Goal: Task Accomplishment & Management: Use online tool/utility

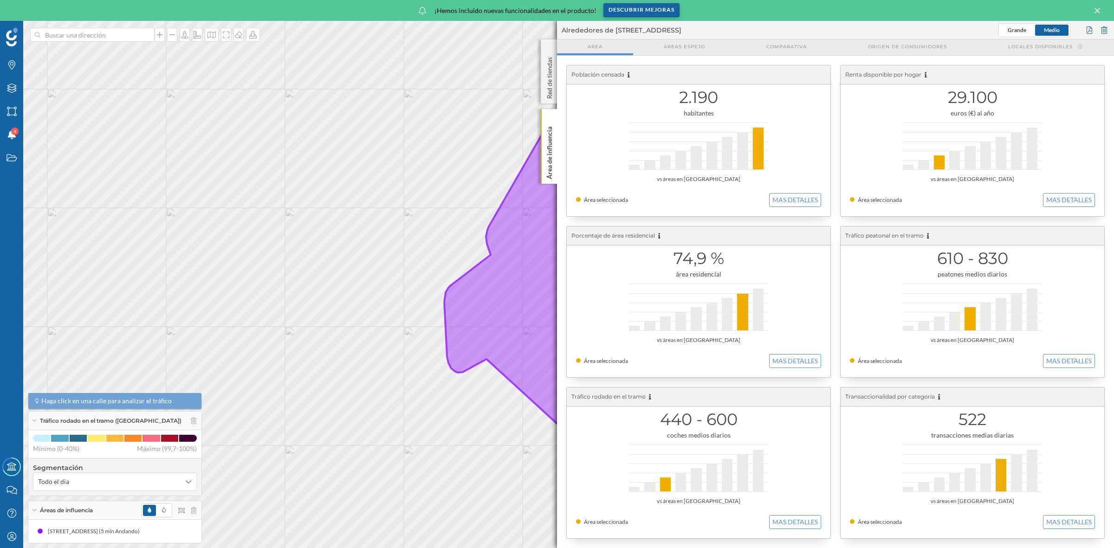
click at [662, 8] on div "Descubrir mejoras" at bounding box center [641, 10] width 76 height 14
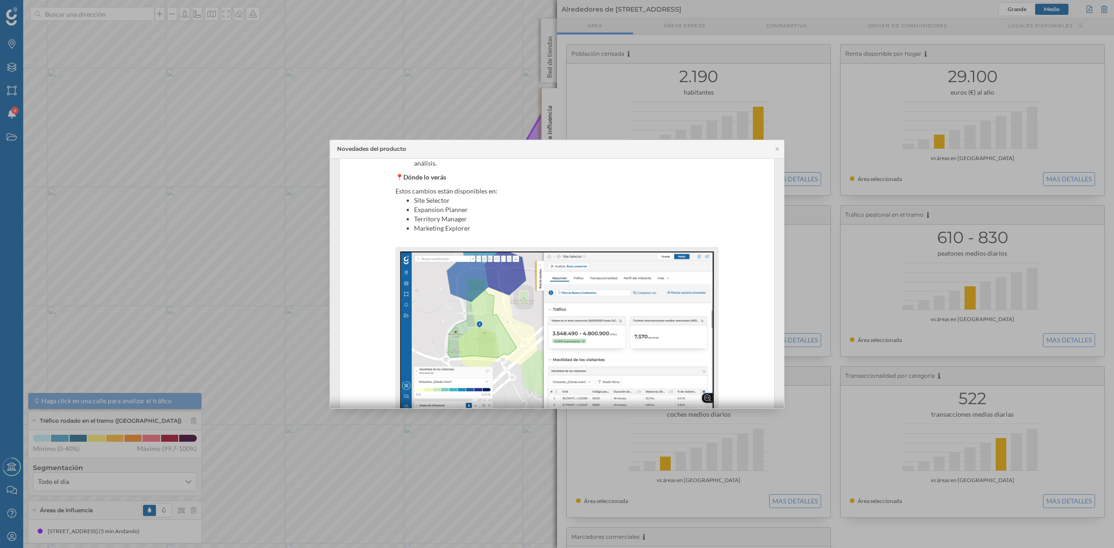
scroll to position [272, 0]
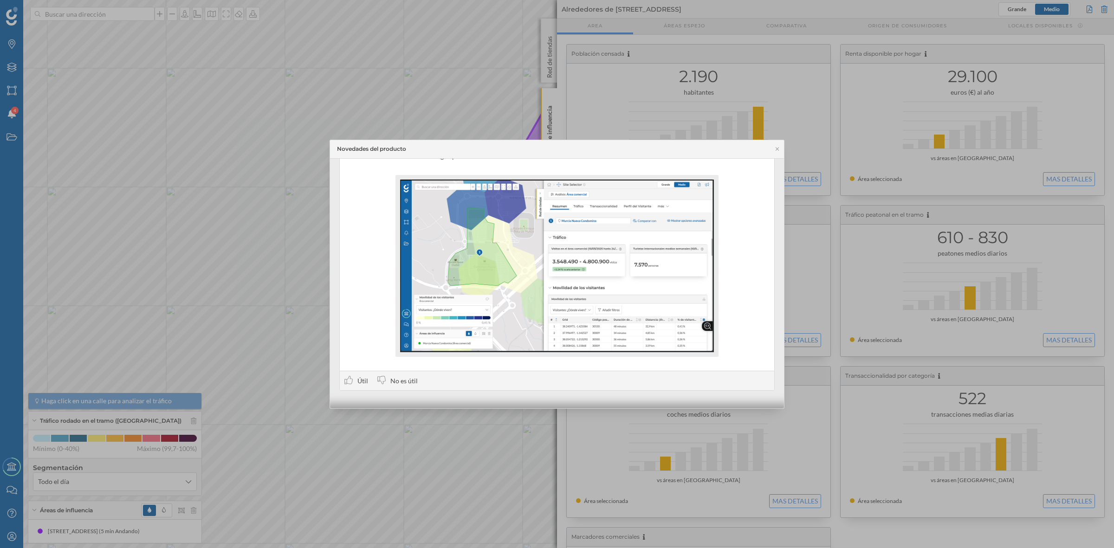
click at [583, 286] on img at bounding box center [557, 266] width 314 height 173
drag, startPoint x: 703, startPoint y: 152, endPoint x: 671, endPoint y: 121, distance: 44.6
click at [671, 121] on div "Novedades del producto 3 oct. 2025 Nuevas mejoras en tus análisis de áreas come…" at bounding box center [557, 274] width 1114 height 548
click at [655, 147] on div "Novedades del producto" at bounding box center [557, 149] width 454 height 19
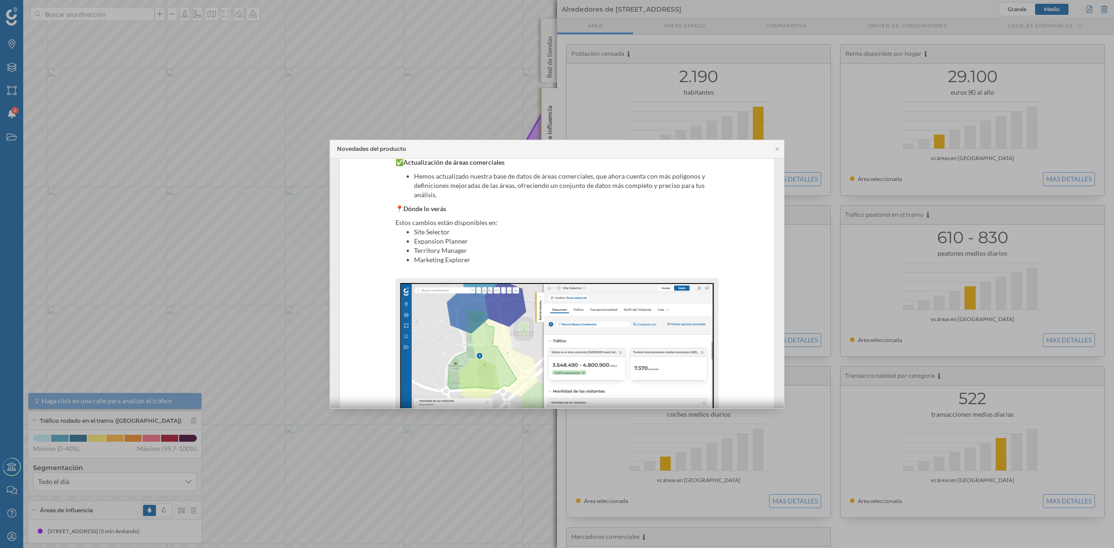
scroll to position [98, 0]
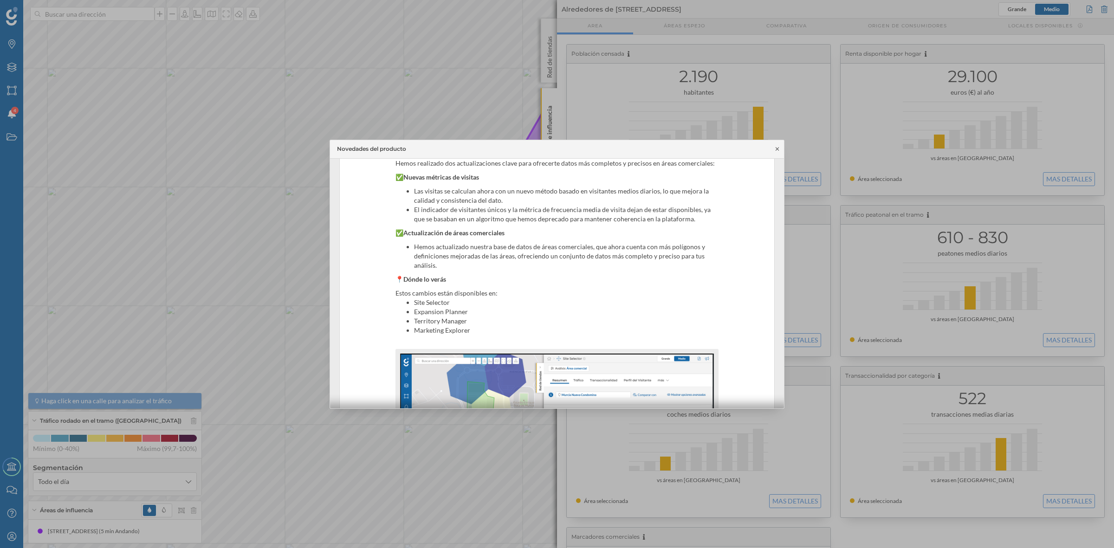
click at [778, 147] on icon at bounding box center [777, 149] width 7 height 6
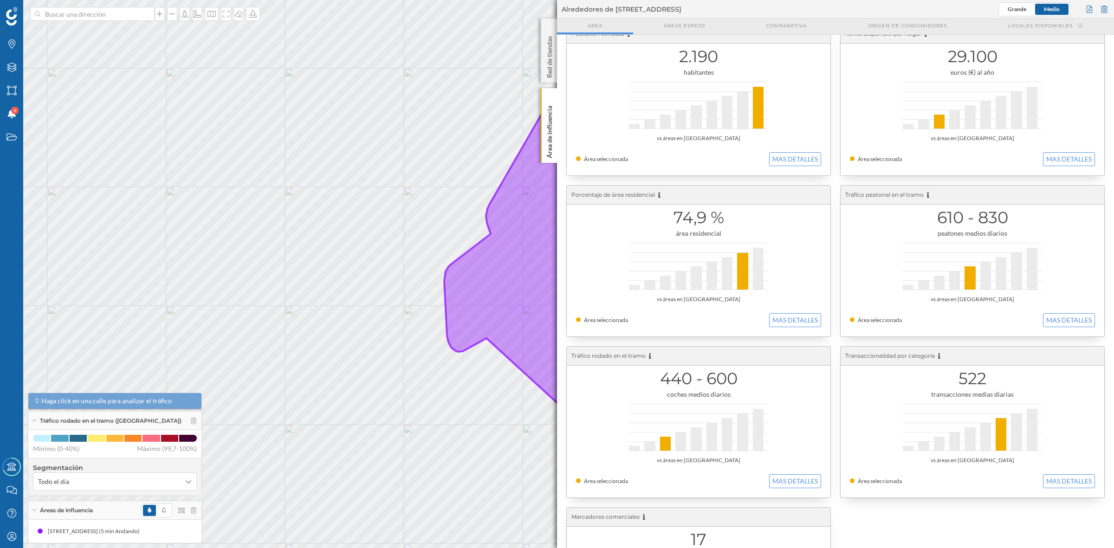
scroll to position [0, 0]
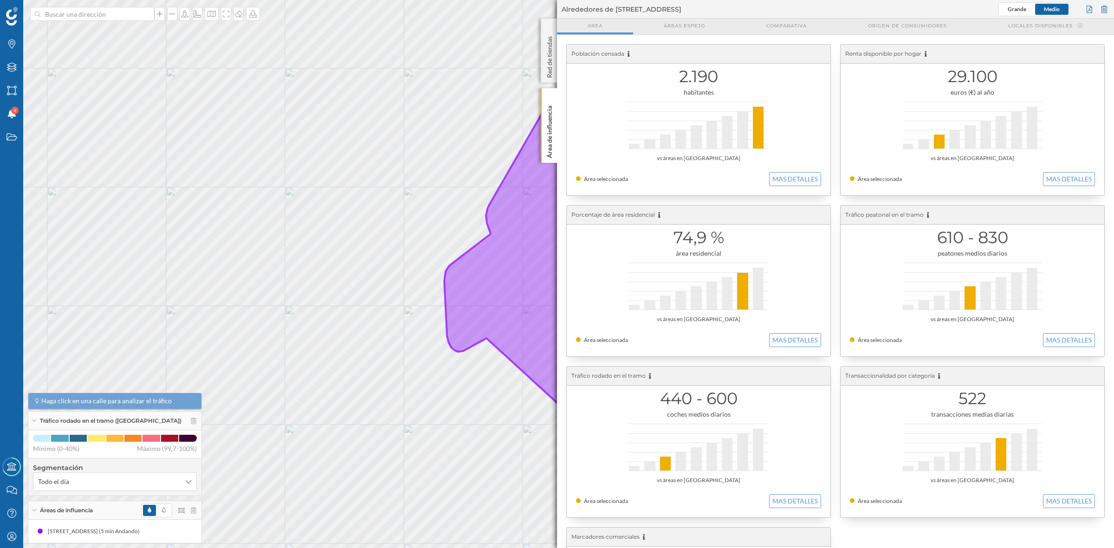
click at [696, 17] on div "Alrededores de Calle Carretera De Gómara 6, 42200 Almazán, Soria, Spain Grande …" at bounding box center [835, 9] width 557 height 19
click at [695, 25] on span "Áreas espejo" at bounding box center [684, 25] width 41 height 7
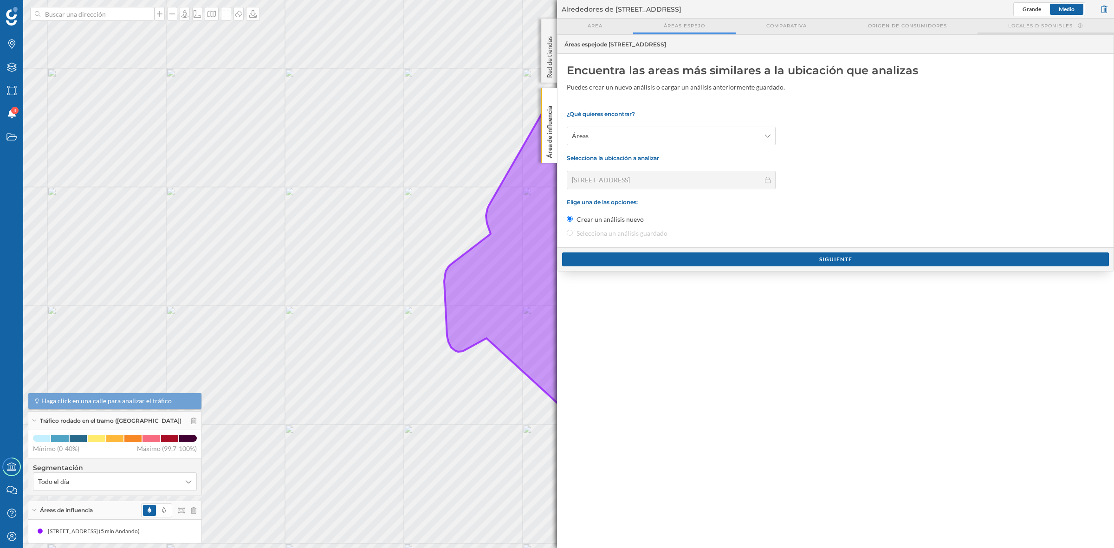
click at [1012, 24] on span "Locales disponibles" at bounding box center [1040, 25] width 64 height 7
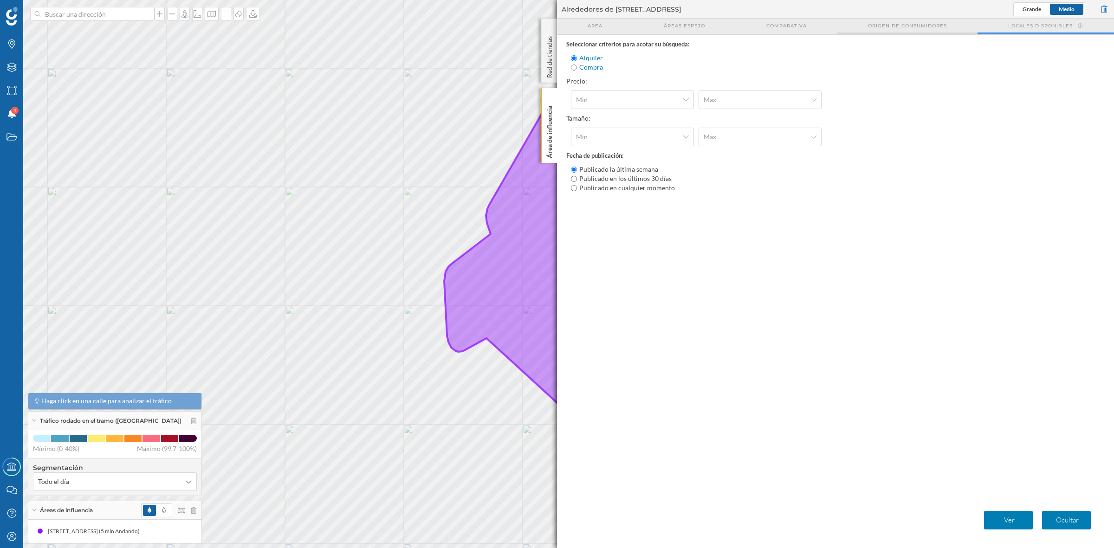
click at [912, 31] on div "Origen de consumidores" at bounding box center [907, 27] width 140 height 16
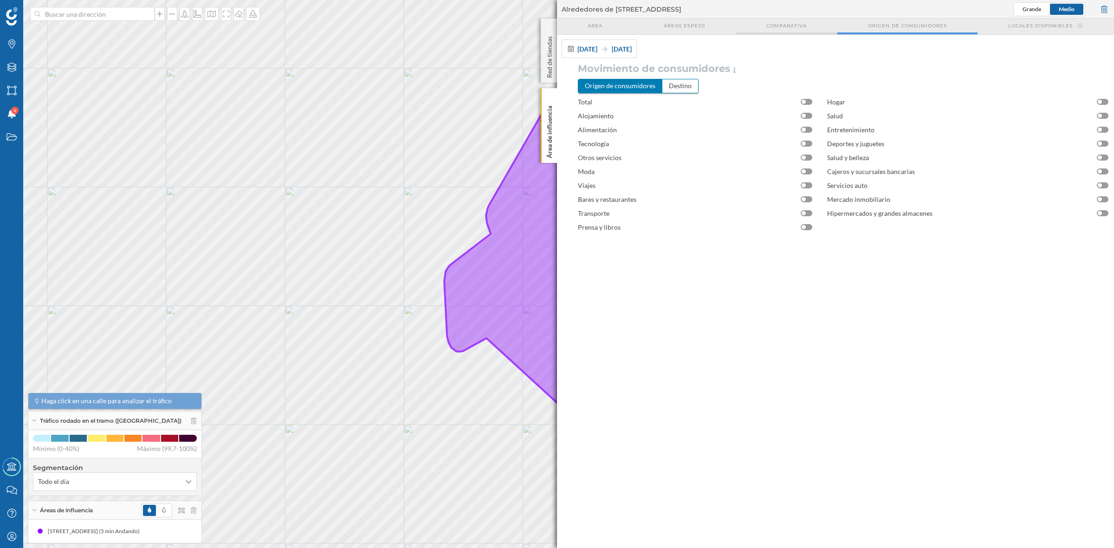
click at [793, 28] on span "Comparativa" at bounding box center [786, 25] width 40 height 7
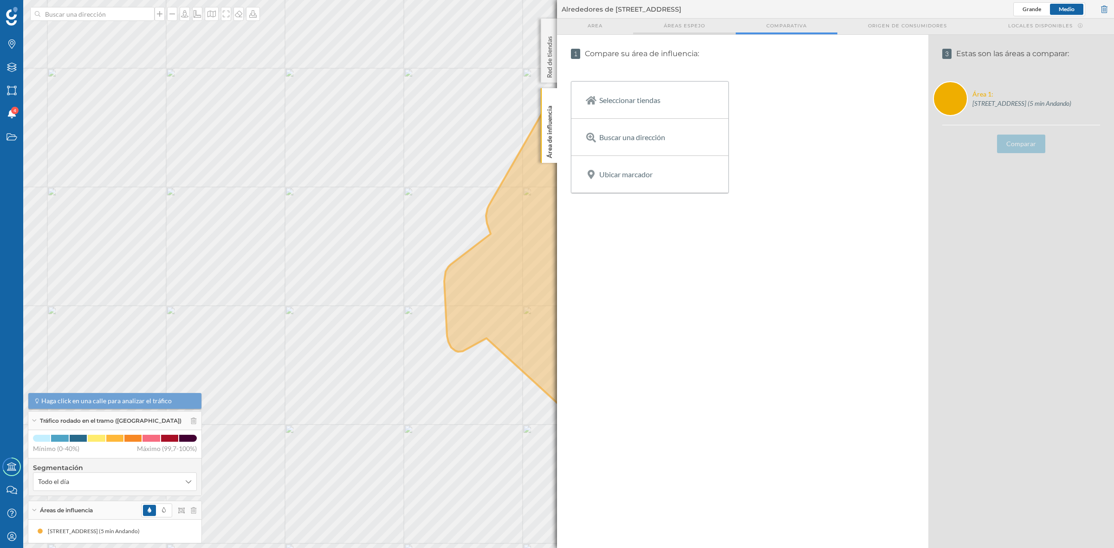
click at [696, 29] on div "Áreas espejo" at bounding box center [684, 27] width 103 height 16
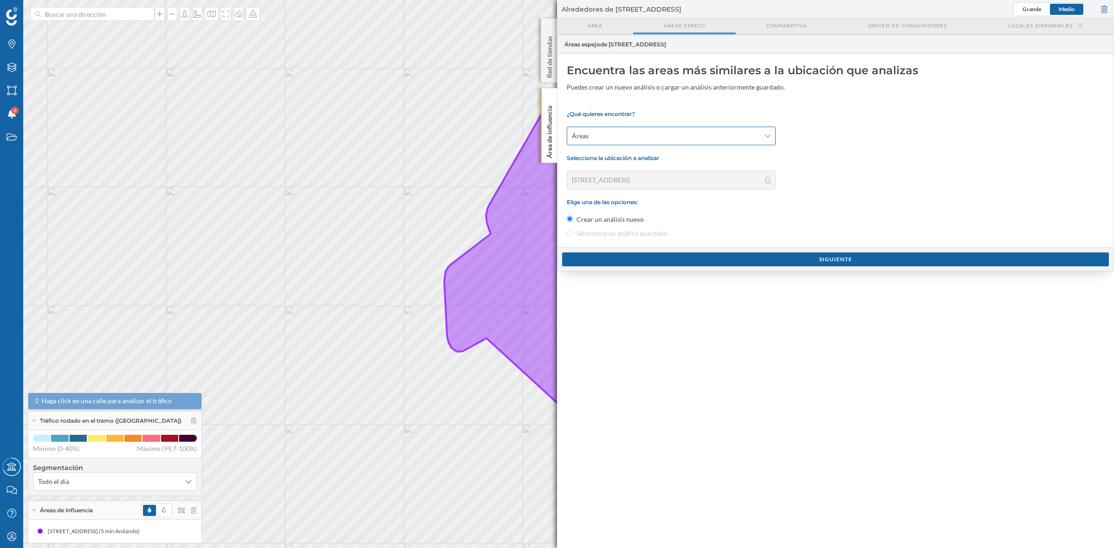
click at [725, 135] on span "Áreas" at bounding box center [666, 135] width 188 height 9
click at [610, 26] on div "Area" at bounding box center [595, 27] width 76 height 16
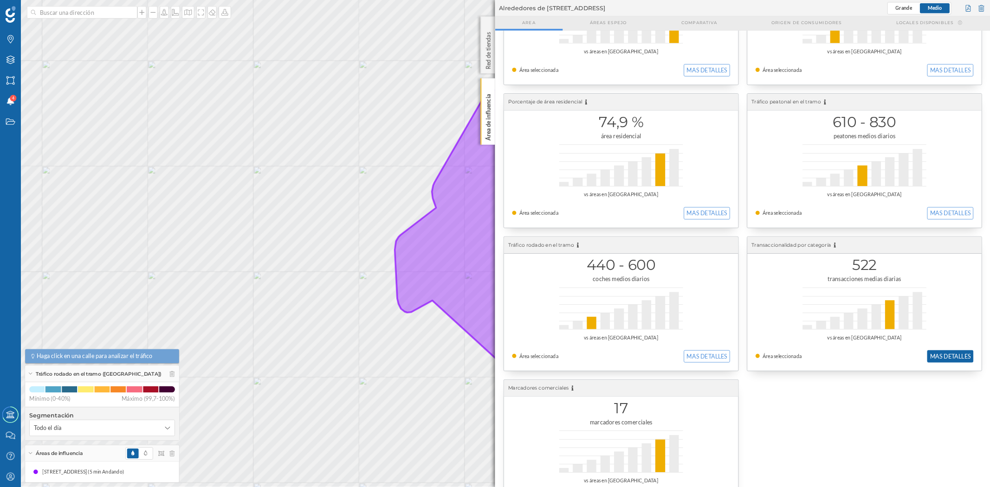
scroll to position [142, 0]
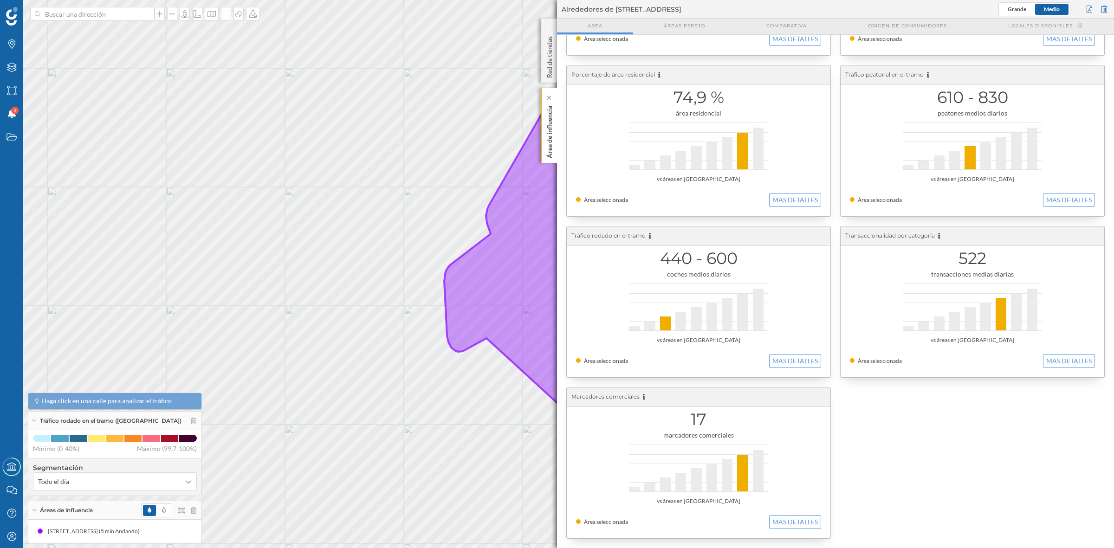
click at [554, 142] on div "Área de influencia" at bounding box center [549, 125] width 16 height 75
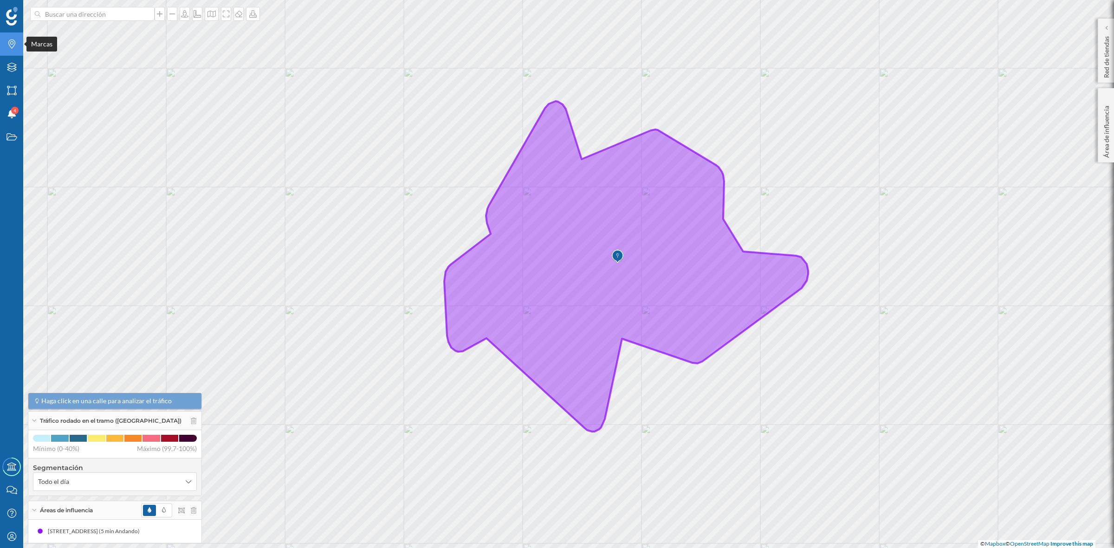
click at [14, 52] on div "Marcas" at bounding box center [11, 43] width 23 height 23
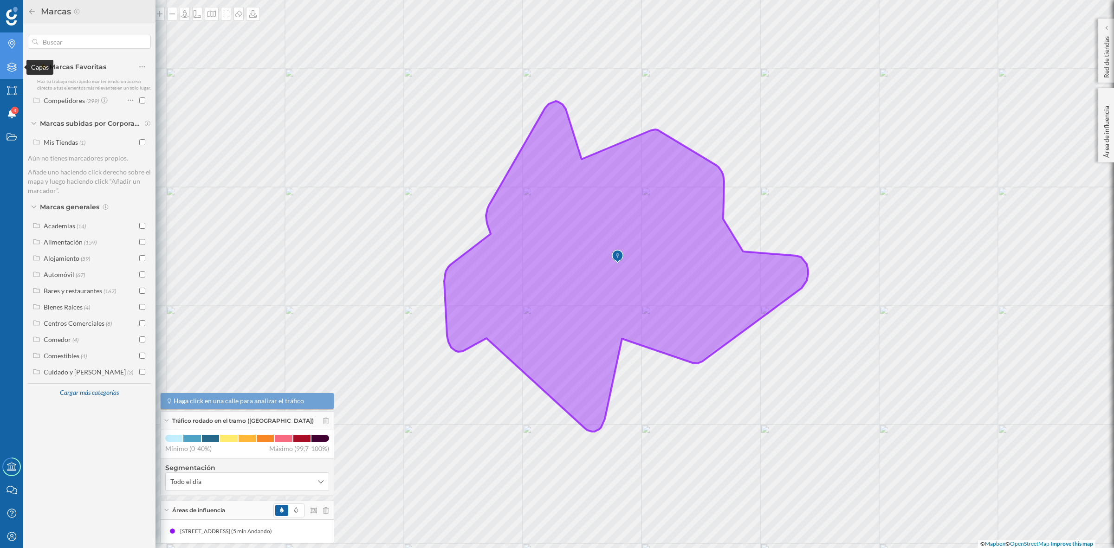
click at [8, 63] on icon "Capas" at bounding box center [12, 67] width 12 height 9
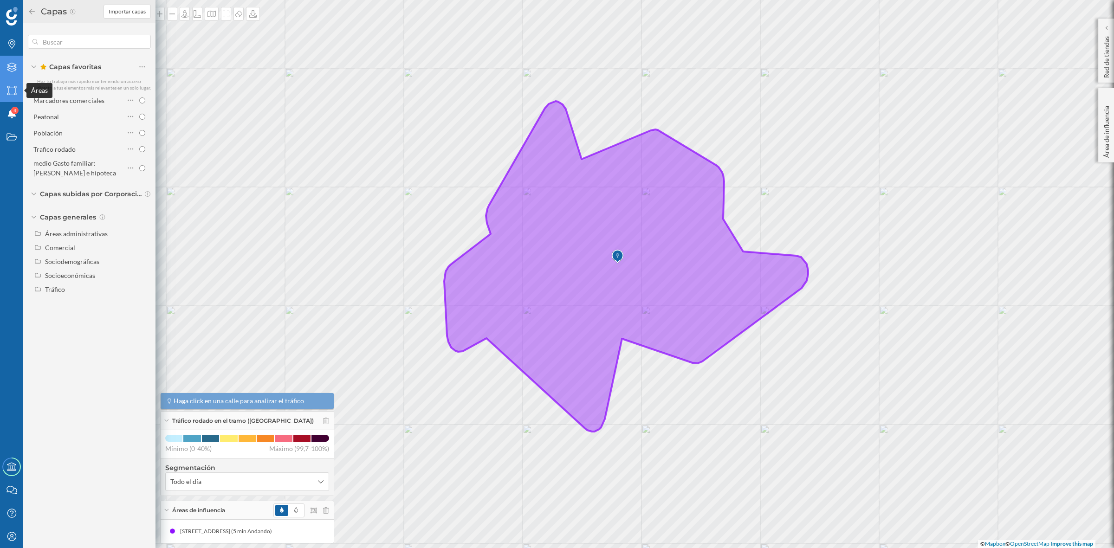
click at [10, 90] on icon "Áreas" at bounding box center [12, 90] width 12 height 9
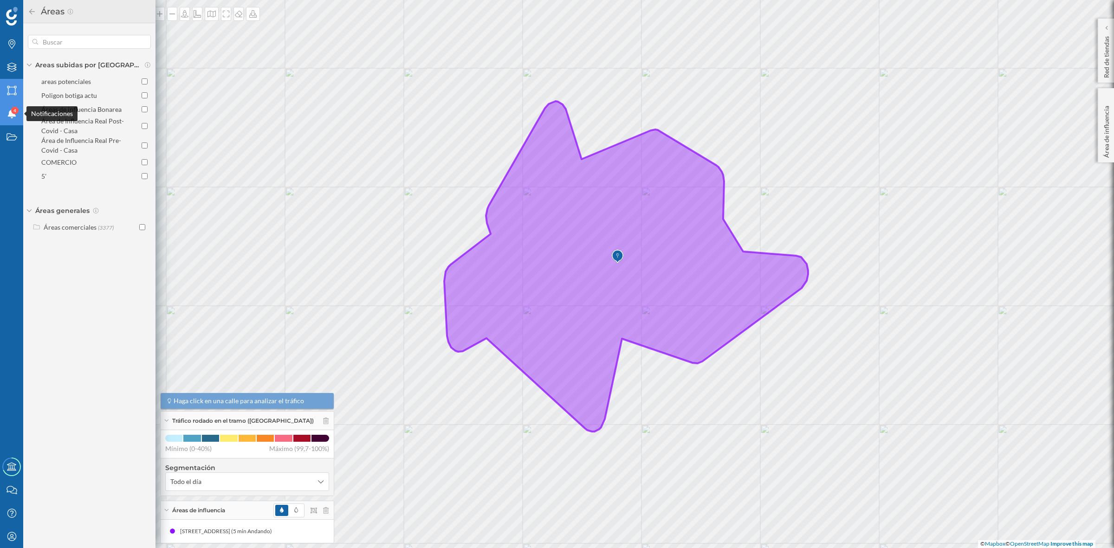
click at [10, 116] on icon "Notificaciones" at bounding box center [12, 113] width 12 height 9
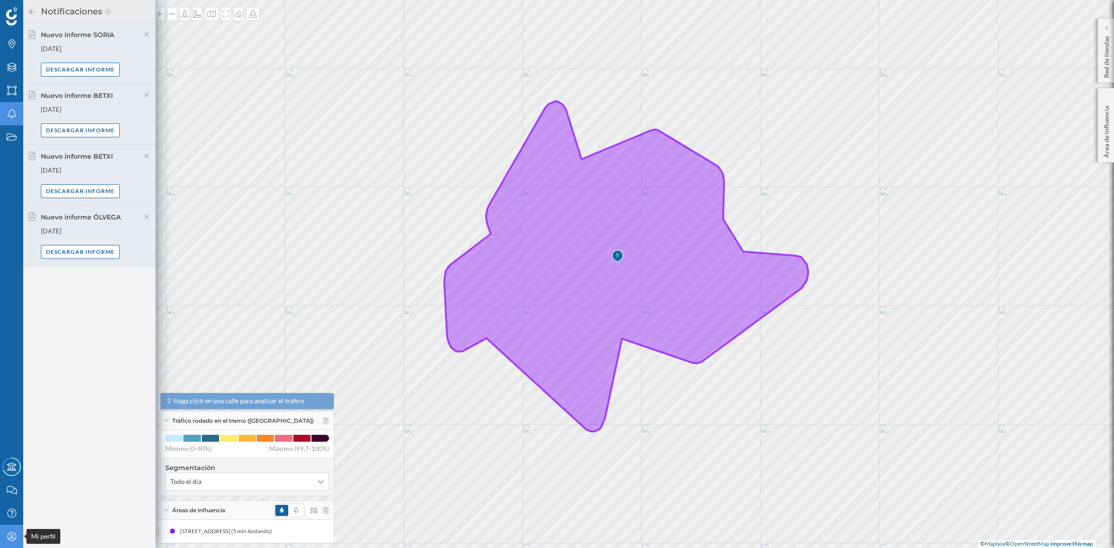
click at [12, 535] on icon "Mi perfil" at bounding box center [12, 536] width 12 height 9
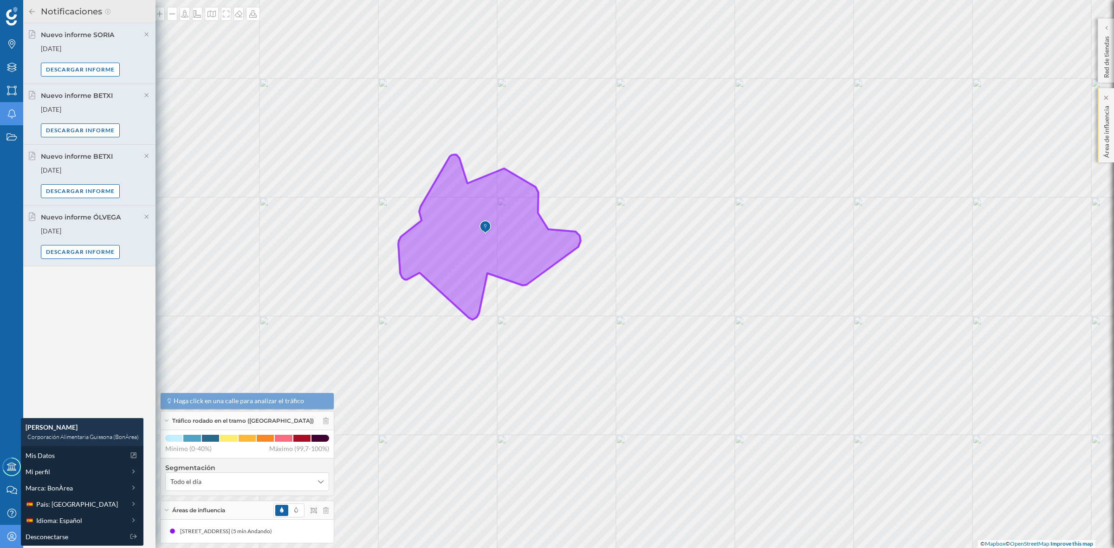
click at [1104, 140] on p "Área de influencia" at bounding box center [1106, 130] width 9 height 56
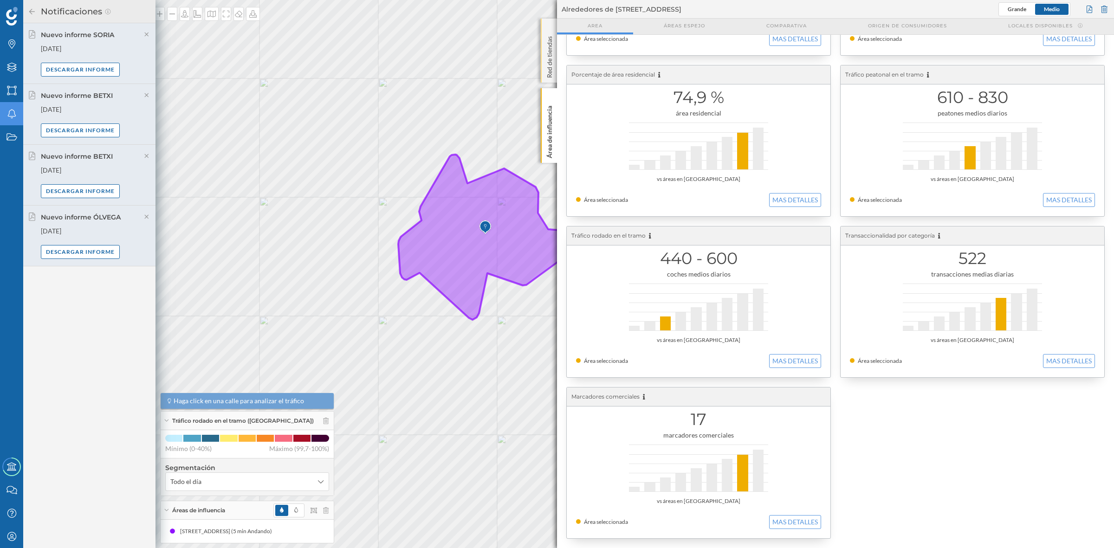
click at [545, 68] on p "Red de tiendas" at bounding box center [549, 54] width 9 height 45
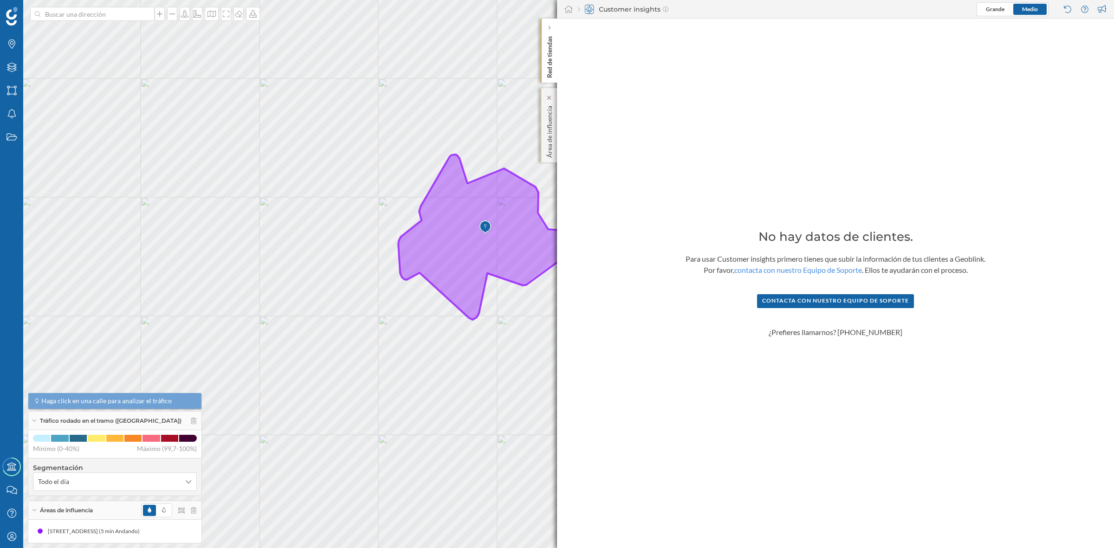
click at [546, 138] on p "Área de influencia" at bounding box center [549, 130] width 9 height 56
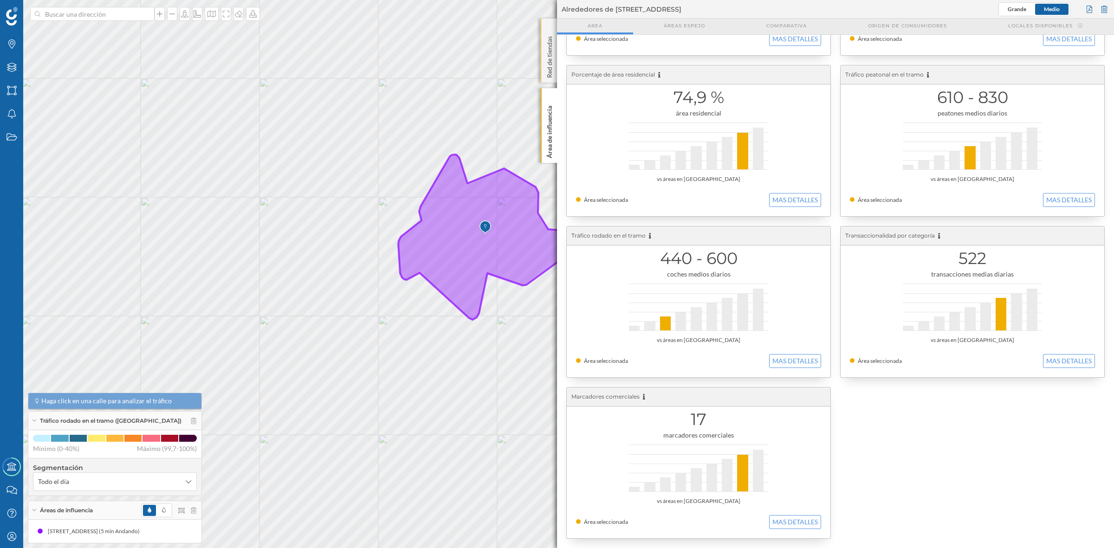
click at [548, 57] on p "Red de tiendas" at bounding box center [549, 54] width 9 height 45
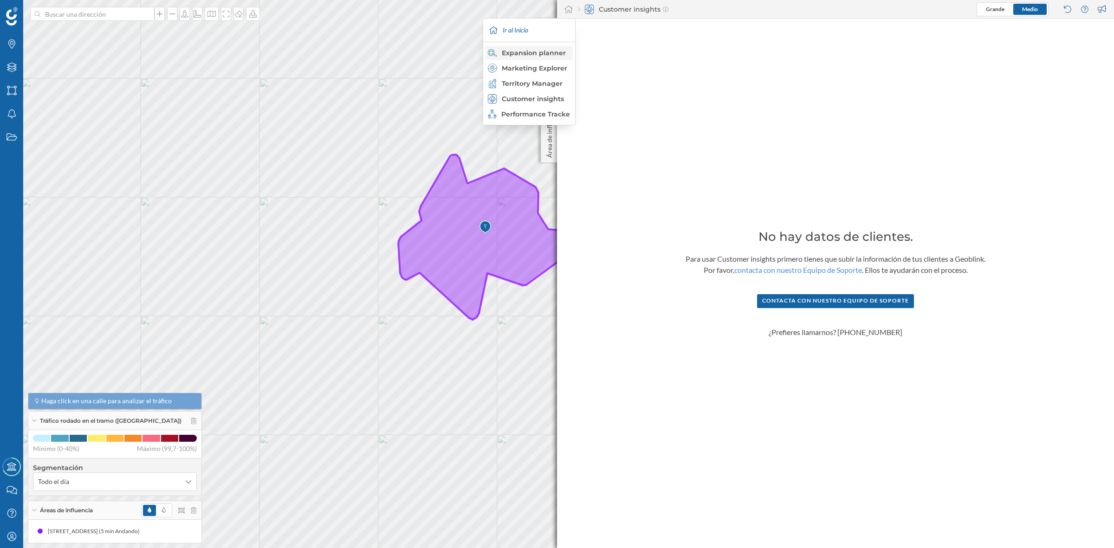
click at [526, 50] on div "Expansion planner" at bounding box center [529, 52] width 82 height 9
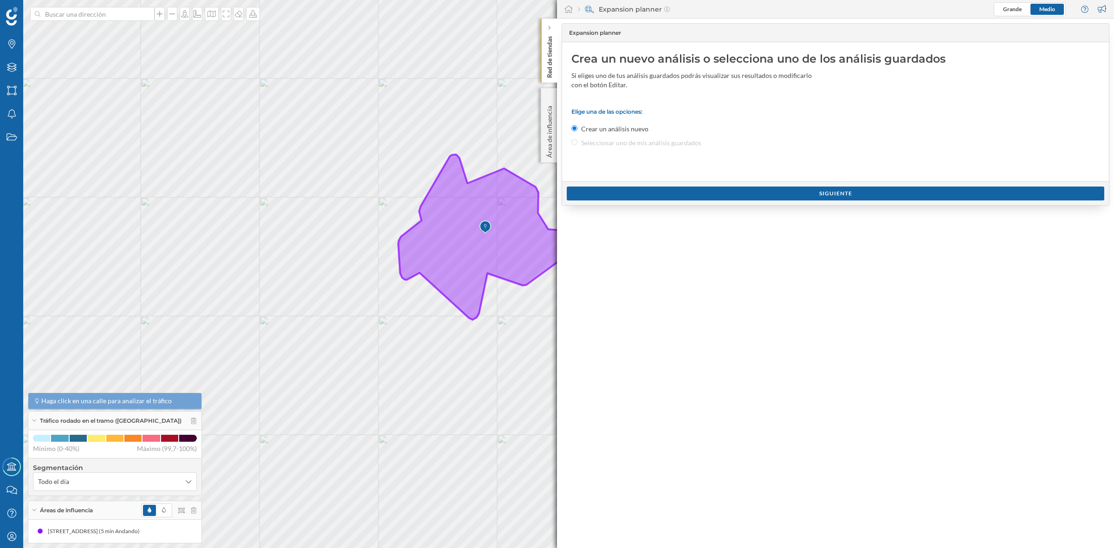
click at [603, 146] on div "Elige una de las opciones: Crear un análisis nuevo Seleccionar uno de mis análi…" at bounding box center [835, 127] width 528 height 39
click at [576, 143] on div "Elige una de las opciones: Crear un análisis nuevo Seleccionar uno de mis análi…" at bounding box center [835, 127] width 528 height 39
click at [573, 142] on div "Elige una de las opciones: Crear un análisis nuevo Seleccionar uno de mis análi…" at bounding box center [835, 127] width 528 height 39
click at [578, 142] on div "Elige una de las opciones: Crear un análisis nuevo Seleccionar uno de mis análi…" at bounding box center [835, 127] width 528 height 39
click at [606, 138] on div "Elige una de las opciones: Crear un análisis nuevo Seleccionar uno de mis análi…" at bounding box center [835, 127] width 528 height 39
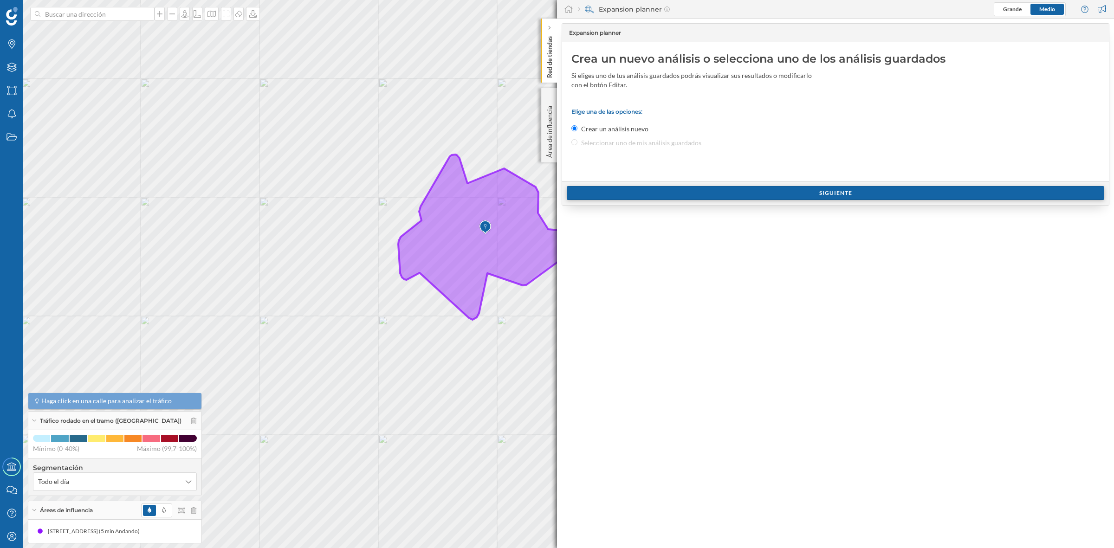
click at [845, 199] on div "Siguiente" at bounding box center [835, 193] width 537 height 14
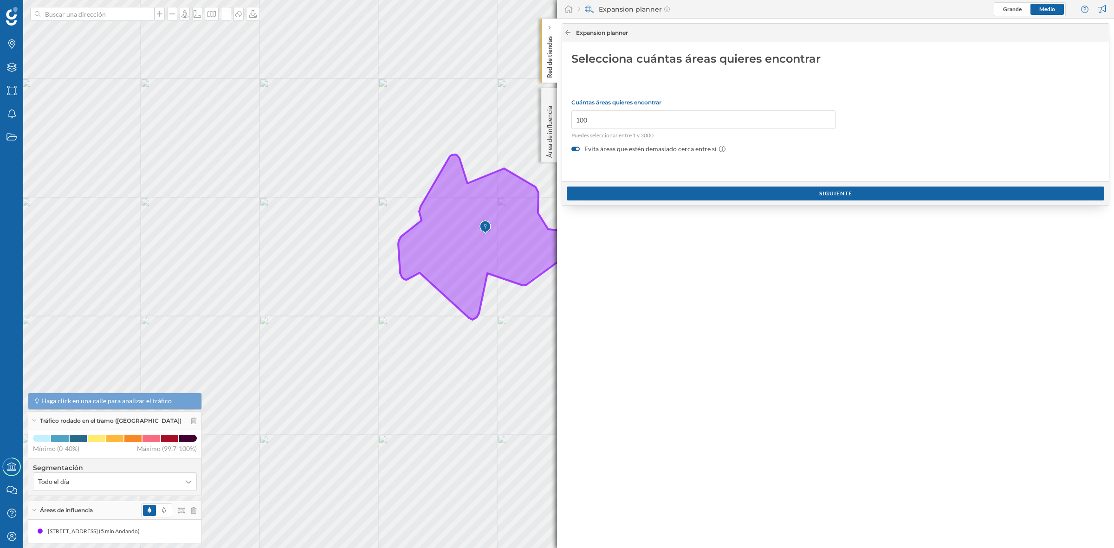
click at [567, 31] on icon at bounding box center [567, 33] width 7 height 6
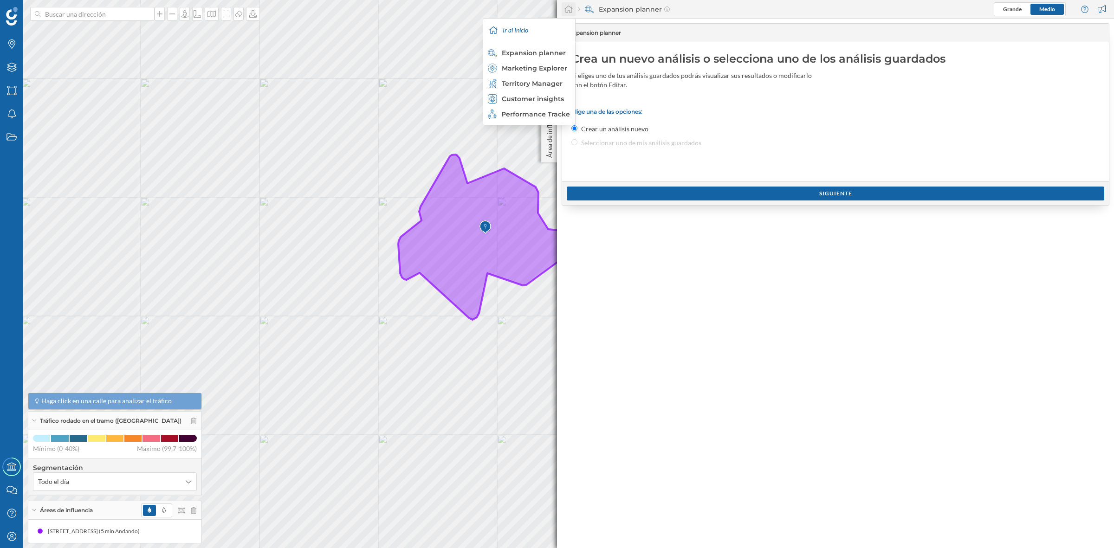
click at [570, 8] on icon at bounding box center [568, 9] width 9 height 8
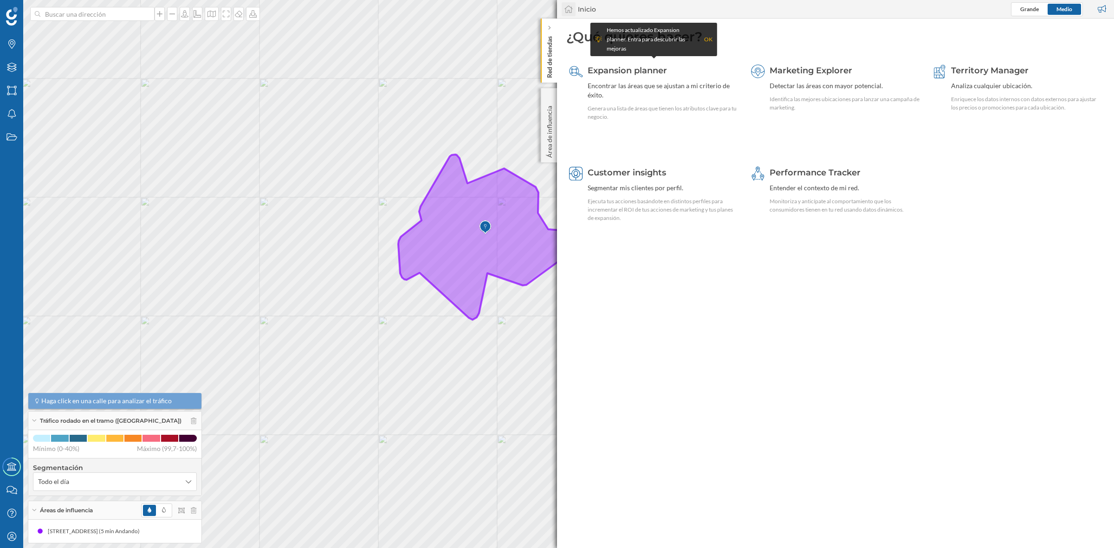
click at [568, 12] on icon at bounding box center [568, 9] width 9 height 8
click at [564, 13] on icon at bounding box center [568, 9] width 9 height 8
click at [581, 10] on div "Inicio" at bounding box center [587, 9] width 18 height 9
click at [959, 75] on div "Territory Manager" at bounding box center [1026, 70] width 151 height 12
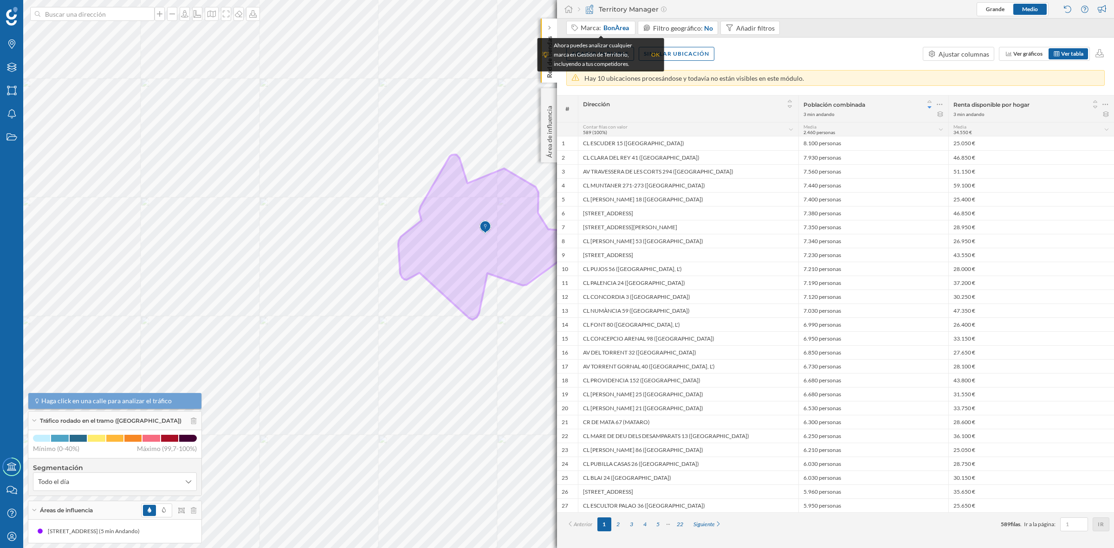
click at [655, 55] on div "OK" at bounding box center [655, 54] width 8 height 9
click at [942, 105] on icon at bounding box center [940, 104] width 6 height 1
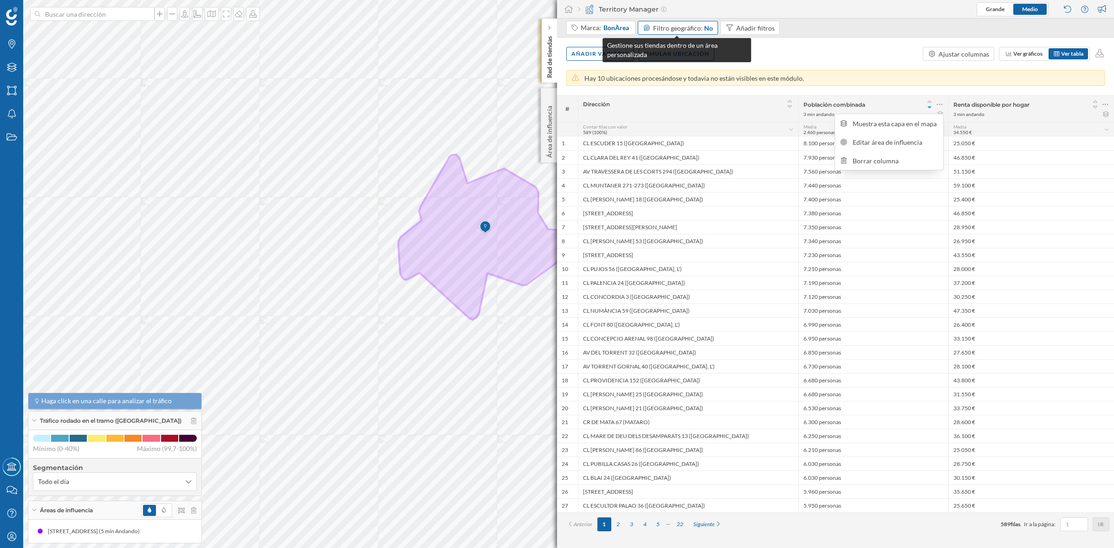
click at [697, 28] on span "Filtro geográfico:" at bounding box center [678, 28] width 50 height 8
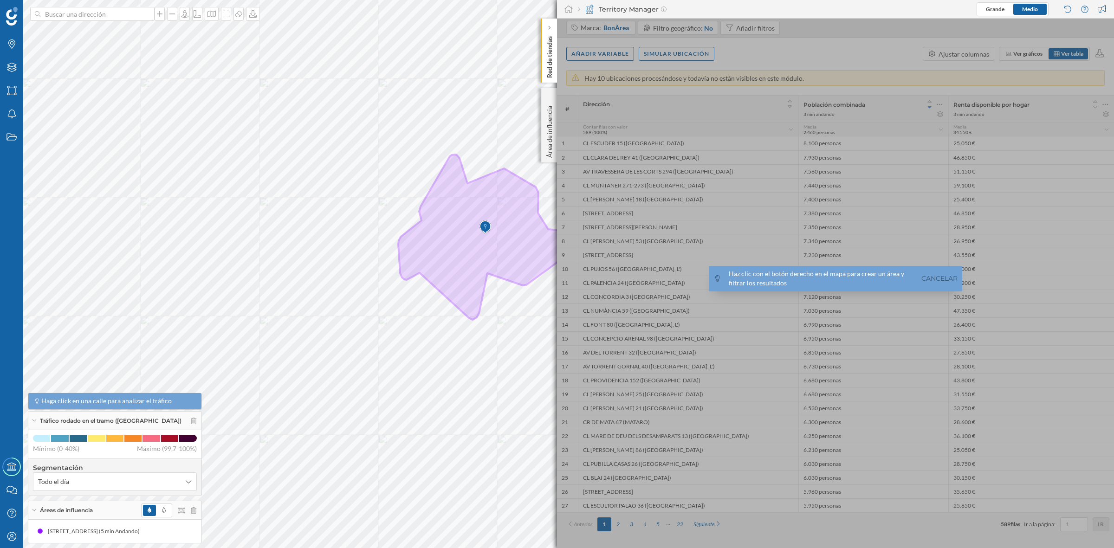
click at [745, 26] on div at bounding box center [835, 283] width 557 height 529
click at [936, 275] on link "Cancelar" at bounding box center [939, 278] width 41 height 11
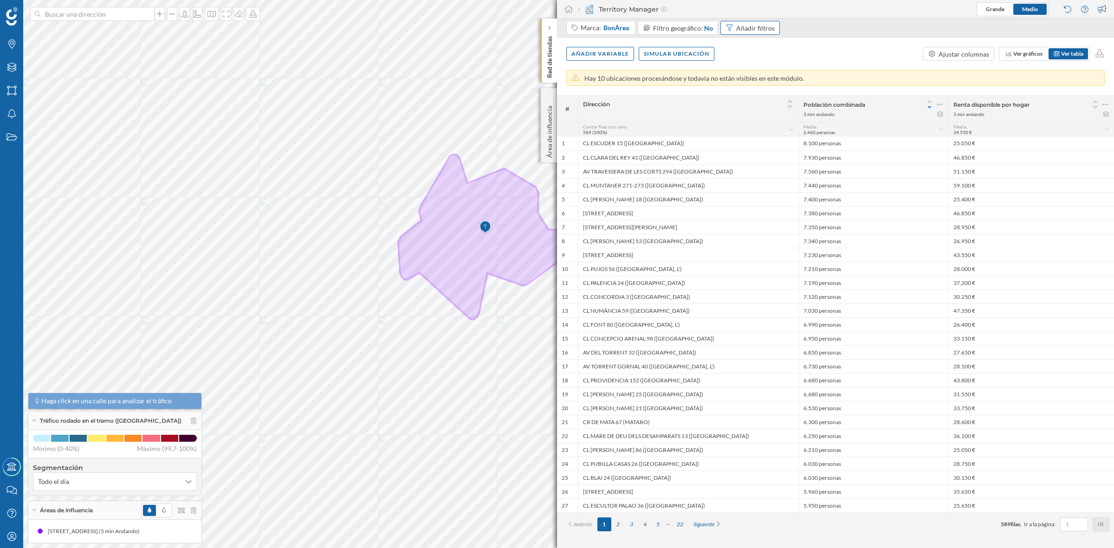
click at [746, 30] on div "Añadir filtros" at bounding box center [755, 28] width 39 height 10
click at [868, 46] on div "Añadir variable Simular ubicación Ajustar columnas Ver gráficos Ver tabla" at bounding box center [835, 54] width 557 height 32
click at [709, 523] on div "Siguiente" at bounding box center [707, 524] width 39 height 14
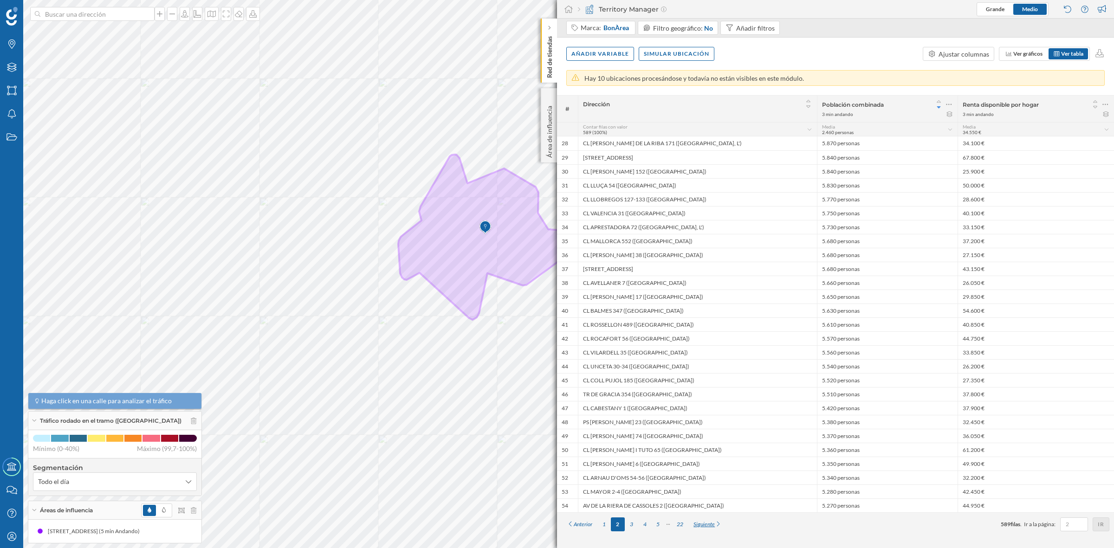
click at [708, 524] on div "Siguiente" at bounding box center [707, 524] width 39 height 14
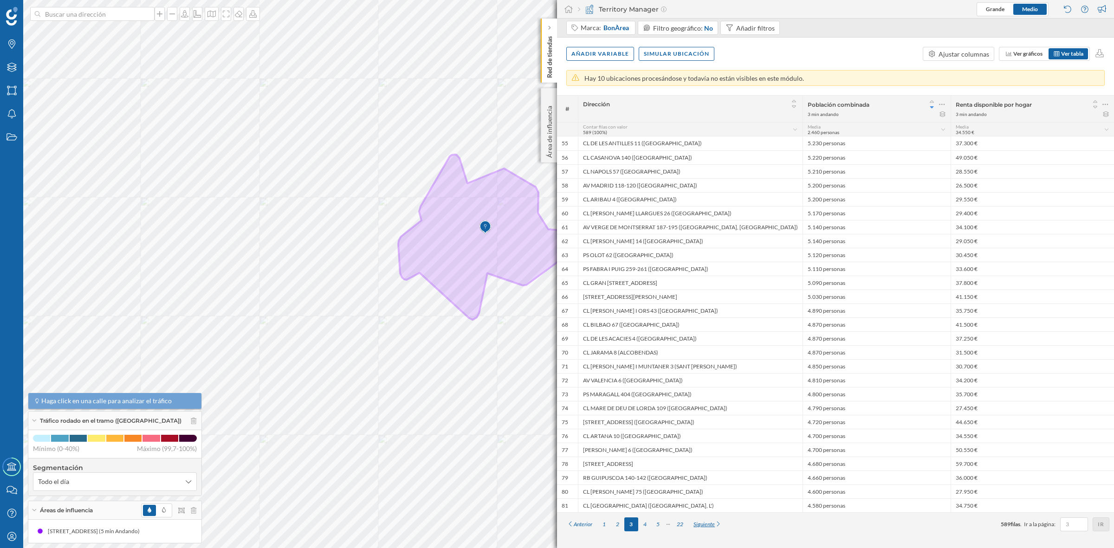
click at [708, 524] on div "Siguiente" at bounding box center [707, 524] width 39 height 14
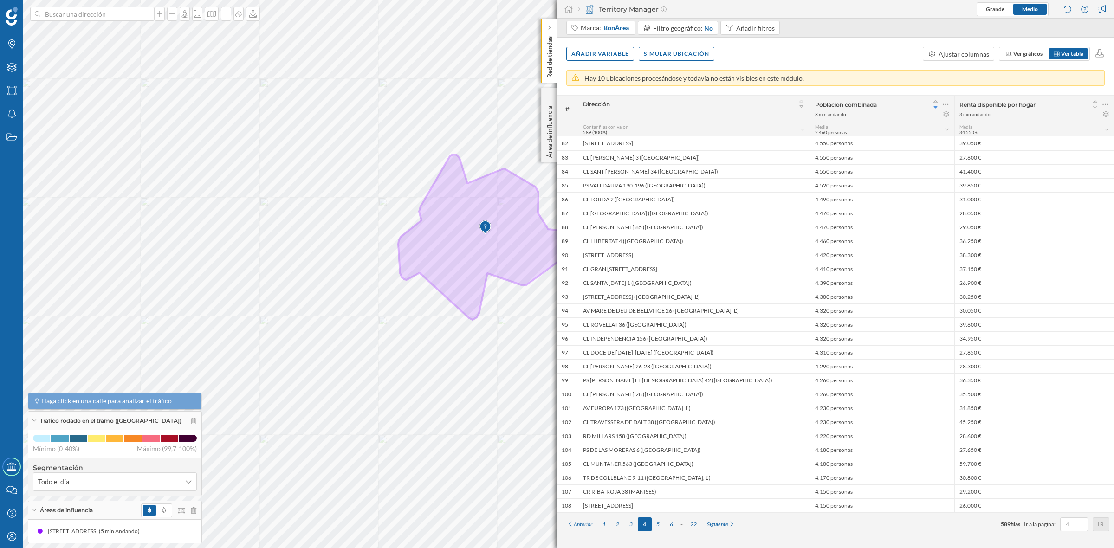
click at [708, 524] on div "Siguiente" at bounding box center [721, 524] width 39 height 14
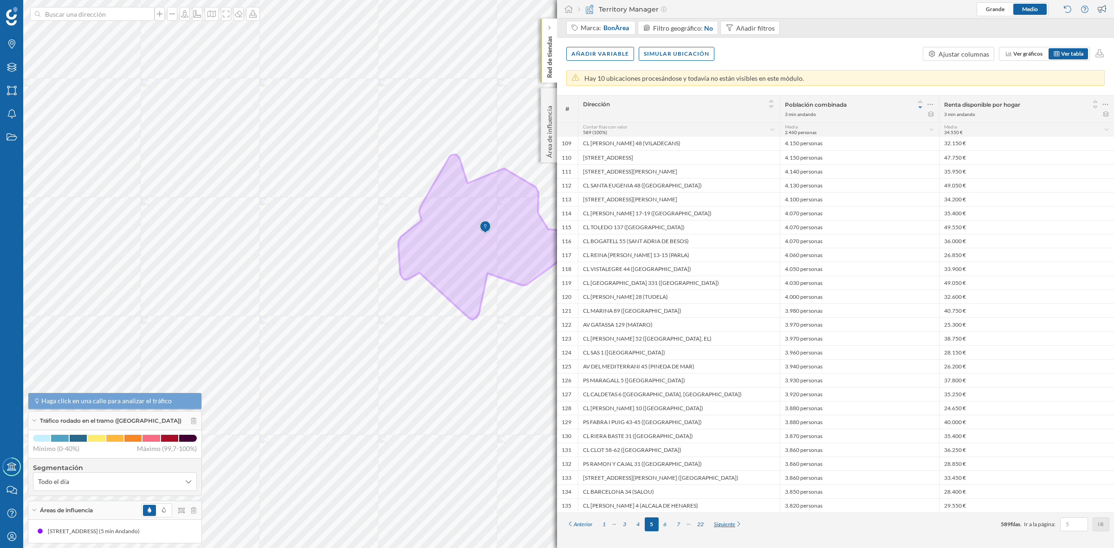
click at [708, 524] on div "22" at bounding box center [700, 524] width 17 height 14
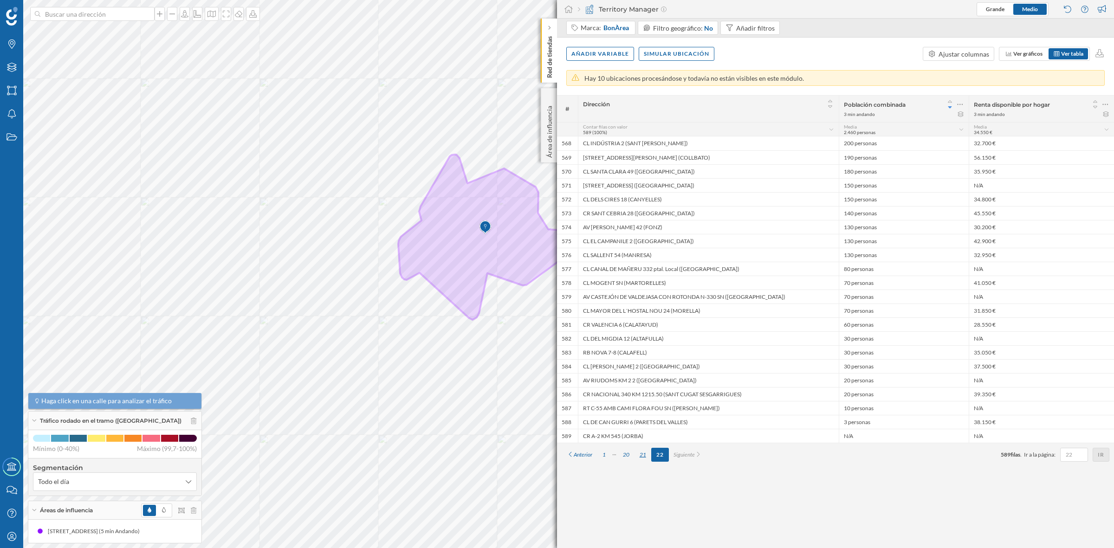
click at [645, 456] on div "21" at bounding box center [642, 455] width 17 height 14
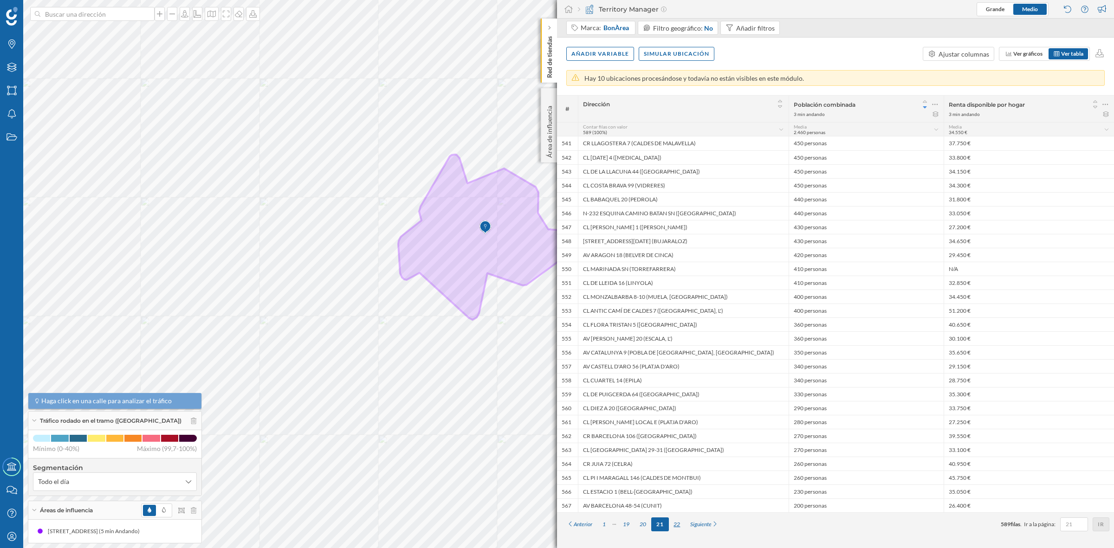
click at [676, 526] on div "22" at bounding box center [677, 524] width 17 height 14
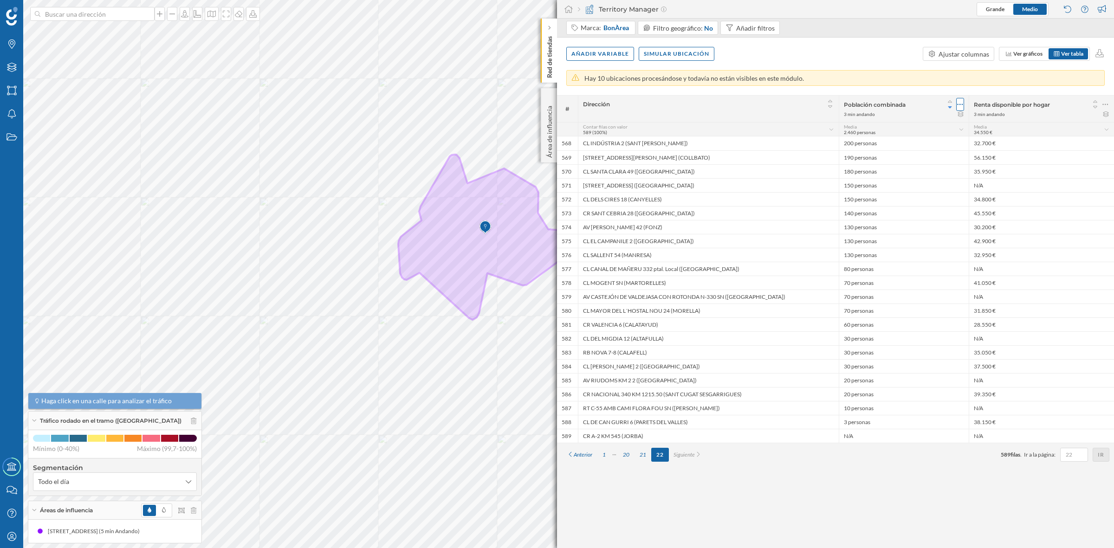
click at [957, 103] on icon at bounding box center [960, 104] width 6 height 9
click at [565, 11] on icon at bounding box center [568, 9] width 9 height 8
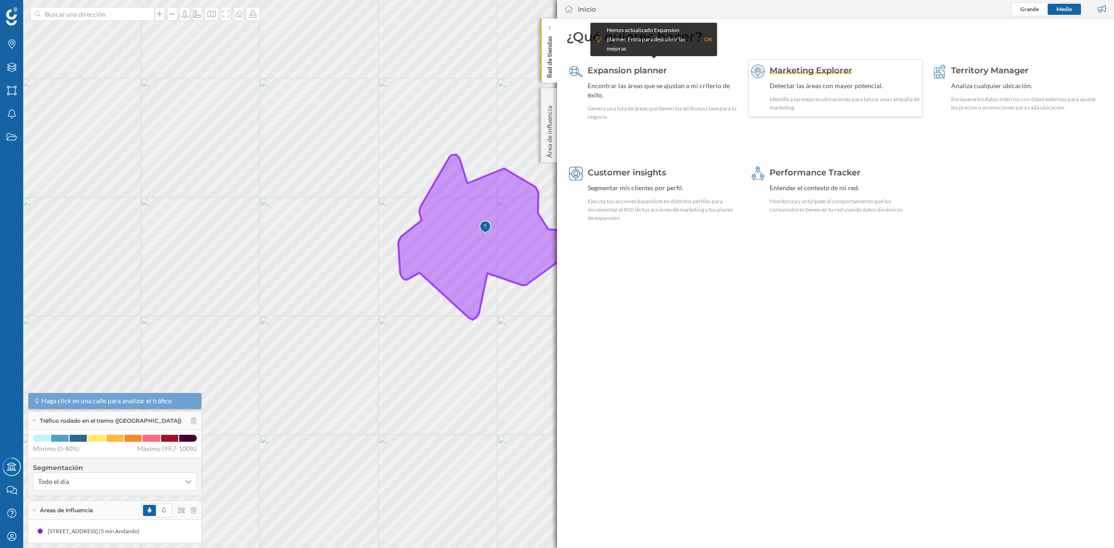
click at [813, 86] on div "Detectar las áreas con mayor potencial." at bounding box center [844, 85] width 151 height 9
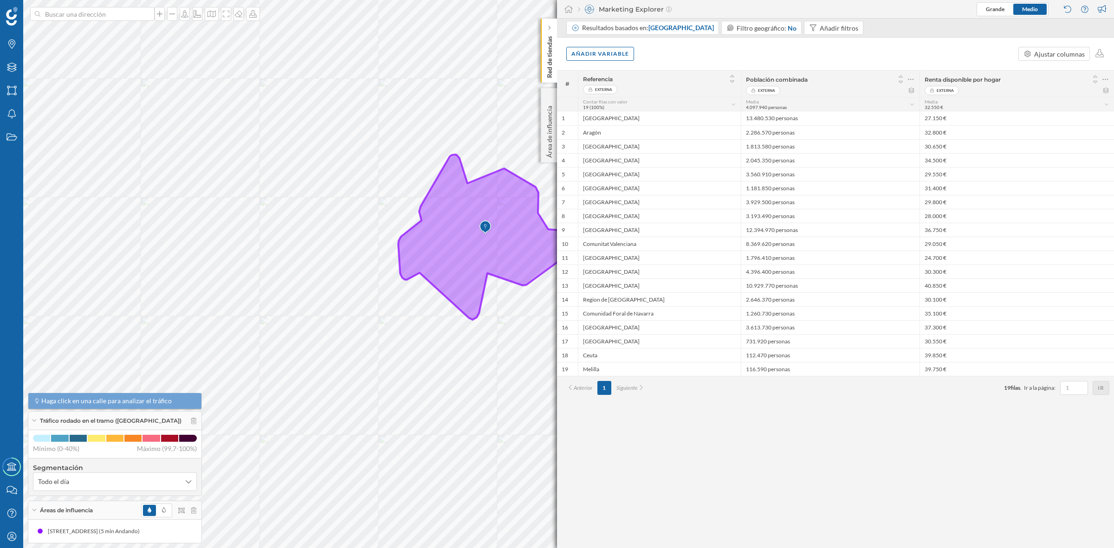
click at [732, 101] on div "Contar filas con valor 19 (100%)" at bounding box center [659, 104] width 153 height 11
click at [732, 75] on icon at bounding box center [732, 76] width 8 height 6
click at [909, 79] on icon at bounding box center [911, 79] width 6 height 9
click at [909, 80] on icon at bounding box center [911, 79] width 6 height 9
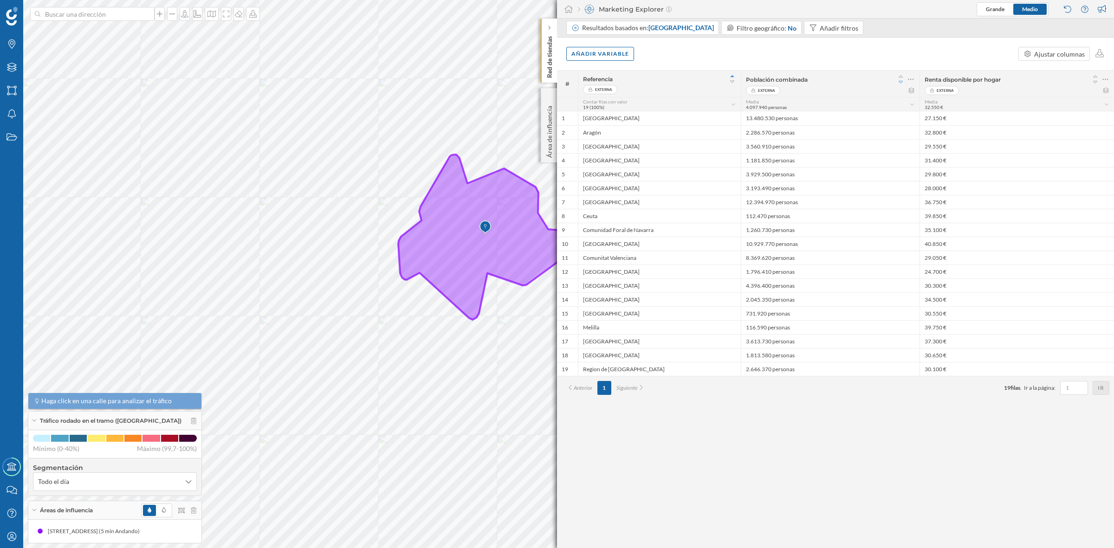
click at [901, 82] on icon at bounding box center [900, 82] width 8 height 6
click at [899, 76] on icon at bounding box center [900, 76] width 8 height 6
click at [730, 82] on icon at bounding box center [732, 81] width 8 height 6
click at [731, 76] on icon at bounding box center [732, 76] width 8 height 6
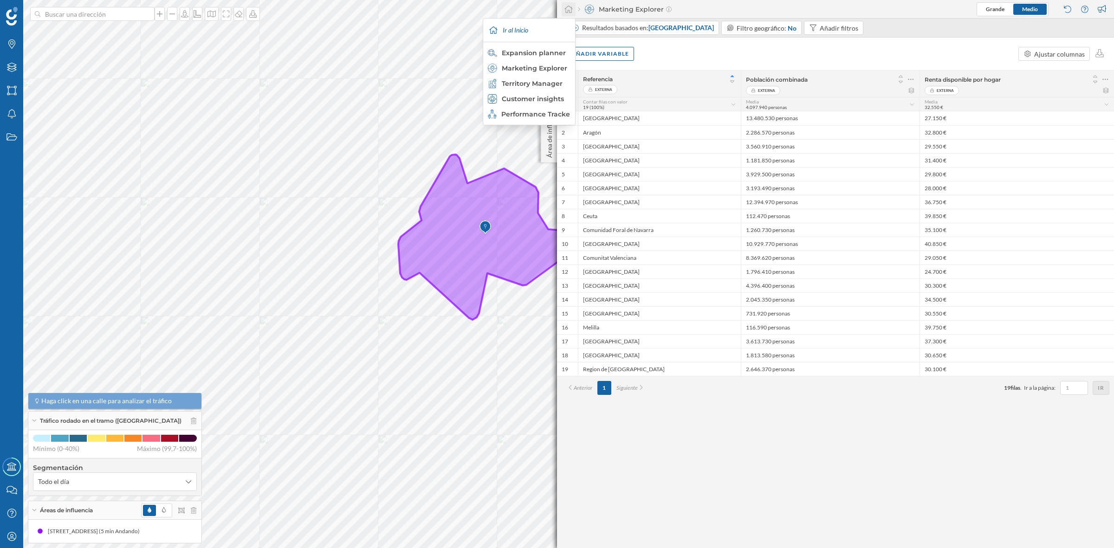
click at [568, 10] on icon at bounding box center [568, 9] width 8 height 7
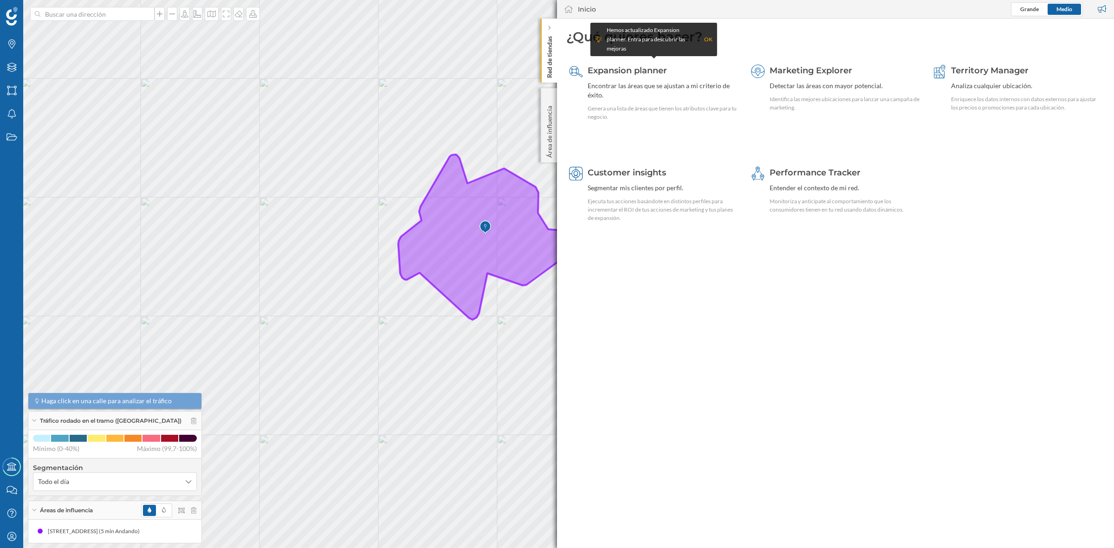
click at [864, 366] on geo-home-tab "¿Qué quieres hacer? Expansion planner Encontrar las áreas que se ajustan a mi c…" at bounding box center [835, 283] width 557 height 529
drag, startPoint x: 822, startPoint y: 93, endPoint x: 826, endPoint y: 87, distance: 8.0
click at [824, 90] on div "Marketing Explorer Detectar las áreas con mayor potencial. Identifica las mejor…" at bounding box center [844, 87] width 151 height 47
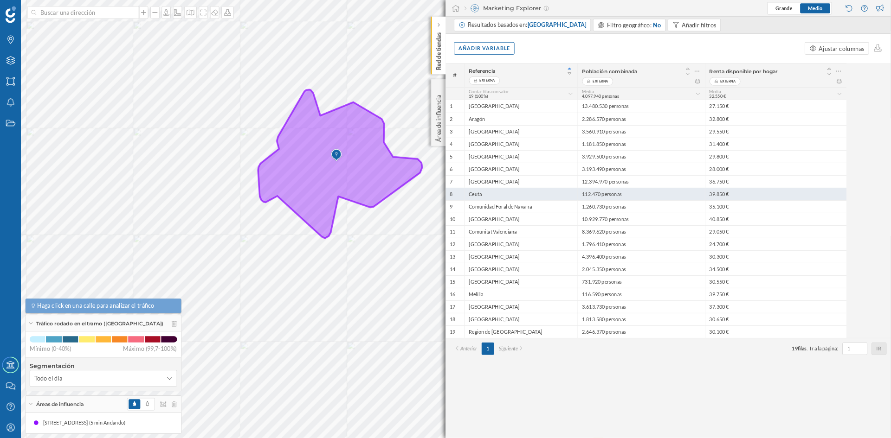
scroll to position [142, 0]
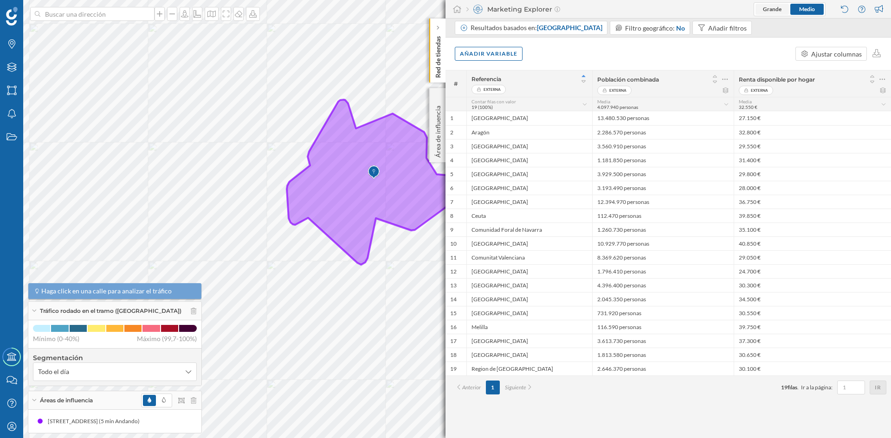
click at [767, 9] on span "Grande" at bounding box center [772, 9] width 19 height 7
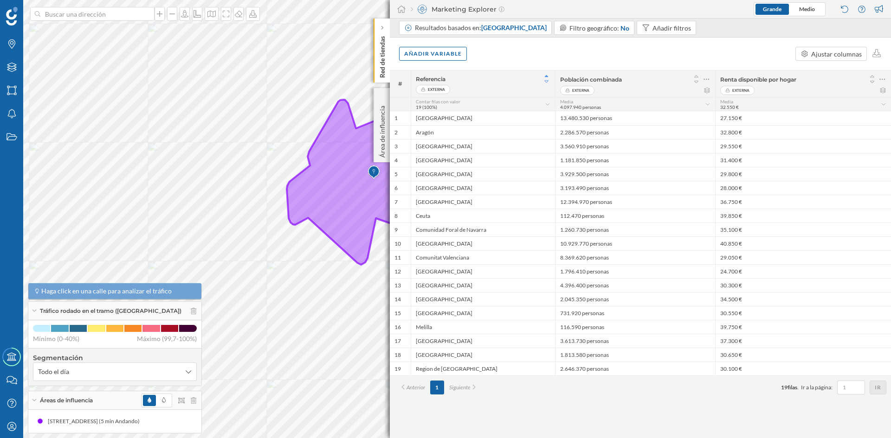
click at [547, 81] on icon at bounding box center [546, 81] width 4 height 2
click at [547, 81] on icon at bounding box center [546, 81] width 8 height 6
click at [547, 75] on icon at bounding box center [546, 76] width 8 height 6
click at [683, 32] on div "Añadir filtros" at bounding box center [671, 28] width 39 height 10
click at [668, 68] on span "Población combinada" at bounding box center [635, 66] width 78 height 10
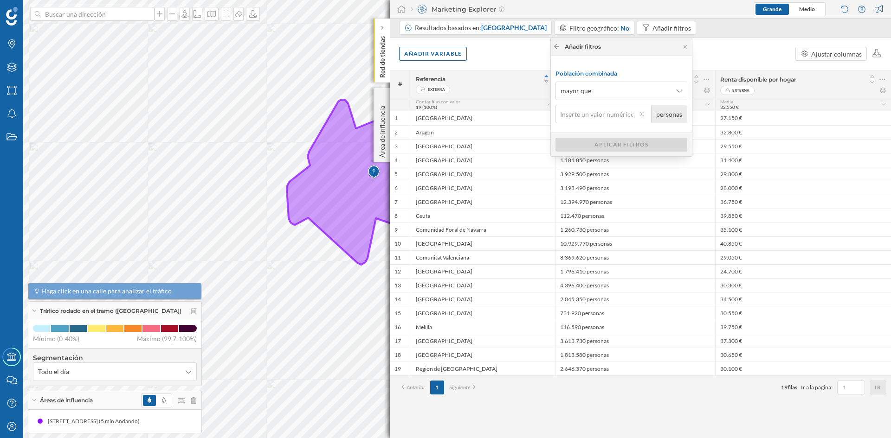
click at [557, 46] on icon at bounding box center [556, 46] width 5 height 5
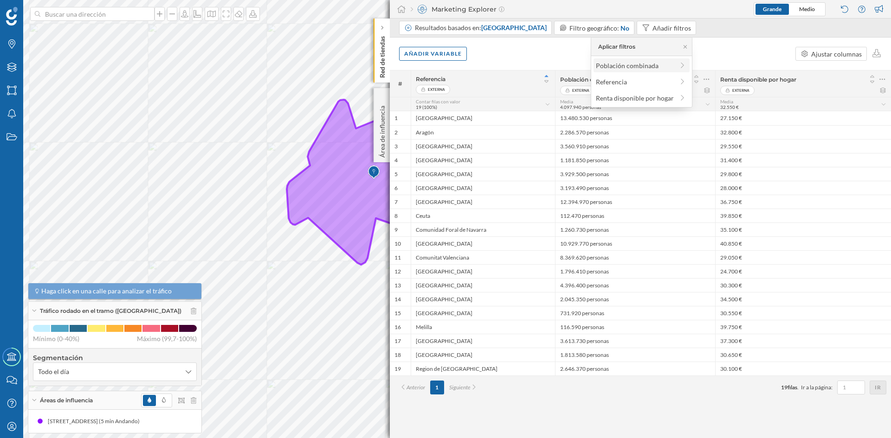
click at [617, 68] on div "Población combinada" at bounding box center [627, 66] width 63 height 8
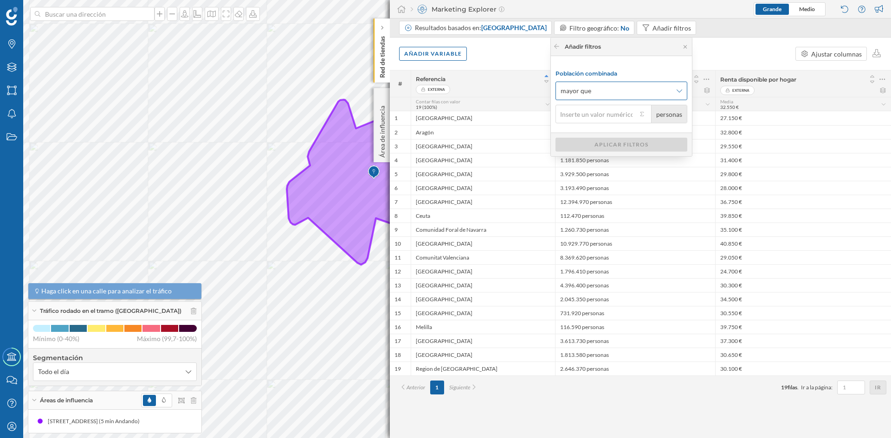
click at [662, 90] on span "mayor que" at bounding box center [616, 90] width 111 height 9
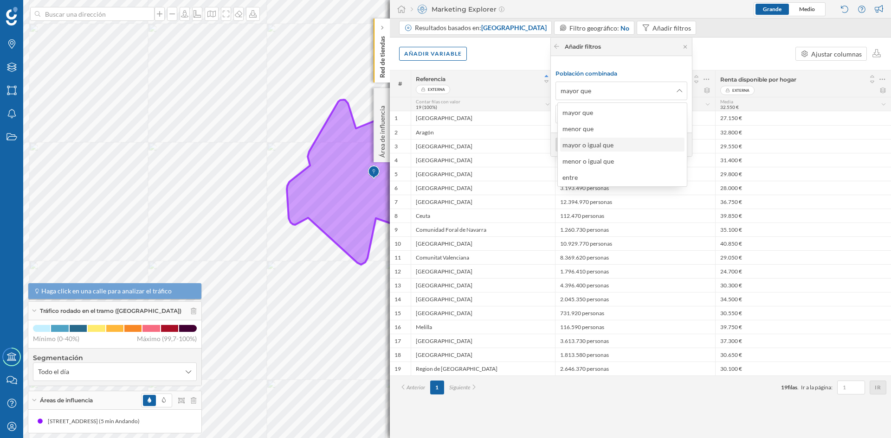
click at [601, 148] on div "mayor o igual que" at bounding box center [587, 145] width 51 height 8
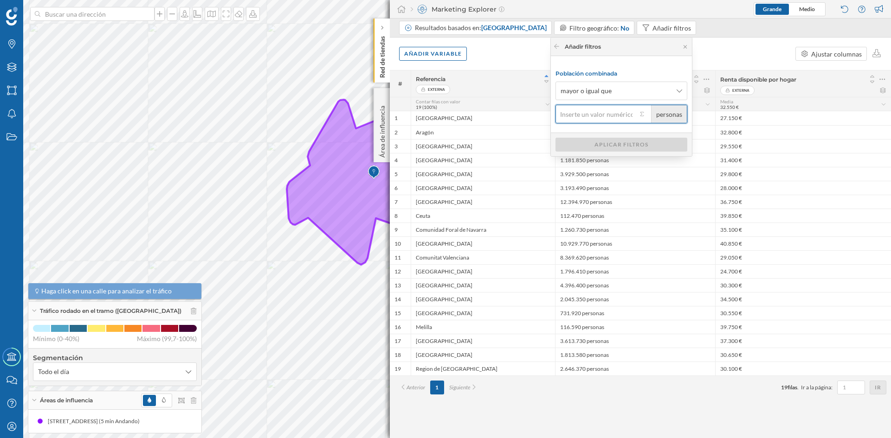
click at [576, 120] on input "personas" at bounding box center [596, 114] width 82 height 19
type input "8.000"
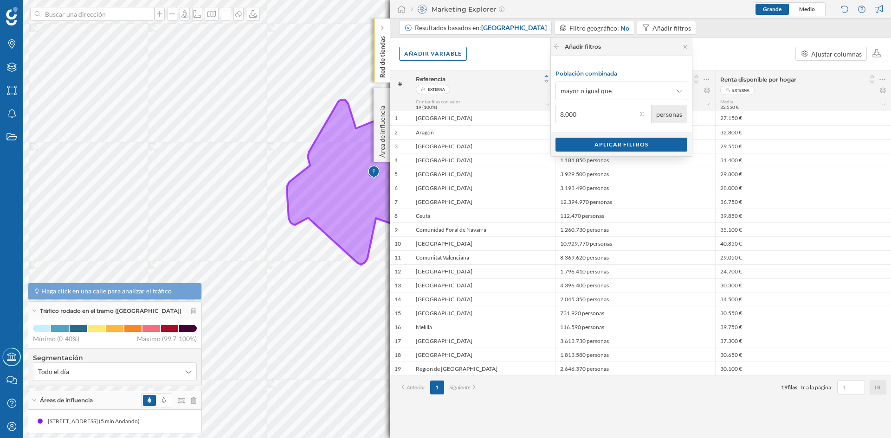
click at [671, 112] on div "personas" at bounding box center [669, 114] width 36 height 18
click at [634, 146] on div "Aplicar filtros" at bounding box center [621, 144] width 132 height 14
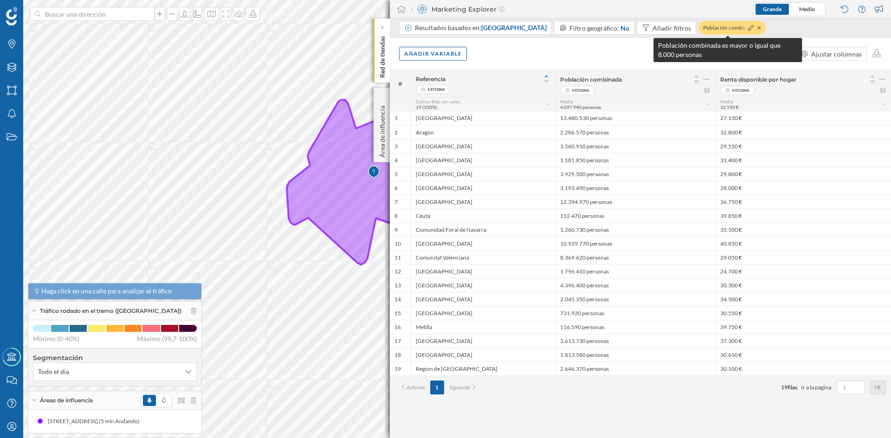
click at [716, 30] on div "Población combinada …" at bounding box center [731, 28] width 67 height 14
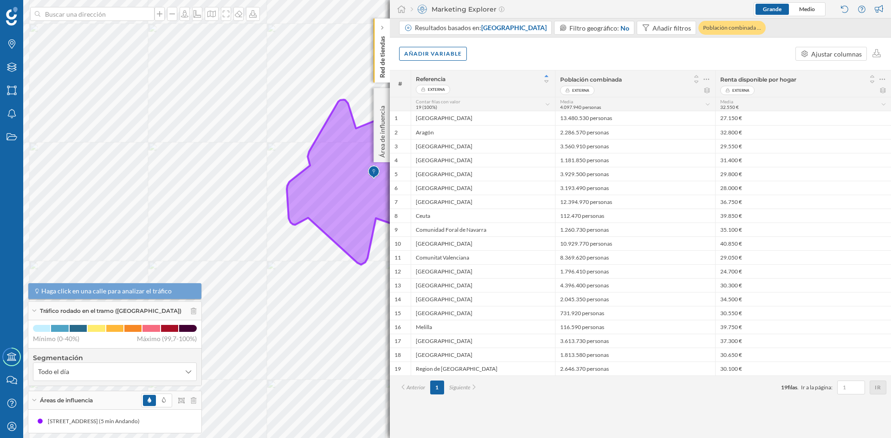
click at [437, 89] on span "Externa" at bounding box center [436, 89] width 17 height 9
click at [546, 105] on icon at bounding box center [548, 104] width 6 height 5
click at [404, 10] on icon at bounding box center [401, 9] width 9 height 8
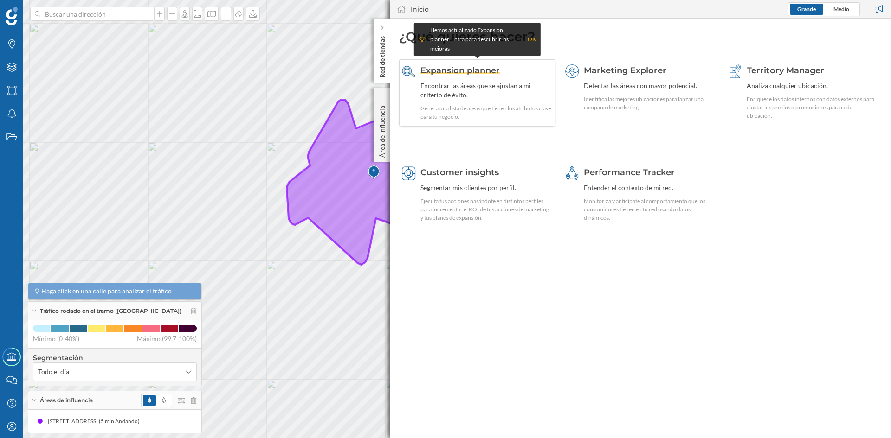
click at [479, 91] on div "Encontrar las áreas que se ajustan a mi criterio de éxito." at bounding box center [486, 90] width 132 height 19
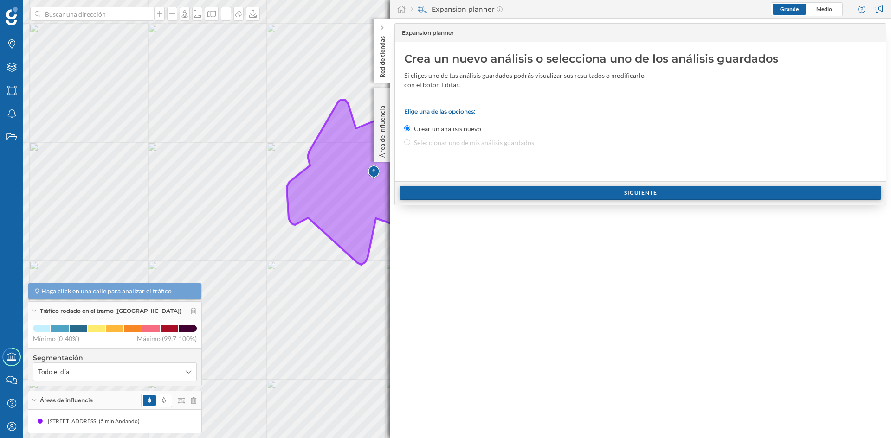
click at [625, 194] on div "Siguiente" at bounding box center [641, 193] width 482 height 14
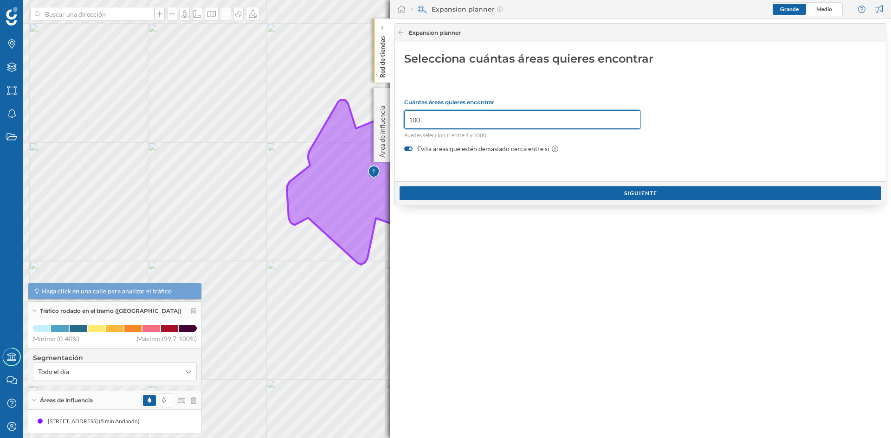
click at [446, 124] on input "100" at bounding box center [522, 119] width 236 height 19
type input "1"
type input "5"
click at [637, 196] on div "Siguiente" at bounding box center [641, 193] width 482 height 14
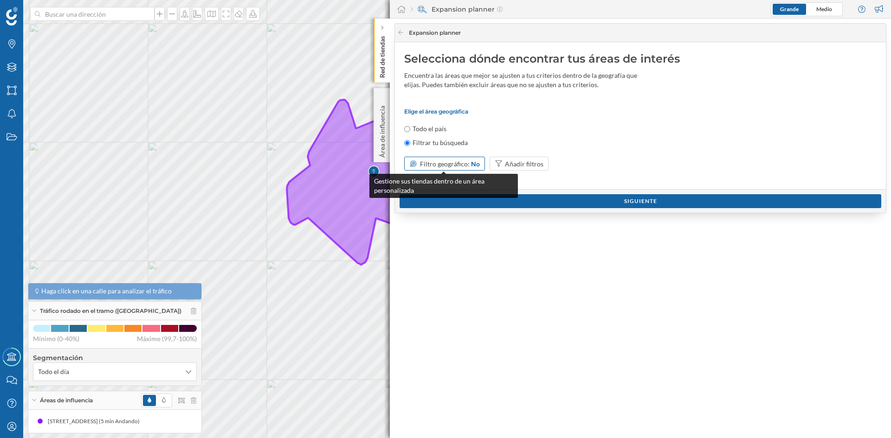
click at [471, 161] on div "No" at bounding box center [475, 164] width 9 height 10
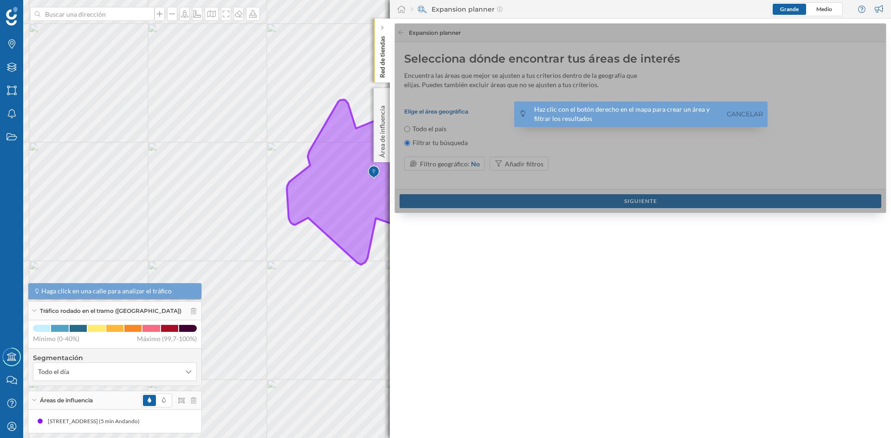
click at [471, 162] on div at bounding box center [641, 119] width 492 height 190
click at [524, 168] on div at bounding box center [641, 119] width 492 height 190
click at [743, 114] on link "Cancelar" at bounding box center [744, 114] width 41 height 11
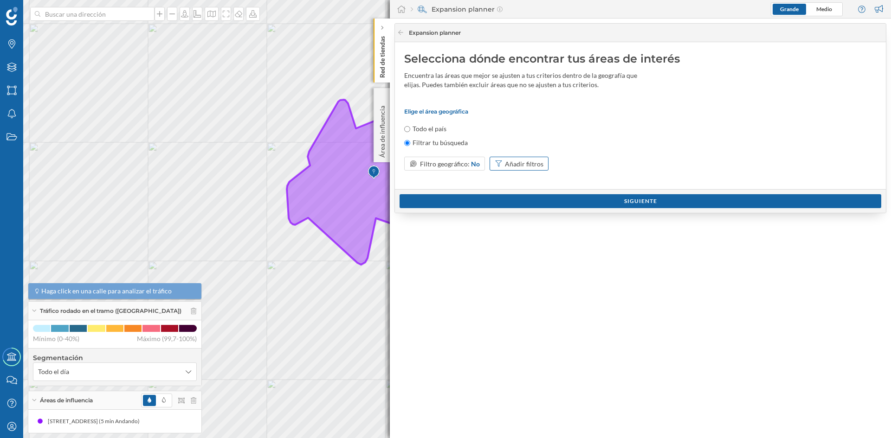
click at [521, 169] on div "Añadir filtros" at bounding box center [519, 164] width 59 height 14
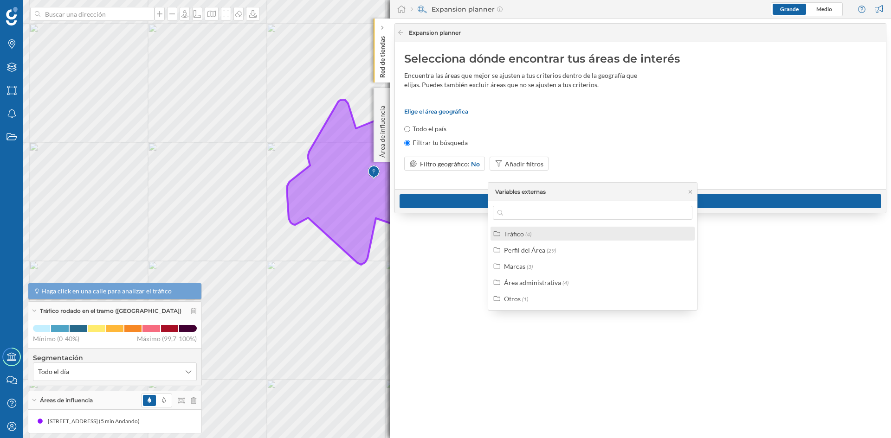
click at [535, 240] on div "Tráfico (4)" at bounding box center [592, 234] width 204 height 14
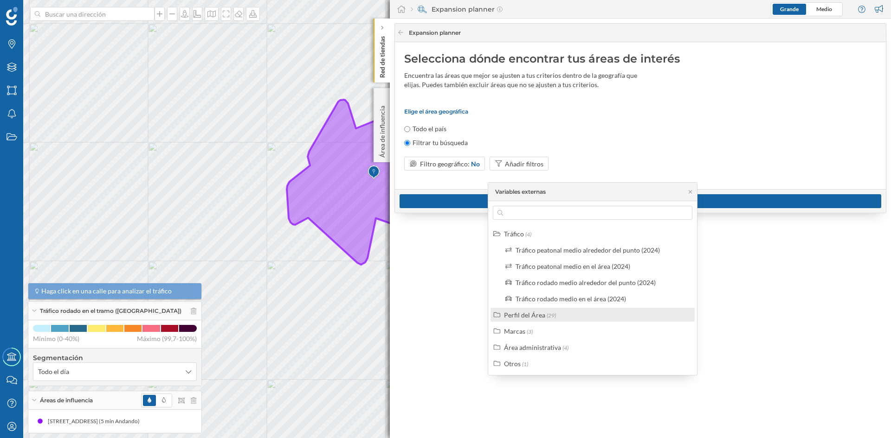
click at [538, 318] on div "Perfil del Área" at bounding box center [524, 315] width 41 height 8
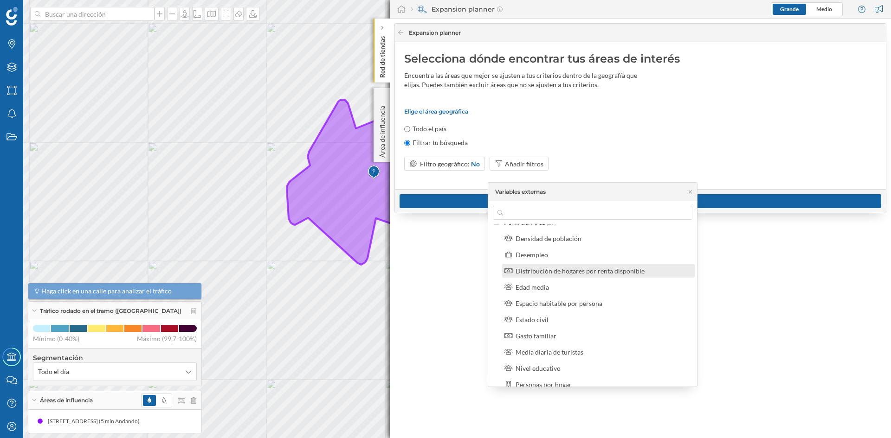
scroll to position [46, 0]
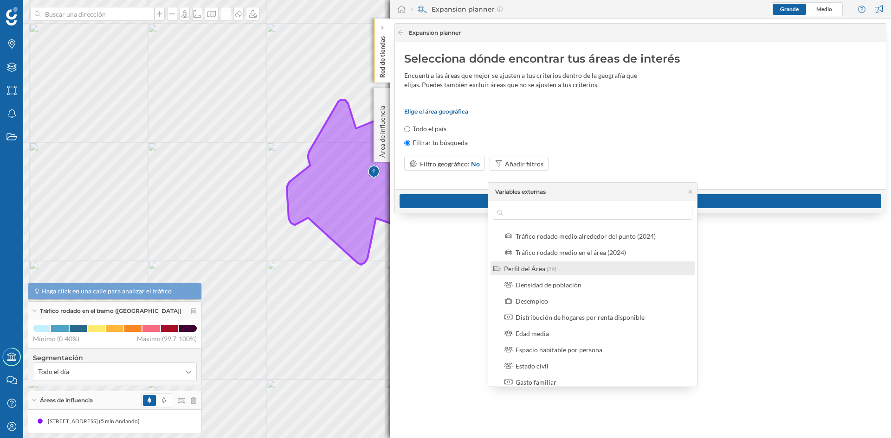
click at [553, 272] on span "(29)" at bounding box center [551, 269] width 9 height 7
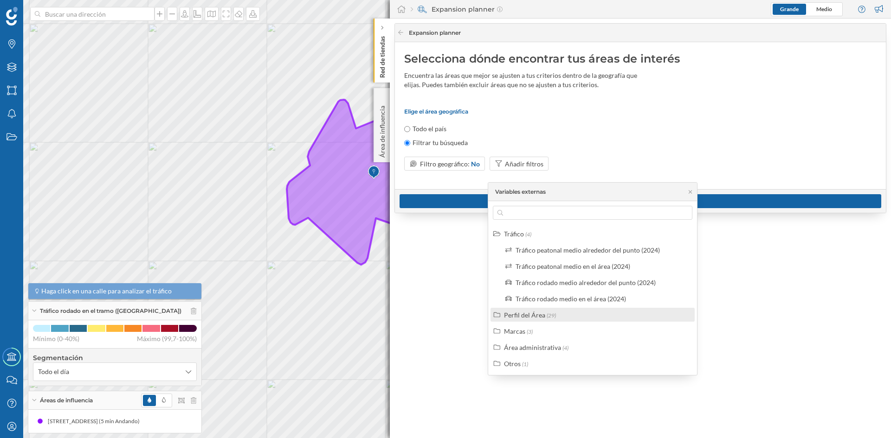
click at [525, 319] on div "Perfil del Área" at bounding box center [524, 315] width 41 height 8
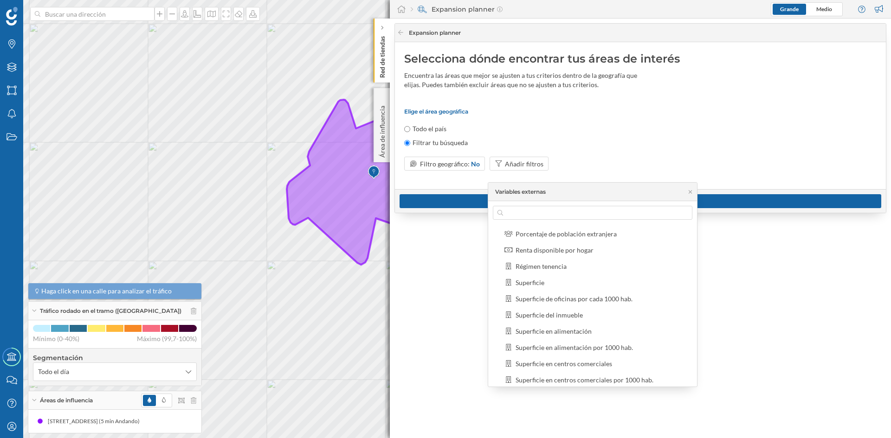
scroll to position [459, 0]
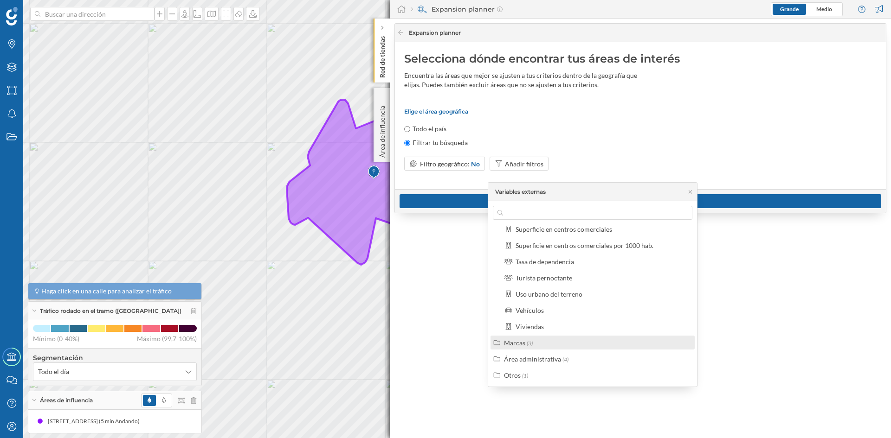
click at [541, 342] on div "Marcas (3)" at bounding box center [596, 343] width 185 height 10
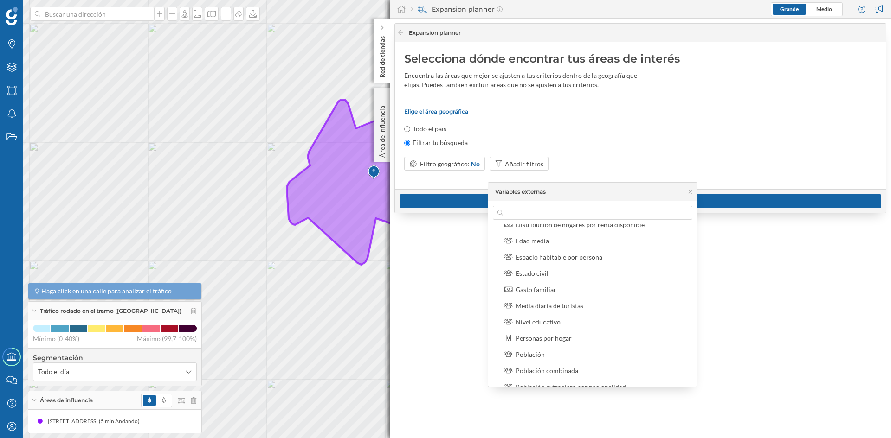
scroll to position [186, 0]
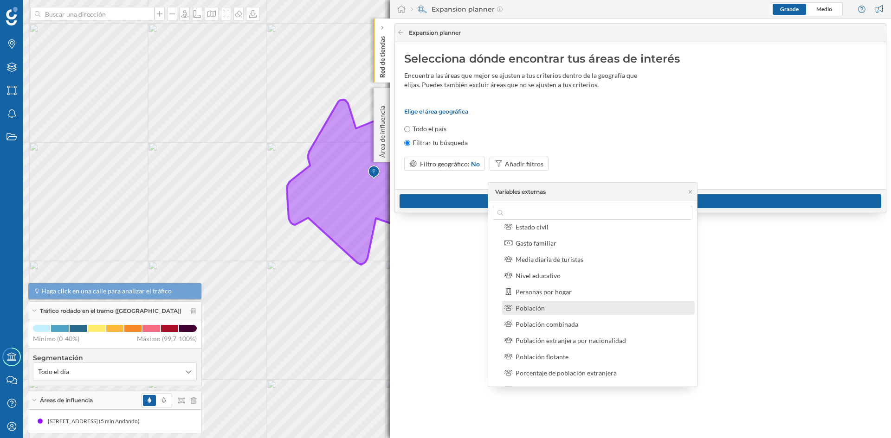
click at [528, 309] on div "Población" at bounding box center [530, 308] width 29 height 8
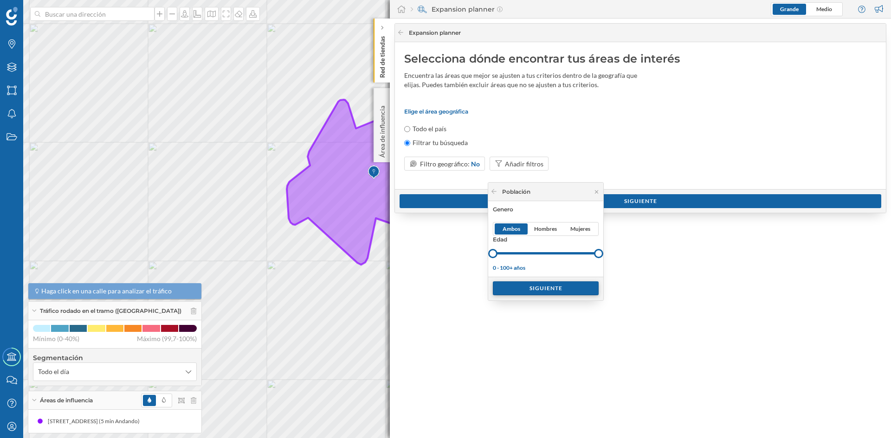
click at [540, 292] on div "Siguiente" at bounding box center [546, 289] width 106 height 14
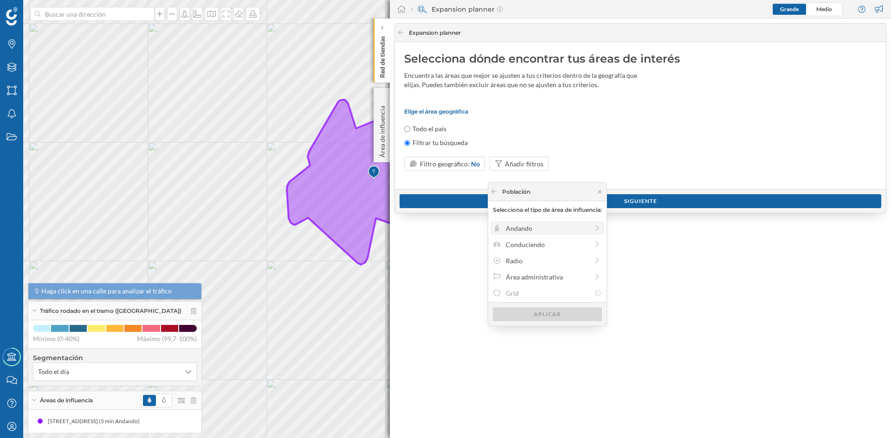
click at [530, 231] on div "Andando" at bounding box center [547, 229] width 83 height 10
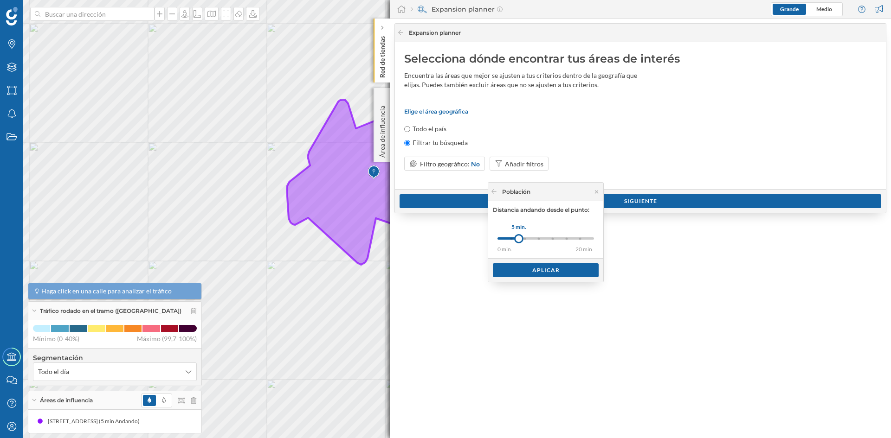
drag, startPoint x: 512, startPoint y: 237, endPoint x: 519, endPoint y: 236, distance: 7.0
click at [519, 236] on div at bounding box center [518, 238] width 9 height 9
click at [535, 270] on div "Aplicar" at bounding box center [546, 270] width 106 height 14
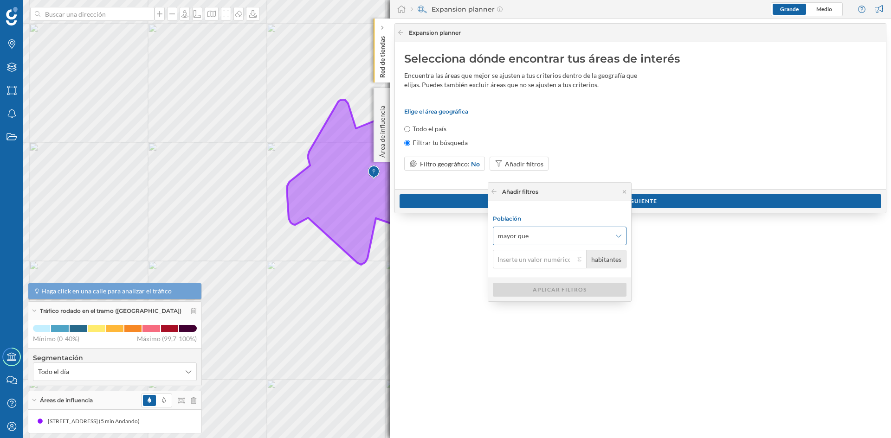
click at [601, 238] on span "mayor que" at bounding box center [554, 236] width 113 height 9
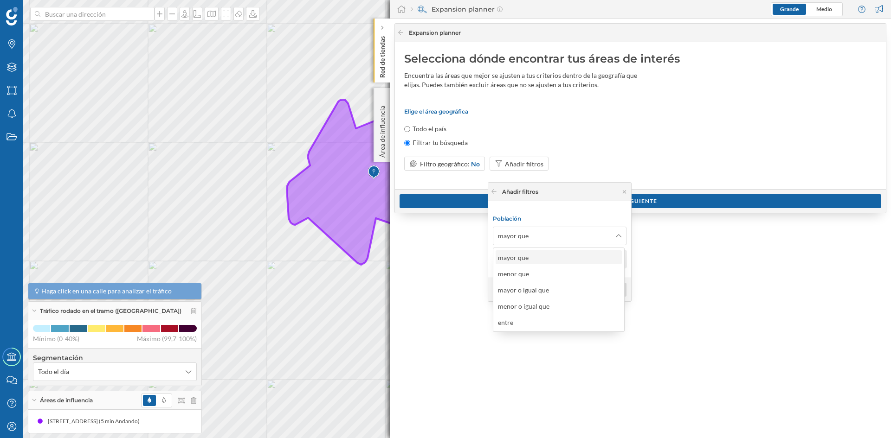
click at [550, 259] on div "mayor que" at bounding box center [558, 258] width 121 height 10
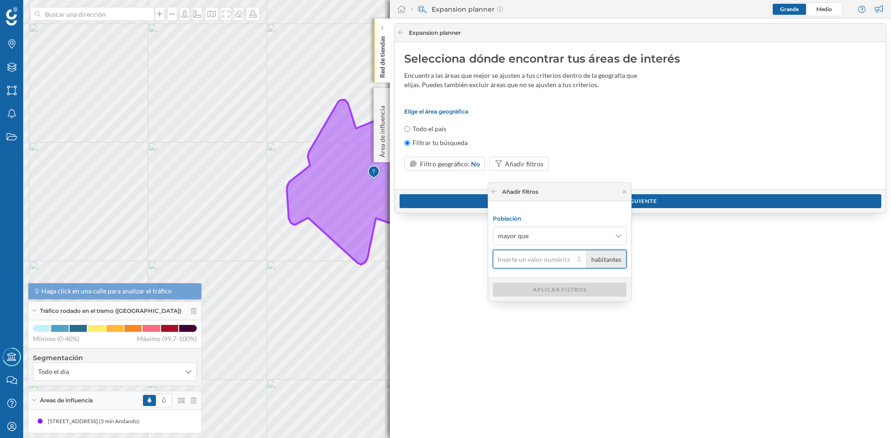
click at [542, 259] on input "habitantes" at bounding box center [534, 259] width 82 height 19
type input "8"
type input "10.000"
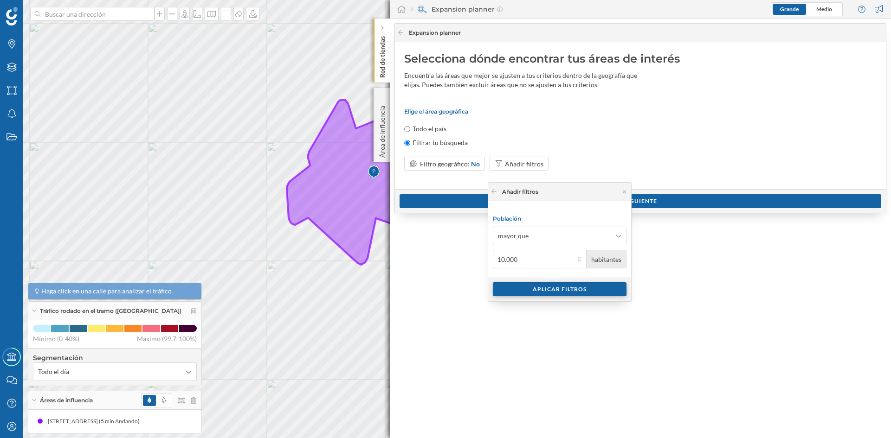
click at [586, 292] on div "Aplicar filtros" at bounding box center [560, 290] width 134 height 14
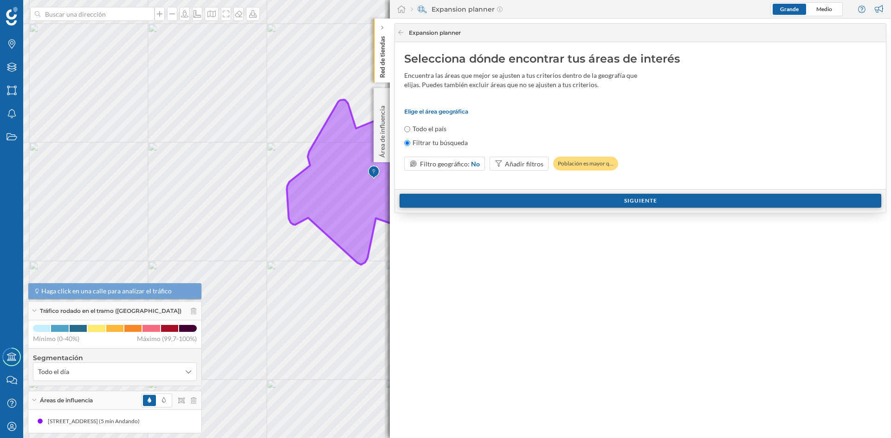
click at [667, 207] on div "Siguiente" at bounding box center [641, 201] width 482 height 14
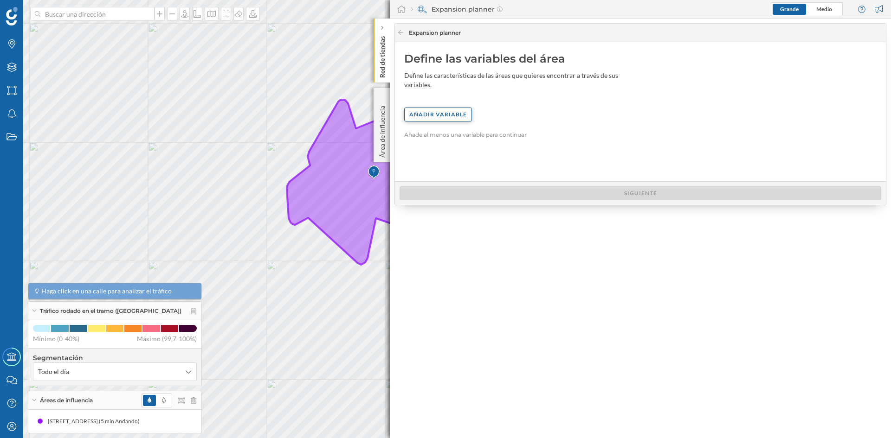
click at [442, 108] on div "Añadir variable" at bounding box center [438, 115] width 68 height 14
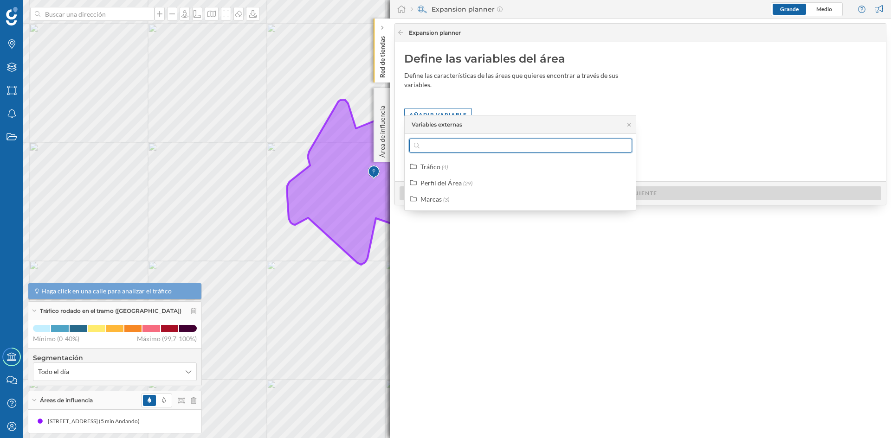
click at [450, 148] on input "text" at bounding box center [520, 146] width 202 height 14
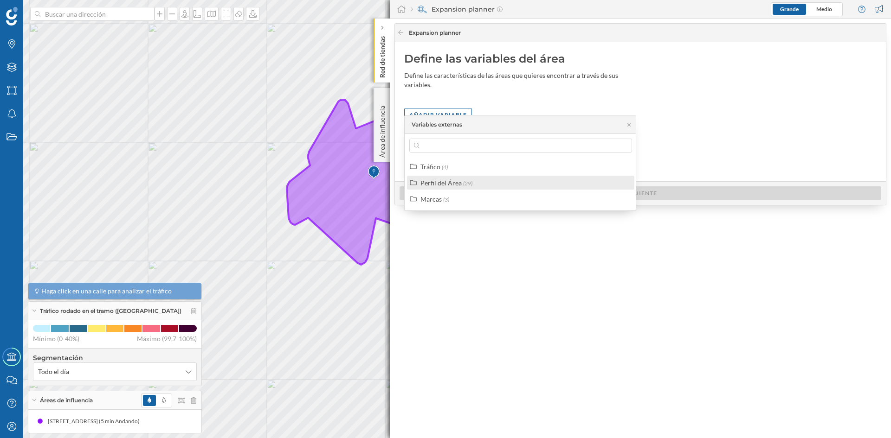
click at [440, 180] on div "Perfil del Área" at bounding box center [440, 183] width 41 height 8
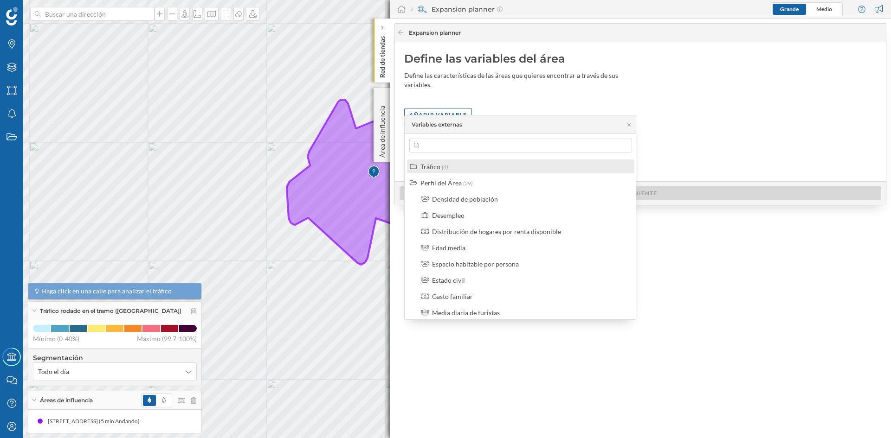
click at [442, 169] on span "(4)" at bounding box center [445, 167] width 6 height 7
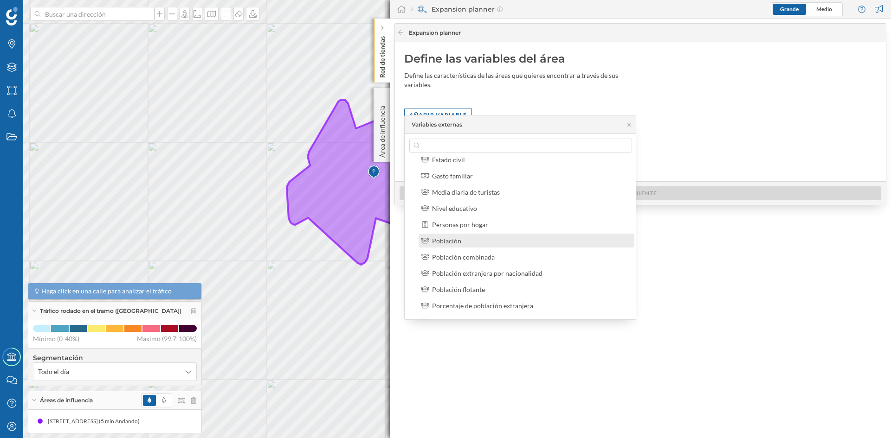
scroll to position [278, 0]
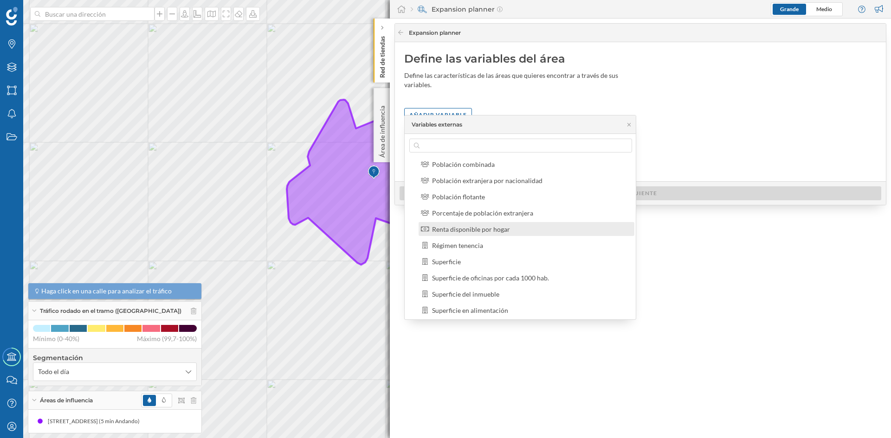
click at [505, 232] on div "Renta disponible por hogar" at bounding box center [471, 230] width 78 height 8
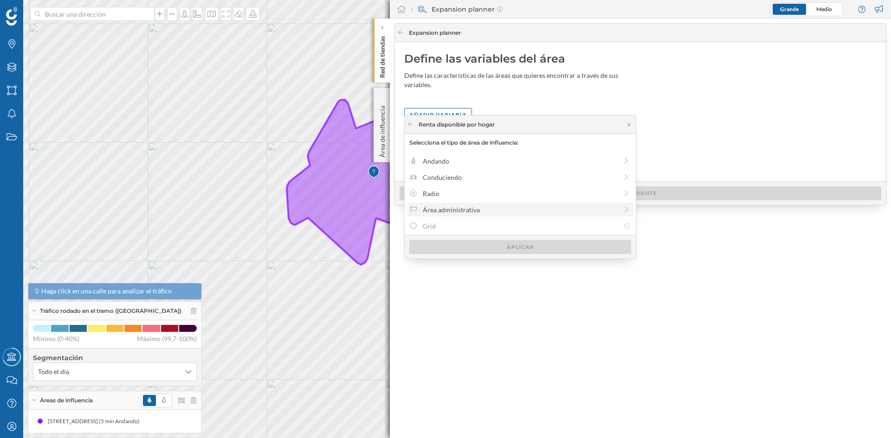
click at [457, 211] on div "Área administrativa" at bounding box center [520, 210] width 195 height 10
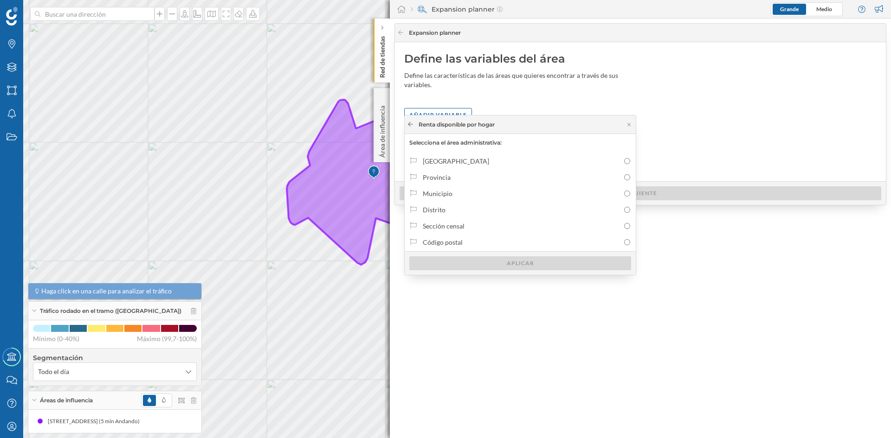
click at [411, 124] on icon at bounding box center [410, 124] width 5 height 5
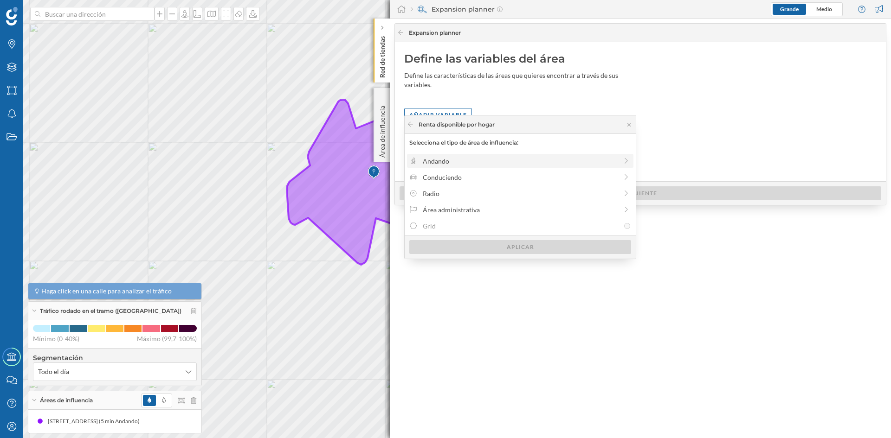
click at [436, 164] on div "Andando" at bounding box center [520, 161] width 195 height 10
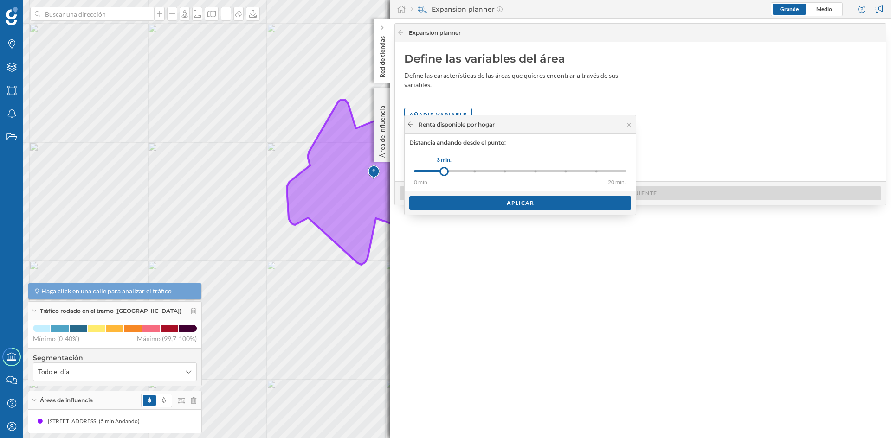
click at [410, 122] on icon at bounding box center [410, 125] width 7 height 6
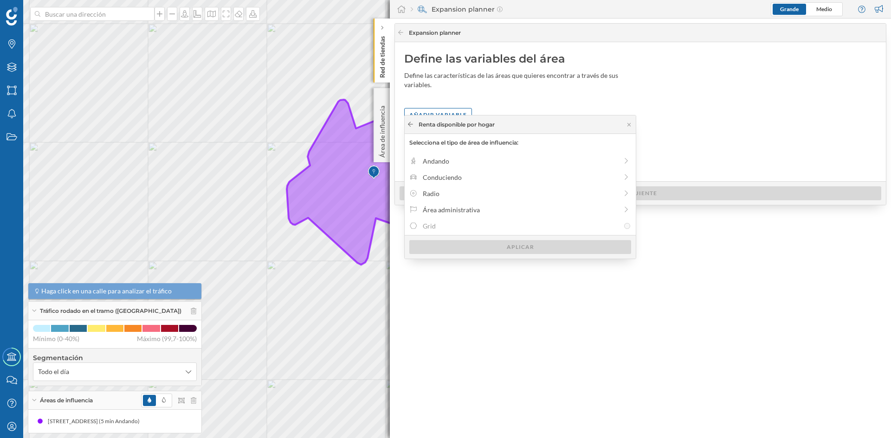
click at [409, 123] on icon at bounding box center [410, 125] width 7 height 6
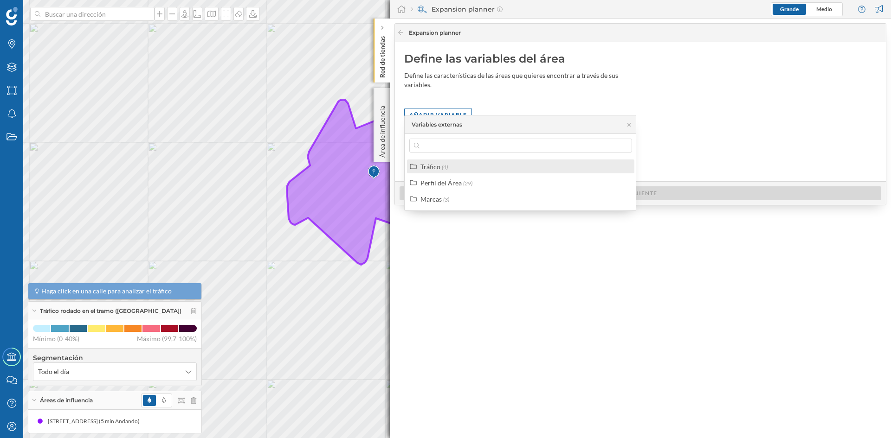
click at [425, 169] on div "Tráfico" at bounding box center [430, 167] width 20 height 8
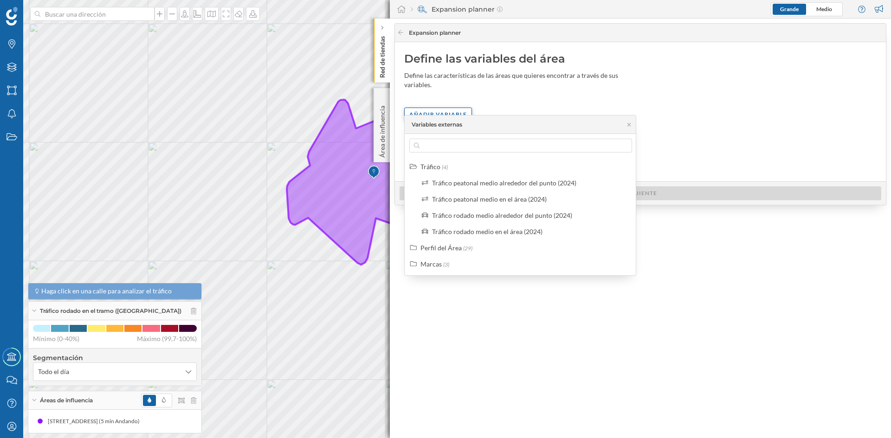
click at [459, 108] on div "Añadir variable" at bounding box center [438, 115] width 68 height 14
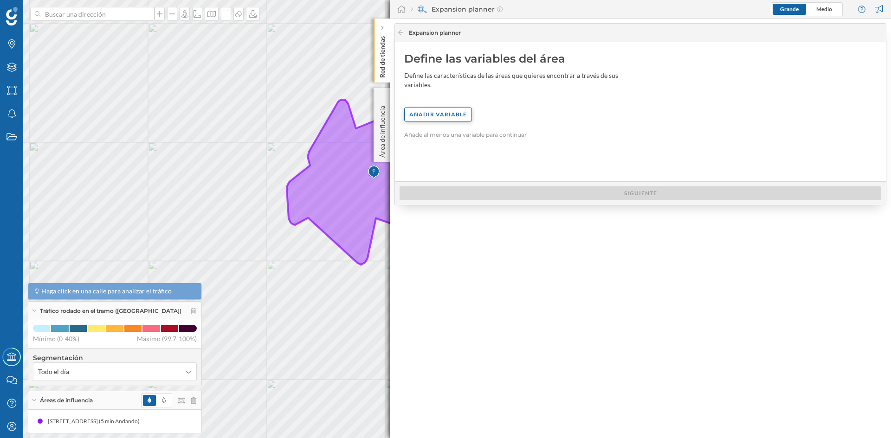
click at [435, 108] on div "Añadir variable" at bounding box center [438, 115] width 68 height 14
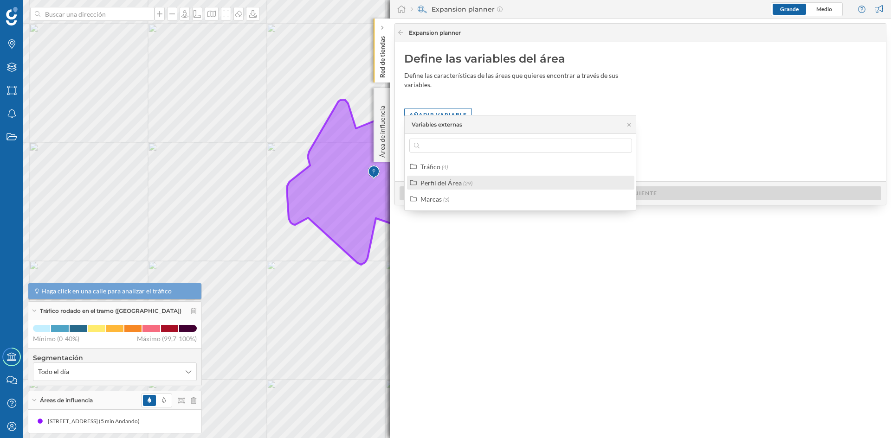
click at [475, 180] on div "Perfil del Área (29)" at bounding box center [524, 183] width 208 height 10
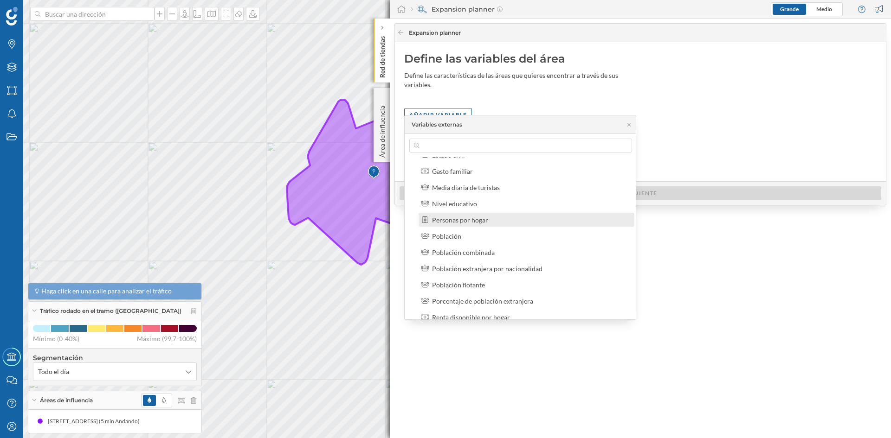
scroll to position [139, 0]
click at [524, 226] on div "Población" at bounding box center [530, 223] width 197 height 10
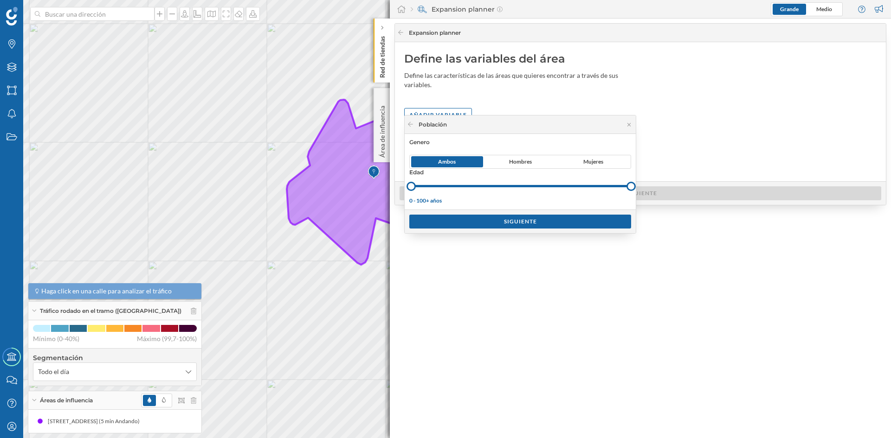
click at [410, 183] on div at bounding box center [410, 186] width 9 height 9
click at [522, 220] on div "Siguiente" at bounding box center [520, 221] width 222 height 14
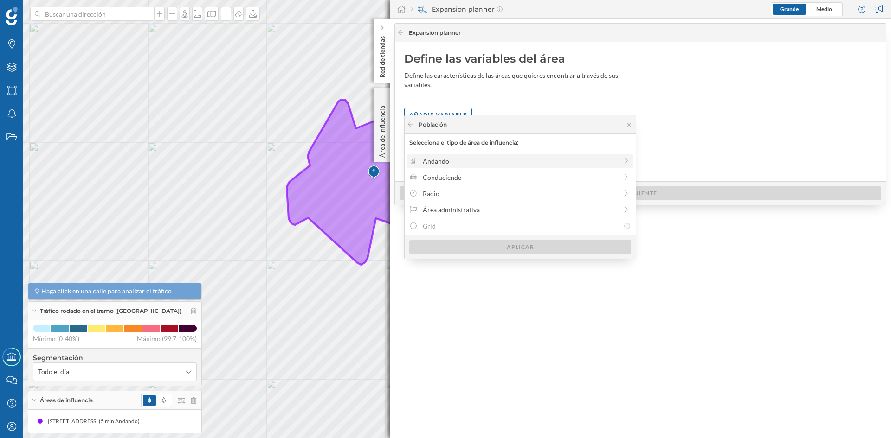
click at [462, 167] on div "Andando" at bounding box center [520, 161] width 226 height 14
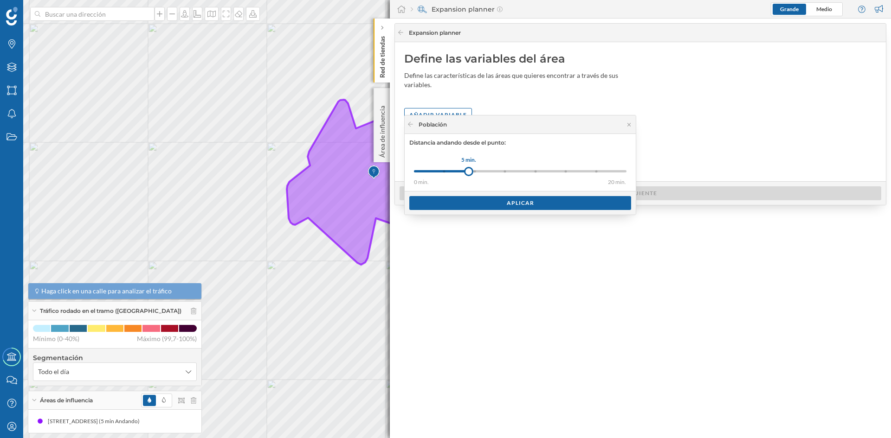
drag, startPoint x: 446, startPoint y: 173, endPoint x: 469, endPoint y: 175, distance: 22.3
click at [469, 175] on div at bounding box center [468, 171] width 9 height 9
click at [502, 199] on div "Aplicar" at bounding box center [520, 203] width 222 height 14
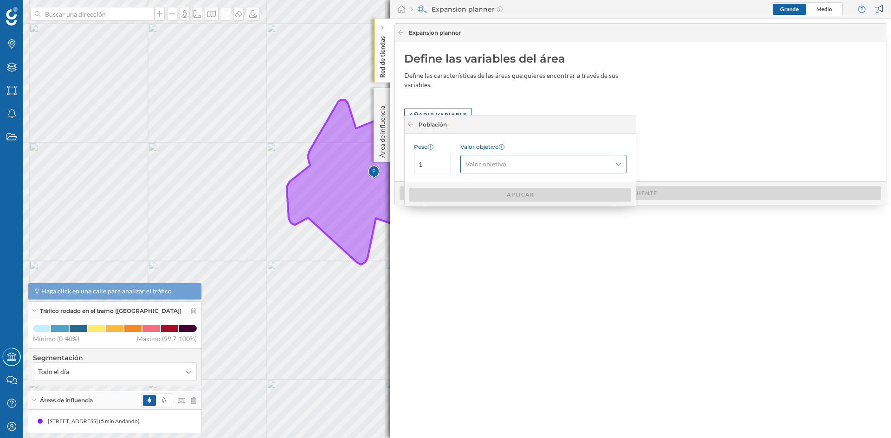
click at [511, 170] on div "Valor objetivo" at bounding box center [543, 164] width 166 height 19
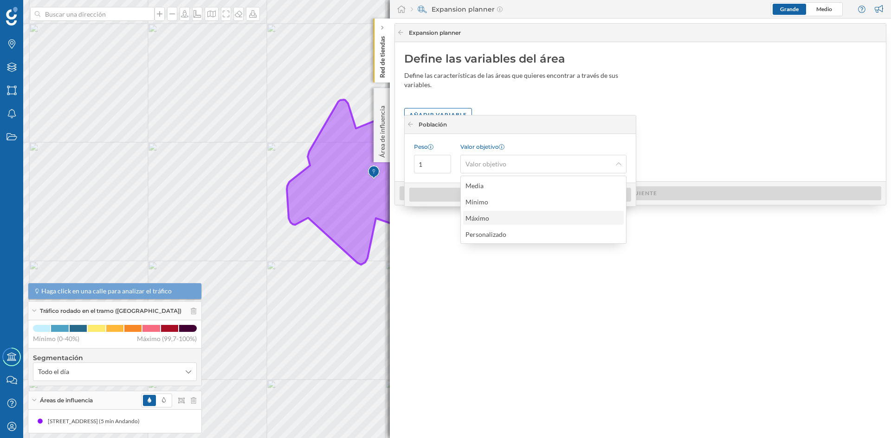
click at [494, 214] on div "Máximo" at bounding box center [542, 218] width 155 height 10
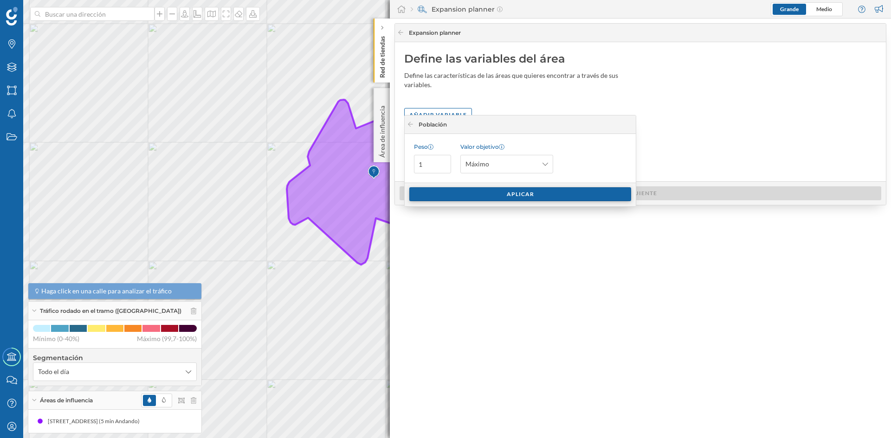
click at [534, 196] on div "Aplicar" at bounding box center [520, 194] width 222 height 14
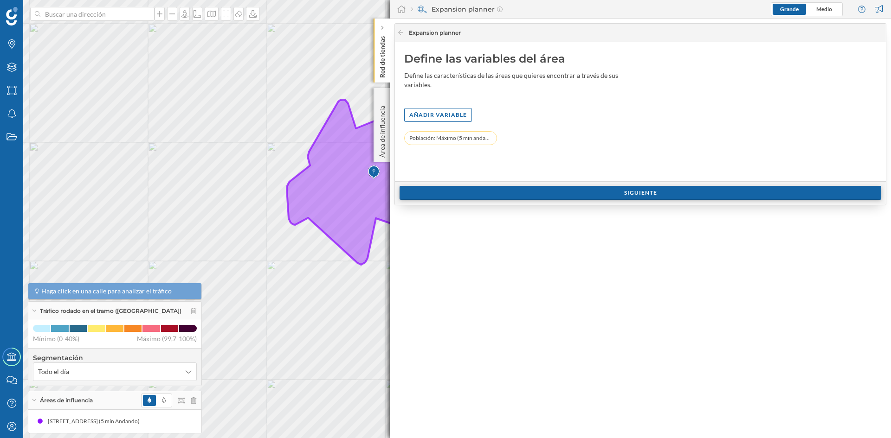
click at [637, 194] on div "Siguiente" at bounding box center [641, 193] width 482 height 14
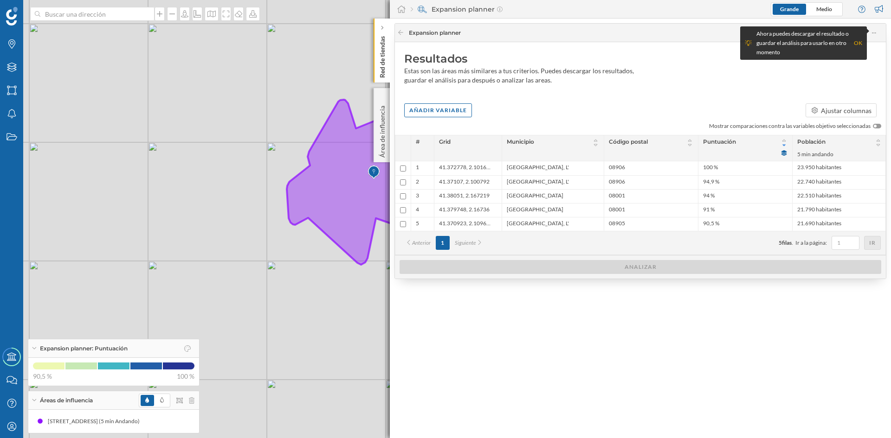
click at [783, 152] on icon at bounding box center [784, 153] width 6 height 6
click at [859, 43] on div "OK" at bounding box center [858, 43] width 8 height 9
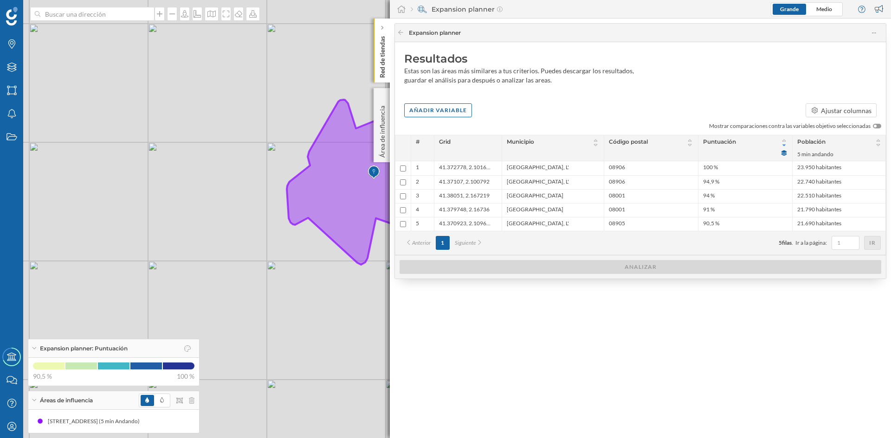
click at [784, 151] on icon at bounding box center [784, 153] width 6 height 6
click at [783, 156] on div "Puntuación" at bounding box center [745, 148] width 94 height 26
click at [784, 153] on icon at bounding box center [783, 153] width 7 height 6
click at [784, 143] on icon at bounding box center [783, 145] width 7 height 6
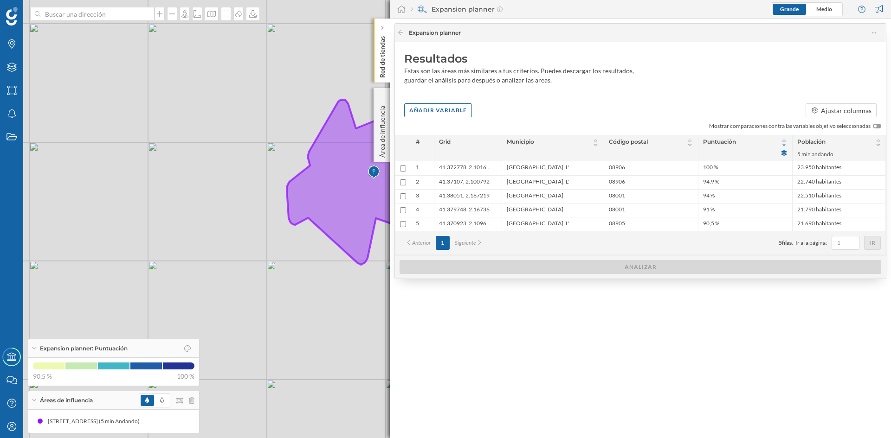
click at [784, 141] on icon at bounding box center [783, 141] width 7 height 6
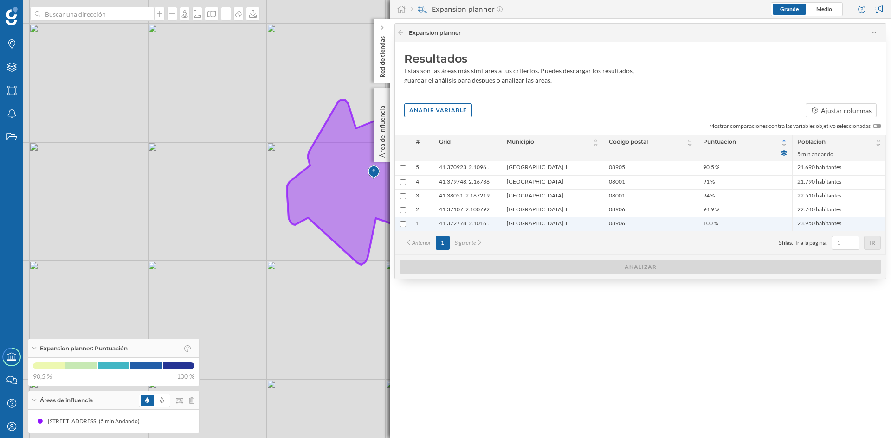
click at [403, 224] on input "checkbox" at bounding box center [403, 224] width 6 height 6
checkbox input "true"
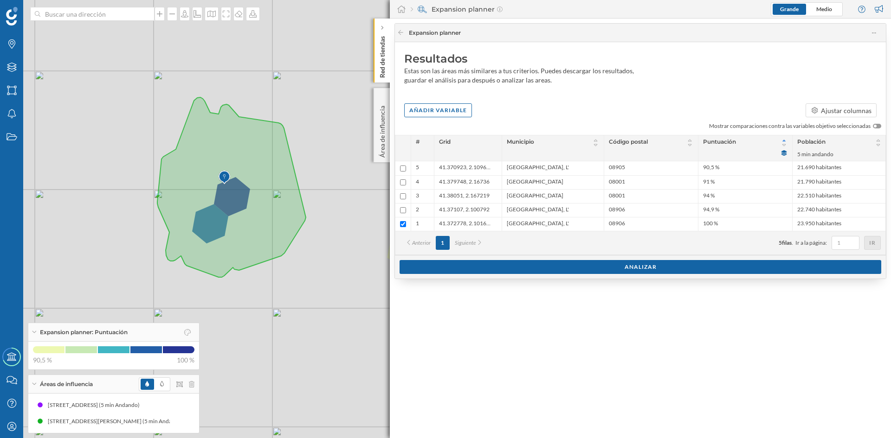
drag, startPoint x: 263, startPoint y: 148, endPoint x: 360, endPoint y: 172, distance: 99.7
click at [357, 171] on div "© Mapbox © OpenStreetMap Improve this map" at bounding box center [445, 219] width 891 height 438
click at [386, 145] on p "Área de influencia" at bounding box center [382, 130] width 9 height 56
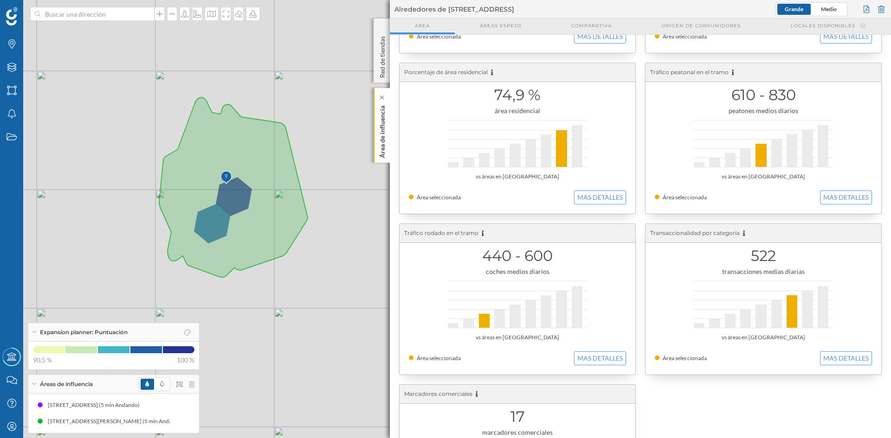
click at [383, 129] on p "Área de influencia" at bounding box center [382, 130] width 9 height 56
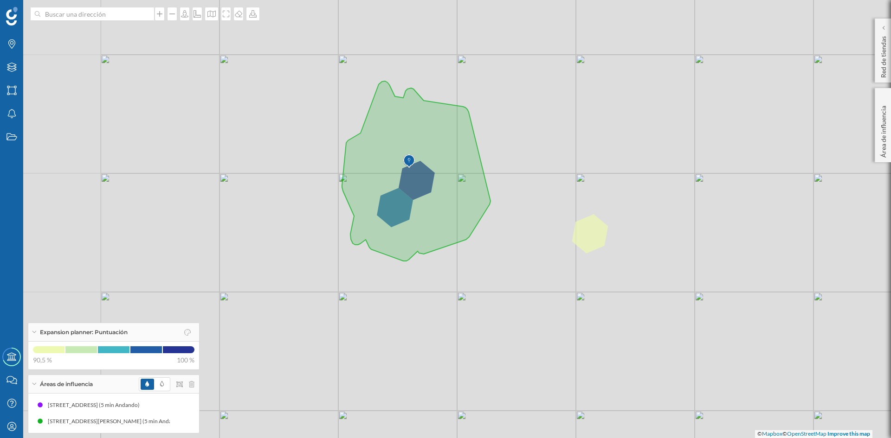
drag, startPoint x: 385, startPoint y: 268, endPoint x: 549, endPoint y: 262, distance: 164.8
click at [549, 262] on div "© Mapbox © OpenStreetMap Improve this map" at bounding box center [445, 219] width 891 height 438
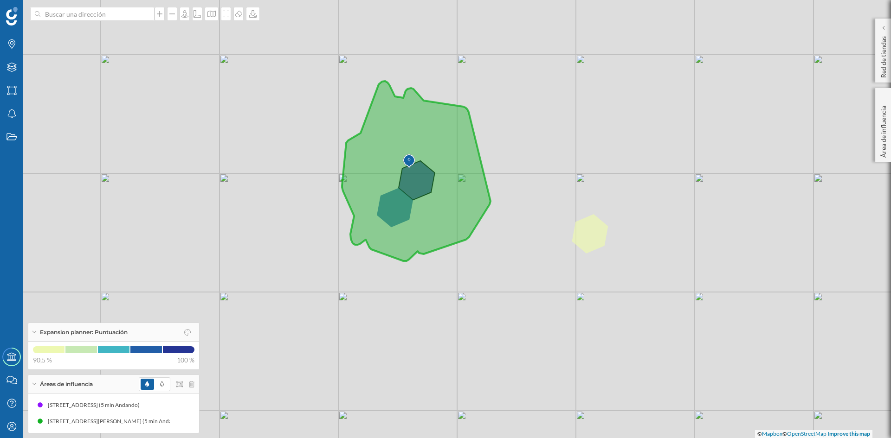
click at [420, 181] on icon at bounding box center [416, 171] width 148 height 180
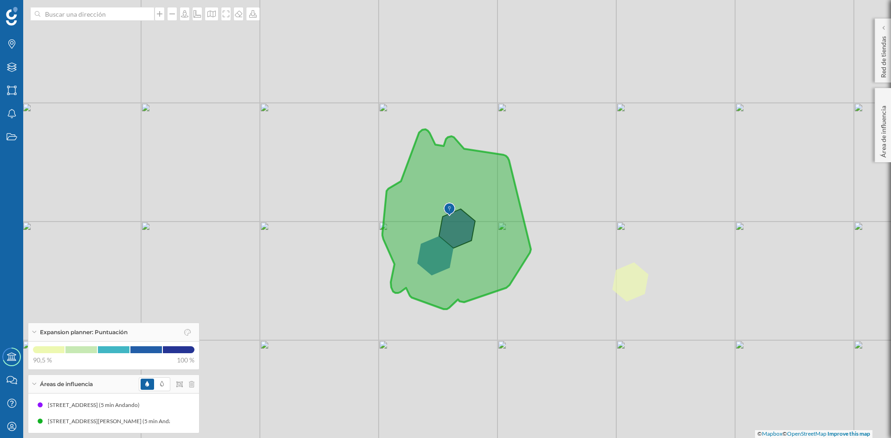
click at [464, 239] on icon at bounding box center [456, 219] width 148 height 180
click at [432, 260] on icon at bounding box center [456, 219] width 148 height 180
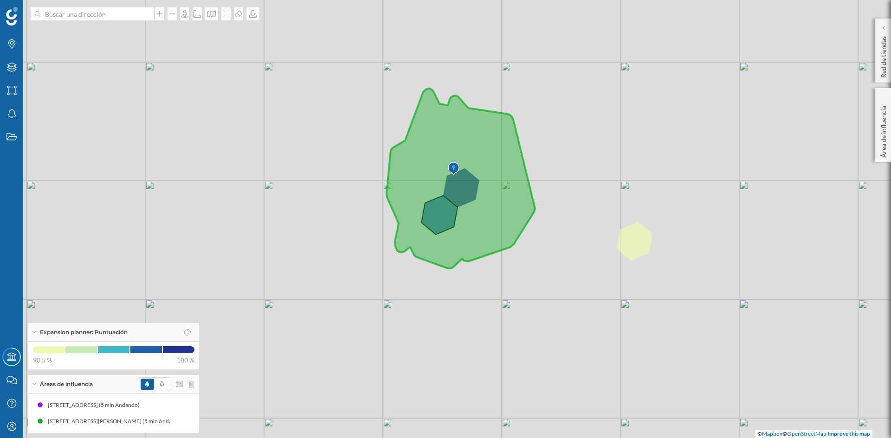
drag, startPoint x: 499, startPoint y: 187, endPoint x: 491, endPoint y: 234, distance: 48.4
click at [491, 234] on icon at bounding box center [461, 179] width 148 height 180
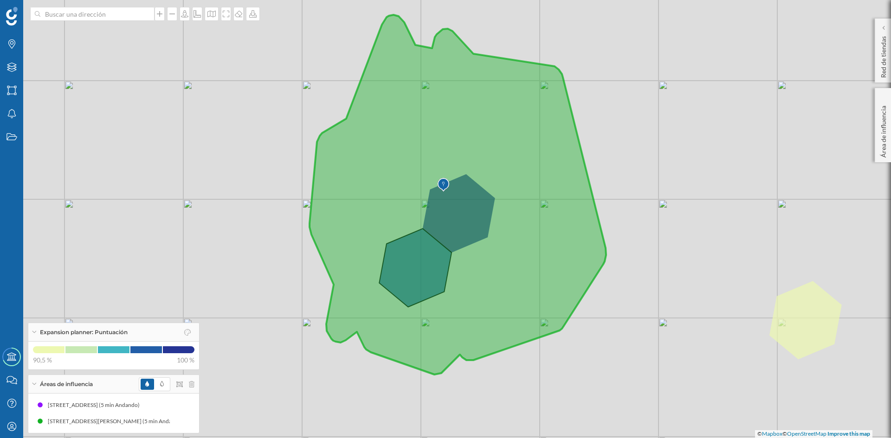
drag, startPoint x: 496, startPoint y: 238, endPoint x: 520, endPoint y: 271, distance: 41.2
click at [520, 271] on icon at bounding box center [457, 195] width 297 height 360
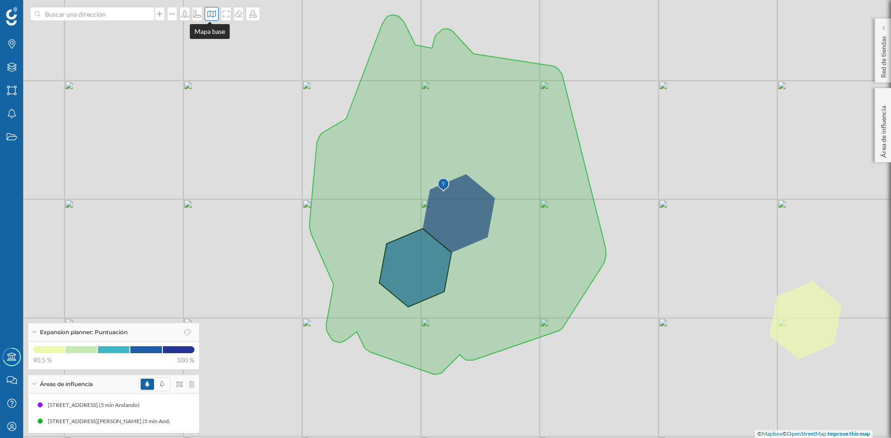
click at [210, 13] on icon at bounding box center [211, 13] width 9 height 7
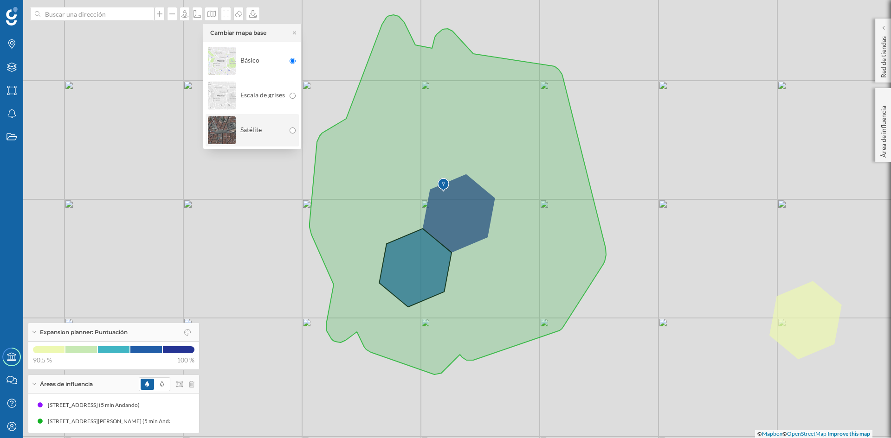
click at [219, 126] on img at bounding box center [222, 130] width 28 height 32
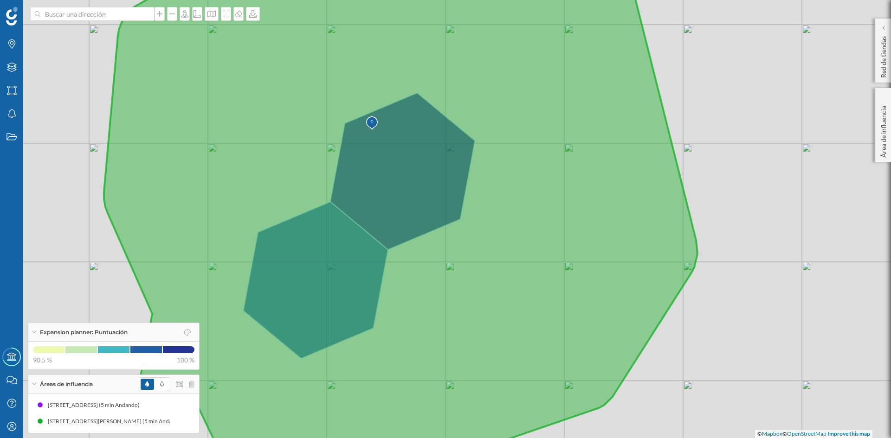
click at [407, 192] on icon at bounding box center [400, 220] width 593 height 530
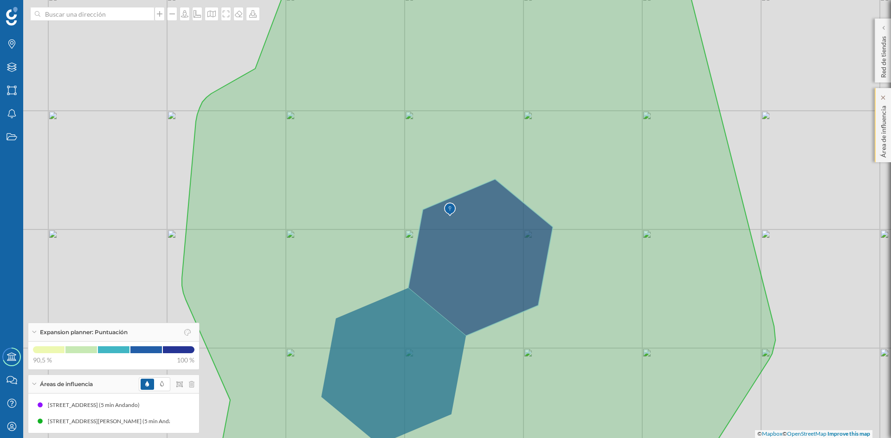
click at [884, 140] on p "Área de influencia" at bounding box center [883, 130] width 9 height 56
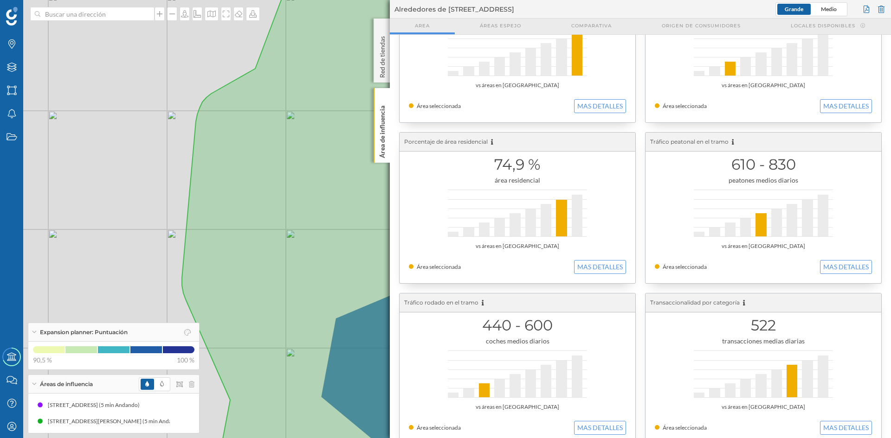
scroll to position [0, 0]
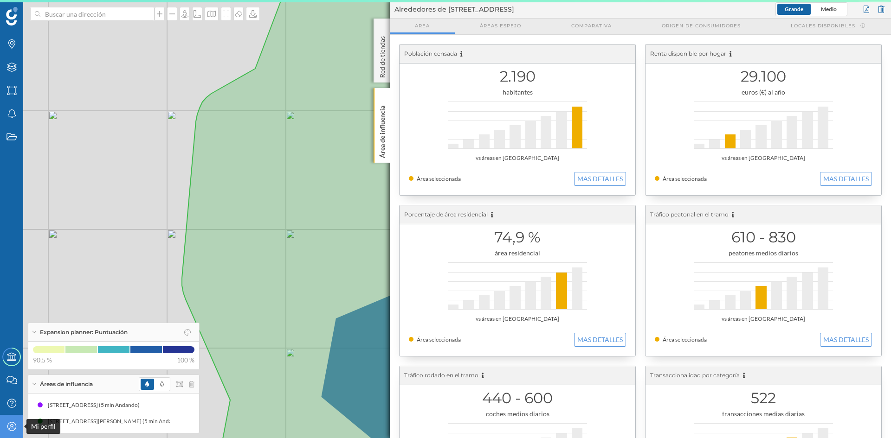
click at [8, 430] on icon "Mi perfil" at bounding box center [12, 426] width 12 height 9
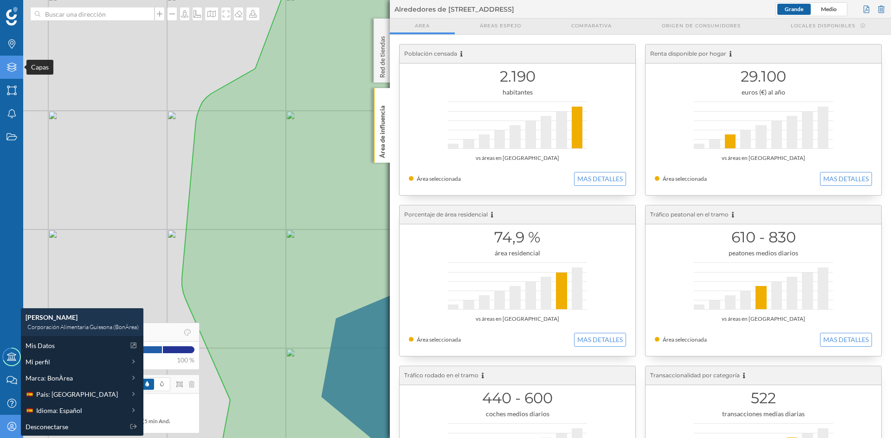
click at [9, 61] on div "Capas" at bounding box center [11, 67] width 23 height 23
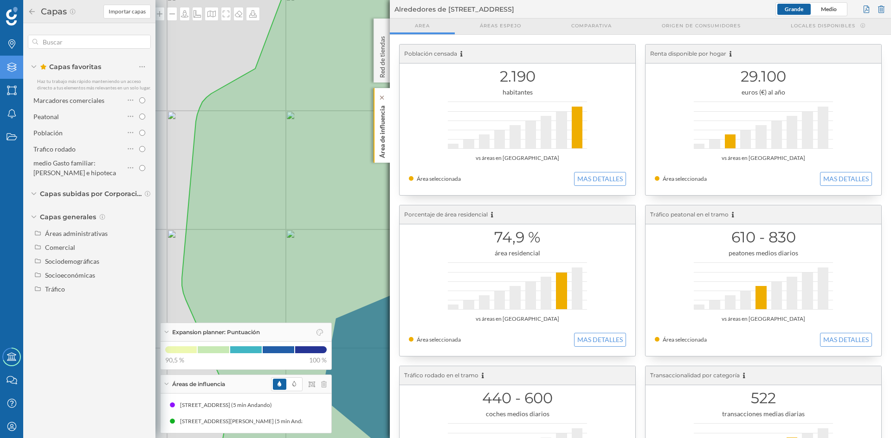
click at [385, 127] on p "Área de influencia" at bounding box center [382, 130] width 9 height 56
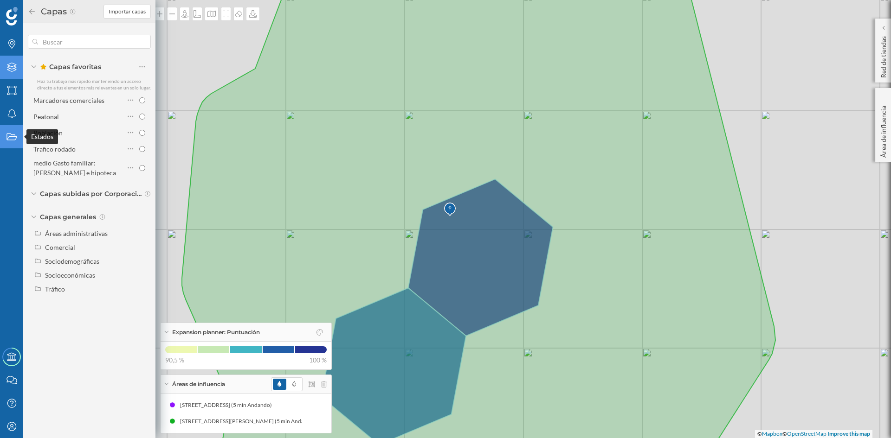
click at [7, 136] on icon "Estados" at bounding box center [12, 136] width 12 height 9
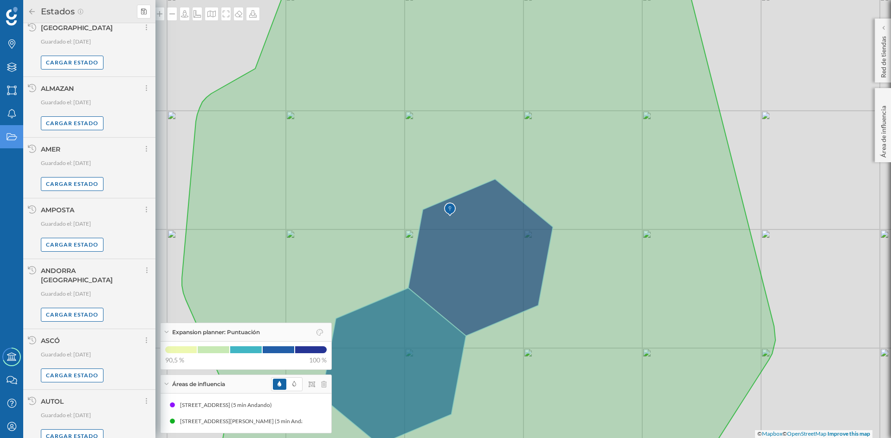
scroll to position [559, 0]
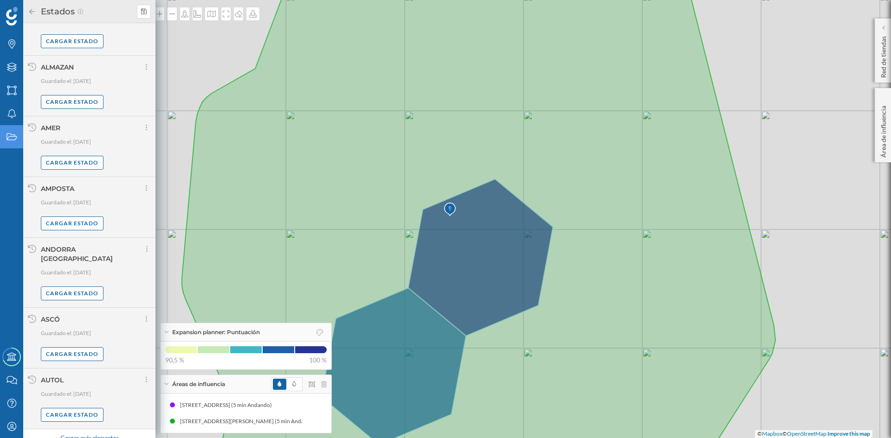
click at [102, 432] on div "Cargar más elementos" at bounding box center [89, 439] width 70 height 14
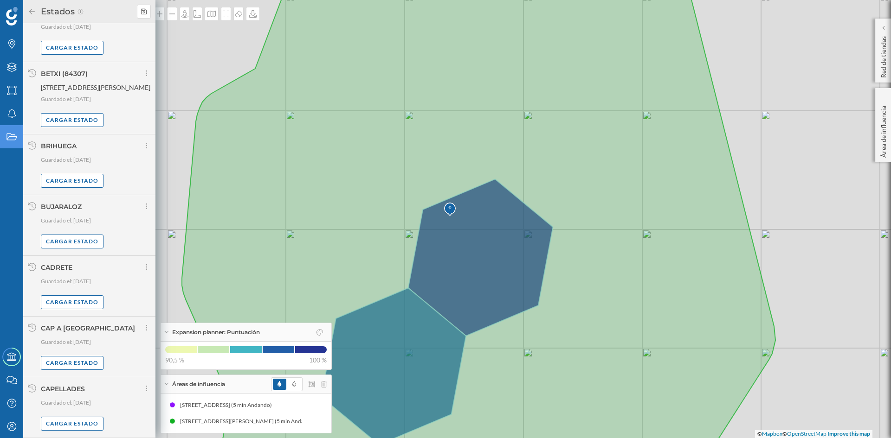
scroll to position [1552, 0]
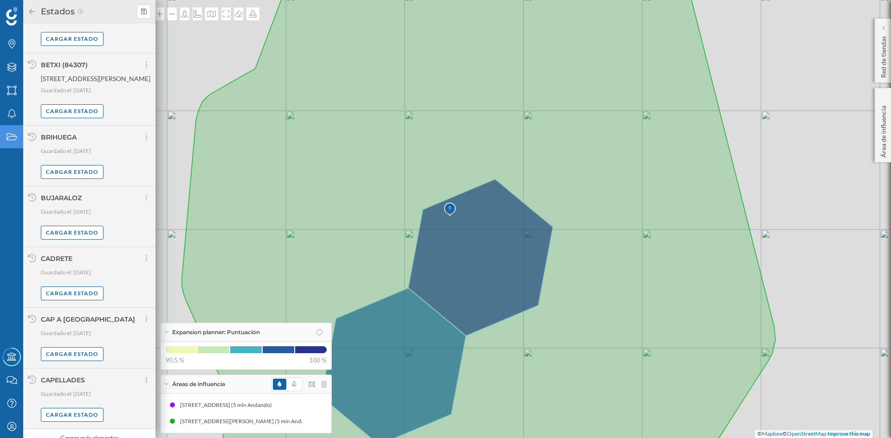
drag, startPoint x: 94, startPoint y: 429, endPoint x: 116, endPoint y: 282, distance: 149.2
click at [94, 432] on div "Cargar más elementos" at bounding box center [89, 439] width 70 height 14
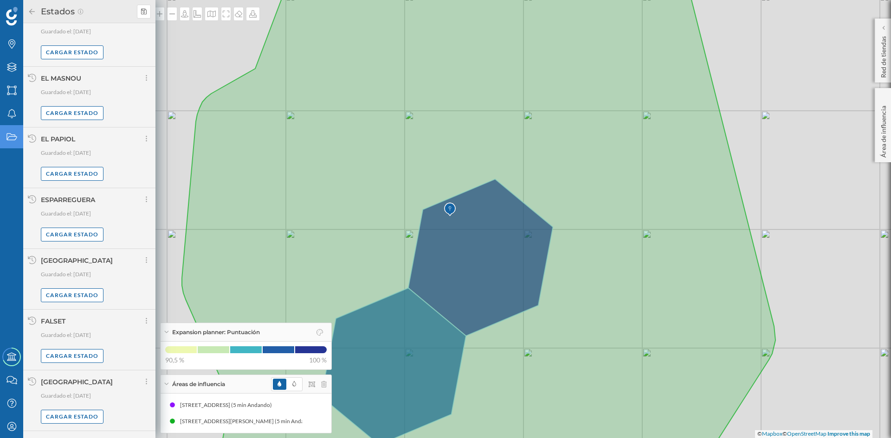
scroll to position [2505, 0]
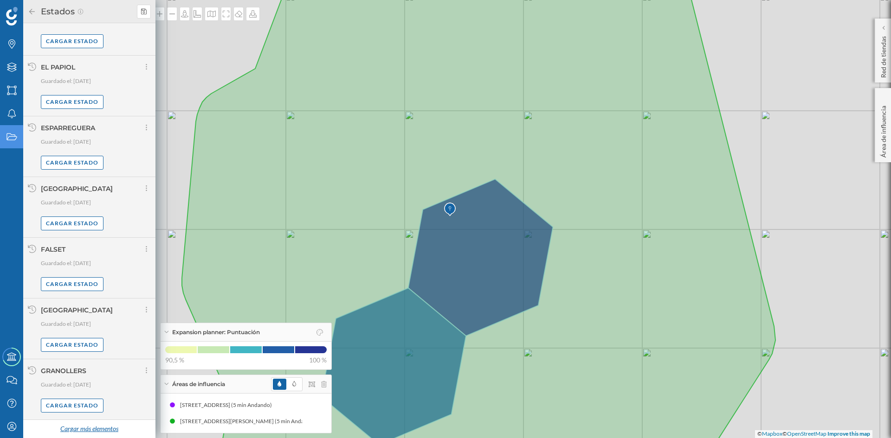
click at [64, 427] on div "Cargar más elementos" at bounding box center [89, 430] width 70 height 14
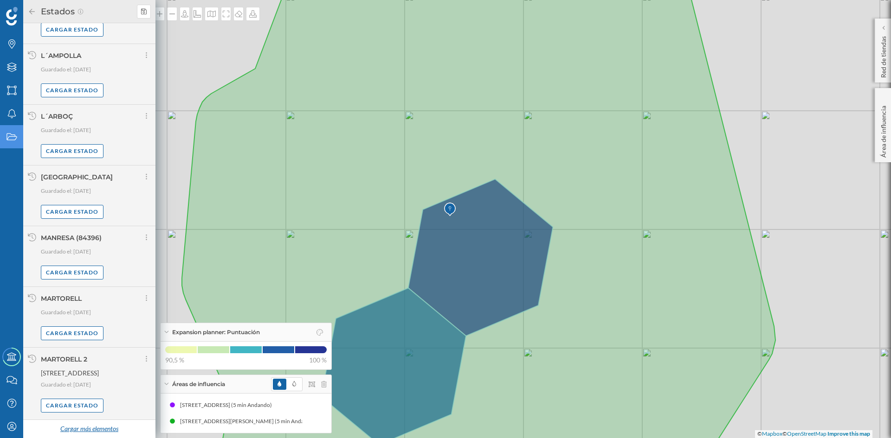
click at [100, 430] on div "Cargar más elementos" at bounding box center [89, 430] width 70 height 14
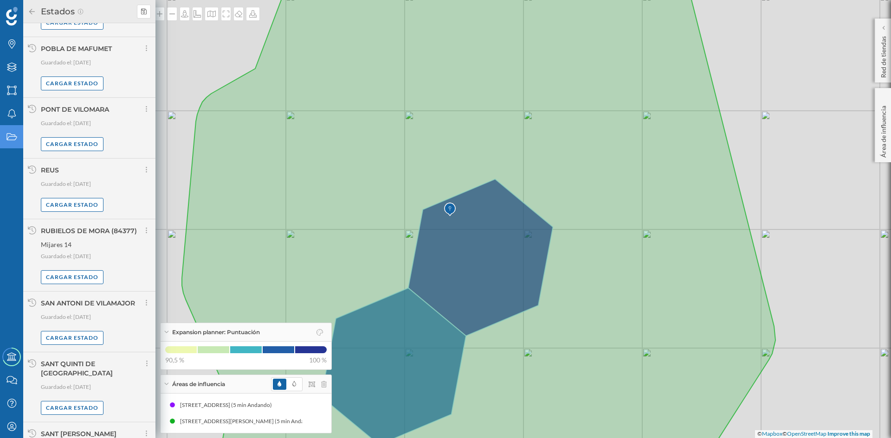
scroll to position [4449, 0]
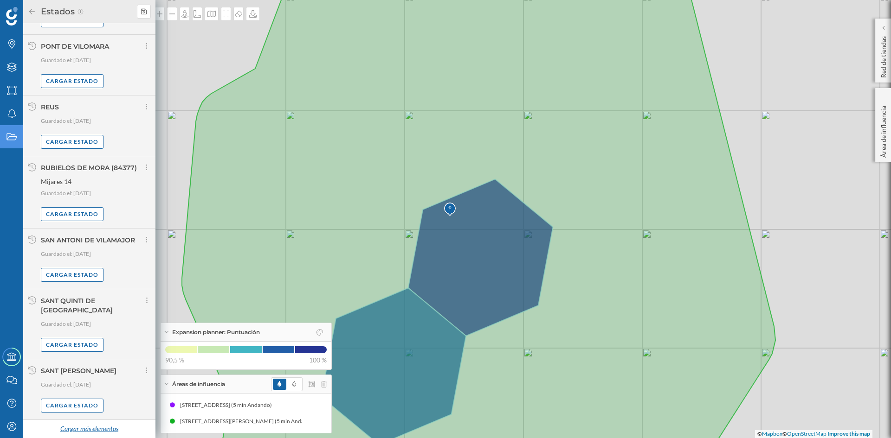
click at [110, 430] on div "Cargar más elementos" at bounding box center [89, 430] width 70 height 14
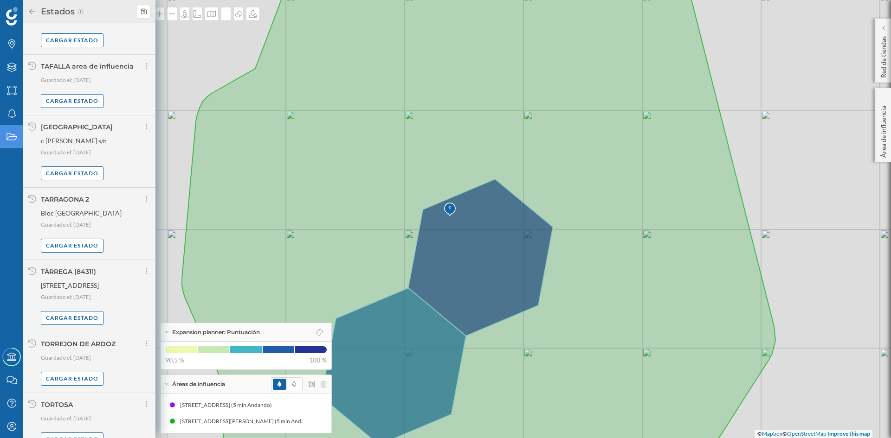
scroll to position [5426, 0]
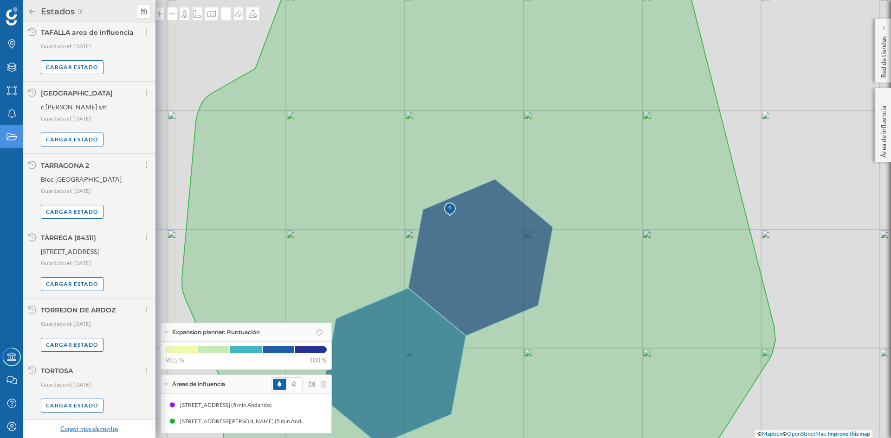
click at [104, 428] on div "Cargar más elementos" at bounding box center [89, 430] width 70 height 14
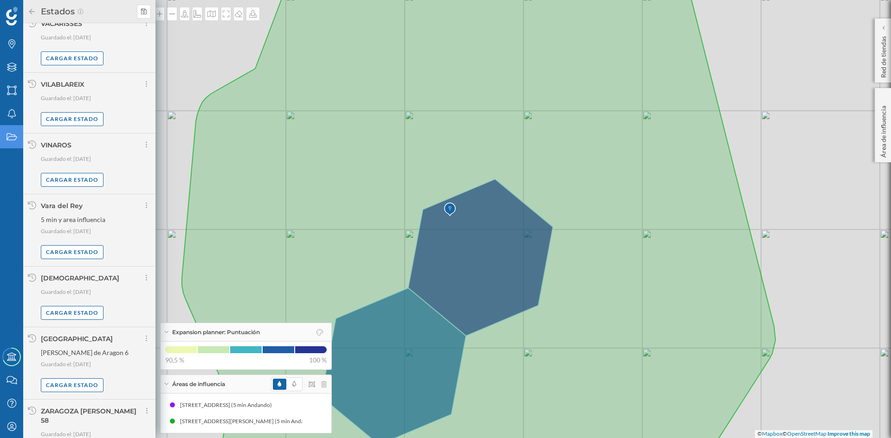
scroll to position [5987, 0]
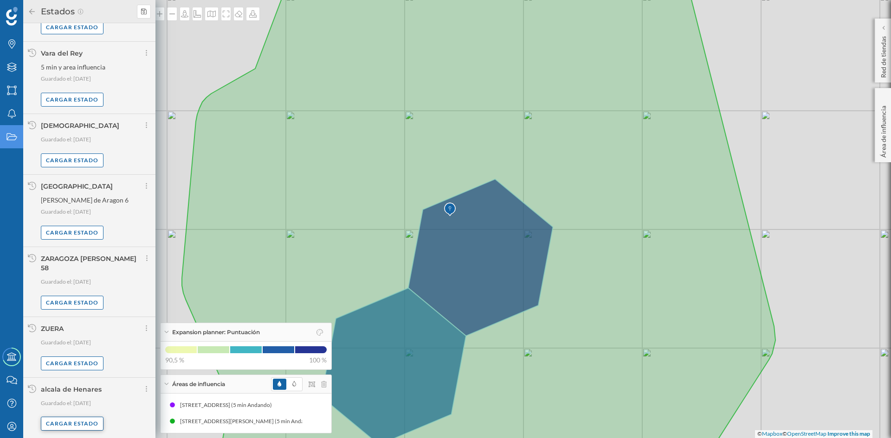
click at [73, 423] on div "Cargar estado" at bounding box center [72, 424] width 63 height 14
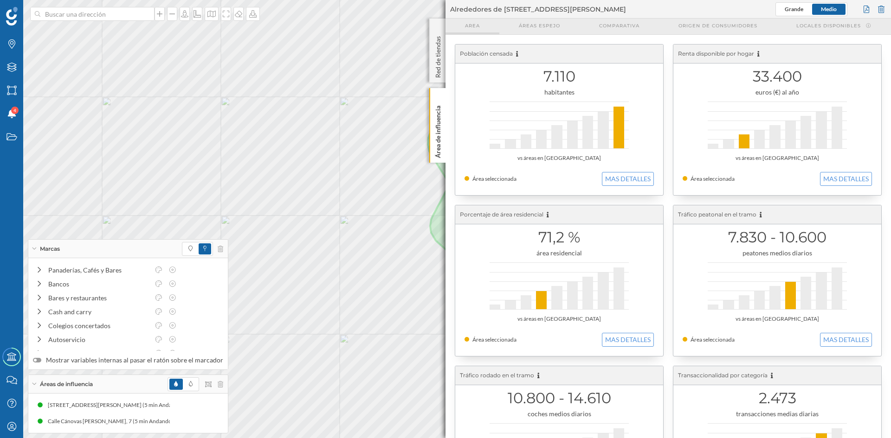
click at [472, 23] on span "Area" at bounding box center [472, 25] width 15 height 7
click at [441, 124] on p "Área de influencia" at bounding box center [437, 130] width 9 height 56
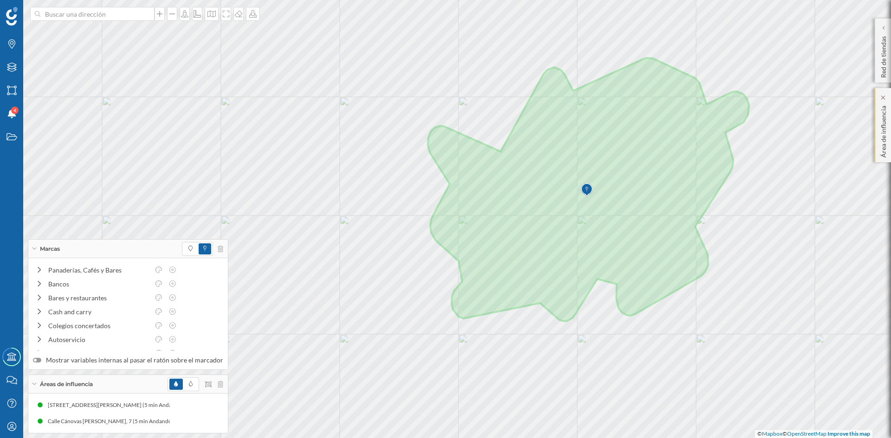
click at [884, 121] on p "Área de influencia" at bounding box center [883, 130] width 9 height 56
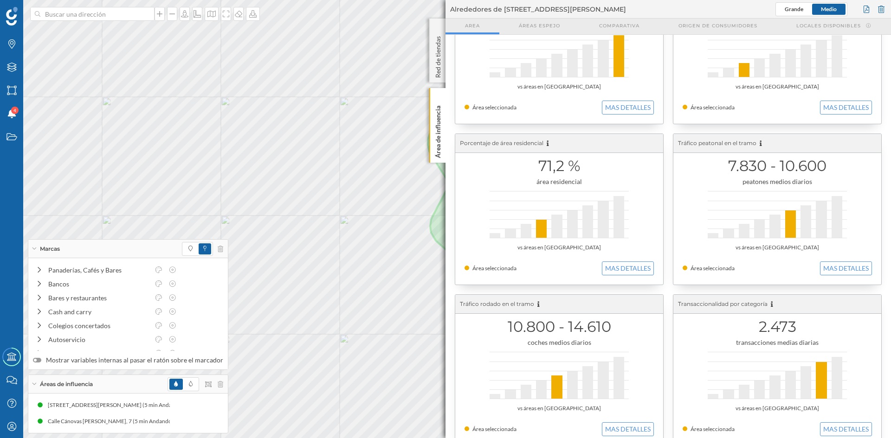
scroll to position [0, 0]
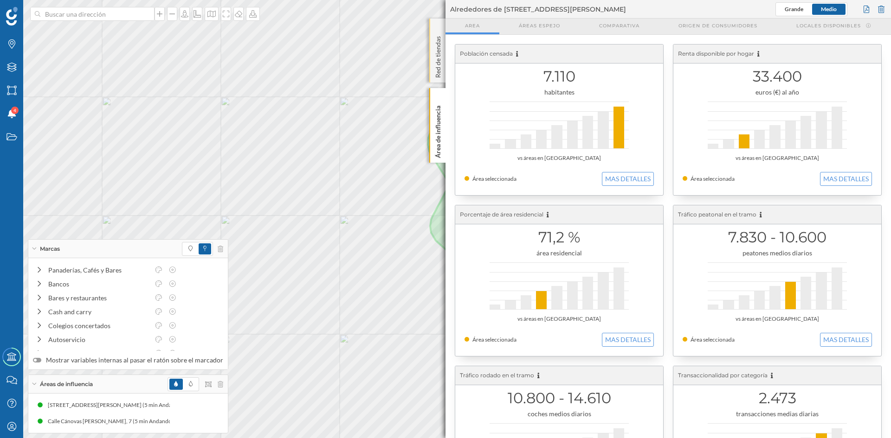
click at [438, 58] on p "Red de tiendas" at bounding box center [437, 54] width 9 height 45
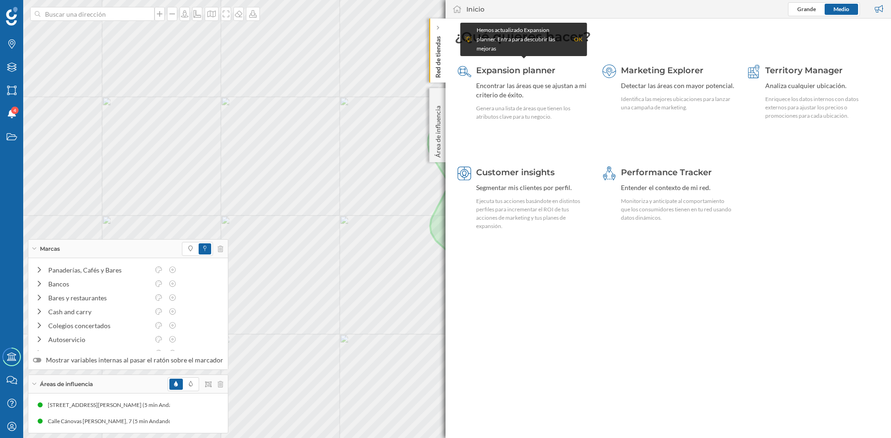
click at [570, 331] on geo-home-tab "¿Qué quieres hacer? Expansion planner Encontrar las áreas que se ajustan a mi c…" at bounding box center [667, 229] width 445 height 420
click at [577, 39] on div "OK" at bounding box center [578, 39] width 8 height 9
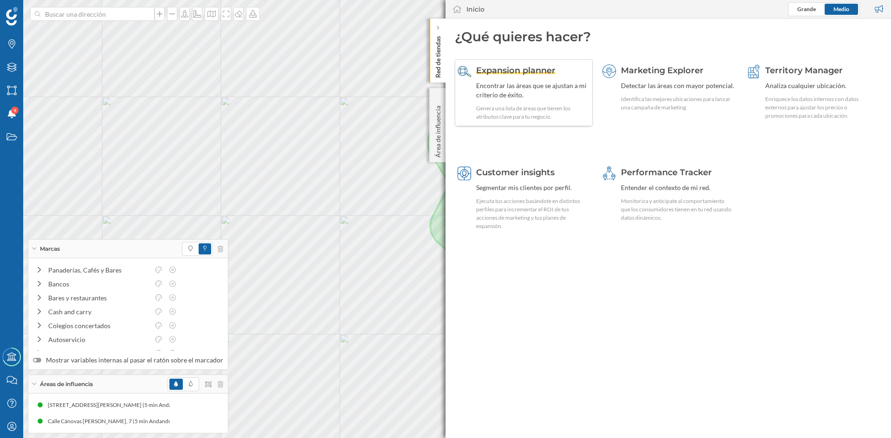
click at [496, 80] on div "Expansion planner Encontrar las áreas que se ajustan a mi criterio de éxito. Ge…" at bounding box center [533, 92] width 114 height 57
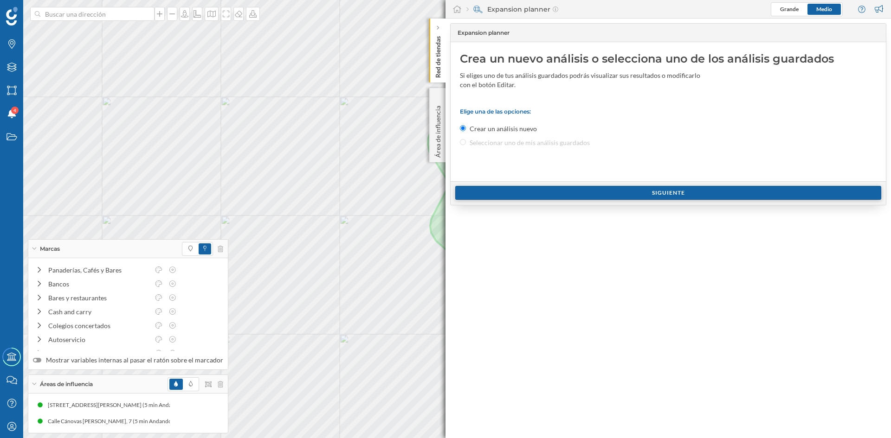
click at [700, 194] on div "Siguiente" at bounding box center [668, 193] width 426 height 14
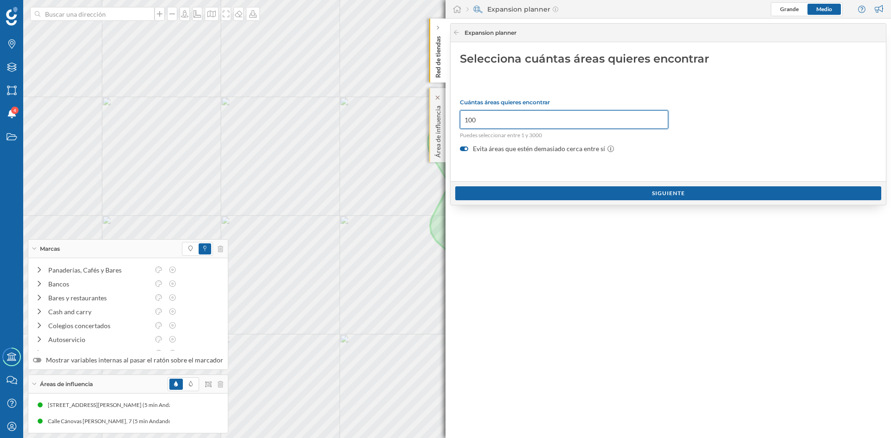
click at [381, 121] on div "Marcas Capas Áreas Notificaciones 4 Estados Academy Contacta con nosotros Centr…" at bounding box center [445, 219] width 891 height 438
type input "1"
click at [646, 188] on div "Siguiente" at bounding box center [668, 193] width 426 height 14
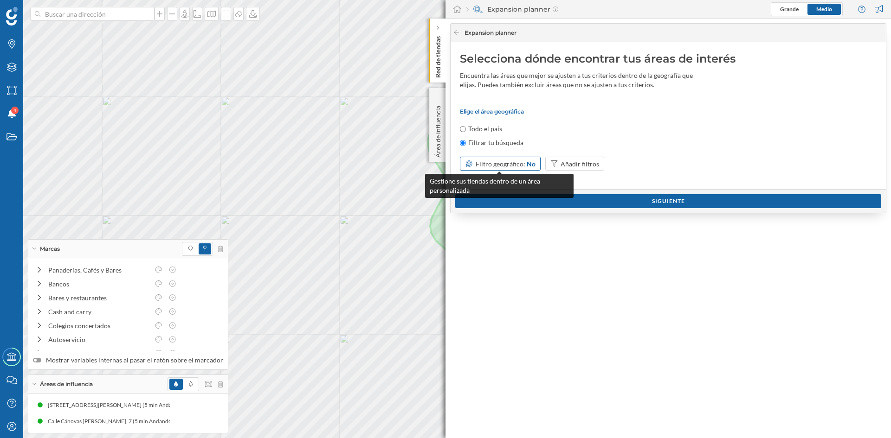
click at [496, 165] on span "Filtro geográfico:" at bounding box center [501, 164] width 50 height 8
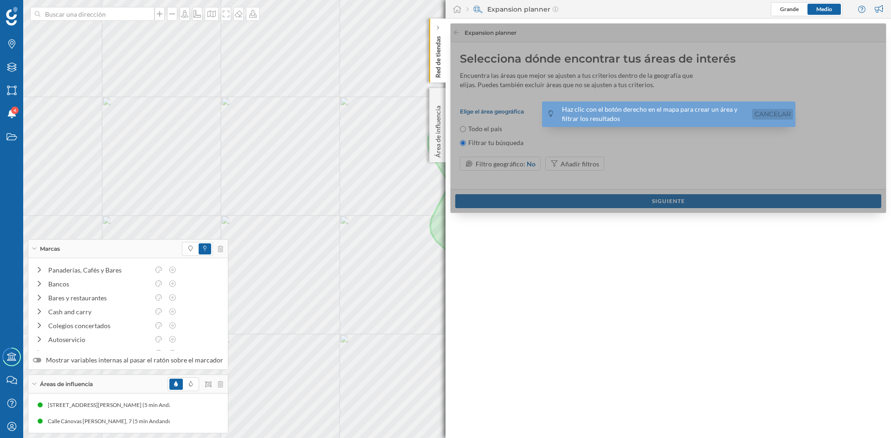
click at [764, 116] on link "Cancelar" at bounding box center [772, 114] width 41 height 11
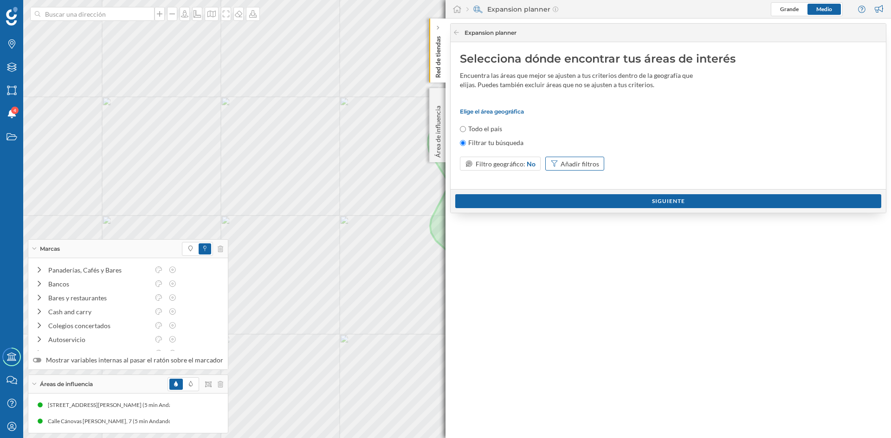
click at [581, 163] on div "Añadir filtros" at bounding box center [580, 164] width 39 height 10
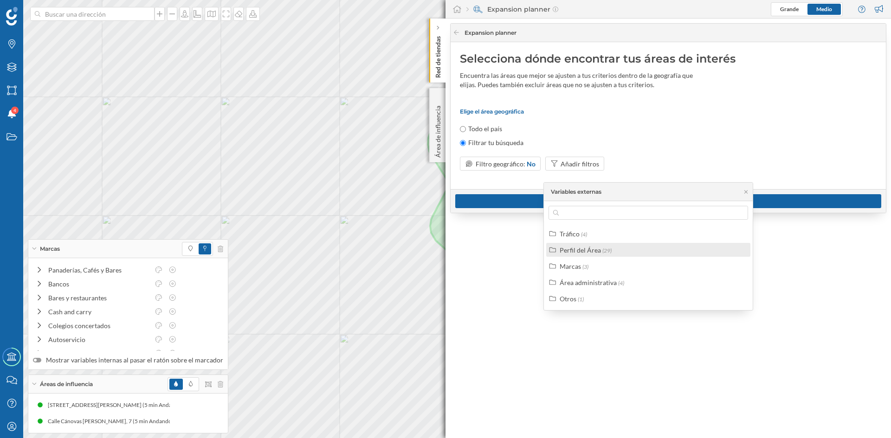
click at [607, 245] on div "Perfil del Área (29)" at bounding box center [648, 250] width 204 height 14
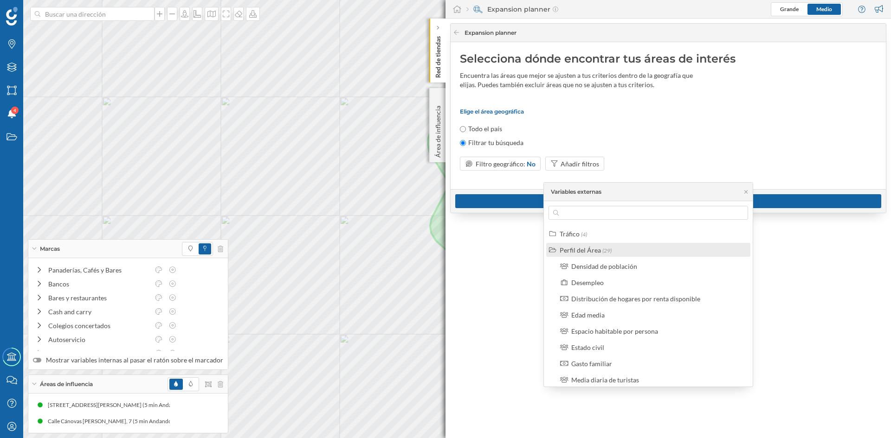
click at [608, 253] on span "(29)" at bounding box center [606, 250] width 9 height 7
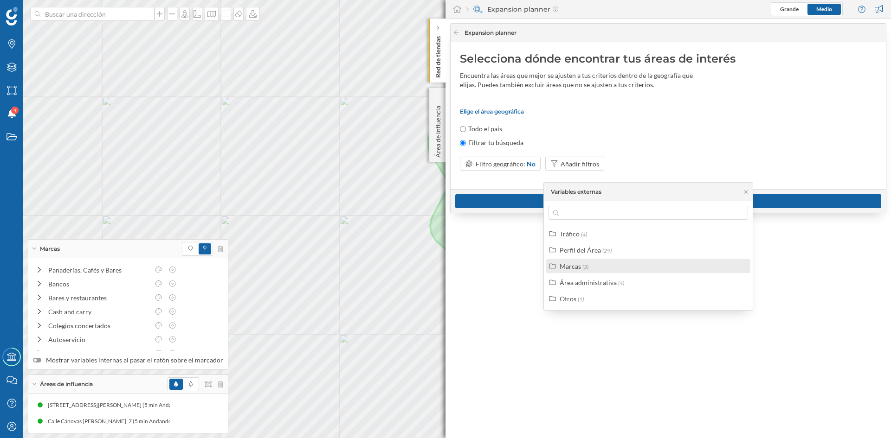
click at [596, 267] on div "Marcas (3)" at bounding box center [652, 267] width 185 height 10
click at [598, 279] on div "Área administrativa" at bounding box center [588, 283] width 57 height 8
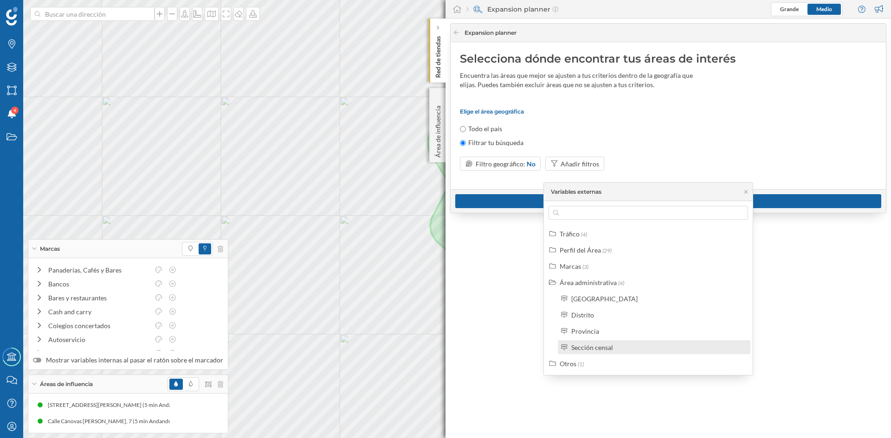
click at [604, 346] on div "Sección censal" at bounding box center [592, 348] width 42 height 8
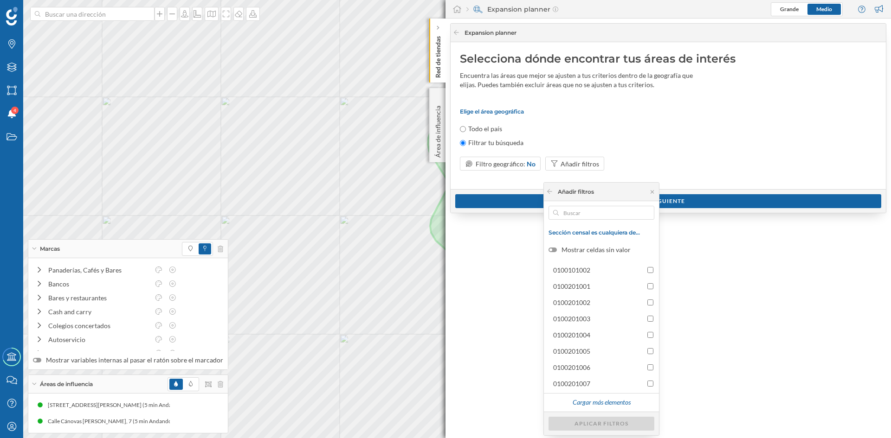
scroll to position [47, 0]
click at [550, 192] on icon at bounding box center [549, 191] width 5 height 5
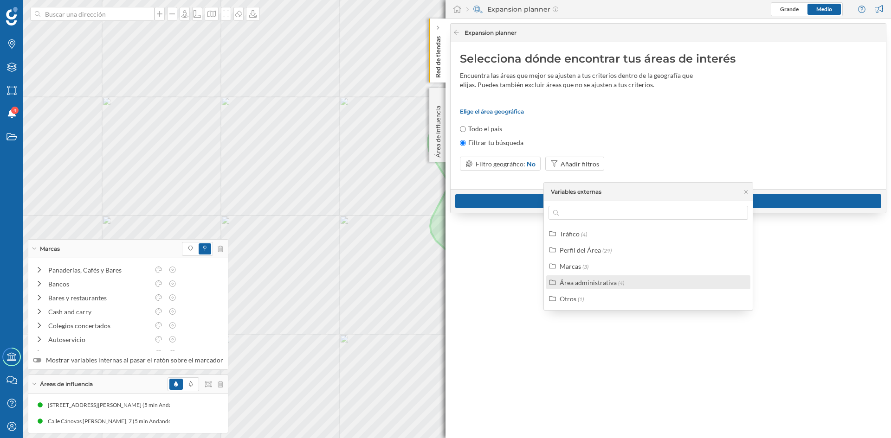
click at [587, 281] on div "Área administrativa" at bounding box center [588, 283] width 57 height 8
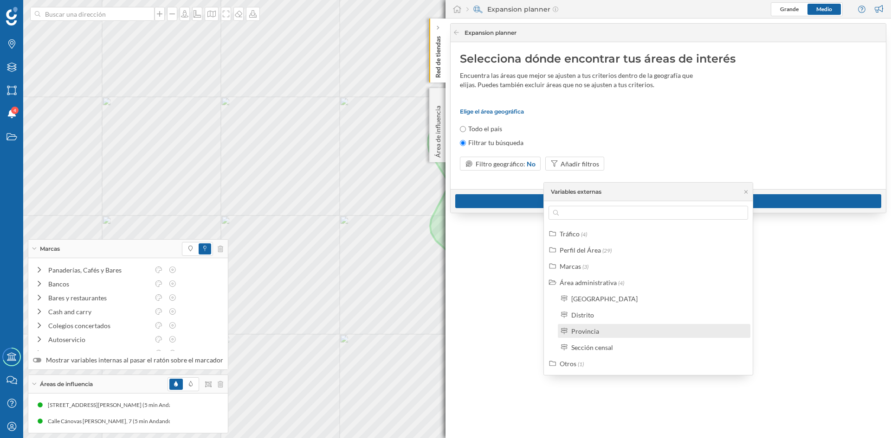
click at [587, 329] on div "Provincia" at bounding box center [585, 332] width 28 height 8
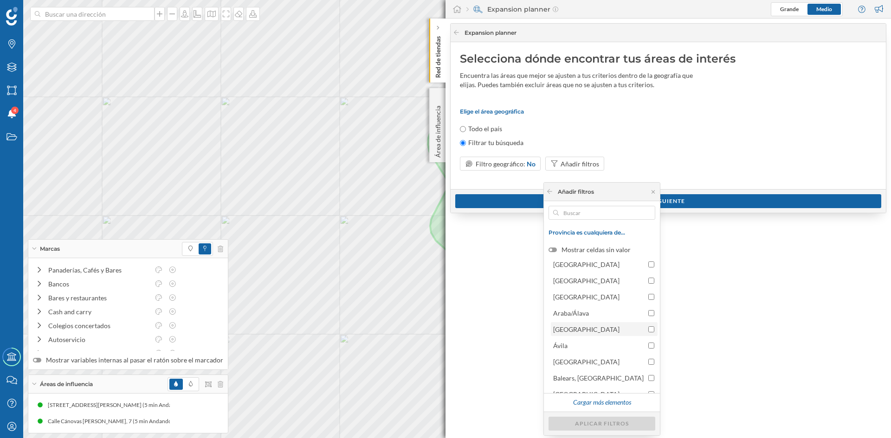
scroll to position [0, 0]
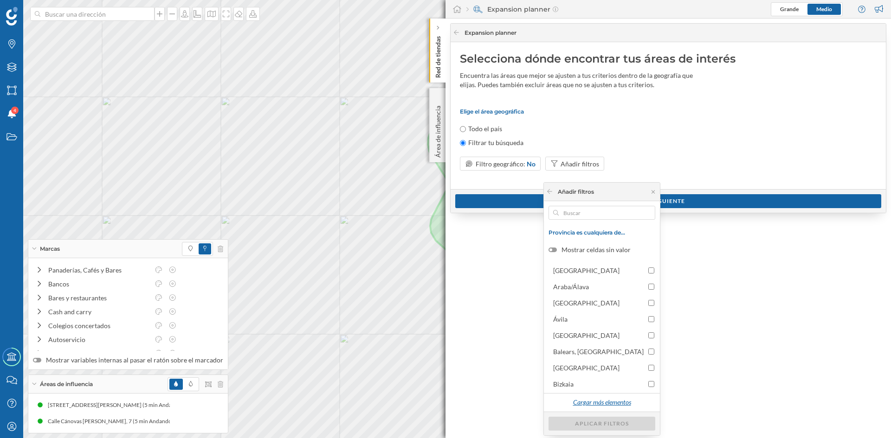
click at [611, 400] on div "Cargar más elementos" at bounding box center [602, 403] width 70 height 14
click at [610, 404] on div "Cargar más elementos" at bounding box center [605, 403] width 70 height 14
click at [611, 403] on div "Cargar más elementos" at bounding box center [605, 403] width 70 height 14
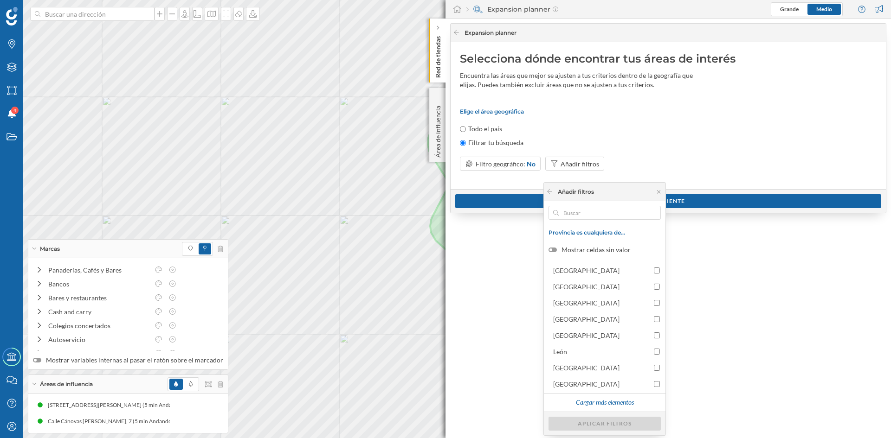
scroll to position [534, 0]
click at [608, 404] on div "Cargar más elementos" at bounding box center [605, 403] width 70 height 14
click at [609, 404] on div "Cargar más elementos" at bounding box center [605, 403] width 70 height 14
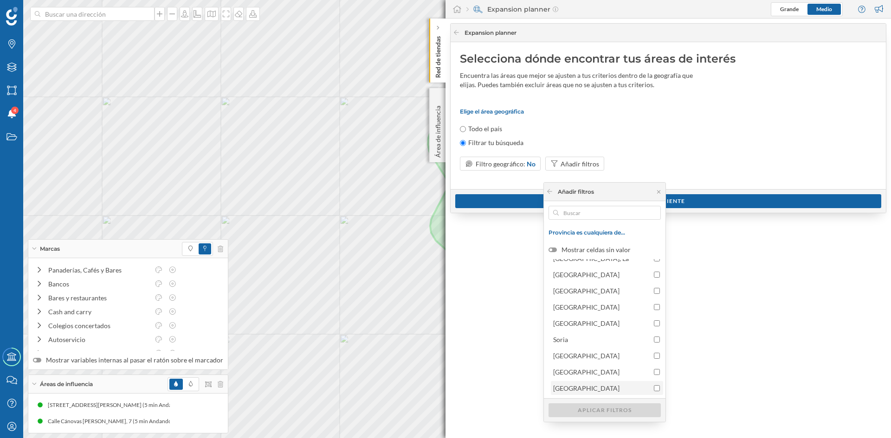
scroll to position [724, 0]
click at [587, 274] on span "Soria" at bounding box center [601, 276] width 96 height 10
click at [654, 274] on input "Soria" at bounding box center [657, 276] width 6 height 6
checkbox input "true"
click at [606, 413] on div "Aplicar filtros" at bounding box center [604, 410] width 112 height 14
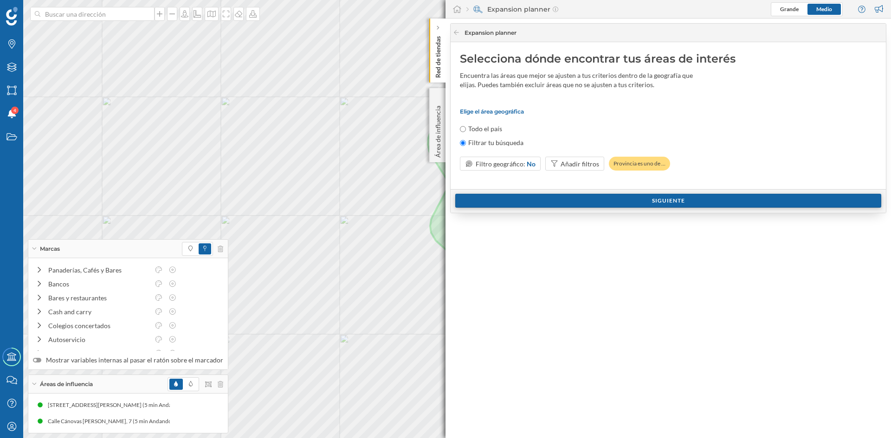
click at [673, 200] on div "Siguiente" at bounding box center [668, 201] width 426 height 14
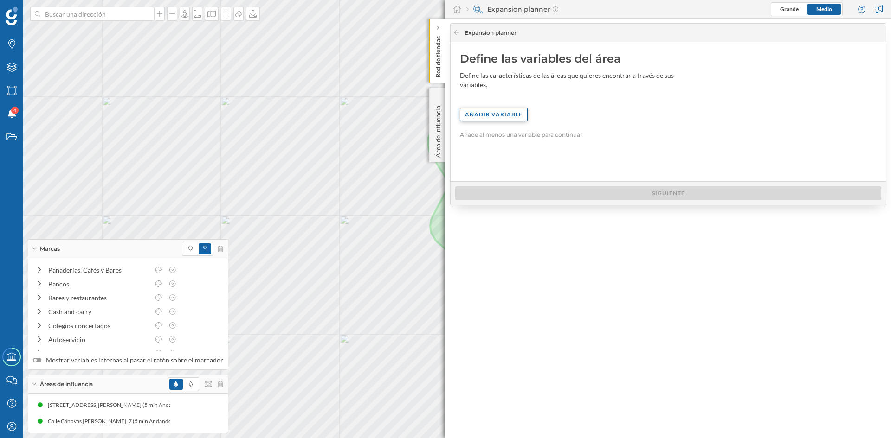
click at [505, 108] on div "Añadir variable" at bounding box center [494, 115] width 68 height 14
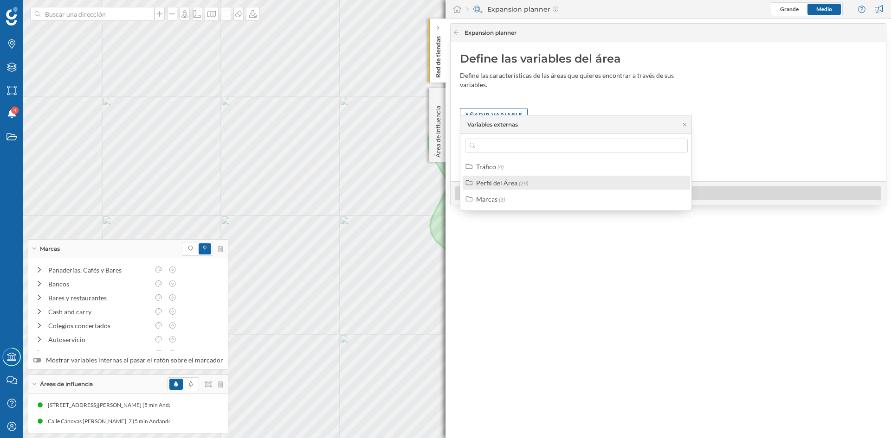
click at [524, 183] on span "(29)" at bounding box center [523, 183] width 9 height 7
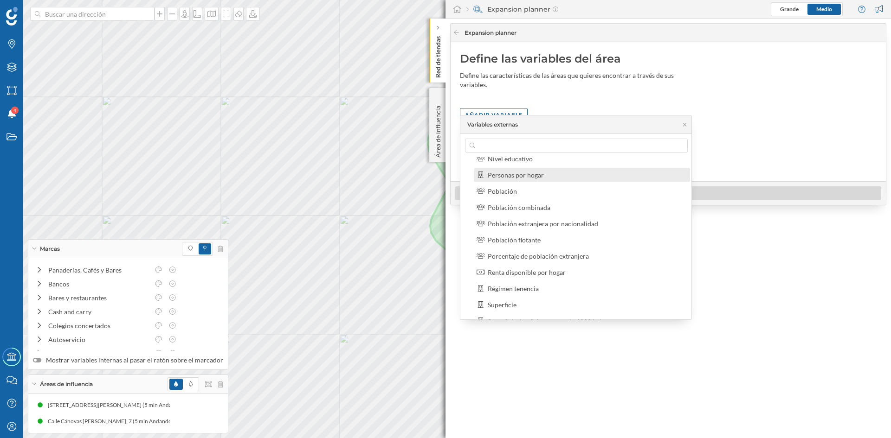
scroll to position [186, 0]
click at [504, 180] on div "Población" at bounding box center [502, 176] width 29 height 8
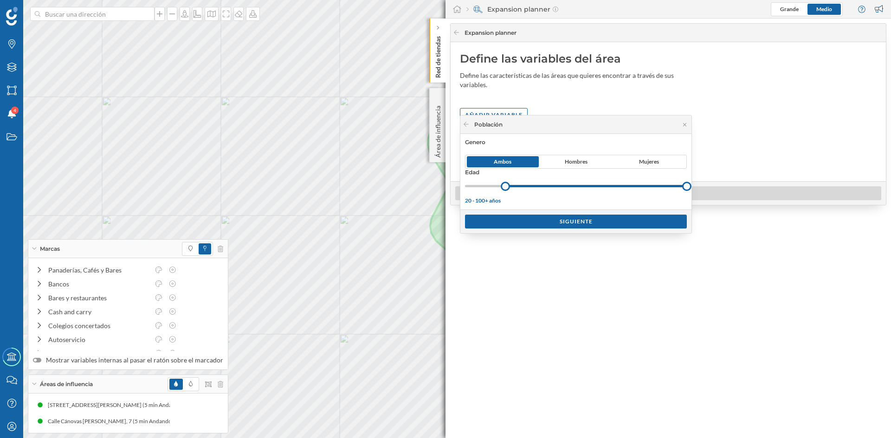
drag, startPoint x: 465, startPoint y: 187, endPoint x: 505, endPoint y: 188, distance: 40.4
click at [505, 188] on div at bounding box center [505, 186] width 9 height 9
click at [424, 191] on body "Marcas Capas Áreas Notificaciones 4 Estados Academy Contacta con nosotros Centr…" at bounding box center [445, 219] width 891 height 438
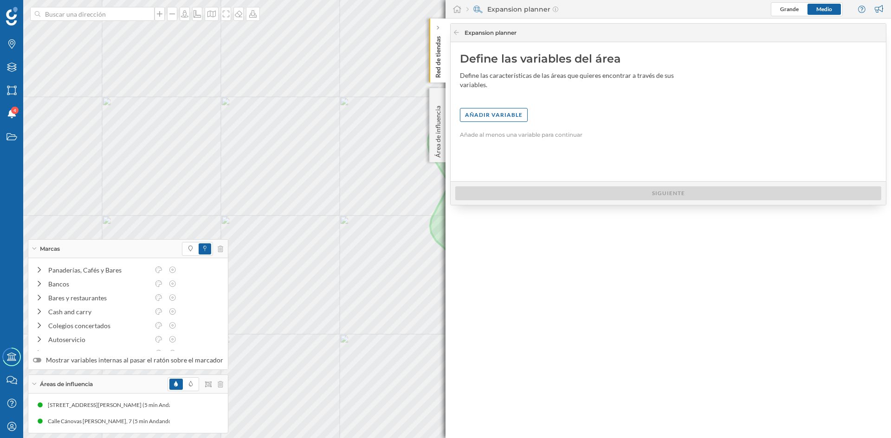
click at [504, 114] on div "Añadir variable" at bounding box center [668, 119] width 417 height 23
click at [505, 108] on div "Añadir variable" at bounding box center [494, 115] width 68 height 14
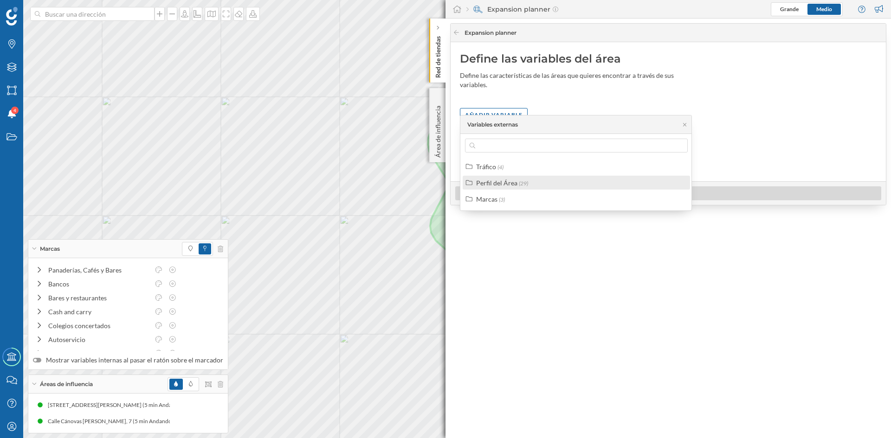
click at [514, 183] on div "Perfil del Área" at bounding box center [496, 183] width 41 height 8
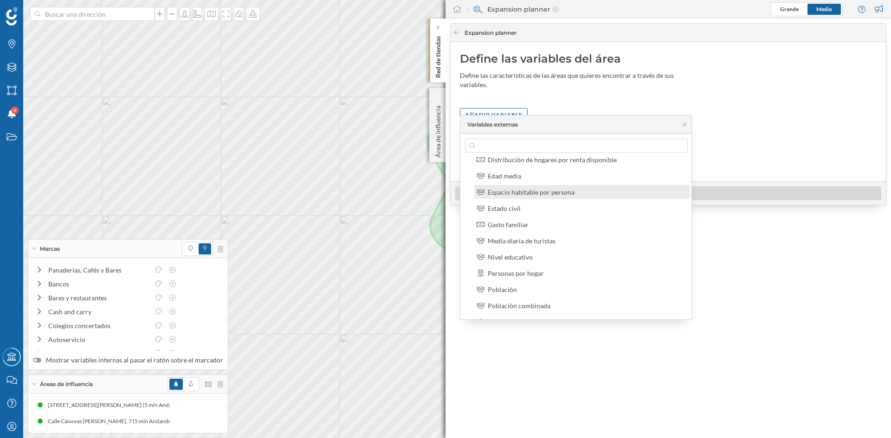
scroll to position [93, 0]
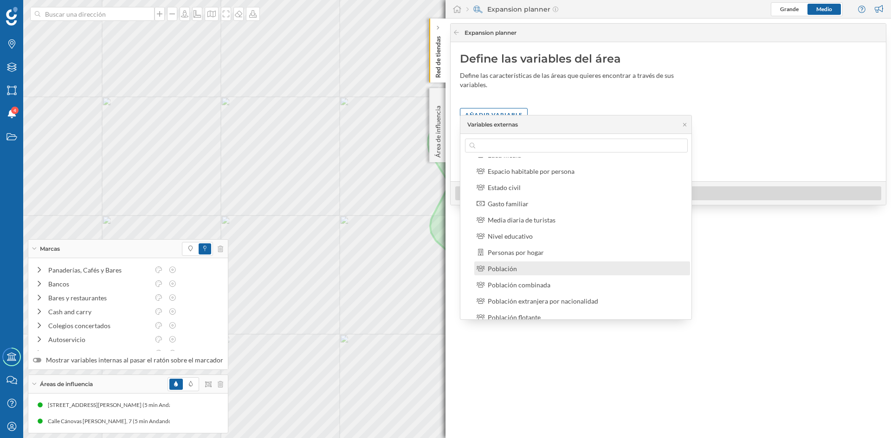
click at [534, 273] on div "Población" at bounding box center [586, 269] width 197 height 10
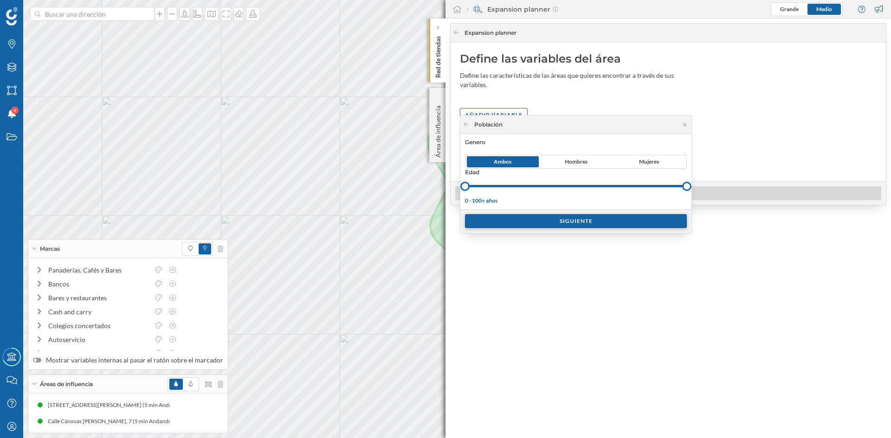
click at [580, 218] on div "Siguiente" at bounding box center [576, 221] width 222 height 14
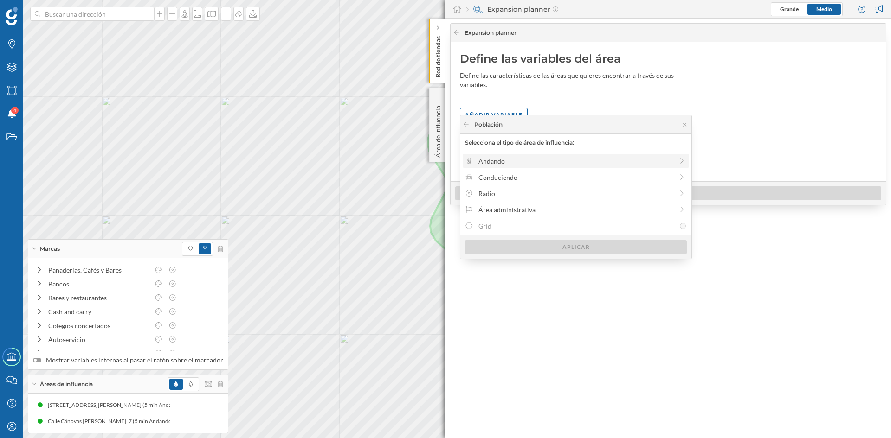
click at [488, 159] on div "Andando" at bounding box center [575, 161] width 195 height 10
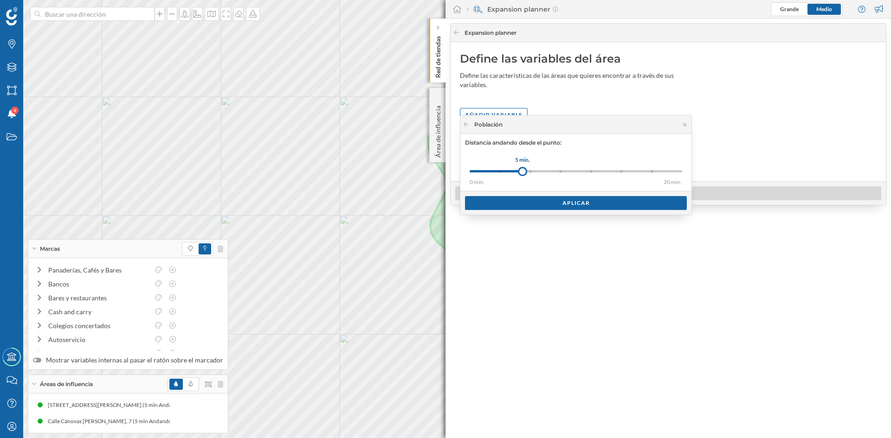
drag, startPoint x: 501, startPoint y: 168, endPoint x: 522, endPoint y: 173, distance: 22.3
click at [522, 173] on div at bounding box center [522, 171] width 9 height 9
click at [578, 202] on div "Aplicar" at bounding box center [576, 203] width 222 height 14
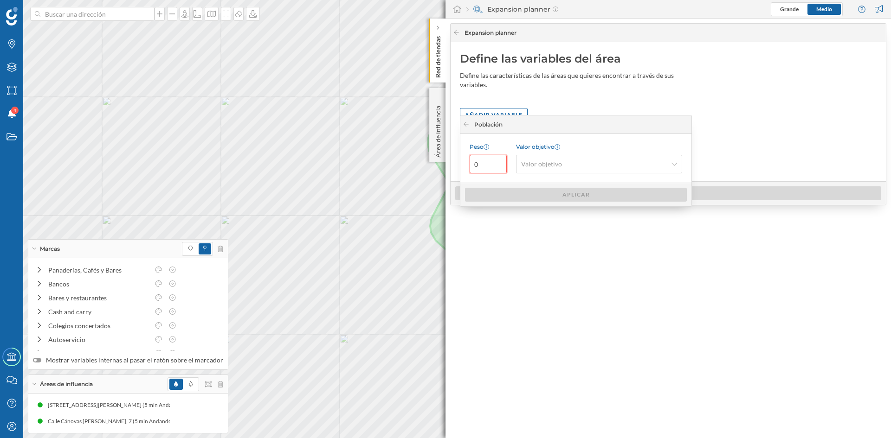
click at [497, 164] on input "0" at bounding box center [488, 164] width 37 height 19
click at [497, 163] on input "1" at bounding box center [488, 164] width 37 height 19
click at [497, 163] on input "2" at bounding box center [488, 164] width 37 height 19
click at [497, 163] on input "3" at bounding box center [488, 164] width 37 height 19
click at [497, 163] on input "4" at bounding box center [488, 164] width 37 height 19
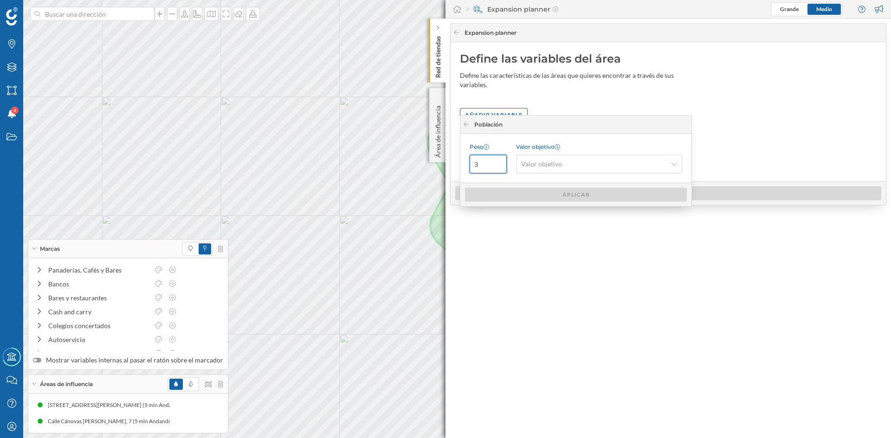
click at [498, 168] on input "3" at bounding box center [488, 164] width 37 height 19
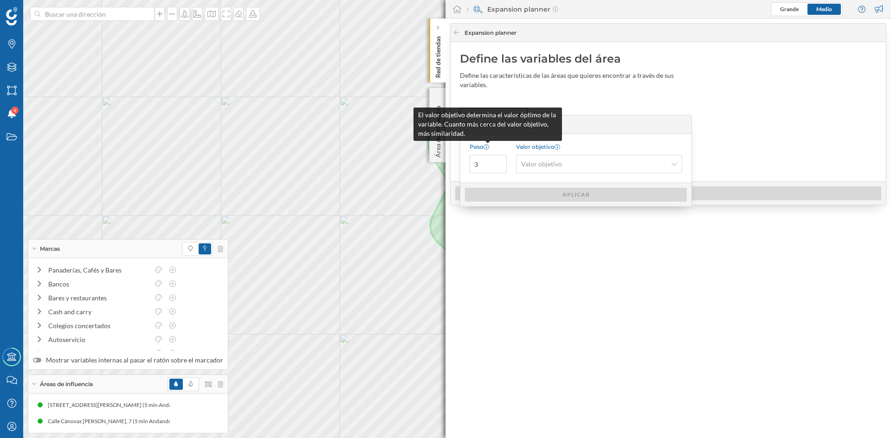
click at [483, 145] on div "Peso" at bounding box center [488, 146] width 37 height 7
click at [483, 155] on input "3" at bounding box center [488, 164] width 37 height 19
click at [488, 146] on icon at bounding box center [487, 147] width 6 height 6
click at [488, 155] on input "3" at bounding box center [488, 164] width 37 height 19
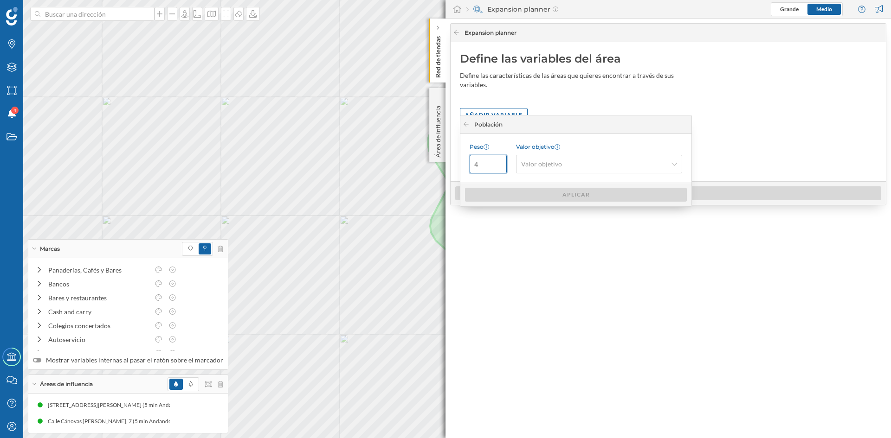
click at [499, 160] on input "4" at bounding box center [488, 164] width 37 height 19
click at [498, 163] on input "5" at bounding box center [488, 164] width 37 height 19
click at [498, 163] on input "6" at bounding box center [488, 164] width 37 height 19
click at [498, 163] on input "7" at bounding box center [488, 164] width 37 height 19
click at [498, 163] on input "8" at bounding box center [488, 164] width 37 height 19
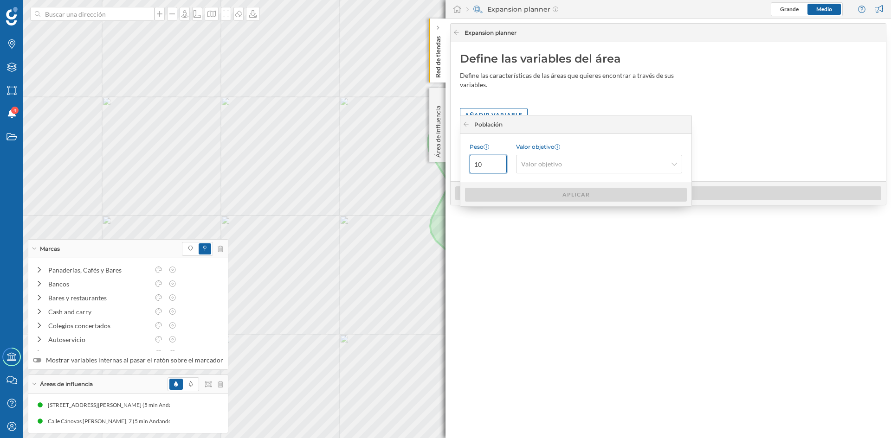
click at [498, 163] on input "10" at bounding box center [488, 164] width 37 height 19
click at [498, 163] on input "12" at bounding box center [488, 164] width 37 height 19
click at [498, 163] on input "13" at bounding box center [488, 164] width 37 height 19
click at [498, 163] on input "14" at bounding box center [488, 164] width 37 height 19
click at [498, 163] on input "15" at bounding box center [488, 164] width 37 height 19
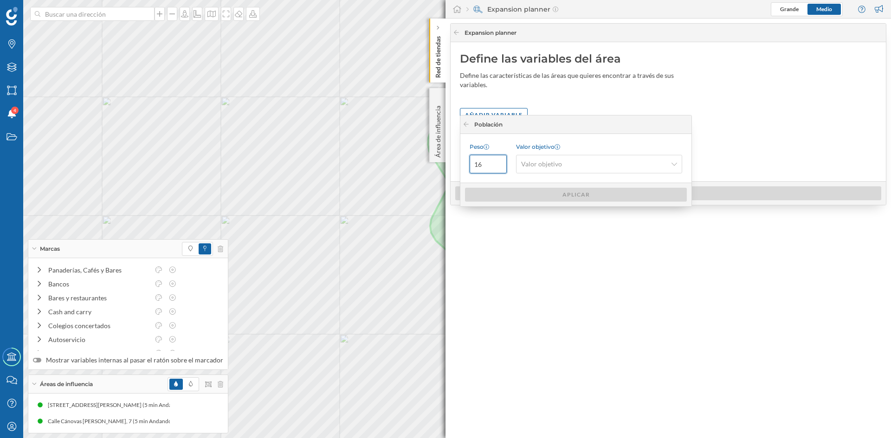
click at [498, 163] on input "16" at bounding box center [488, 164] width 37 height 19
click at [498, 163] on input "17" at bounding box center [488, 164] width 37 height 19
click at [498, 163] on input "35" at bounding box center [488, 164] width 37 height 19
click at [499, 162] on input "56" at bounding box center [488, 164] width 37 height 19
click at [499, 162] on input "209" at bounding box center [488, 164] width 37 height 19
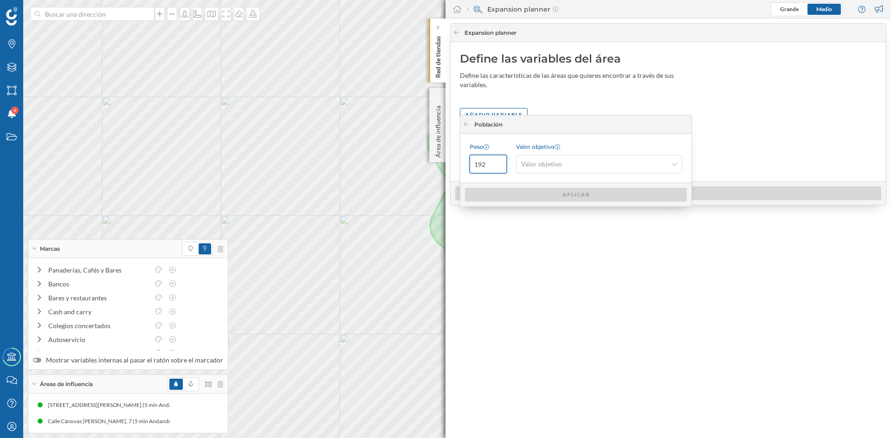
type input "192"
click at [498, 166] on input "192" at bounding box center [488, 164] width 37 height 19
click at [545, 156] on div "Valor objetivo" at bounding box center [599, 164] width 166 height 19
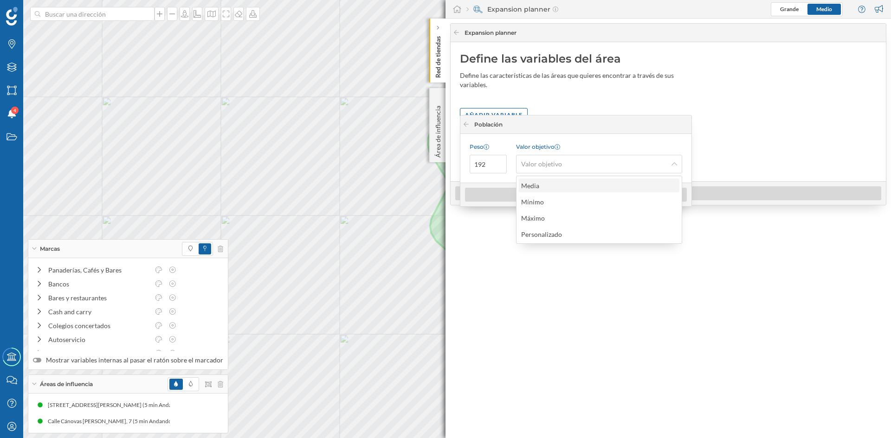
click at [581, 189] on div "Media" at bounding box center [598, 186] width 155 height 10
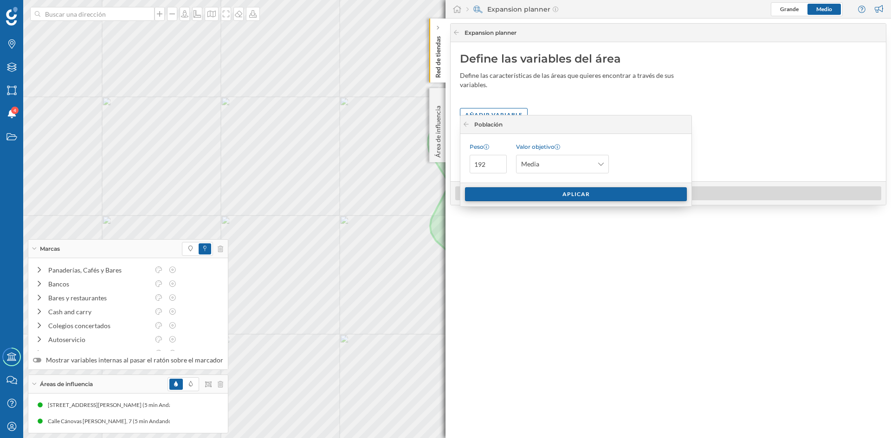
click at [577, 194] on div "Aplicar" at bounding box center [576, 194] width 222 height 14
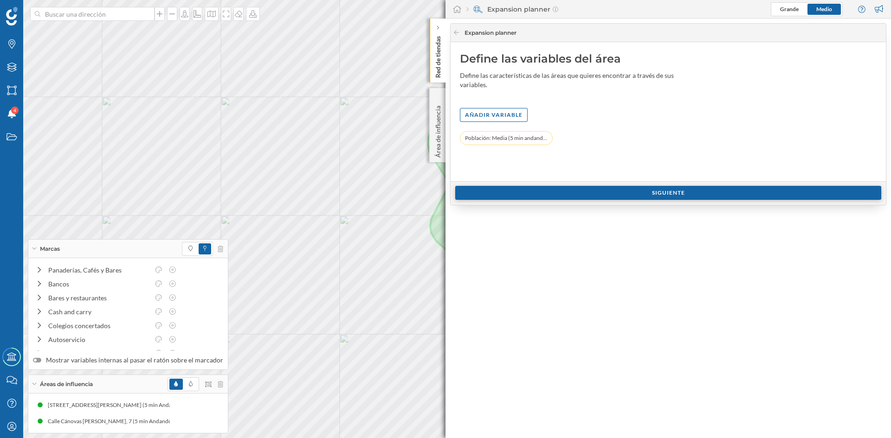
click at [626, 187] on div "Siguiente" at bounding box center [668, 193] width 426 height 14
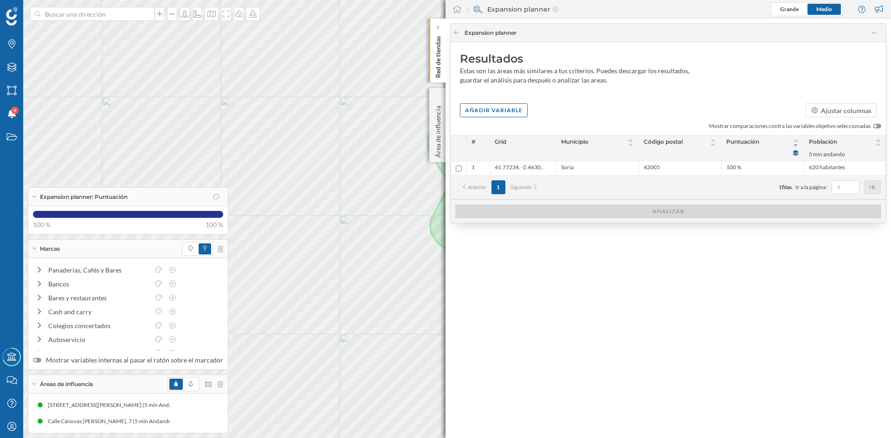
click at [876, 127] on div at bounding box center [875, 126] width 3 height 3
click at [0, 0] on input "checkbox" at bounding box center [0, 0] width 0 height 0
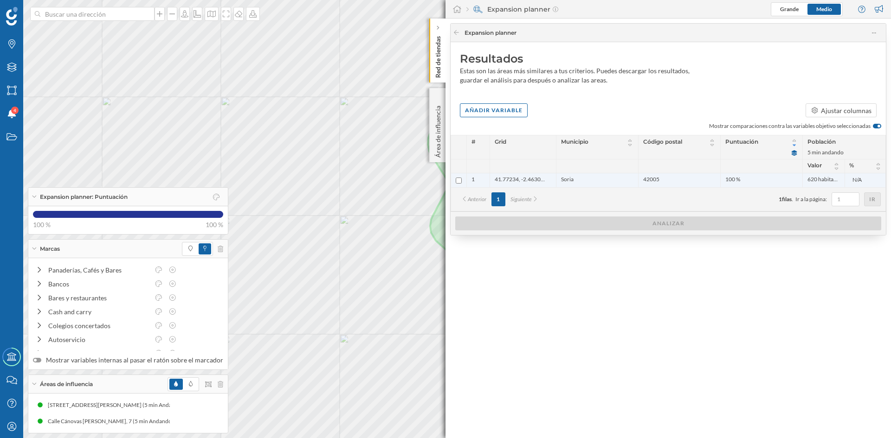
click at [460, 182] on input "checkbox" at bounding box center [459, 181] width 6 height 6
checkbox input "true"
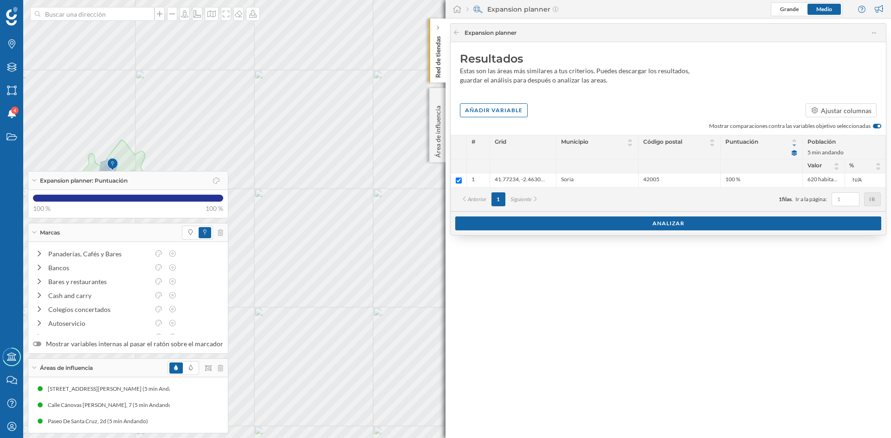
click at [33, 234] on div "Marcas" at bounding box center [128, 233] width 200 height 19
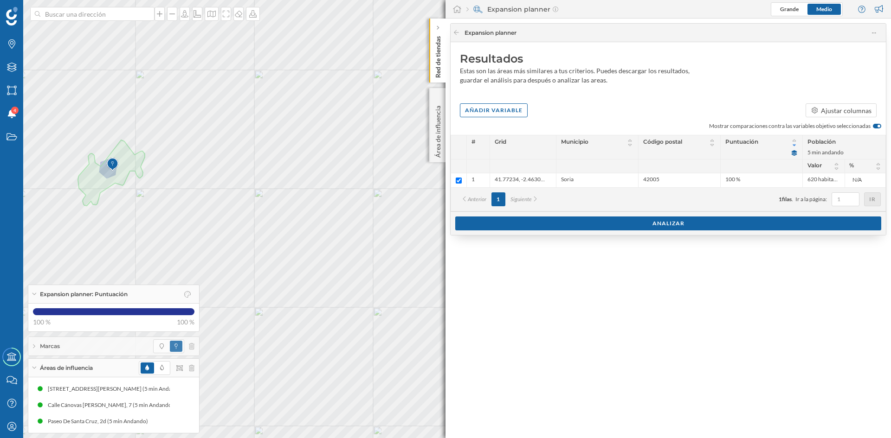
click at [37, 296] on div "Expansion planner: Puntuación" at bounding box center [113, 294] width 171 height 19
click at [39, 368] on div "Áreas de influencia" at bounding box center [113, 368] width 171 height 19
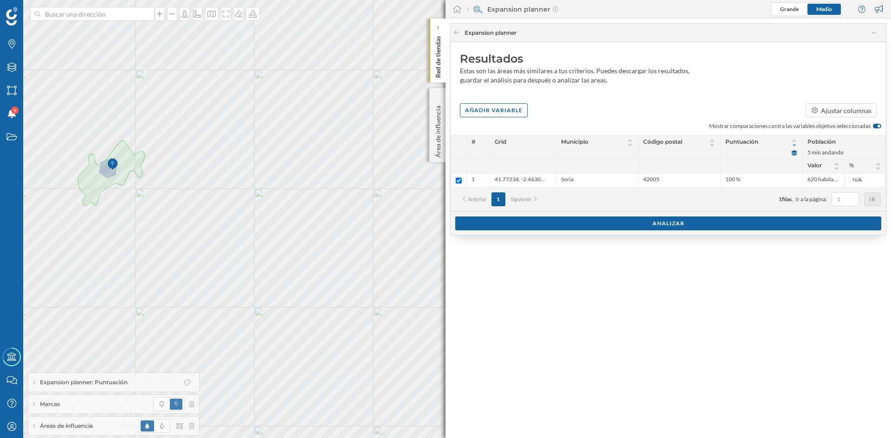
click at [51, 399] on div "Marcas" at bounding box center [113, 404] width 171 height 19
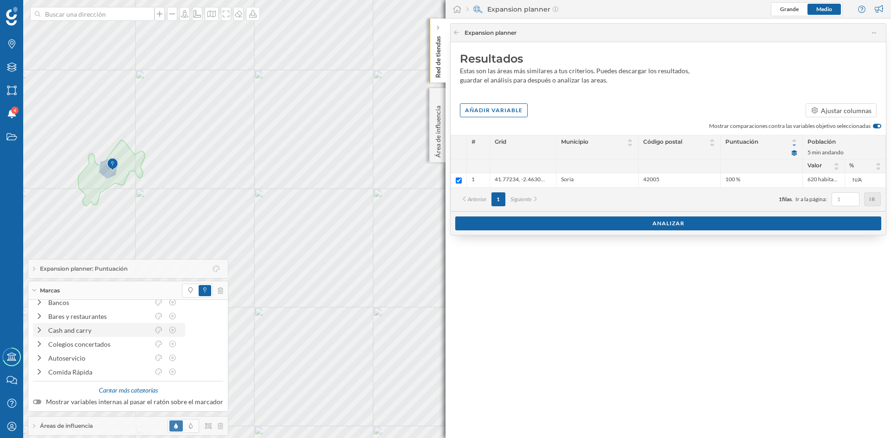
scroll to position [35, 0]
click at [121, 380] on div "Cargar más categorías" at bounding box center [128, 380] width 71 height 14
click at [68, 337] on div "Alimentación" at bounding box center [98, 338] width 101 height 10
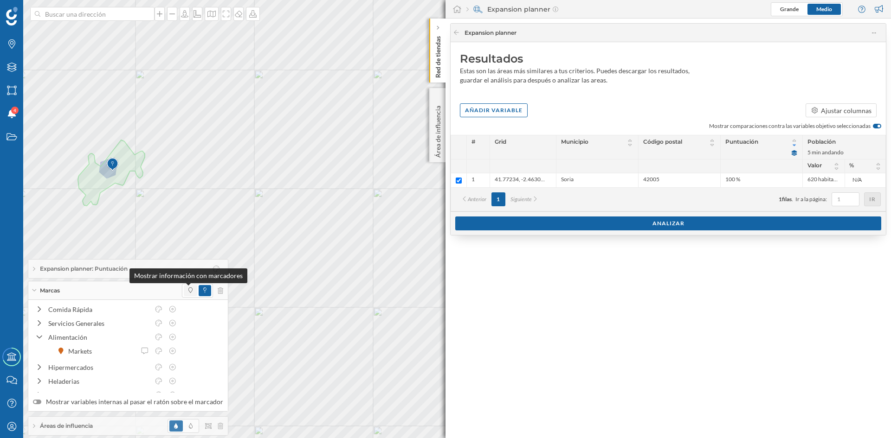
click at [188, 290] on icon at bounding box center [190, 291] width 4 height 6
click at [429, 140] on div "Área de influencia" at bounding box center [437, 125] width 16 height 74
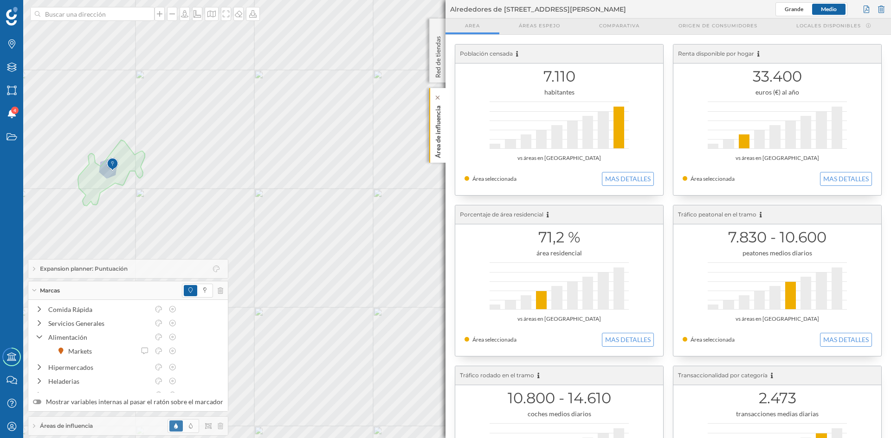
click at [436, 139] on p "Área de influencia" at bounding box center [437, 130] width 9 height 56
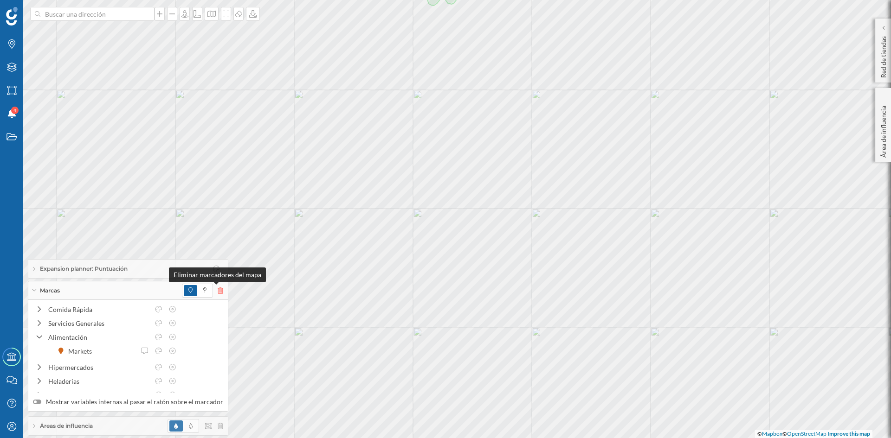
click at [218, 292] on icon at bounding box center [221, 291] width 6 height 6
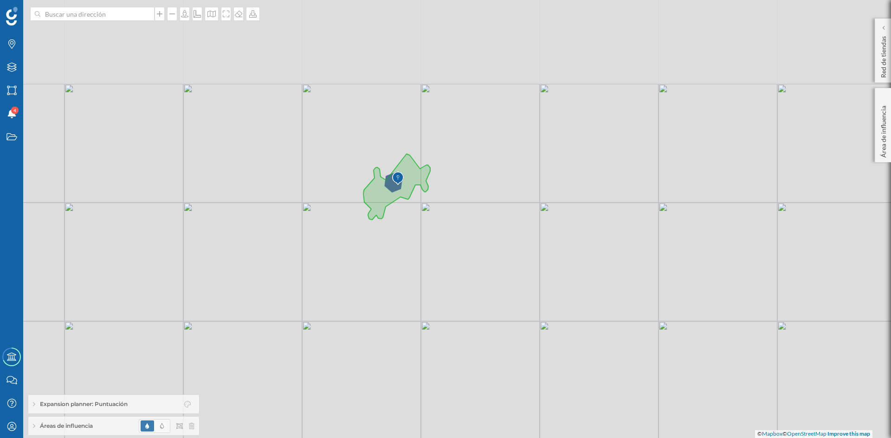
drag, startPoint x: 465, startPoint y: 165, endPoint x: 437, endPoint y: 264, distance: 102.2
click at [437, 264] on div "© Mapbox © OpenStreetMap Improve this map" at bounding box center [445, 219] width 891 height 438
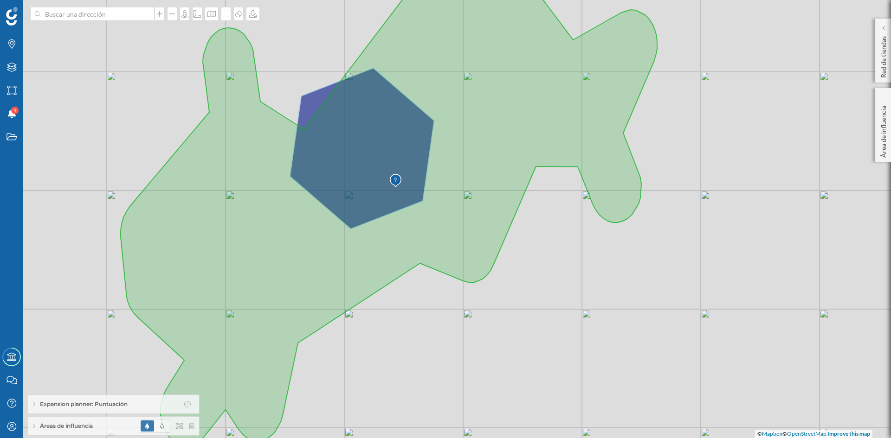
click at [363, 205] on icon at bounding box center [389, 201] width 536 height 492
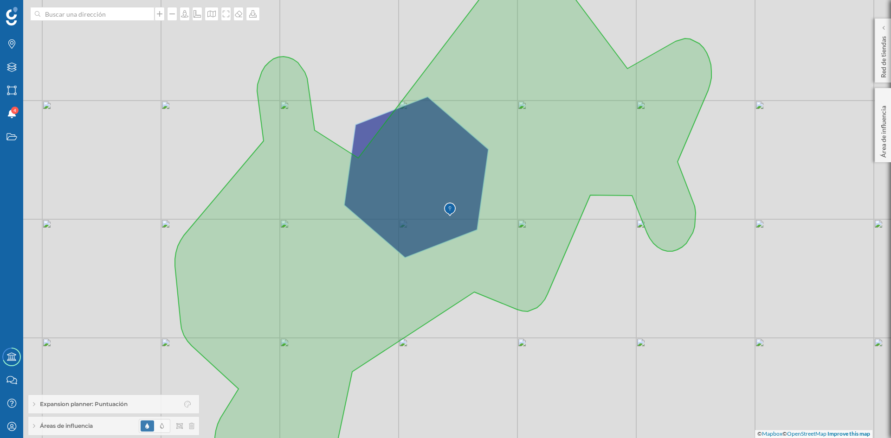
click at [272, 278] on icon at bounding box center [443, 215] width 536 height 520
click at [69, 425] on span "Áreas de influencia" at bounding box center [66, 426] width 53 height 8
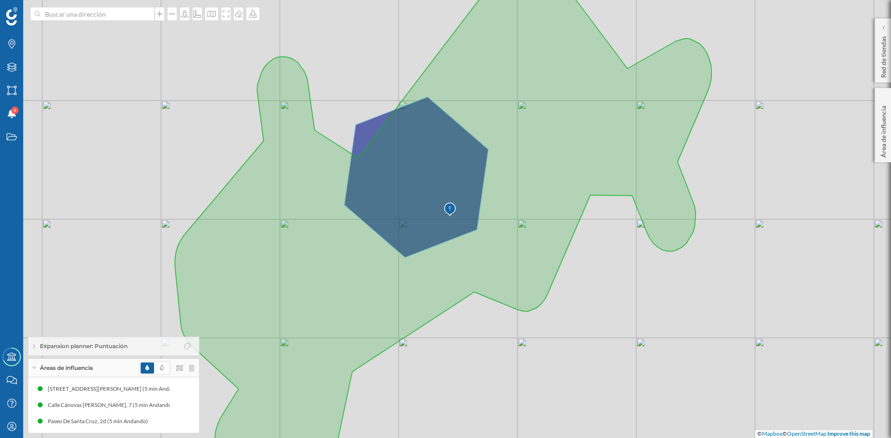
click at [85, 345] on span "Expansion planner: Puntuación" at bounding box center [84, 346] width 88 height 8
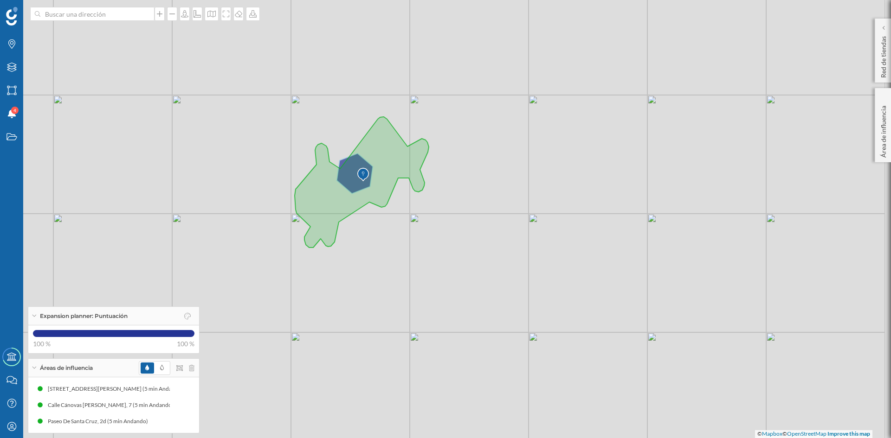
drag, startPoint x: 597, startPoint y: 287, endPoint x: 502, endPoint y: 301, distance: 95.7
click at [496, 318] on div "© Mapbox © OpenStreetMap Improve this map" at bounding box center [445, 219] width 891 height 438
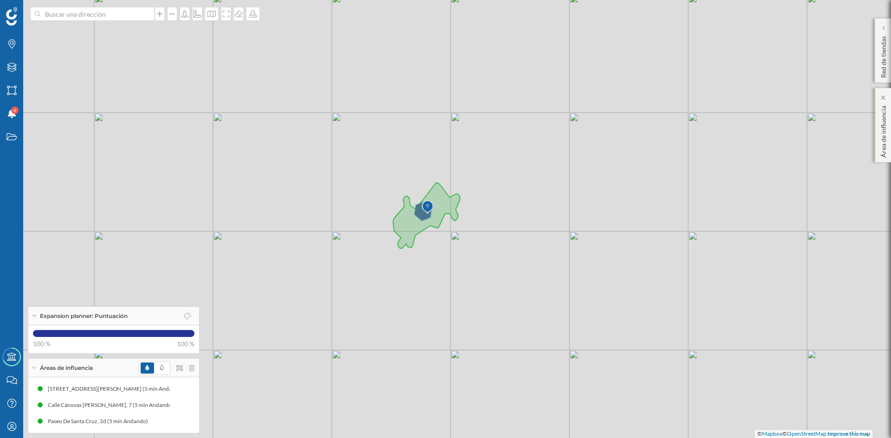
click at [884, 128] on p "Área de influencia" at bounding box center [883, 130] width 9 height 56
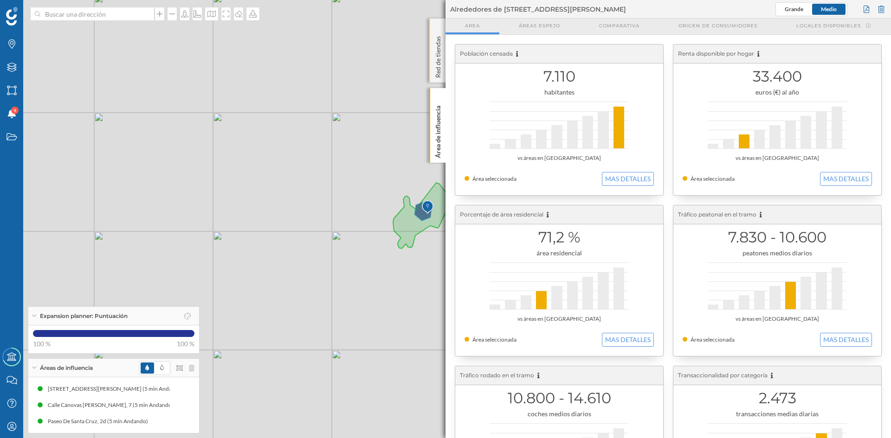
click at [440, 62] on p "Red de tiendas" at bounding box center [437, 54] width 9 height 45
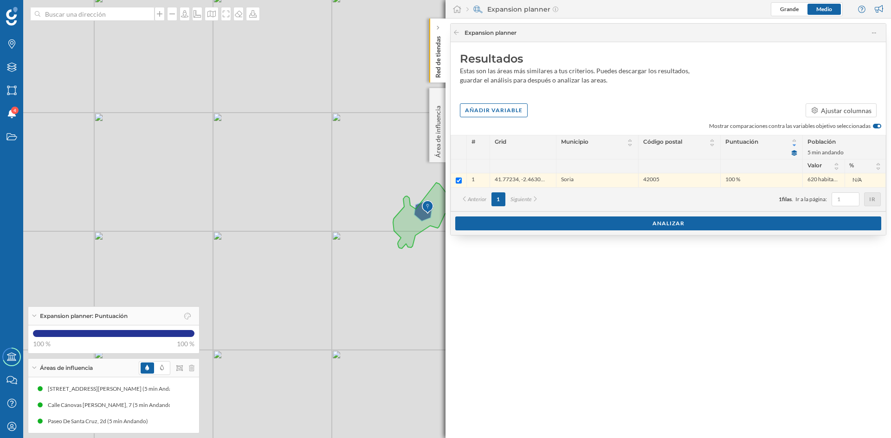
click at [33, 317] on div "Expansion planner: Puntuación" at bounding box center [113, 316] width 171 height 19
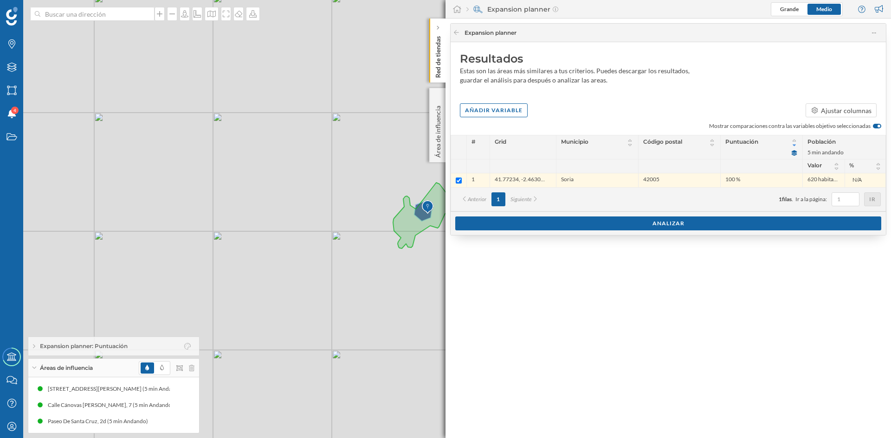
click at [34, 345] on icon at bounding box center [34, 346] width 2 height 5
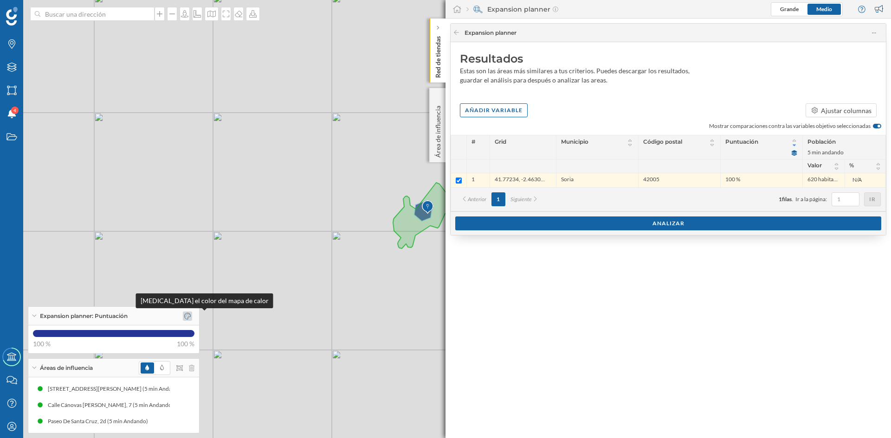
click at [185, 316] on icon at bounding box center [187, 316] width 6 height 6
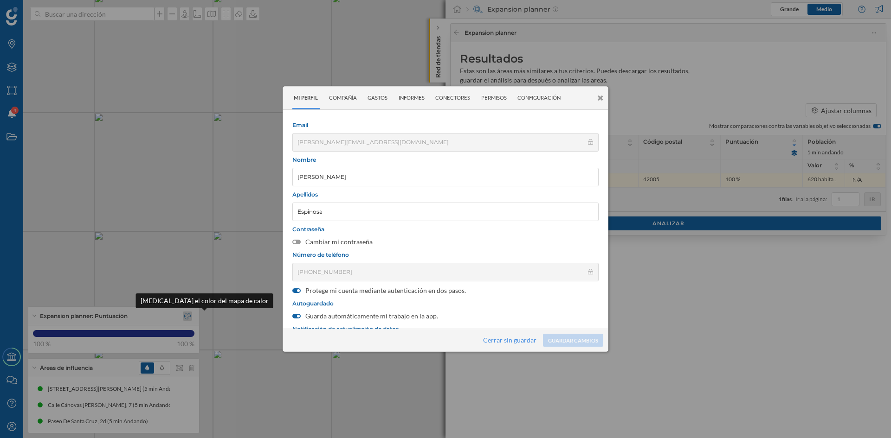
scroll to position [122, 0]
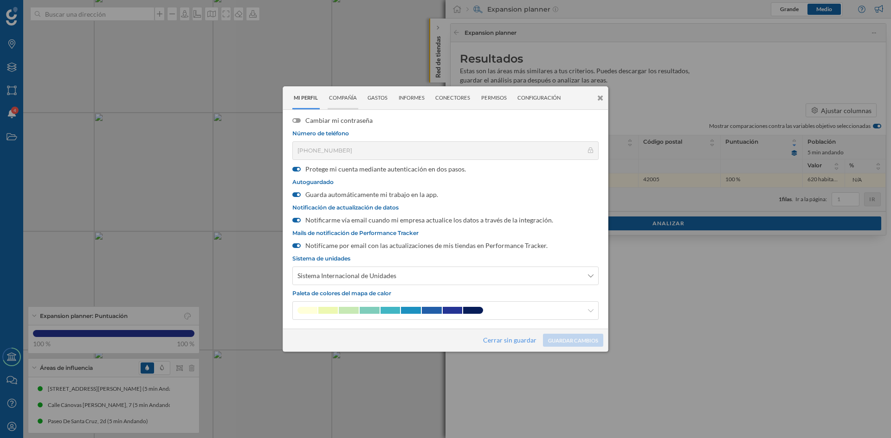
click at [357, 103] on div "Compañía" at bounding box center [343, 98] width 31 height 23
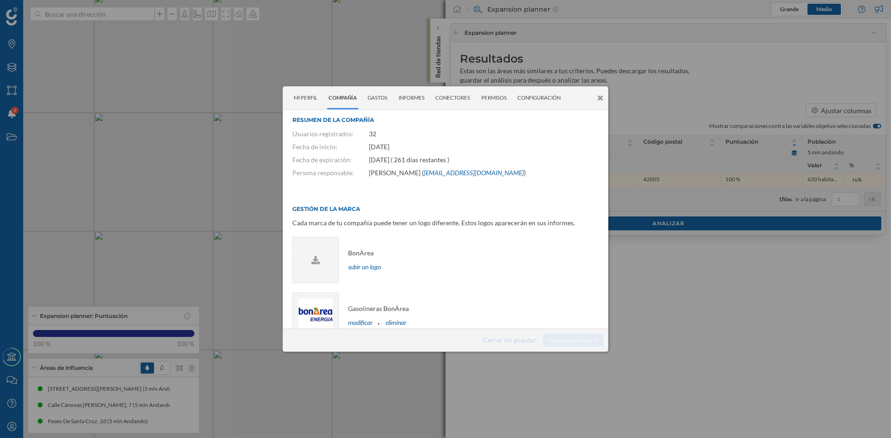
scroll to position [0, 0]
click at [380, 95] on div "Gastos" at bounding box center [377, 98] width 23 height 23
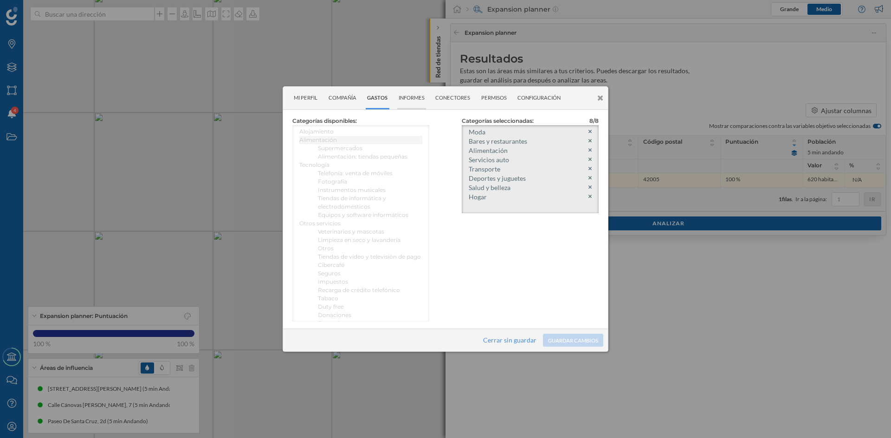
click at [419, 100] on div "Informes" at bounding box center [411, 98] width 29 height 23
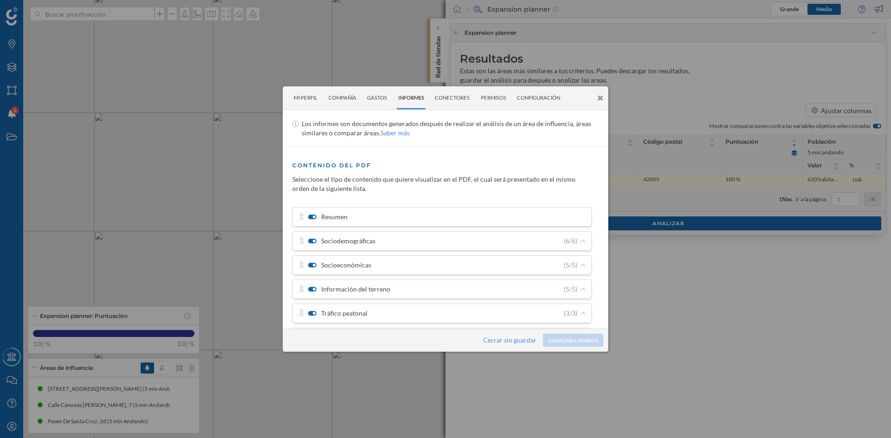
click at [374, 237] on label "Sociodemográficas" at bounding box center [341, 241] width 67 height 9
click at [0, 0] on input "Sociodemográficas" at bounding box center [0, 0] width 0 height 0
click at [339, 238] on label "Sociodemográficas" at bounding box center [341, 241] width 67 height 9
click at [0, 0] on input "Sociodemográficas" at bounding box center [0, 0] width 0 height 0
click at [580, 239] on icon at bounding box center [583, 242] width 7 height 6
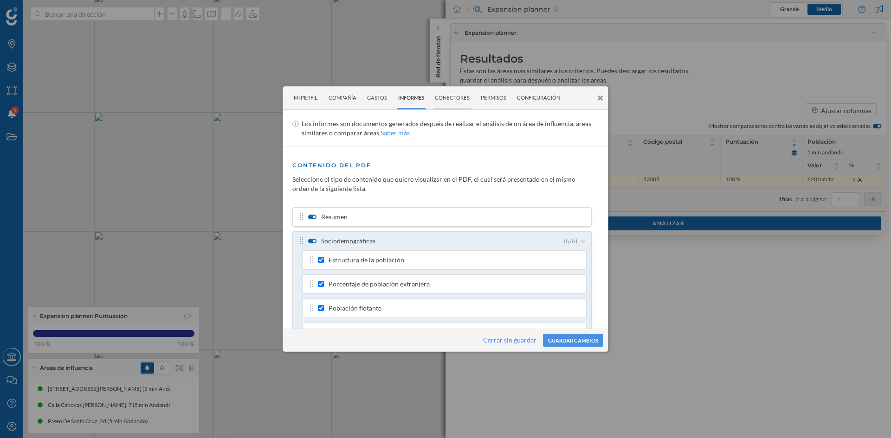
click at [447, 97] on div "Conectores" at bounding box center [452, 98] width 38 height 23
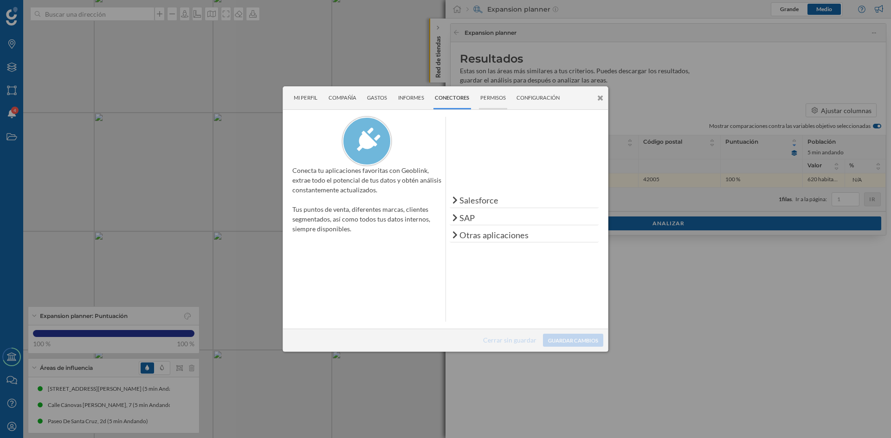
click at [500, 105] on div "Permisos" at bounding box center [493, 98] width 29 height 23
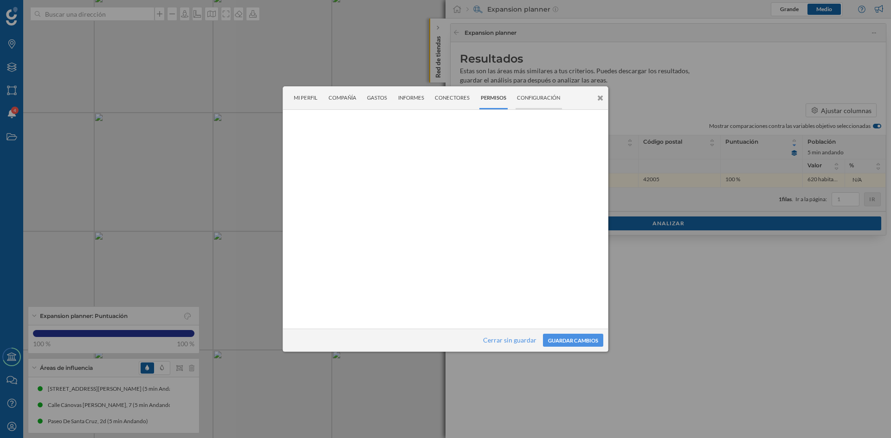
click at [529, 101] on div "Configuración" at bounding box center [539, 98] width 46 height 23
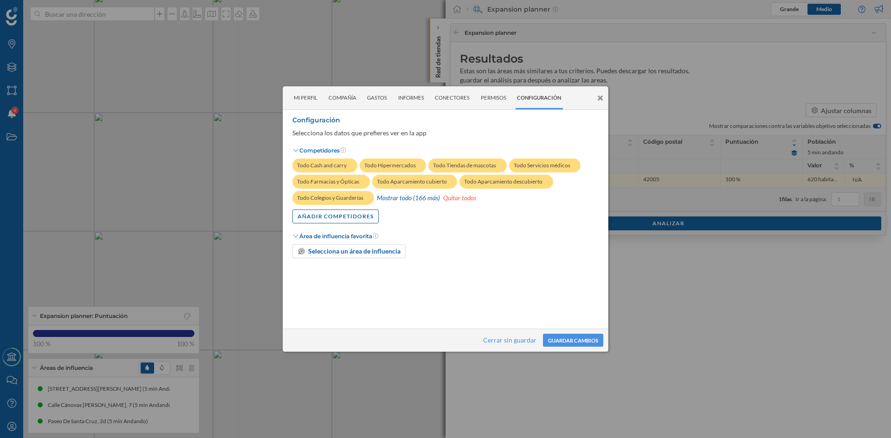
click at [599, 96] on icon at bounding box center [600, 98] width 6 height 8
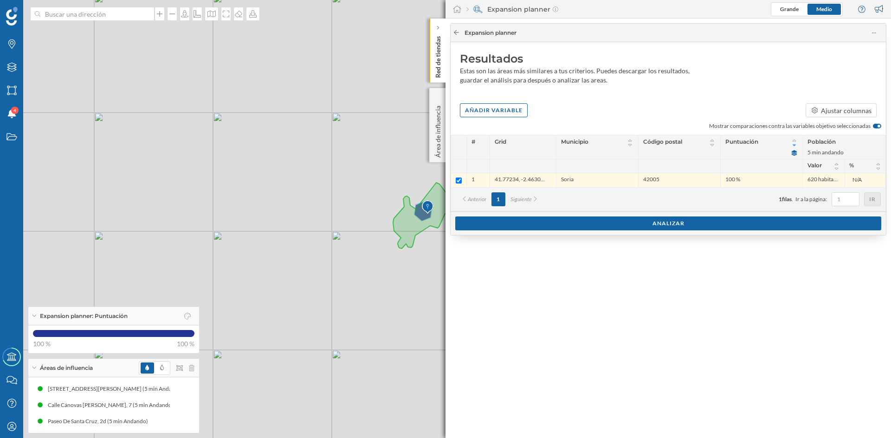
click at [456, 32] on icon at bounding box center [456, 32] width 5 height 5
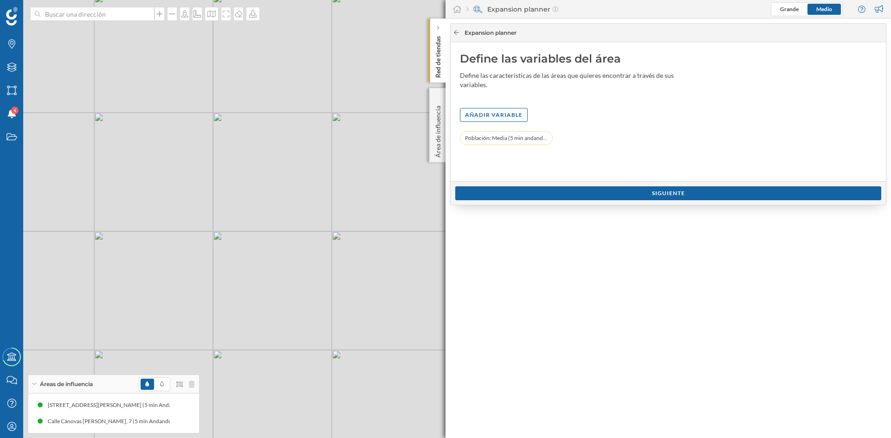
click at [456, 32] on icon at bounding box center [456, 32] width 5 height 5
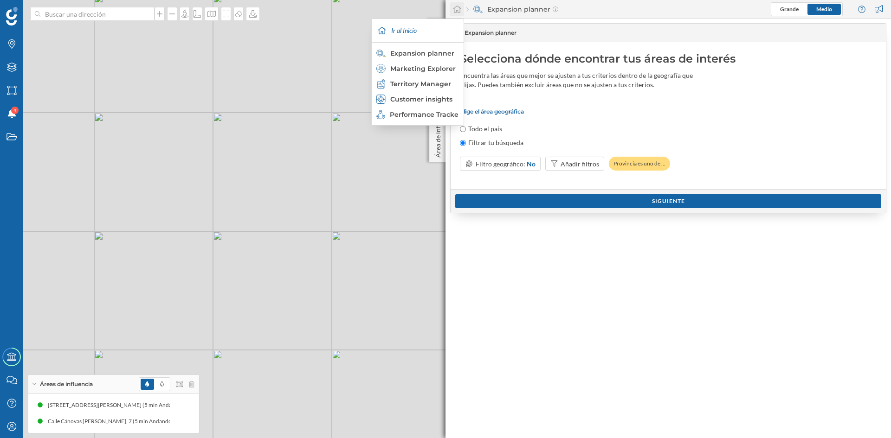
click at [451, 4] on div at bounding box center [457, 9] width 14 height 14
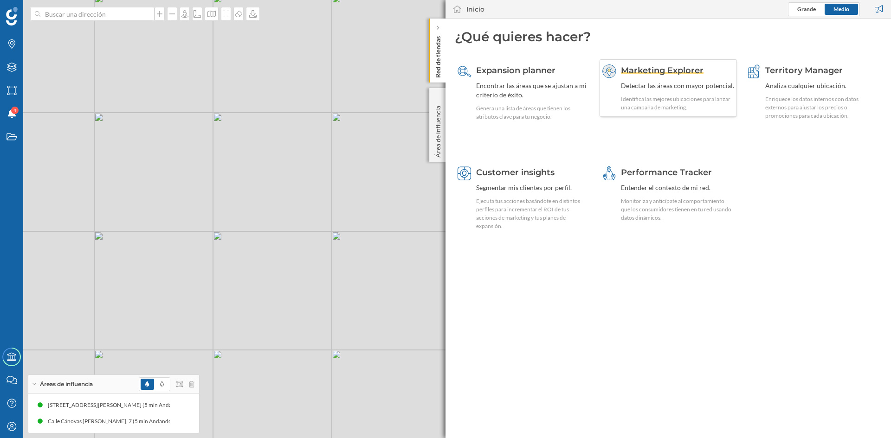
click at [644, 68] on span "Marketing Explorer" at bounding box center [662, 70] width 83 height 10
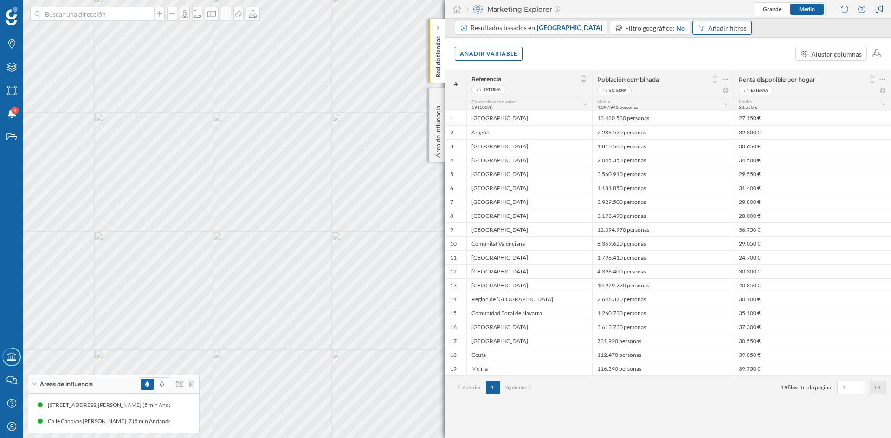
click at [708, 26] on div "Añadir filtros" at bounding box center [727, 28] width 39 height 10
click at [707, 82] on span "Referencia" at bounding box center [690, 82] width 78 height 10
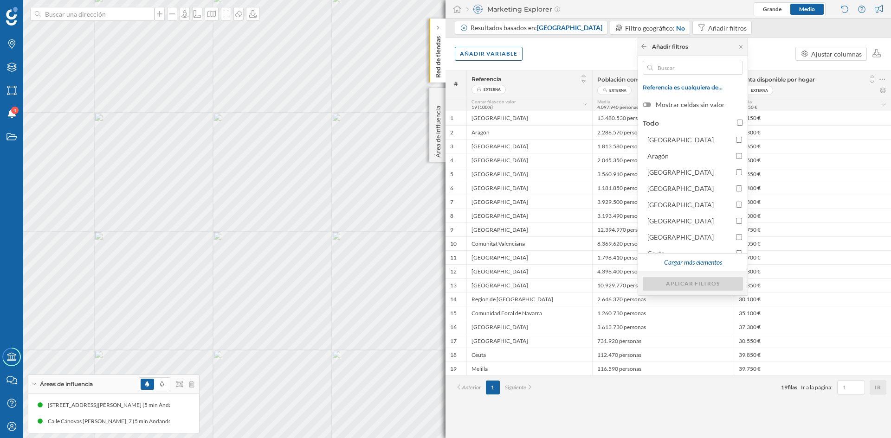
click at [643, 43] on div at bounding box center [643, 47] width 7 height 8
click at [646, 47] on icon at bounding box center [643, 47] width 7 height 6
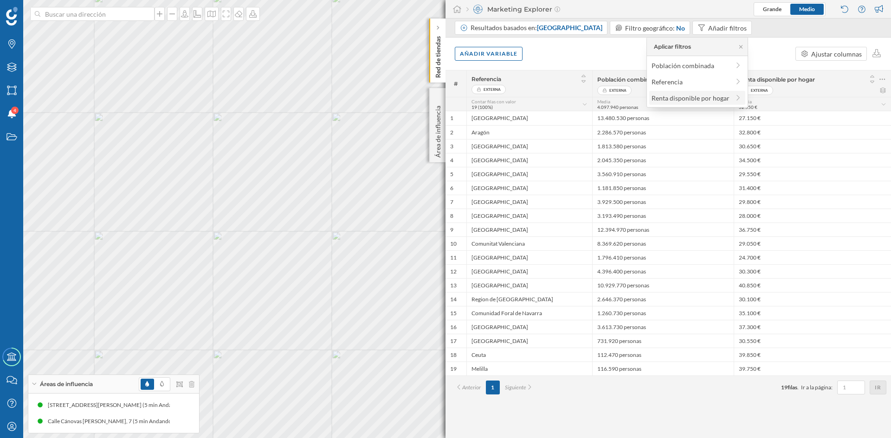
click at [704, 95] on div "Renta disponible por hogar" at bounding box center [690, 98] width 78 height 8
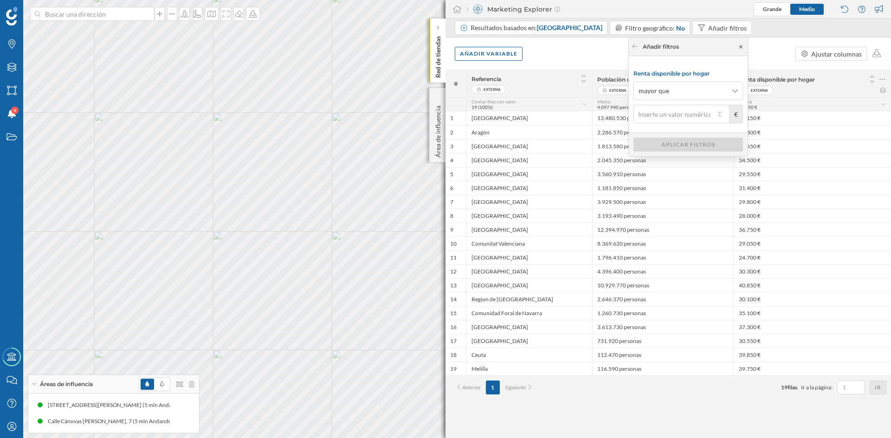
click at [740, 45] on icon at bounding box center [740, 47] width 7 height 6
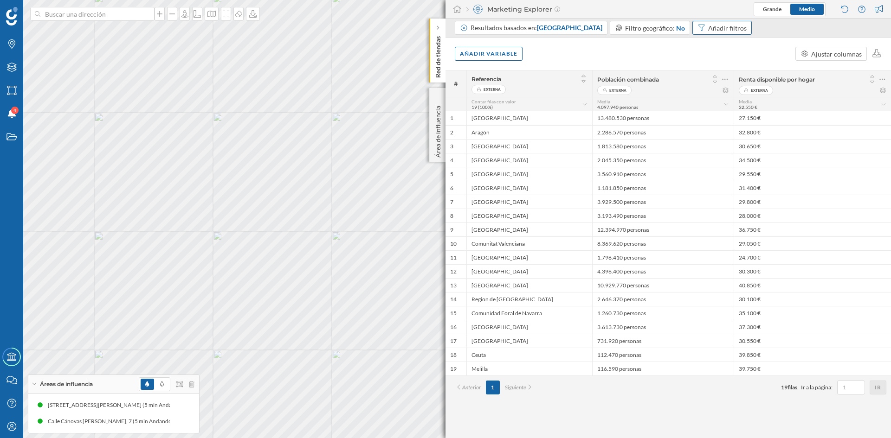
click at [724, 32] on div "Añadir filtros" at bounding box center [727, 28] width 39 height 10
click at [566, 28] on span "[GEOGRAPHIC_DATA]" at bounding box center [569, 28] width 65 height 8
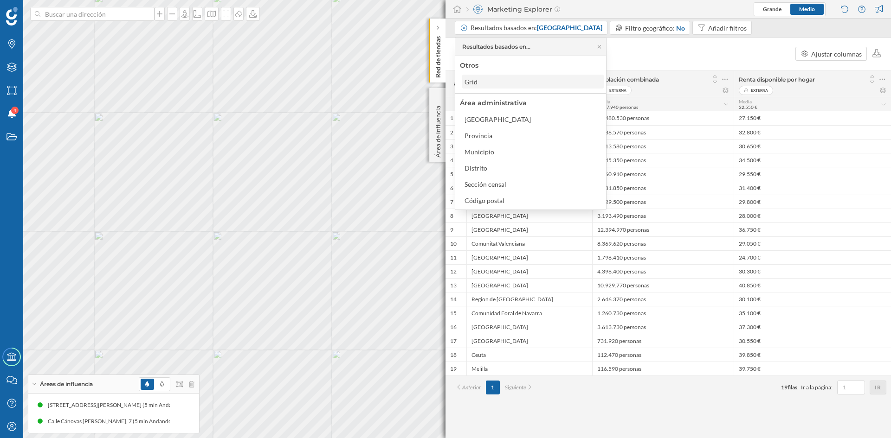
click at [467, 84] on div "Grid" at bounding box center [470, 82] width 13 height 8
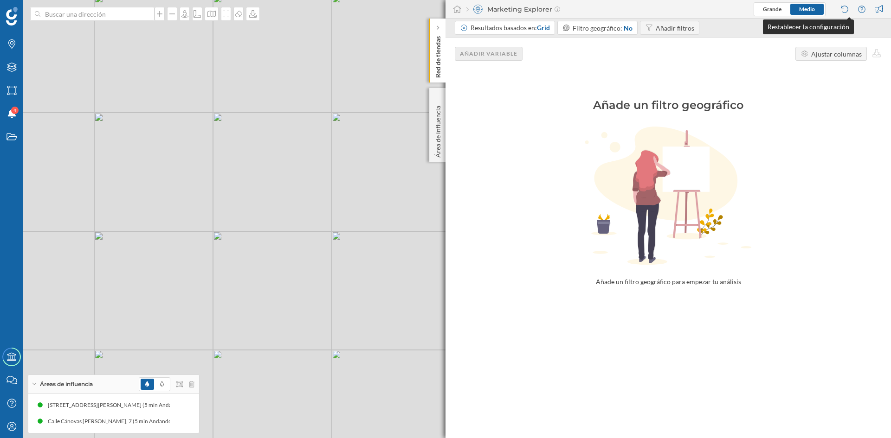
click at [845, 10] on div at bounding box center [845, 9] width 13 height 14
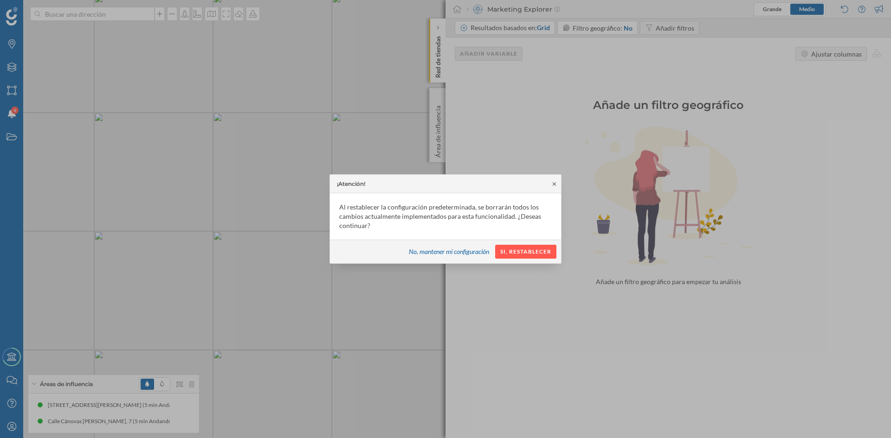
click at [553, 186] on icon at bounding box center [554, 184] width 7 height 6
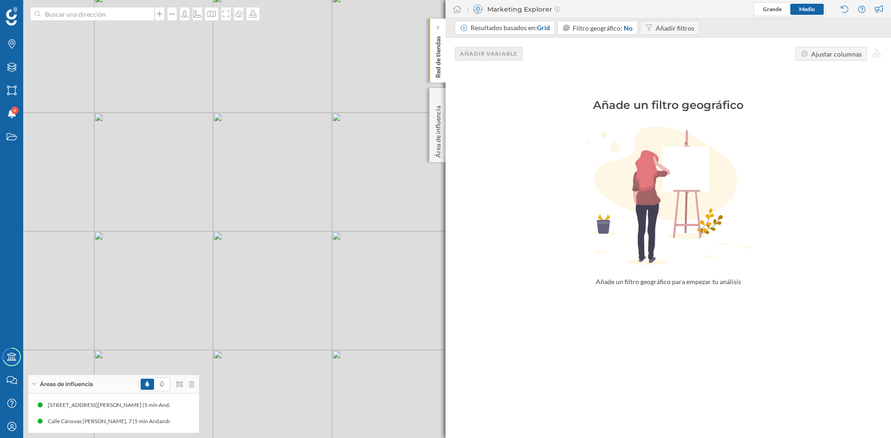
click at [438, 58] on p "Red de tiendas" at bounding box center [437, 54] width 9 height 45
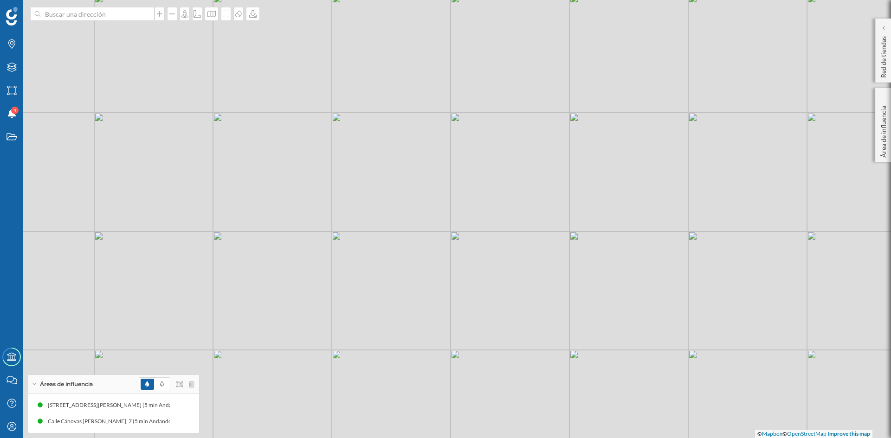
click at [889, 58] on div "Red de tiendas" at bounding box center [883, 51] width 16 height 64
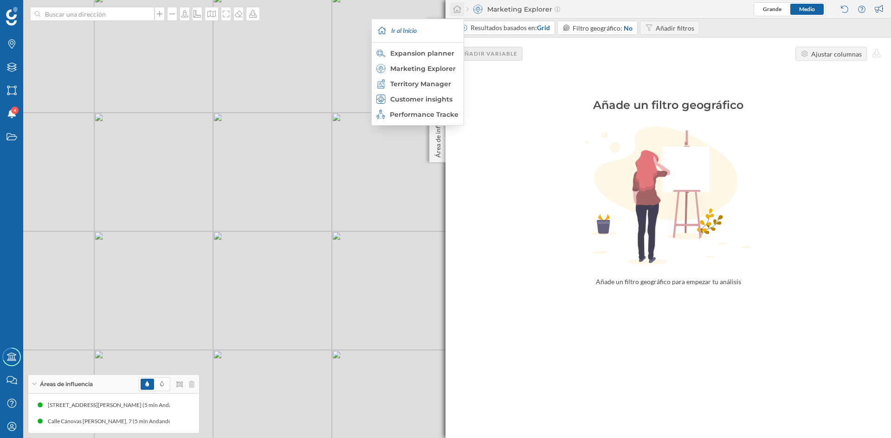
click at [457, 12] on icon at bounding box center [456, 9] width 9 height 8
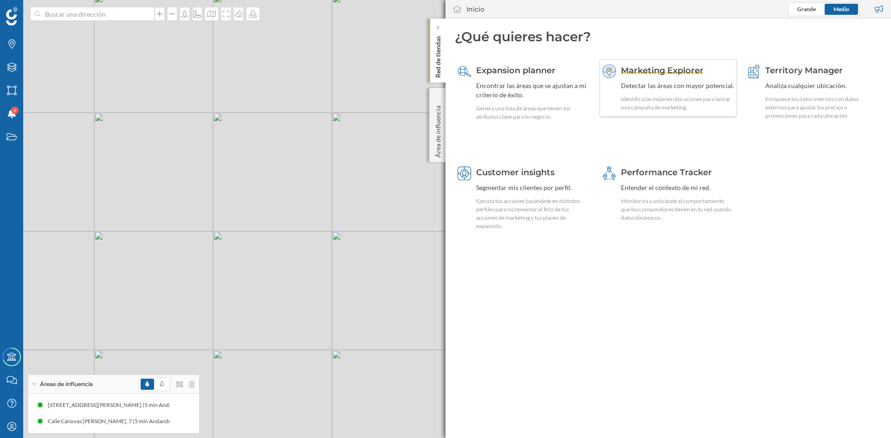
click at [667, 70] on span "Marketing Explorer" at bounding box center [662, 70] width 83 height 10
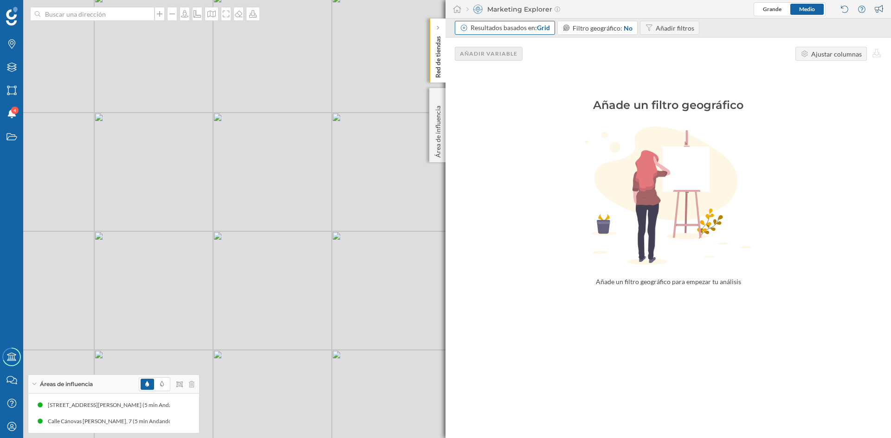
click at [492, 30] on div "Resultados basados en: Grid" at bounding box center [510, 27] width 79 height 9
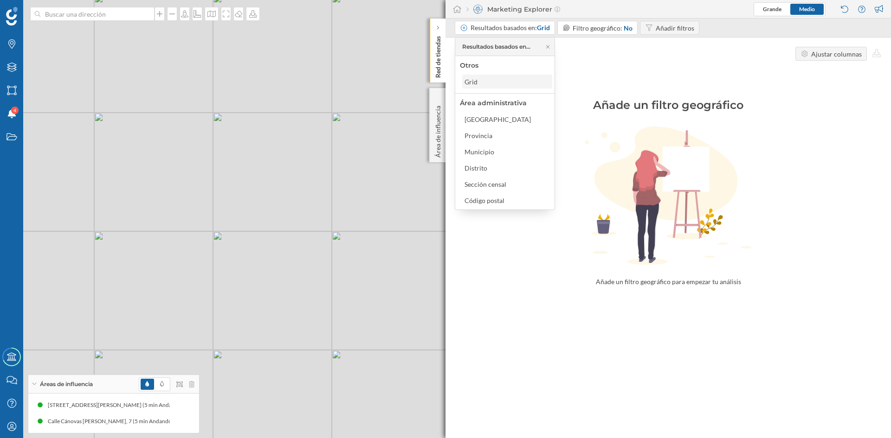
click at [471, 81] on div "Grid" at bounding box center [470, 82] width 13 height 8
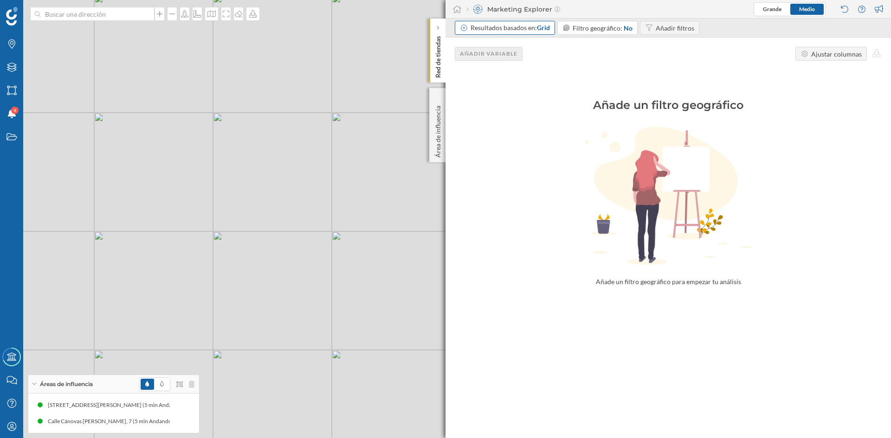
click at [487, 32] on div "Resultados basados en: Grid" at bounding box center [510, 27] width 79 height 9
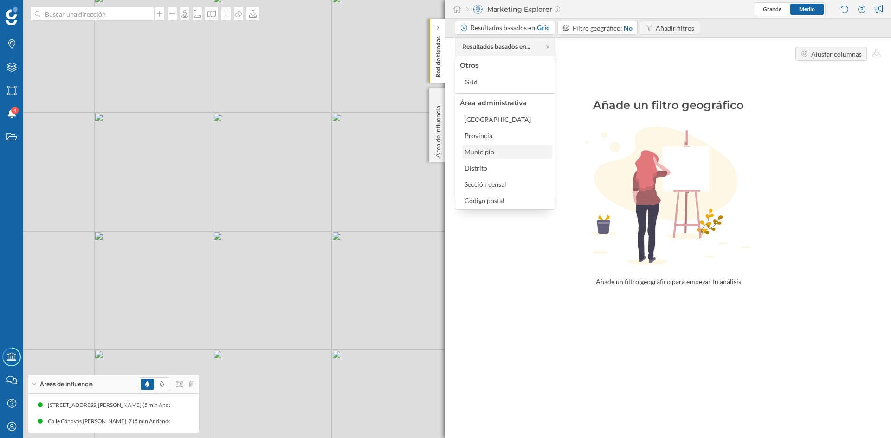
click at [500, 155] on div "Municipio" at bounding box center [506, 152] width 84 height 10
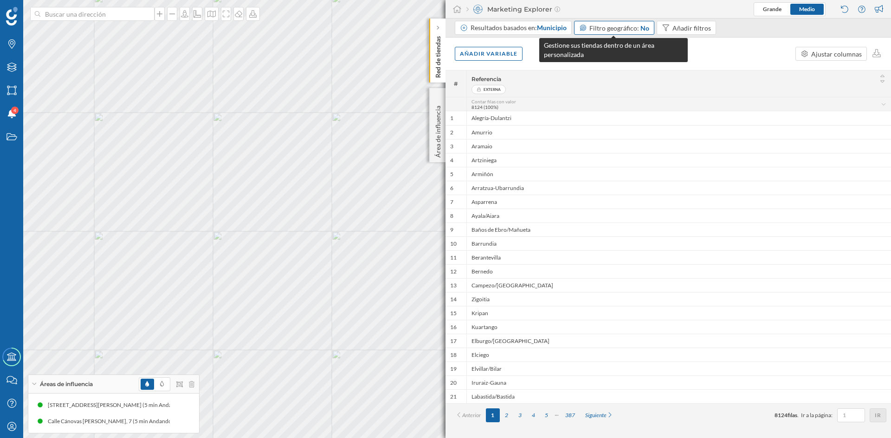
click at [630, 25] on span "Filtro geográfico:" at bounding box center [614, 28] width 50 height 8
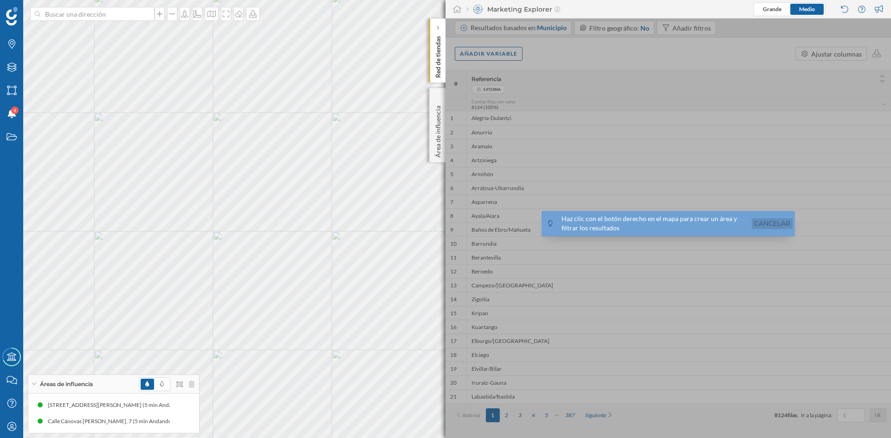
click at [782, 223] on link "Cancelar" at bounding box center [772, 224] width 41 height 11
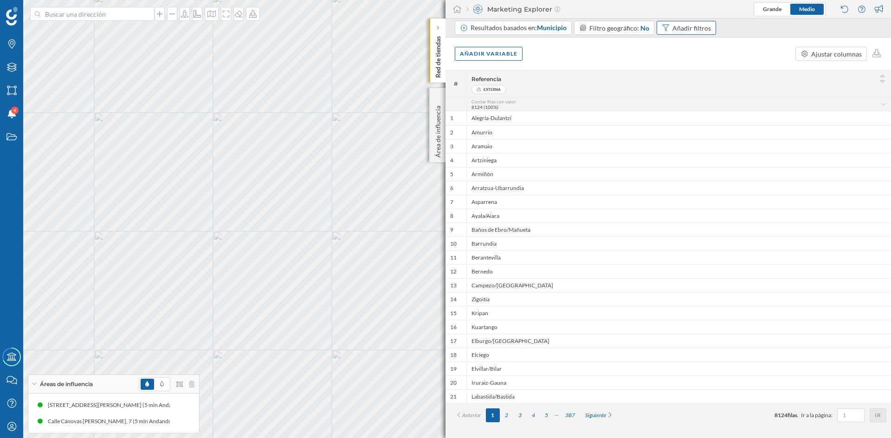
click at [679, 26] on div "Añadir filtros" at bounding box center [691, 28] width 39 height 10
click at [667, 63] on div "Referencia" at bounding box center [663, 66] width 31 height 8
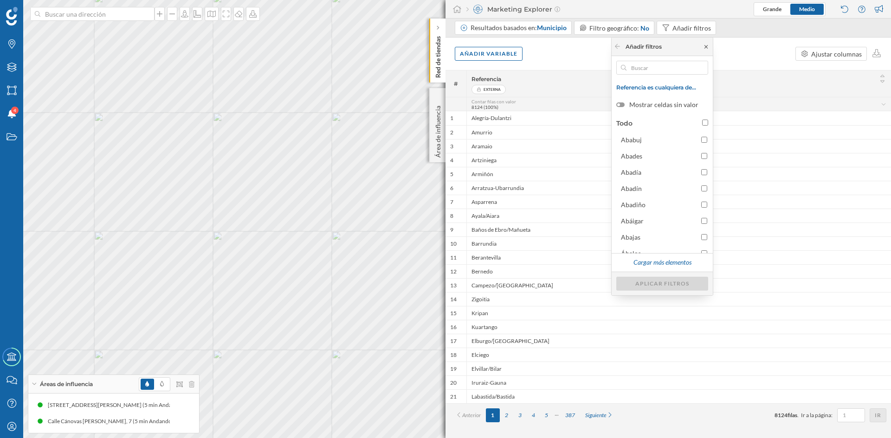
click at [708, 45] on icon at bounding box center [706, 47] width 7 height 6
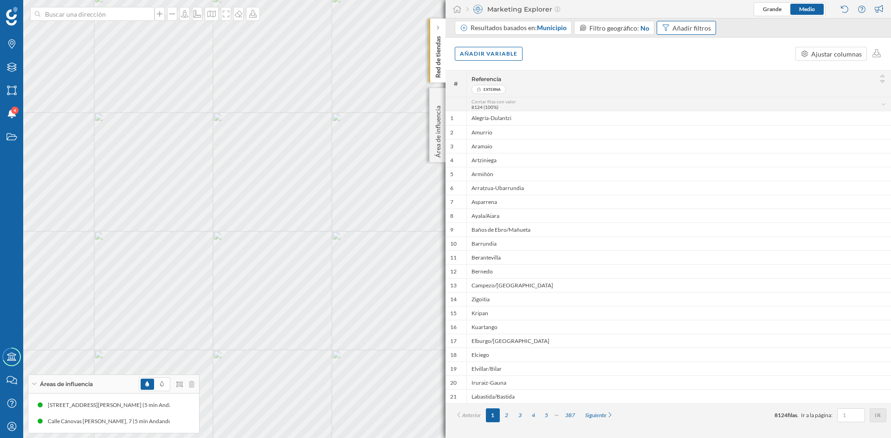
click at [685, 31] on div "Añadir filtros" at bounding box center [691, 28] width 39 height 10
click at [678, 66] on div "Referencia" at bounding box center [663, 66] width 31 height 8
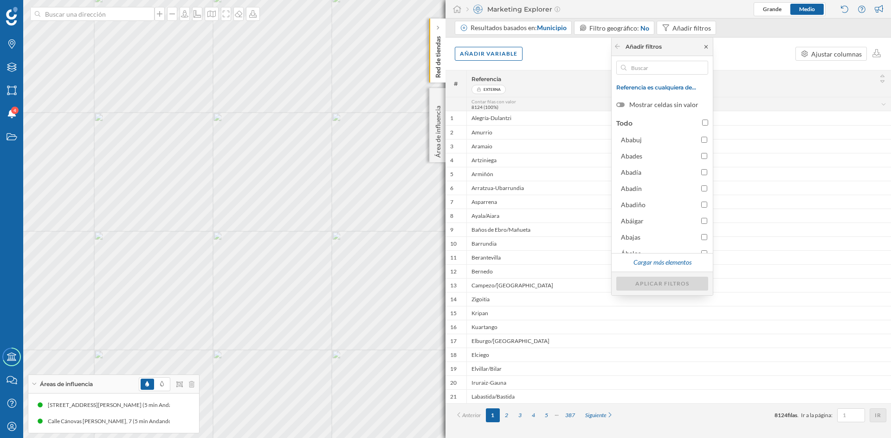
click at [704, 49] on icon at bounding box center [706, 47] width 7 height 6
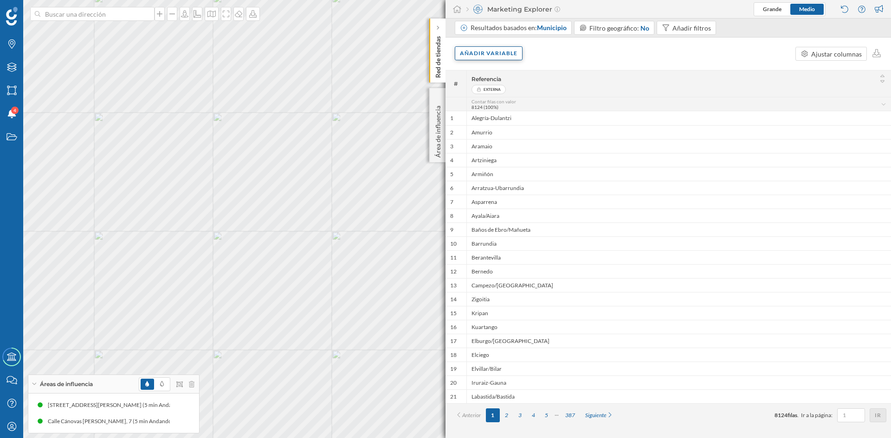
click at [476, 56] on div "Añadir variable" at bounding box center [489, 53] width 68 height 14
click at [495, 93] on div "Variables externas" at bounding box center [506, 92] width 92 height 10
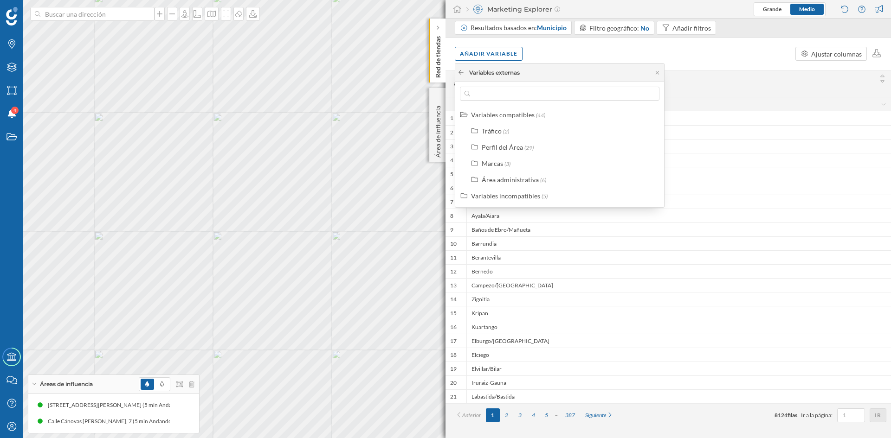
click at [459, 69] on div at bounding box center [461, 73] width 7 height 8
click at [463, 75] on div at bounding box center [461, 73] width 7 height 8
click at [459, 71] on icon at bounding box center [461, 73] width 7 height 6
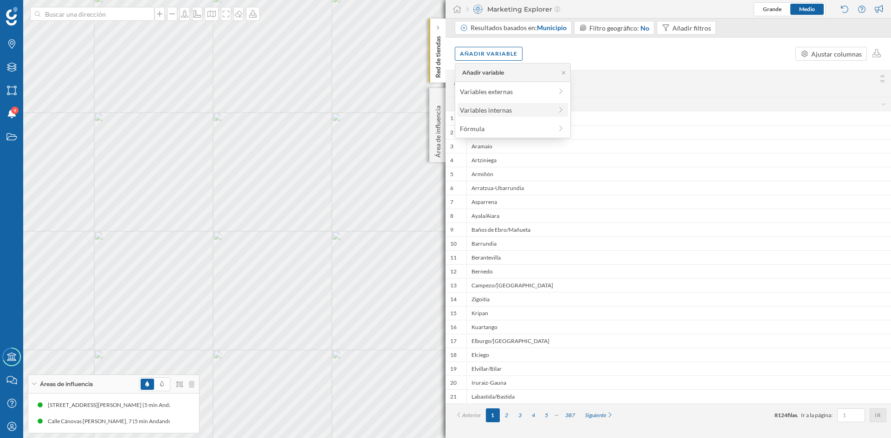
click at [475, 114] on div "Variables internas" at bounding box center [506, 110] width 92 height 10
click at [461, 73] on icon at bounding box center [461, 73] width 7 height 6
click at [477, 94] on div "Variables externas" at bounding box center [506, 92] width 92 height 10
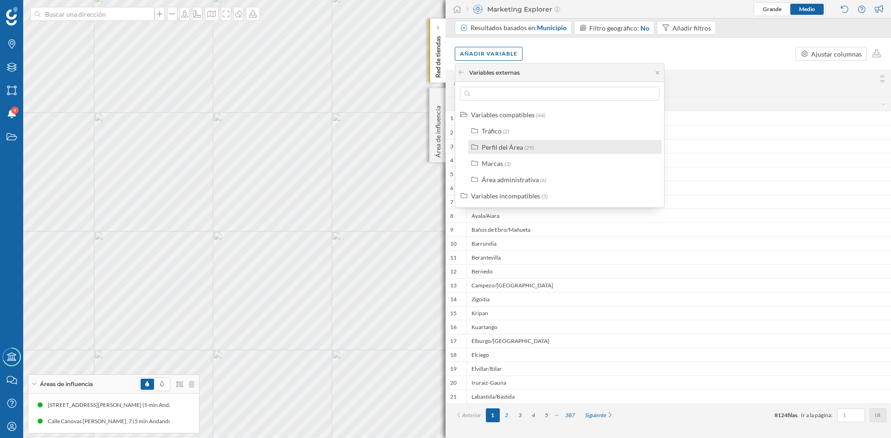
click at [530, 145] on span "(29)" at bounding box center [528, 147] width 9 height 7
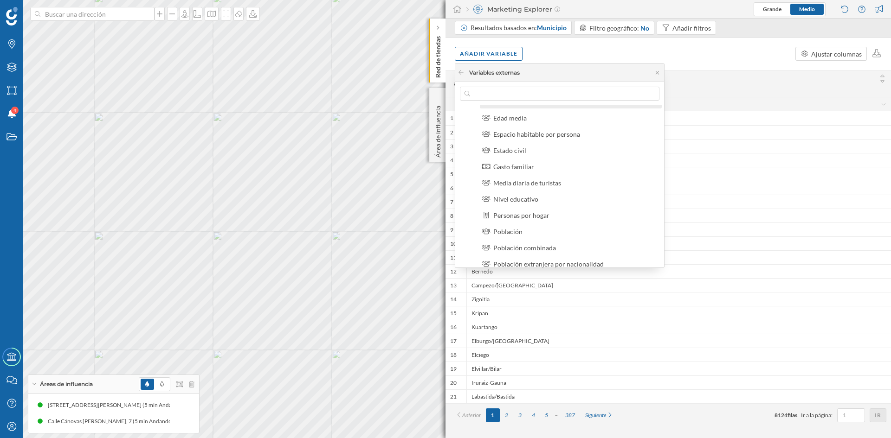
scroll to position [139, 0]
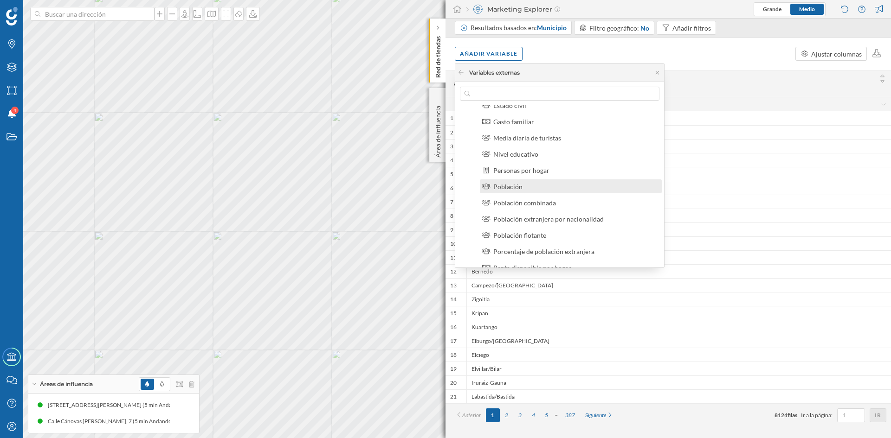
click at [537, 189] on div "Población" at bounding box center [574, 187] width 163 height 10
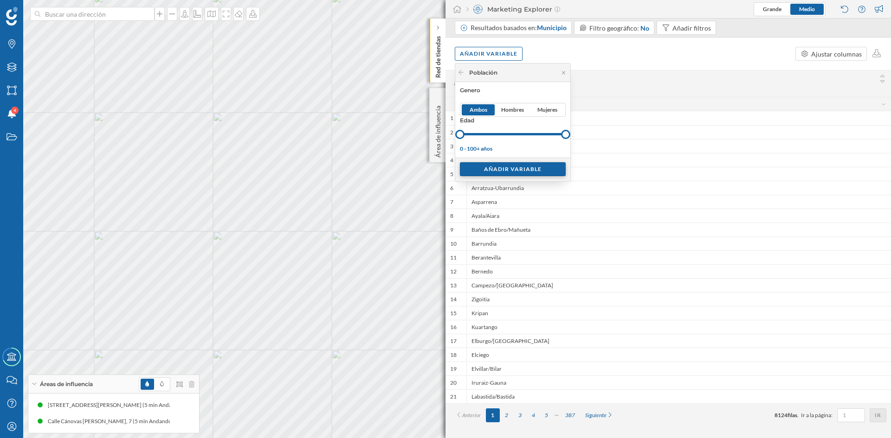
click at [536, 171] on div "Añadir variable" at bounding box center [513, 169] width 106 height 14
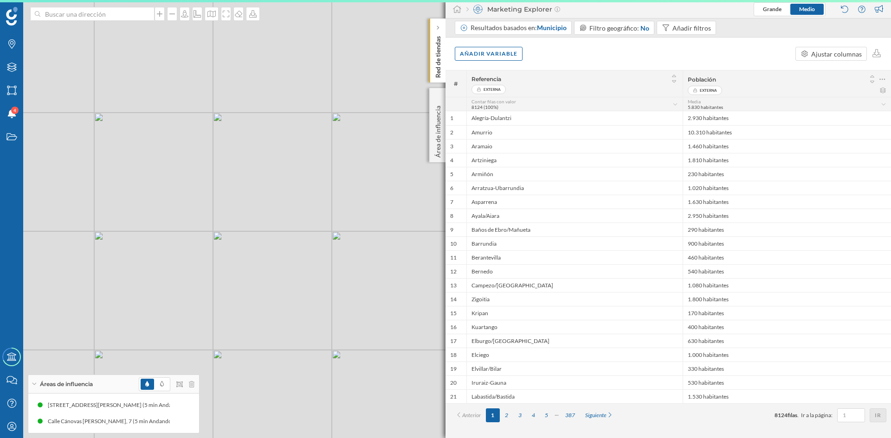
scroll to position [0, 0]
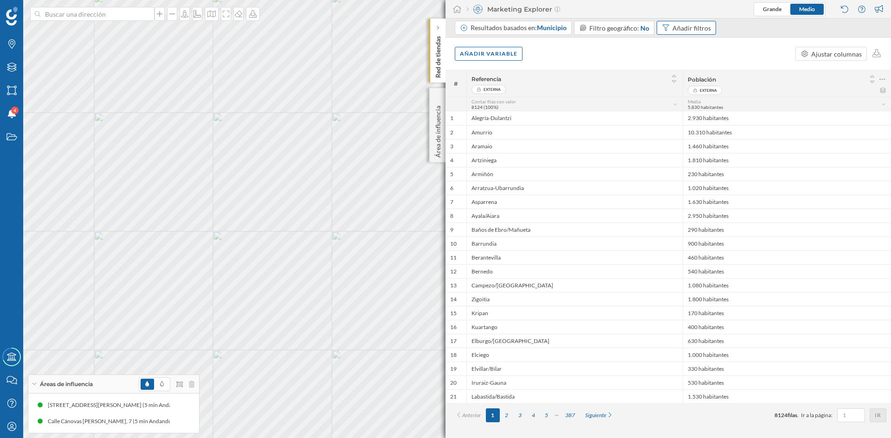
click at [678, 33] on div "Añadir filtros" at bounding box center [686, 28] width 59 height 14
click at [506, 419] on div "2" at bounding box center [506, 416] width 13 height 14
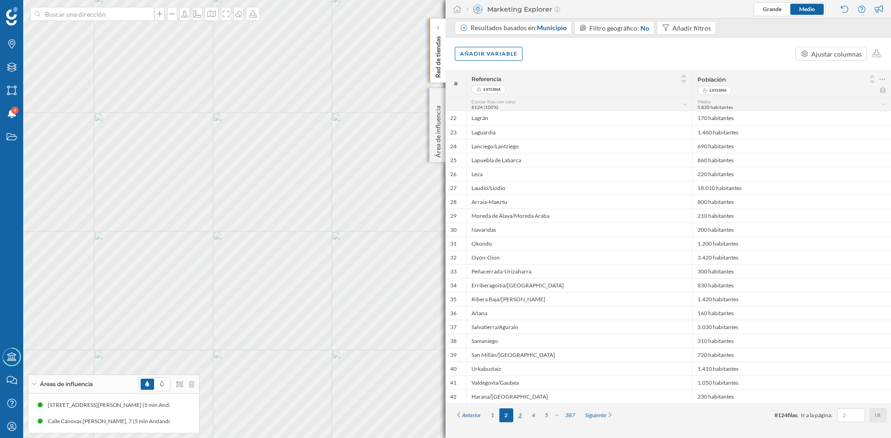
click at [522, 415] on div "3" at bounding box center [519, 416] width 13 height 14
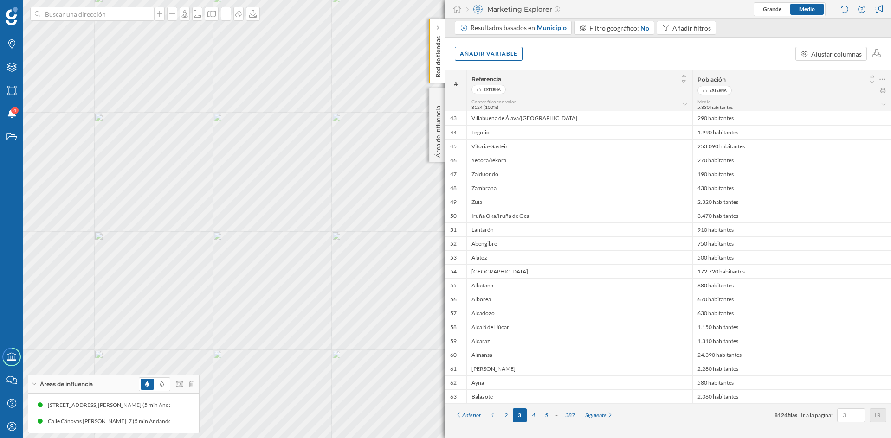
click at [535, 417] on div "4" at bounding box center [533, 416] width 13 height 14
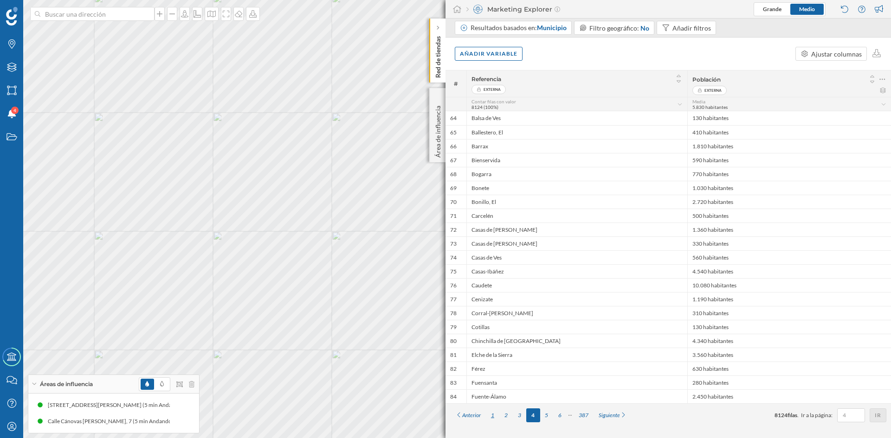
click at [493, 415] on div "1" at bounding box center [492, 416] width 13 height 14
click at [502, 55] on div "Añadir variable" at bounding box center [489, 53] width 68 height 14
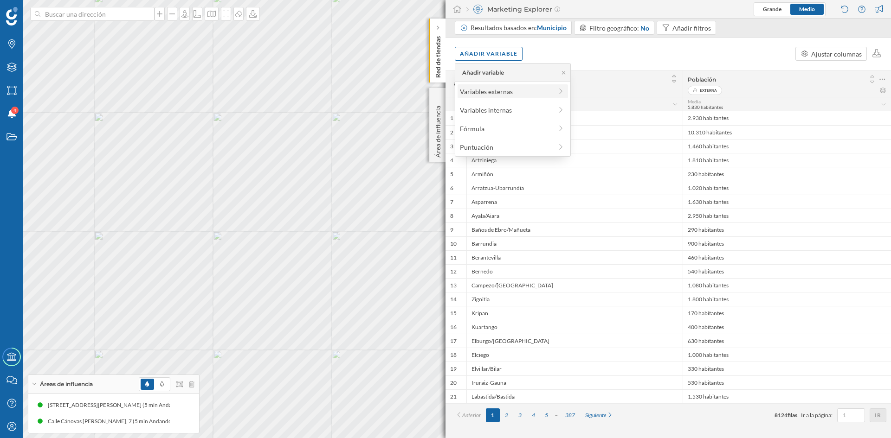
click at [513, 90] on div "Variables externas" at bounding box center [506, 92] width 92 height 10
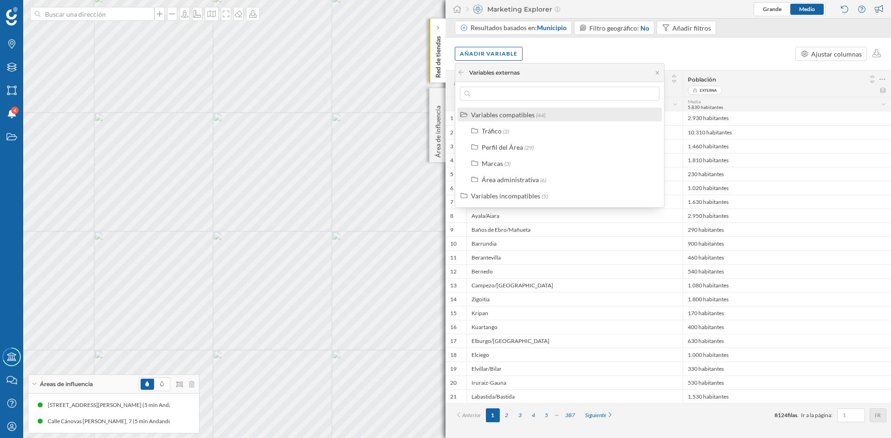
click at [529, 117] on div "Variables compatibles" at bounding box center [503, 115] width 64 height 8
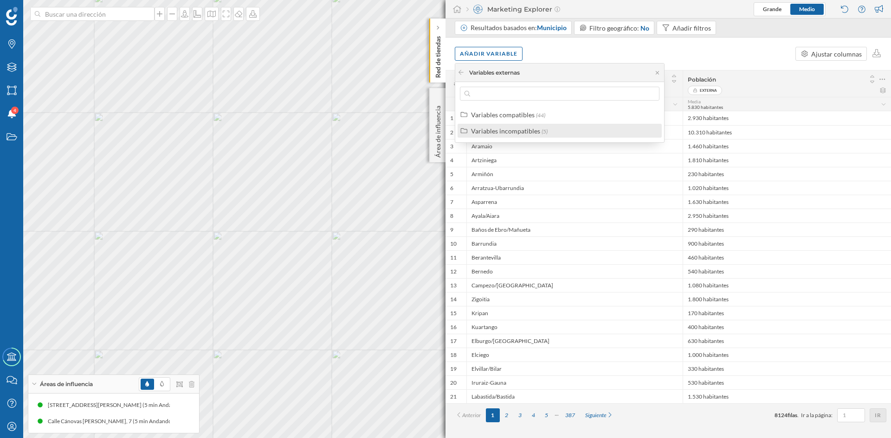
click at [525, 131] on div "Variables incompatibles" at bounding box center [505, 131] width 69 height 8
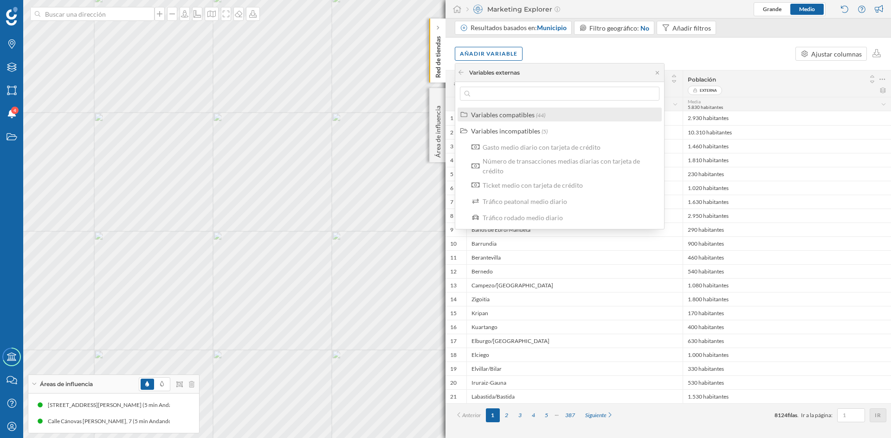
click at [530, 114] on div "Variables compatibles" at bounding box center [503, 115] width 64 height 8
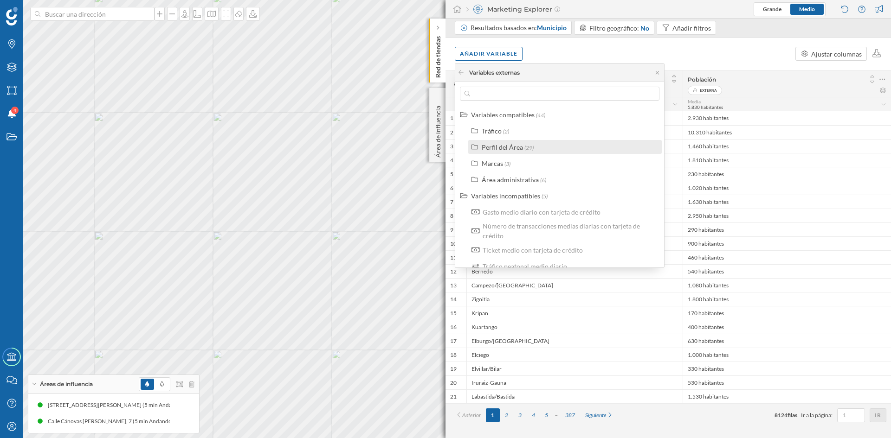
click at [529, 147] on span "(29)" at bounding box center [528, 147] width 9 height 7
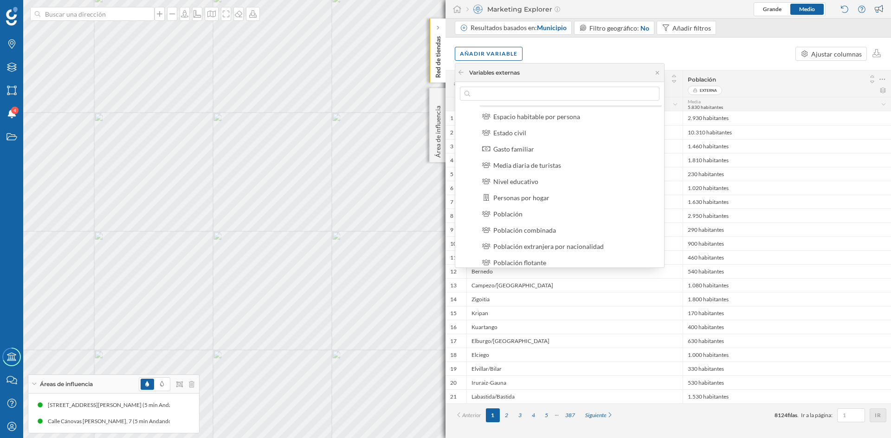
scroll to position [139, 0]
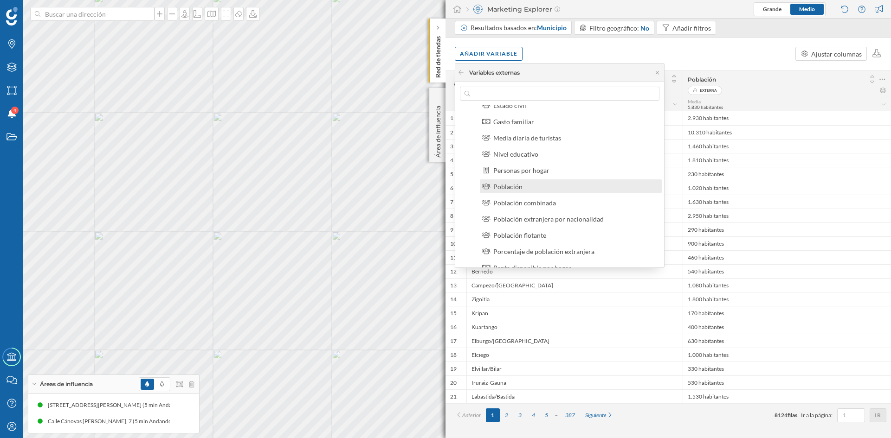
click at [522, 182] on div "Población" at bounding box center [574, 187] width 163 height 10
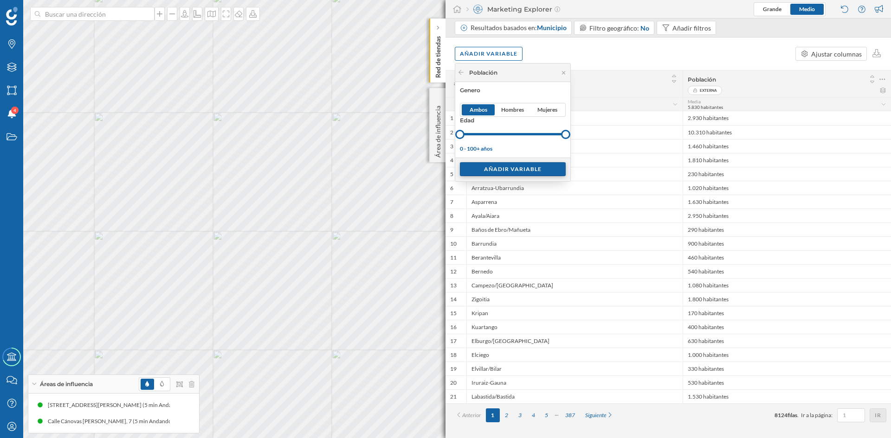
click at [518, 174] on div "Añadir variable" at bounding box center [513, 169] width 106 height 14
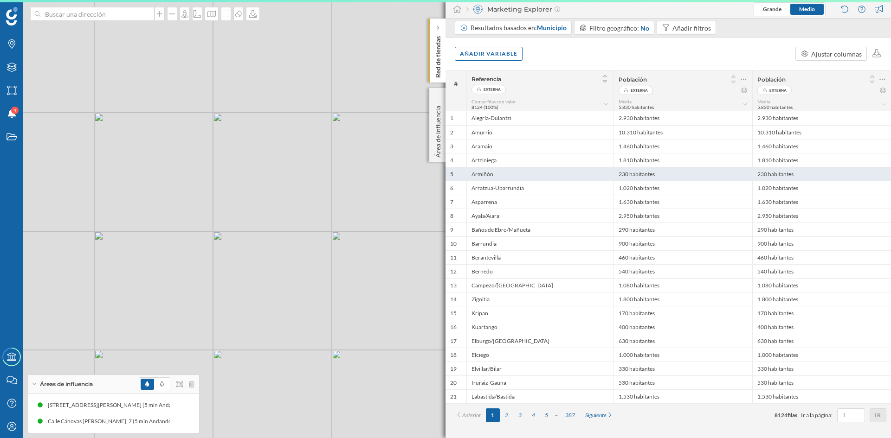
scroll to position [0, 0]
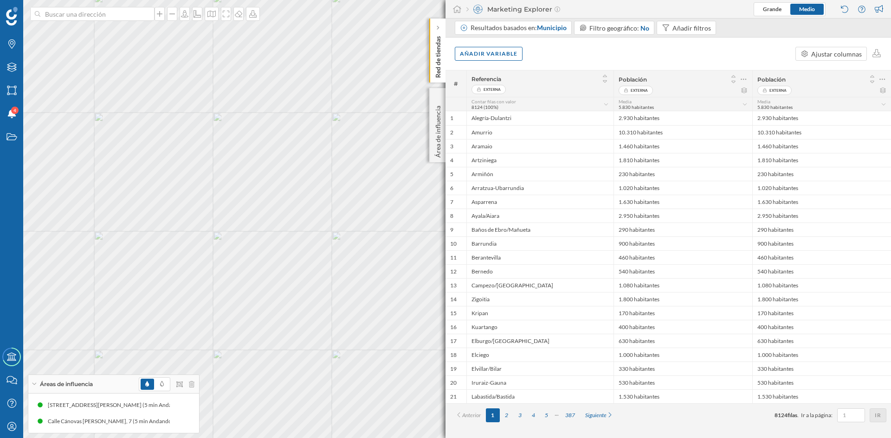
click at [884, 106] on icon at bounding box center [884, 104] width 6 height 5
click at [884, 105] on icon at bounding box center [883, 104] width 4 height 2
click at [883, 91] on icon at bounding box center [882, 91] width 7 height 6
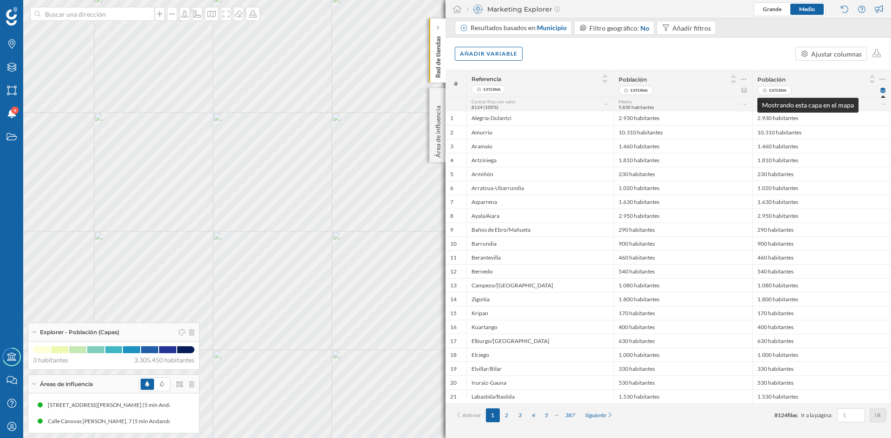
click at [883, 91] on icon at bounding box center [883, 91] width 6 height 6
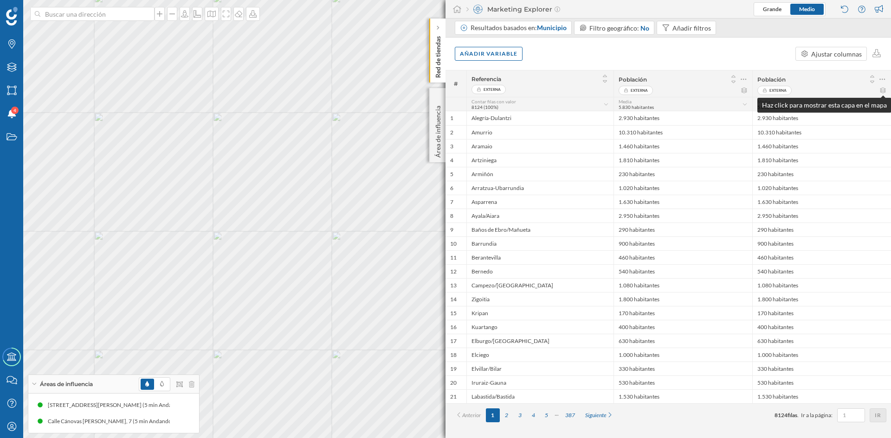
click at [742, 102] on icon at bounding box center [745, 104] width 6 height 5
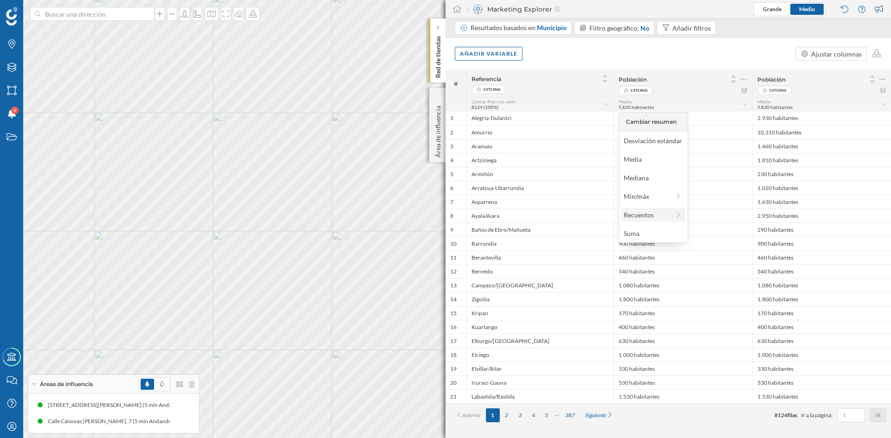
click at [652, 214] on div "Recuentos" at bounding box center [647, 215] width 46 height 10
click at [746, 103] on icon at bounding box center [745, 104] width 6 height 5
click at [744, 106] on icon at bounding box center [745, 104] width 6 height 5
click at [745, 105] on icon at bounding box center [745, 104] width 6 height 5
click at [488, 56] on div "Añadir variable" at bounding box center [489, 53] width 68 height 14
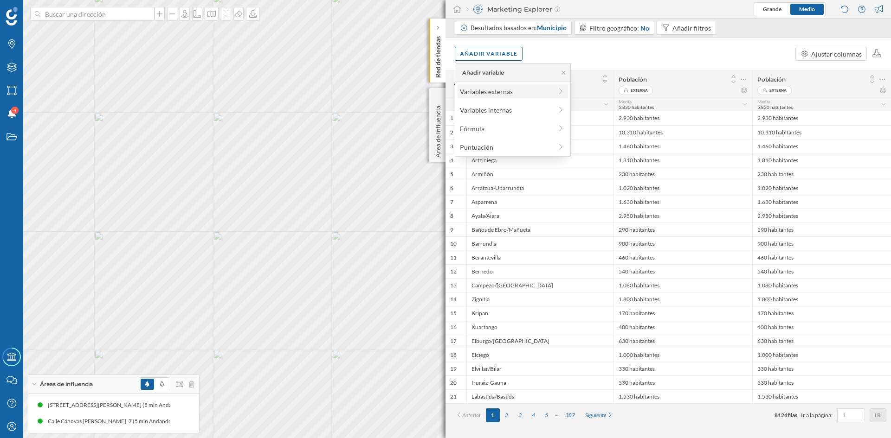
click at [502, 92] on div "Variables externas" at bounding box center [506, 92] width 92 height 10
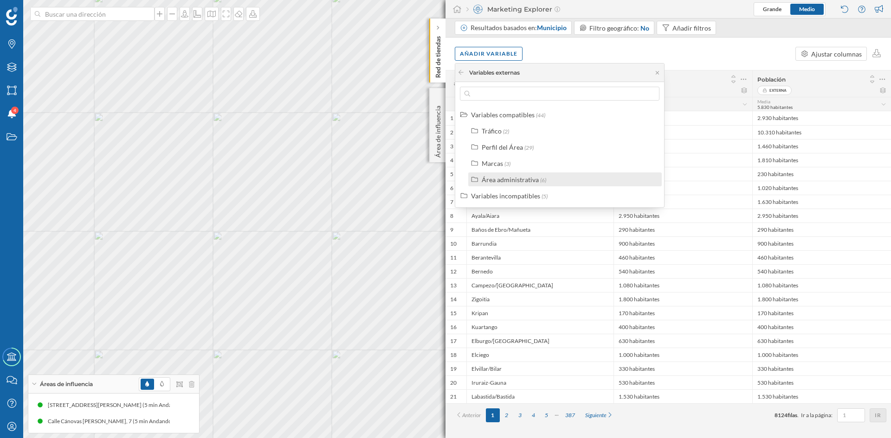
click at [525, 181] on div "Área administrativa" at bounding box center [510, 180] width 57 height 8
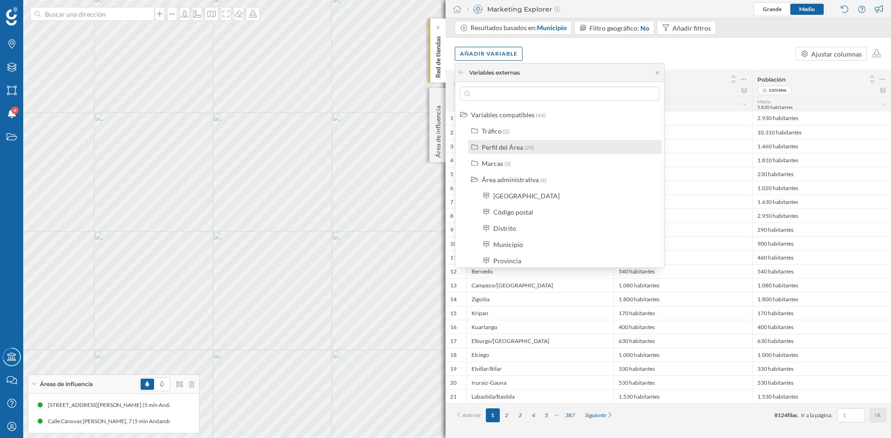
click at [503, 151] on div "Perfil del Área" at bounding box center [502, 147] width 41 height 8
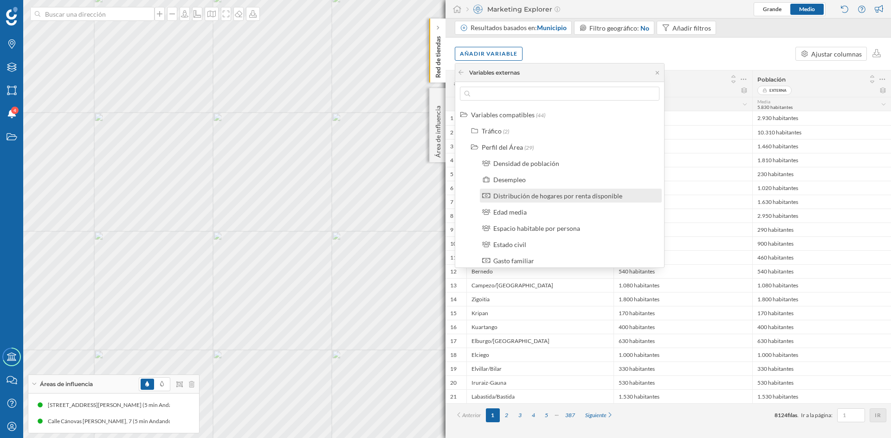
click at [581, 199] on div "Distribución de hogares por renta disponible" at bounding box center [557, 196] width 129 height 8
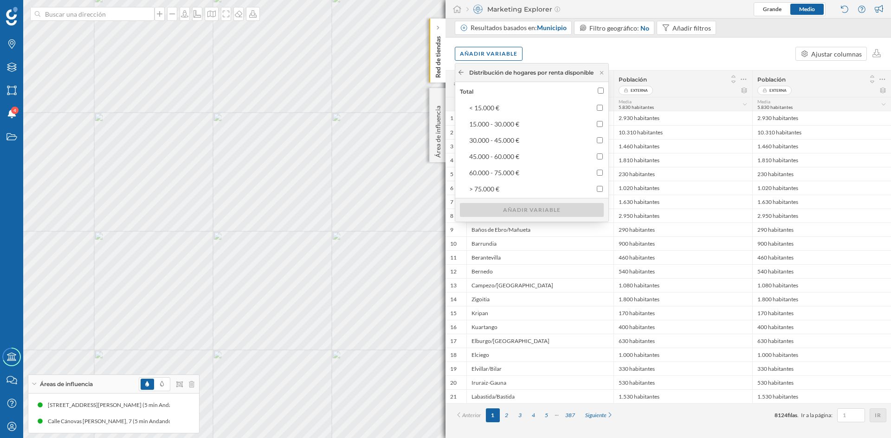
click at [459, 71] on icon at bounding box center [461, 73] width 7 height 6
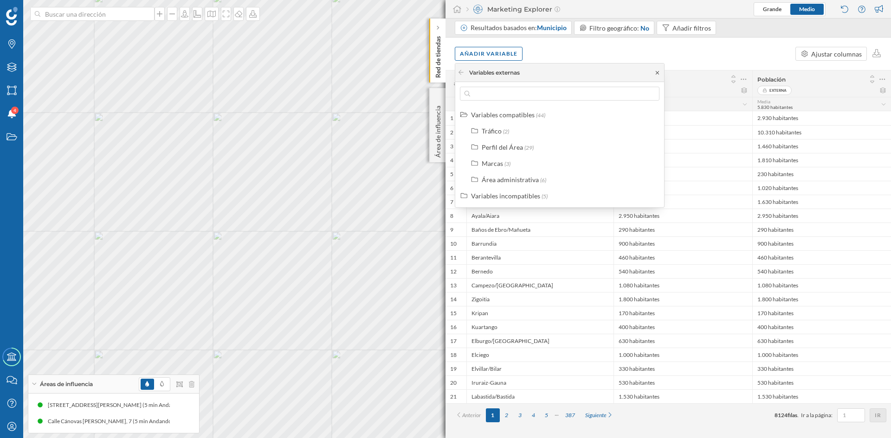
click at [658, 73] on icon at bounding box center [657, 73] width 7 height 6
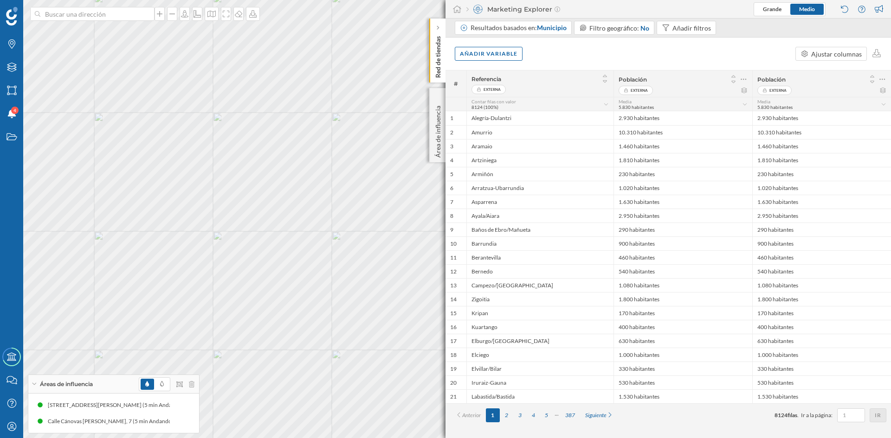
click at [606, 104] on icon at bounding box center [606, 104] width 6 height 5
click at [481, 140] on div "Moda" at bounding box center [504, 141] width 55 height 10
click at [605, 81] on icon at bounding box center [605, 81] width 8 height 6
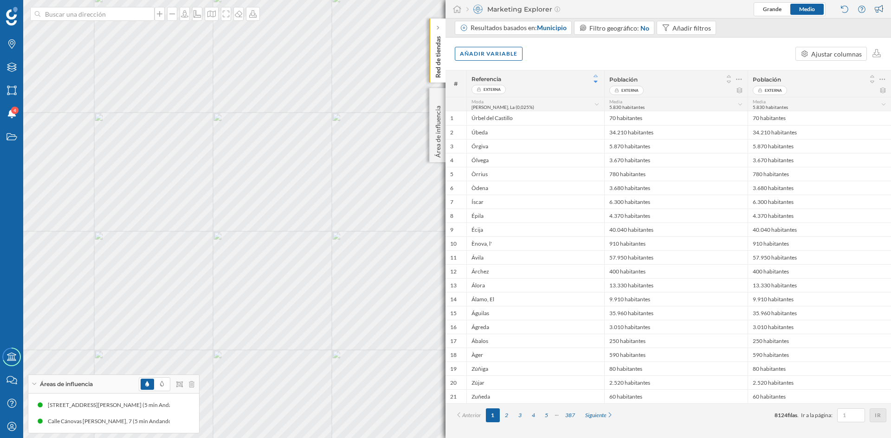
click at [594, 75] on icon at bounding box center [596, 76] width 8 height 6
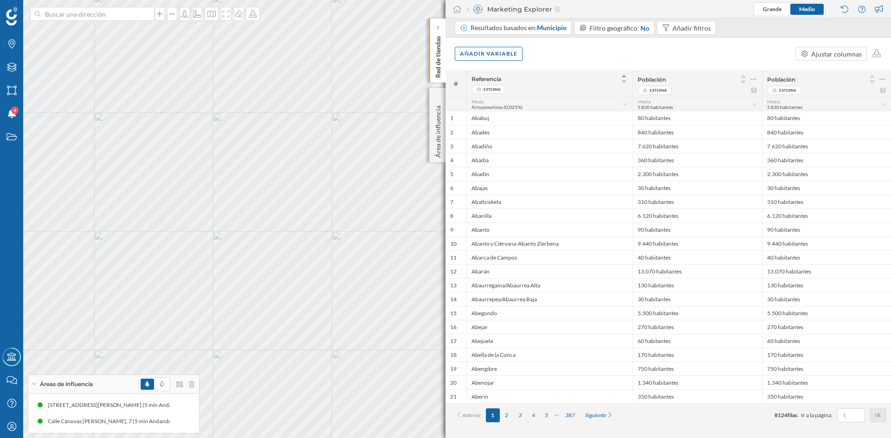
click at [623, 81] on icon at bounding box center [624, 81] width 4 height 2
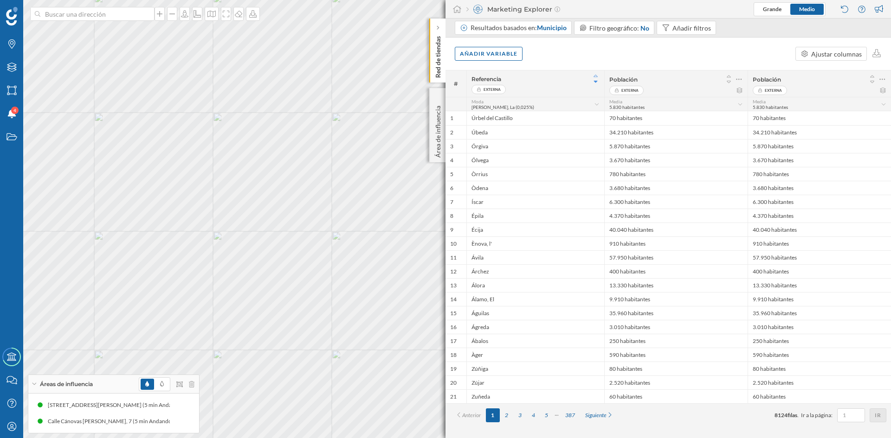
click at [595, 74] on icon at bounding box center [596, 76] width 8 height 6
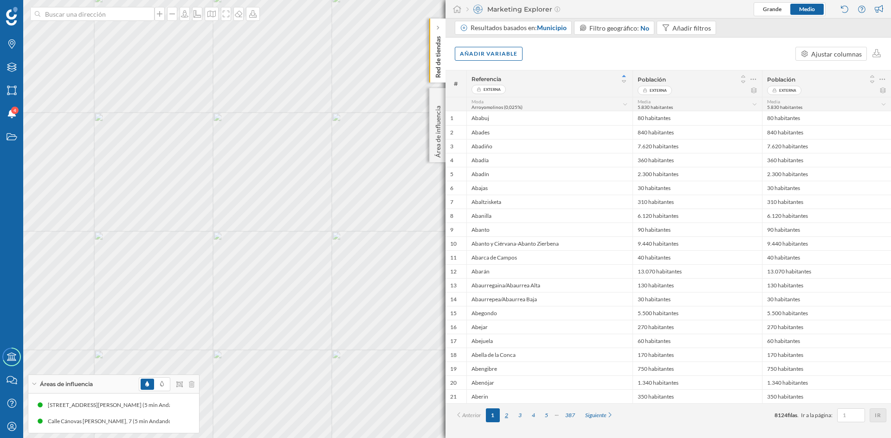
click at [509, 418] on div "2" at bounding box center [506, 416] width 13 height 14
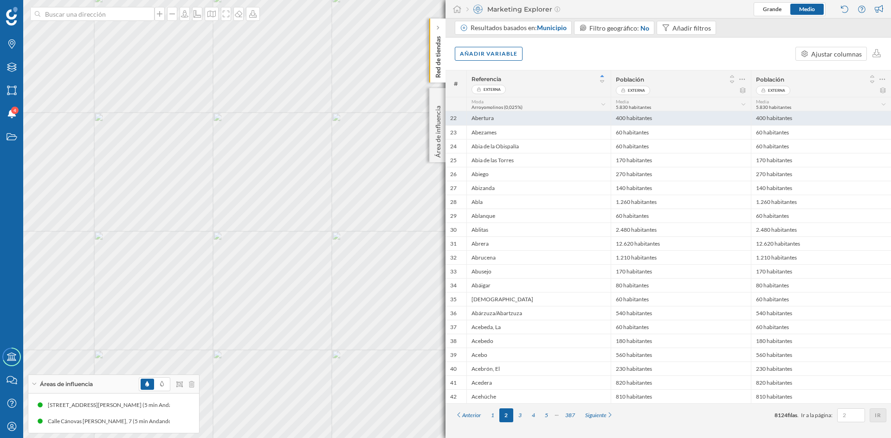
click at [524, 120] on div "Abertura" at bounding box center [538, 118] width 144 height 14
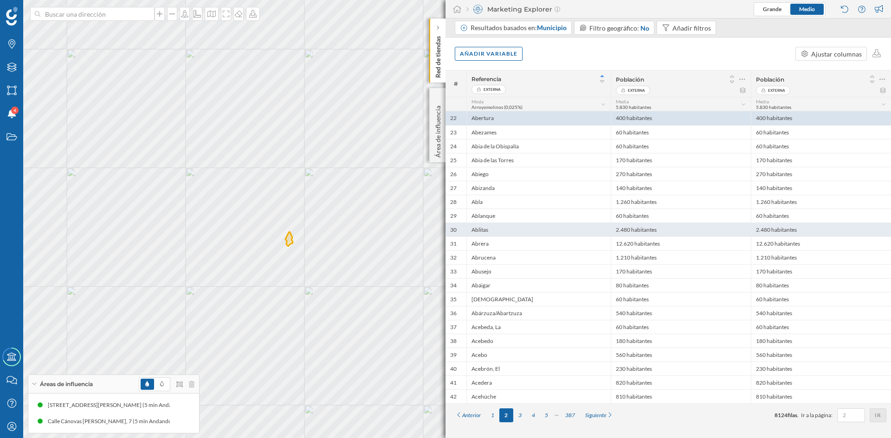
click at [664, 227] on div "2.480 habitantes" at bounding box center [681, 230] width 140 height 14
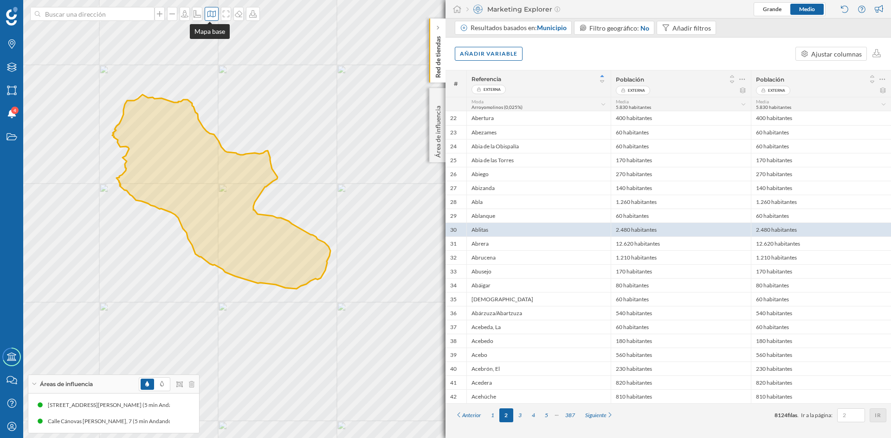
click at [207, 12] on icon at bounding box center [211, 13] width 9 height 7
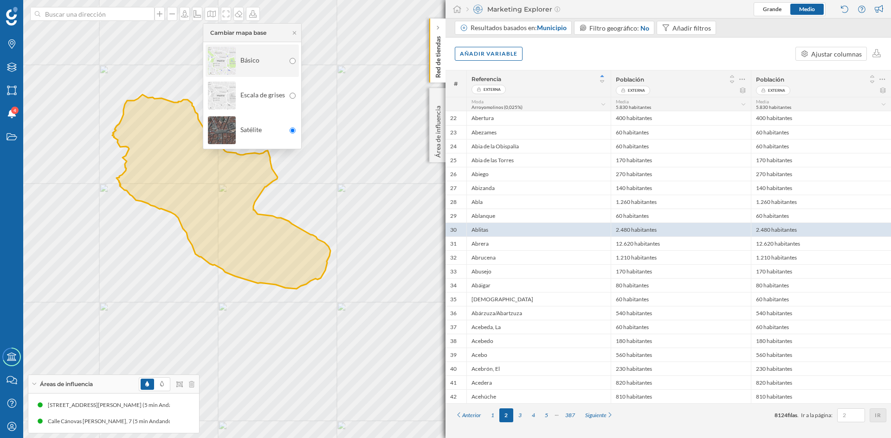
click at [212, 55] on img at bounding box center [222, 61] width 28 height 32
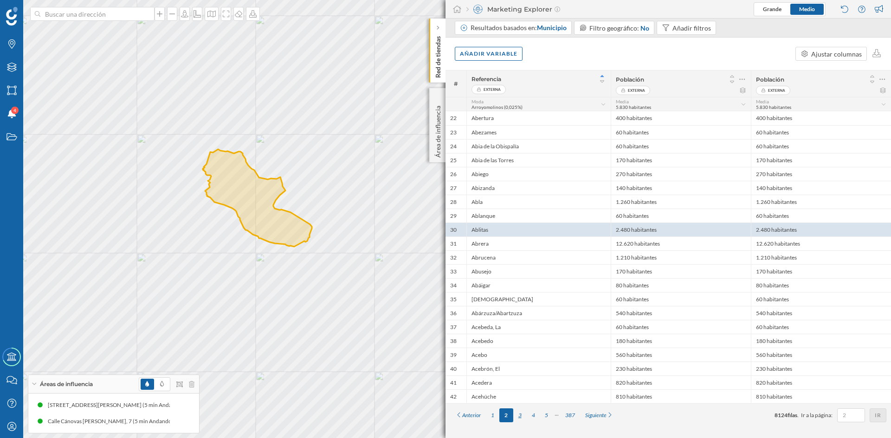
click at [521, 416] on div "3" at bounding box center [519, 416] width 13 height 14
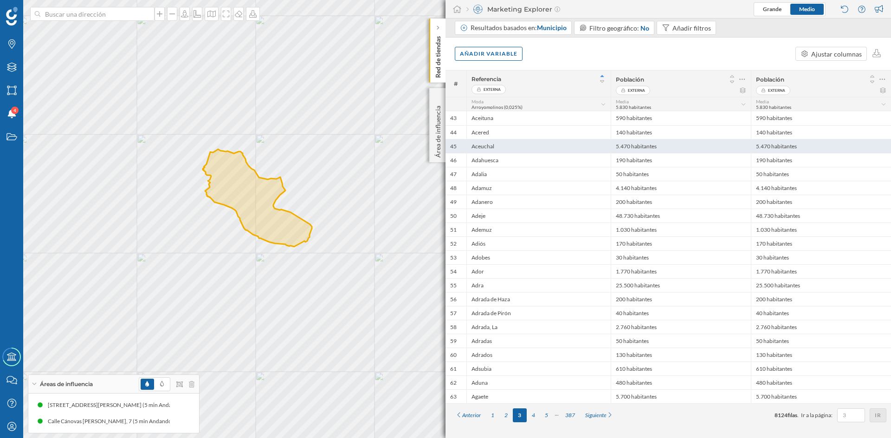
click at [649, 145] on div "5.470 habitantes" at bounding box center [681, 146] width 140 height 14
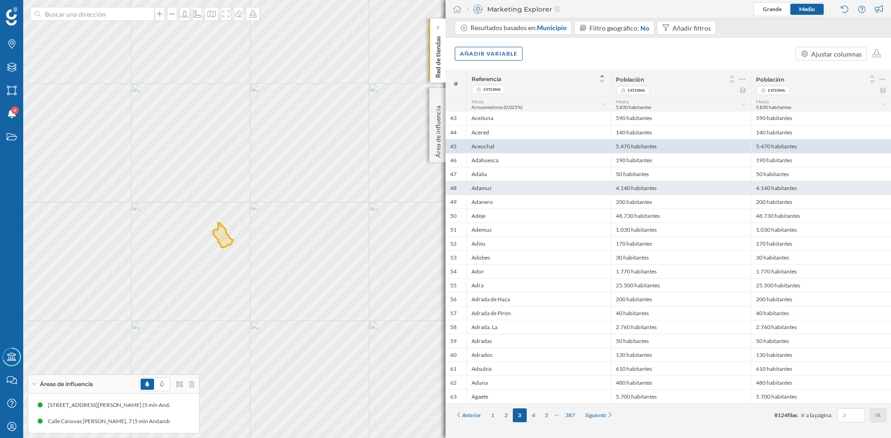
click at [646, 185] on div "4.140 habitantes" at bounding box center [681, 188] width 140 height 14
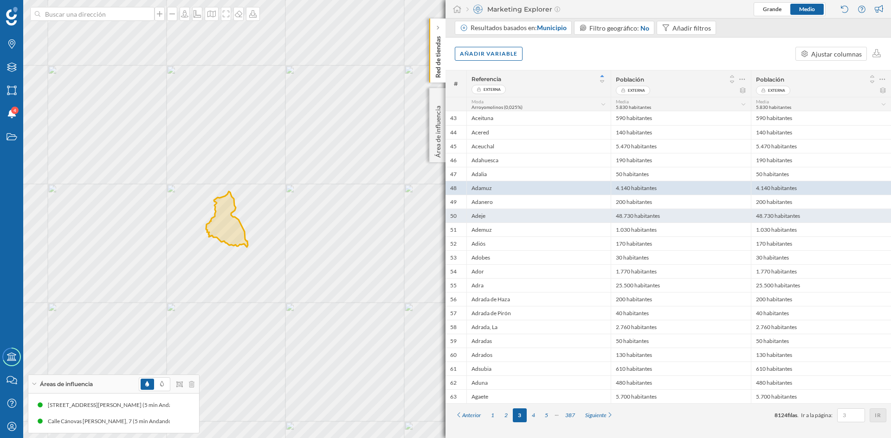
click at [690, 210] on div "48.730 habitantes" at bounding box center [681, 216] width 140 height 14
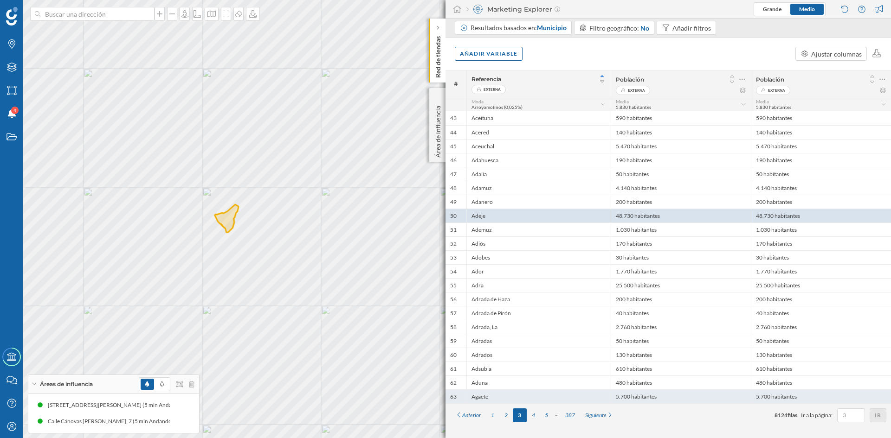
click at [687, 399] on div "5.700 habitantes" at bounding box center [681, 397] width 140 height 14
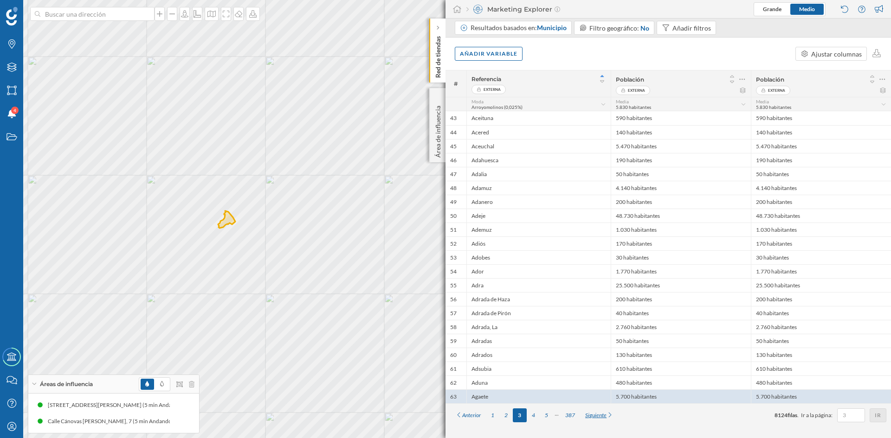
click at [602, 416] on div "Siguiente" at bounding box center [599, 416] width 39 height 14
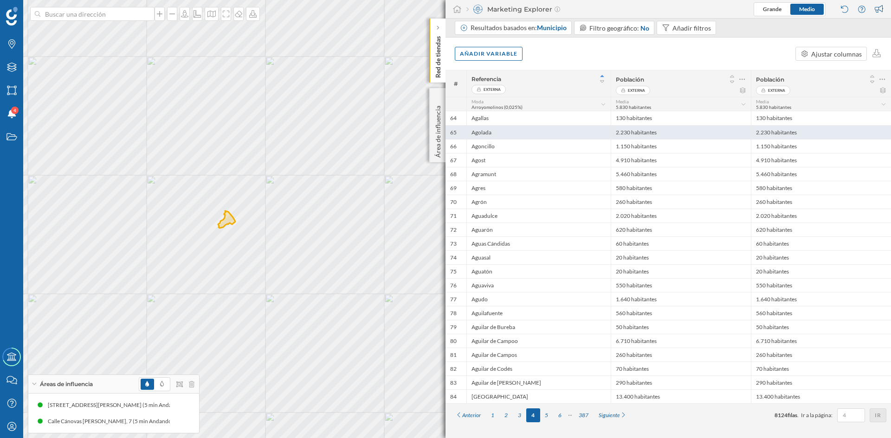
click at [658, 132] on div "2.230 habitantes" at bounding box center [681, 132] width 140 height 14
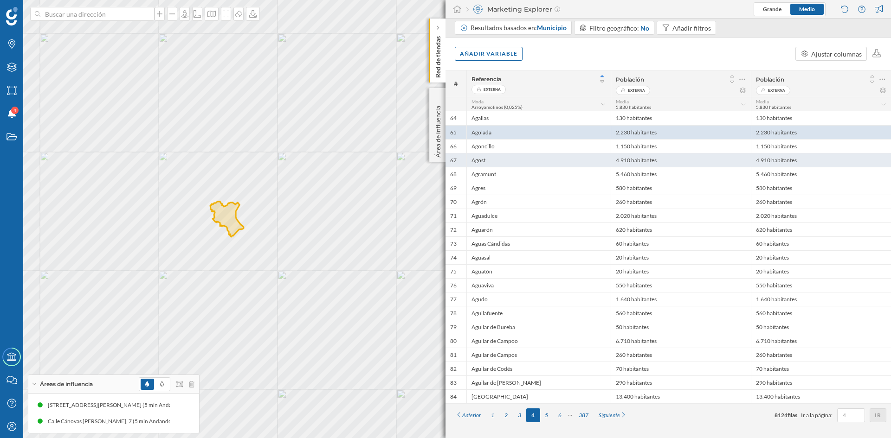
click at [655, 164] on div "4.910 habitantes" at bounding box center [681, 160] width 140 height 14
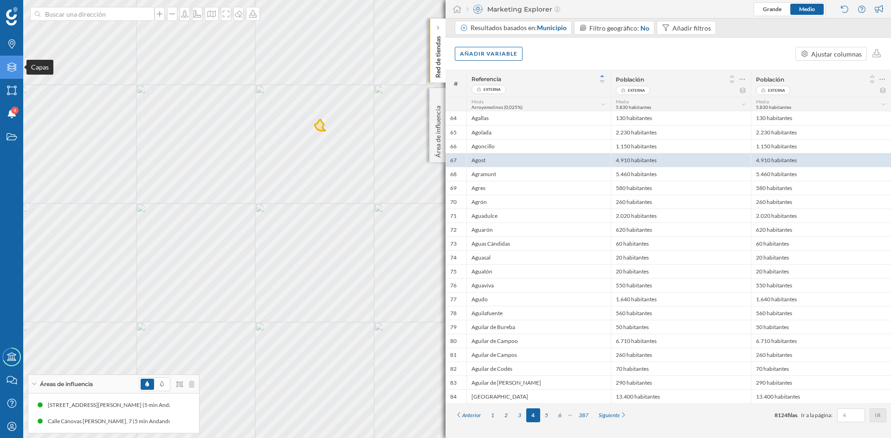
click at [14, 71] on icon at bounding box center [11, 67] width 9 height 9
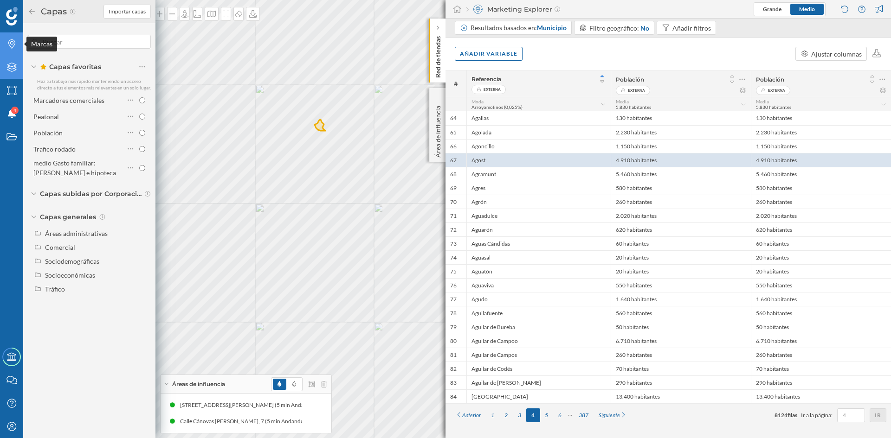
click at [10, 42] on icon at bounding box center [11, 43] width 7 height 9
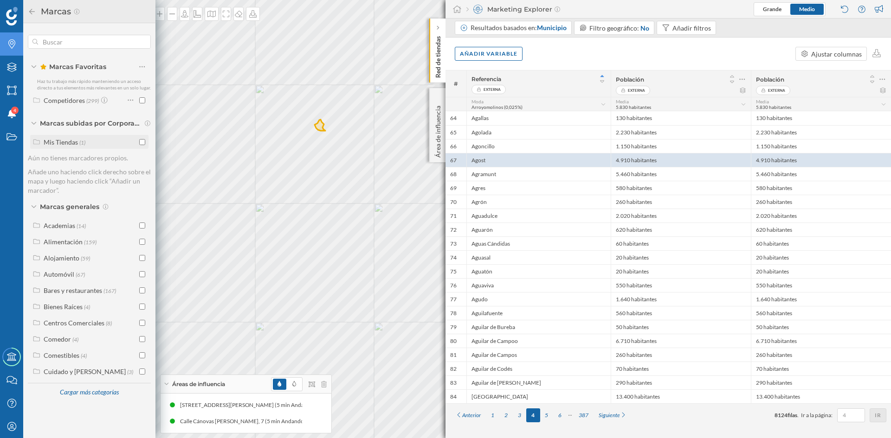
click at [142, 141] on input "checkbox" at bounding box center [142, 142] width 6 height 6
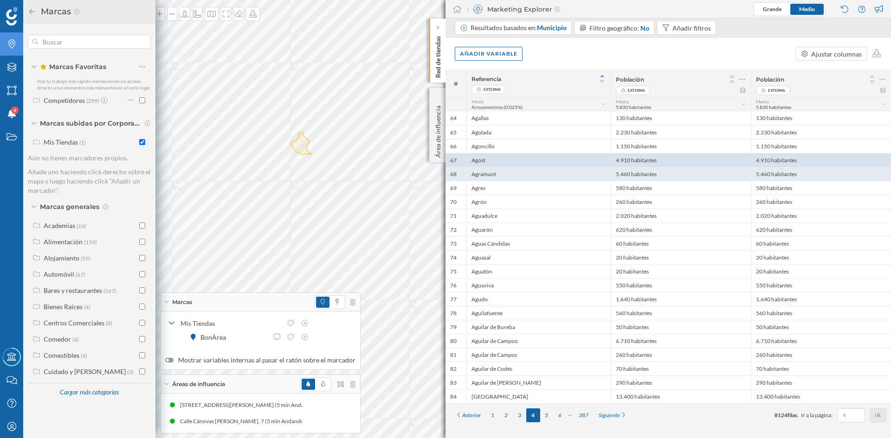
click at [690, 177] on div "5.460 habitantes" at bounding box center [681, 174] width 140 height 14
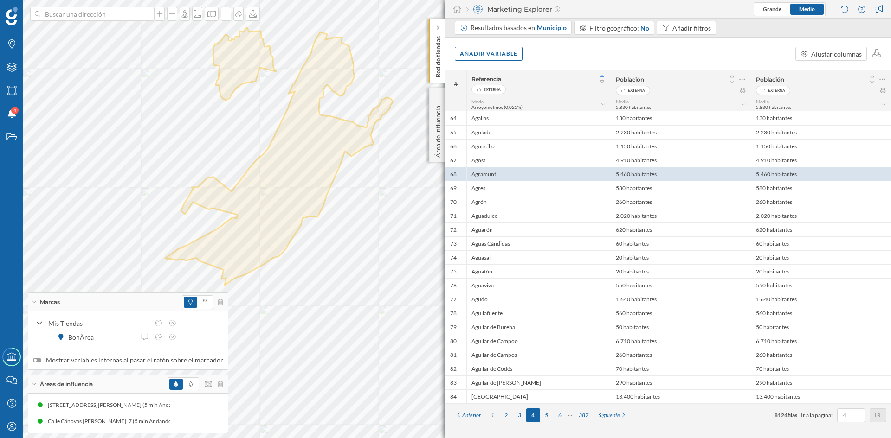
click at [548, 418] on div "5" at bounding box center [546, 416] width 13 height 14
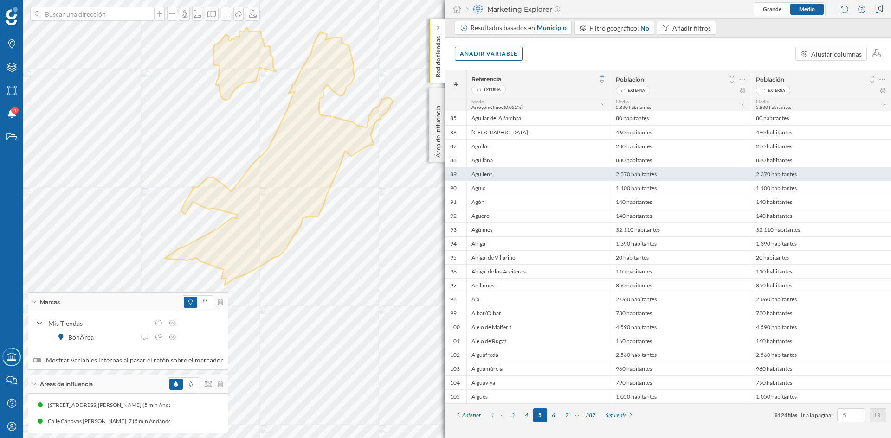
click at [681, 174] on div "2.370 habitantes" at bounding box center [681, 174] width 140 height 14
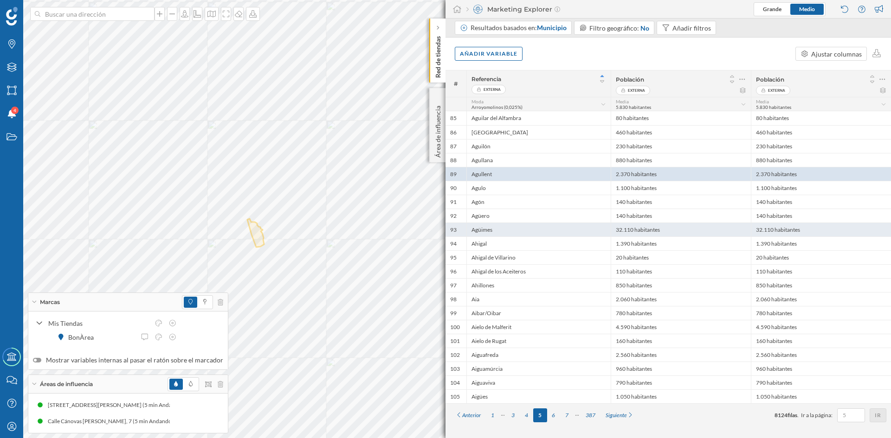
click at [627, 232] on div "32.110 habitantes" at bounding box center [681, 230] width 140 height 14
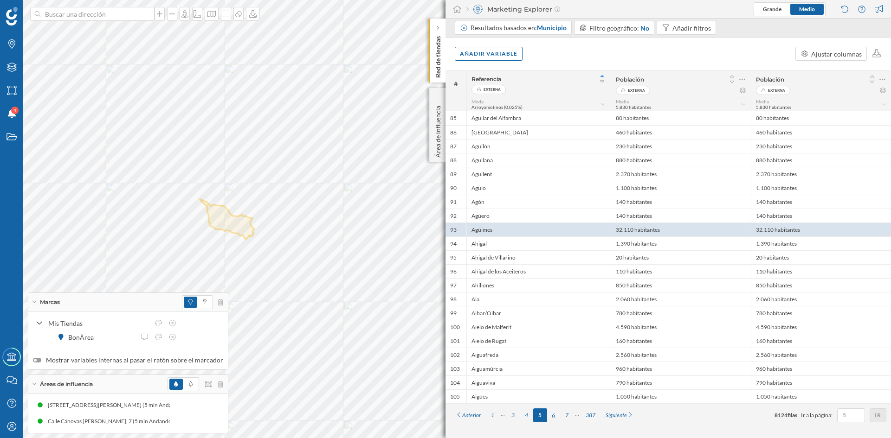
click at [556, 415] on div "6" at bounding box center [553, 416] width 13 height 14
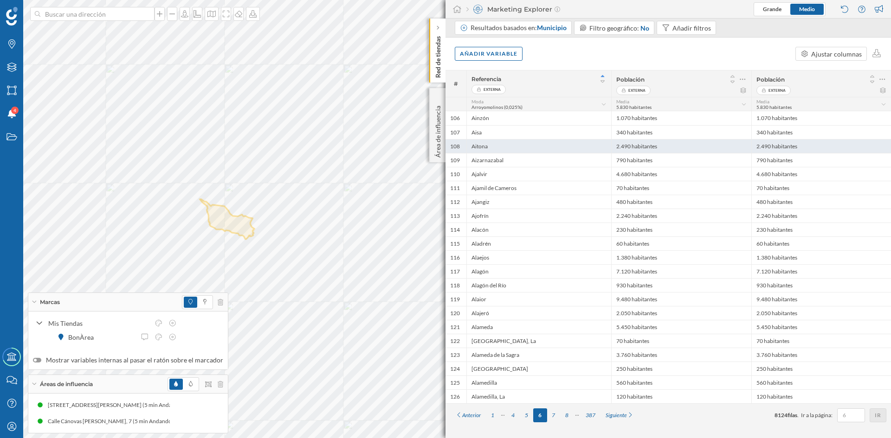
click at [696, 145] on div "2.490 habitantes" at bounding box center [681, 146] width 140 height 14
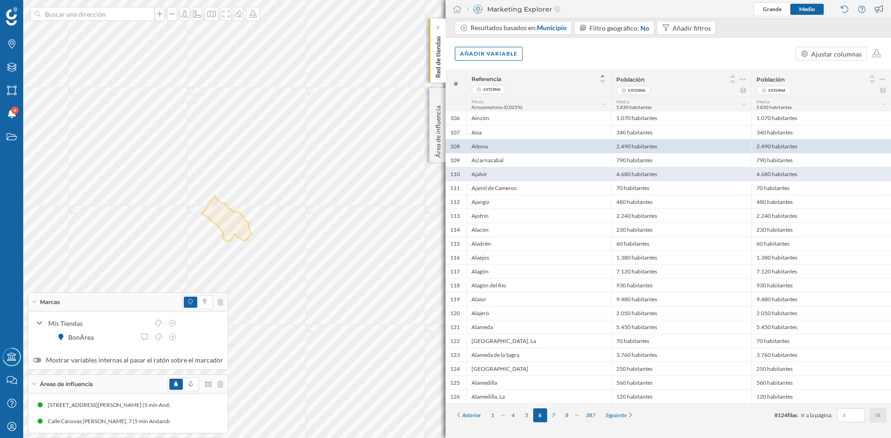
click at [648, 175] on div "4.680 habitantes" at bounding box center [681, 174] width 140 height 14
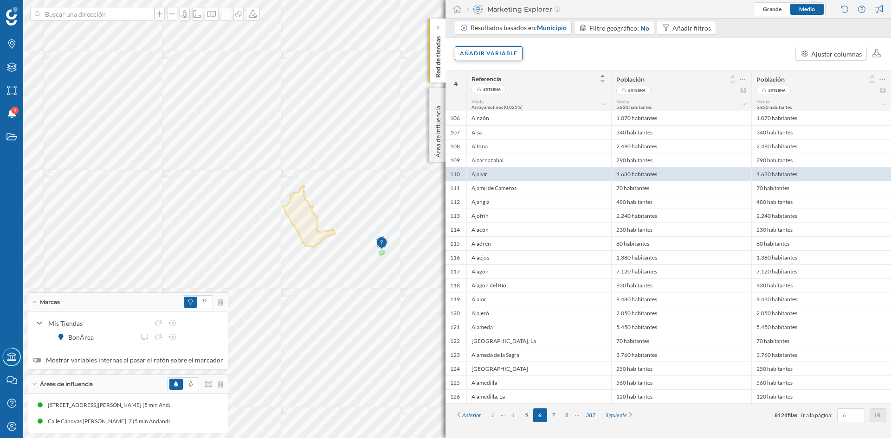
click at [497, 55] on div "Añadir variable" at bounding box center [489, 53] width 68 height 14
click at [504, 89] on div "Variables externas" at bounding box center [506, 92] width 92 height 10
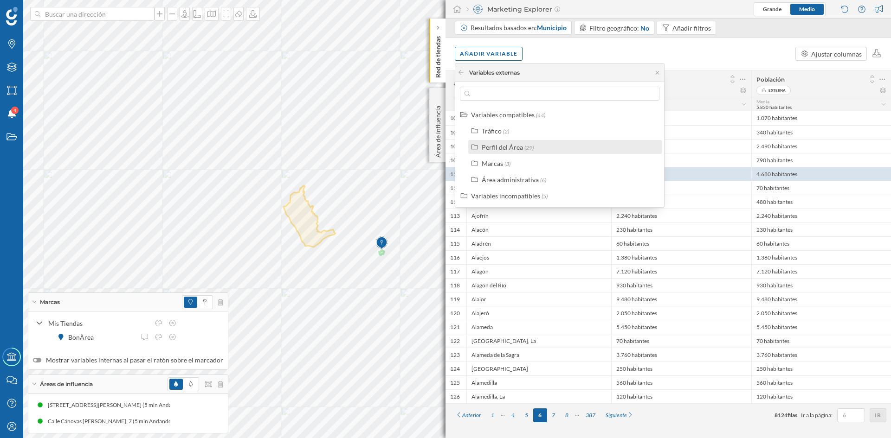
click at [524, 142] on label "Perfil del Área (29)" at bounding box center [508, 147] width 52 height 10
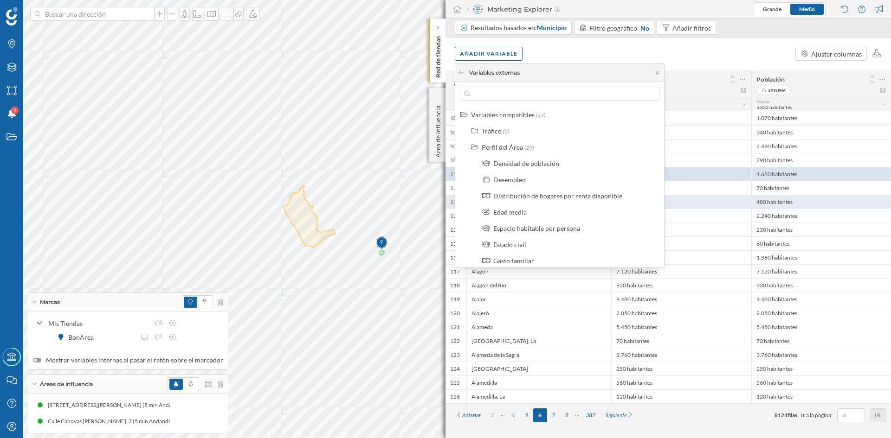
click at [616, 195] on div "Distribución de hogares por renta disponible" at bounding box center [557, 196] width 129 height 8
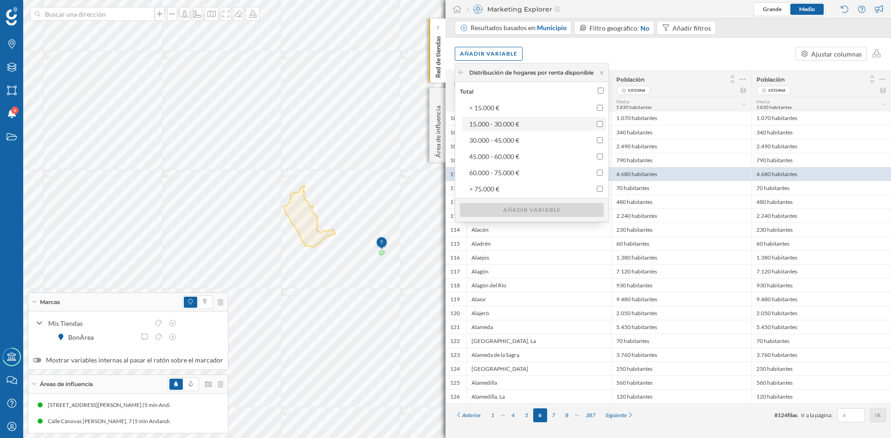
click at [603, 125] on input "15.000 - 30.000 €" at bounding box center [600, 124] width 6 height 6
checkbox input "true"
click at [603, 139] on input "30.000 - 45.000 €" at bounding box center [600, 140] width 6 height 6
checkbox input "true"
click at [529, 210] on div "Añadir variable" at bounding box center [532, 210] width 144 height 14
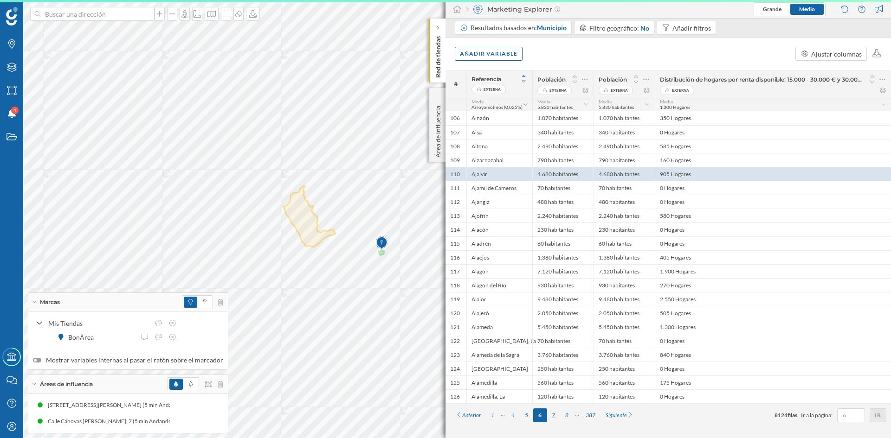
click at [556, 413] on div "7" at bounding box center [553, 416] width 13 height 14
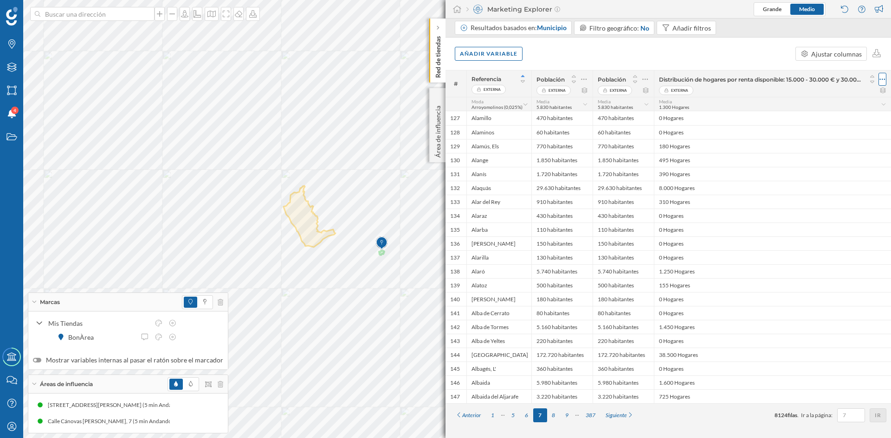
click at [881, 78] on icon at bounding box center [882, 79] width 6 height 9
click at [803, 116] on div "Borrar columna" at bounding box center [837, 117] width 85 height 10
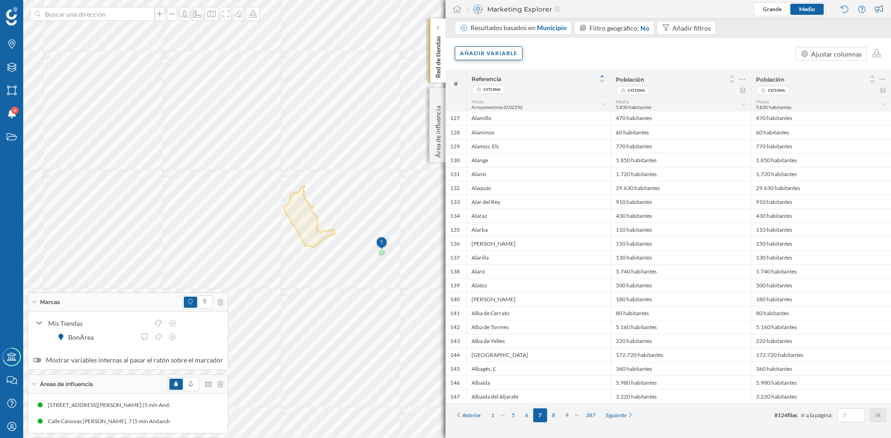
click at [515, 51] on div "Añadir variable" at bounding box center [489, 53] width 68 height 14
click at [507, 87] on div "Variables externas" at bounding box center [506, 92] width 92 height 10
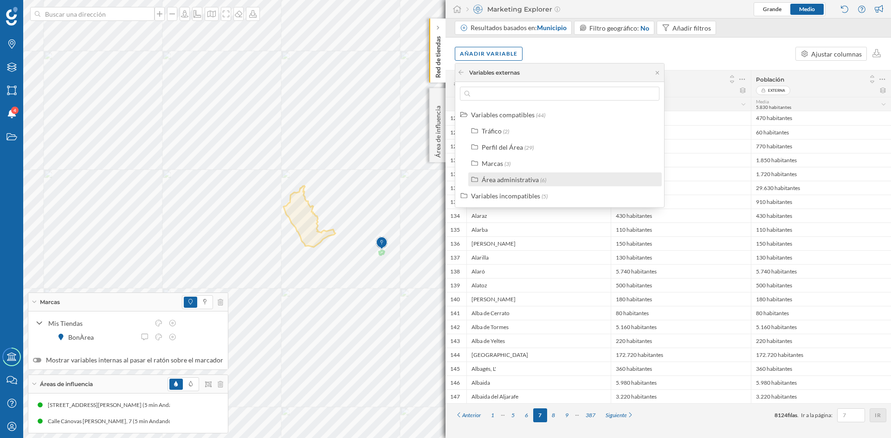
click at [530, 181] on div "Área administrativa" at bounding box center [510, 180] width 57 height 8
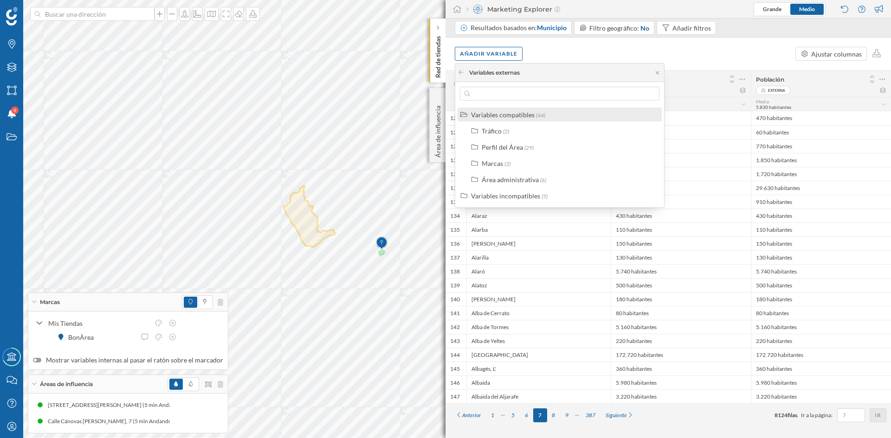
click at [532, 116] on div "Variables compatibles" at bounding box center [503, 115] width 64 height 8
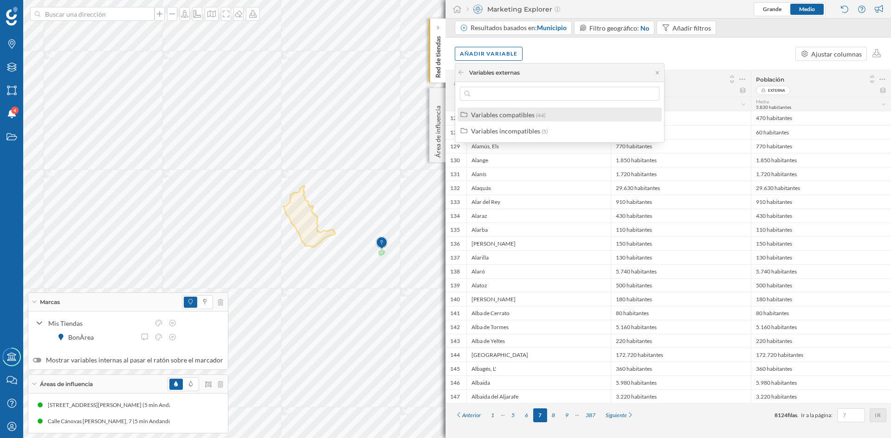
click at [532, 116] on div "Variables compatibles" at bounding box center [503, 115] width 64 height 8
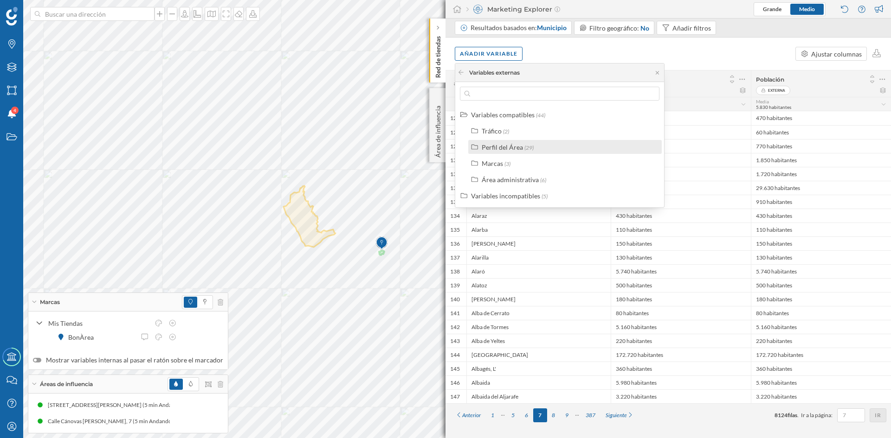
click at [534, 148] on div "Perfil del Área (29)" at bounding box center [569, 147] width 174 height 10
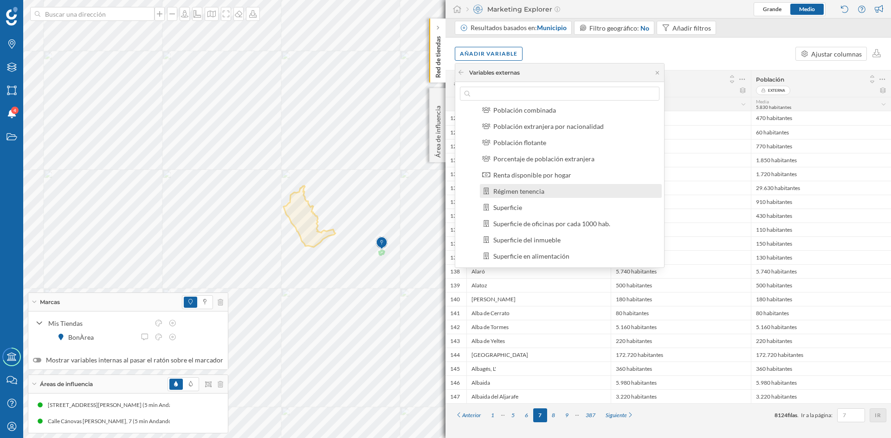
scroll to position [278, 0]
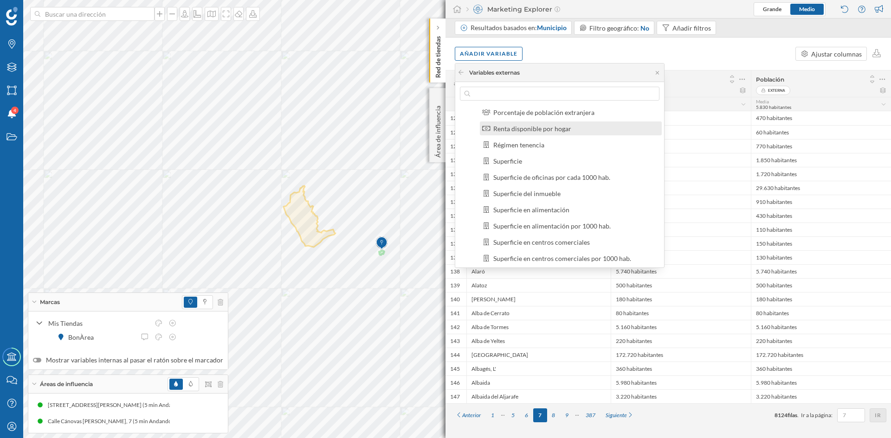
click at [557, 128] on div "Renta disponible por hogar" at bounding box center [532, 129] width 78 height 8
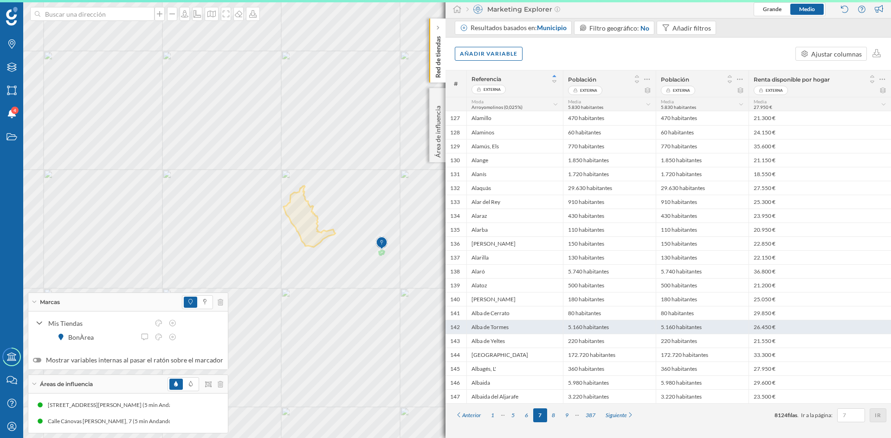
scroll to position [0, 0]
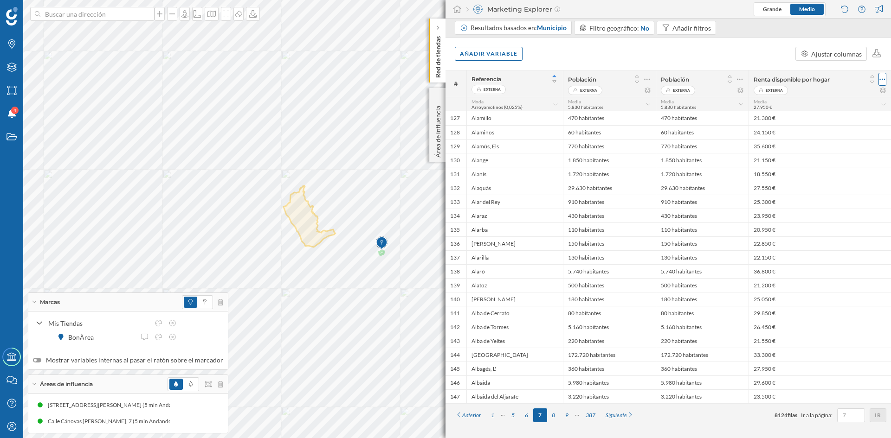
click at [883, 84] on div at bounding box center [882, 79] width 8 height 13
click at [834, 121] on div "Borrar columna" at bounding box center [837, 117] width 85 height 10
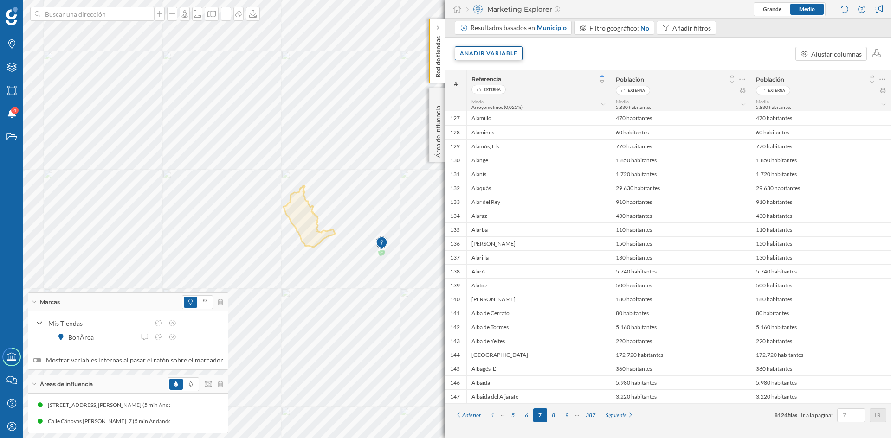
click at [493, 55] on div "Añadir variable" at bounding box center [489, 53] width 68 height 14
click at [515, 92] on div "Variables externas" at bounding box center [506, 92] width 92 height 10
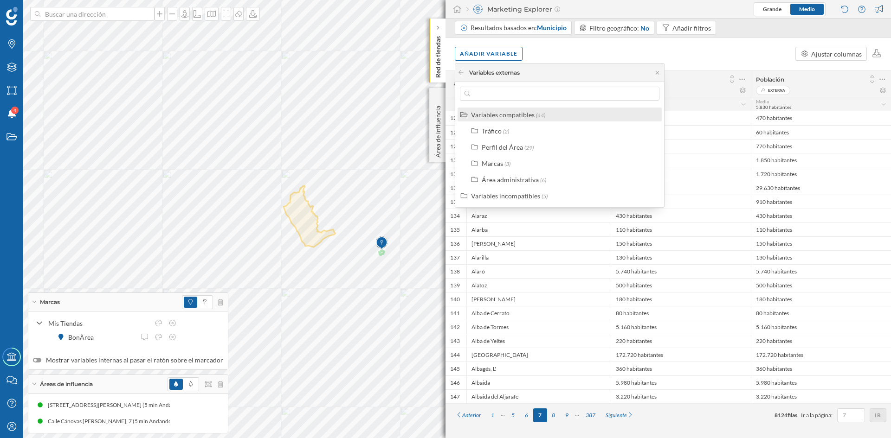
click at [531, 113] on div "Variables compatibles" at bounding box center [503, 115] width 64 height 8
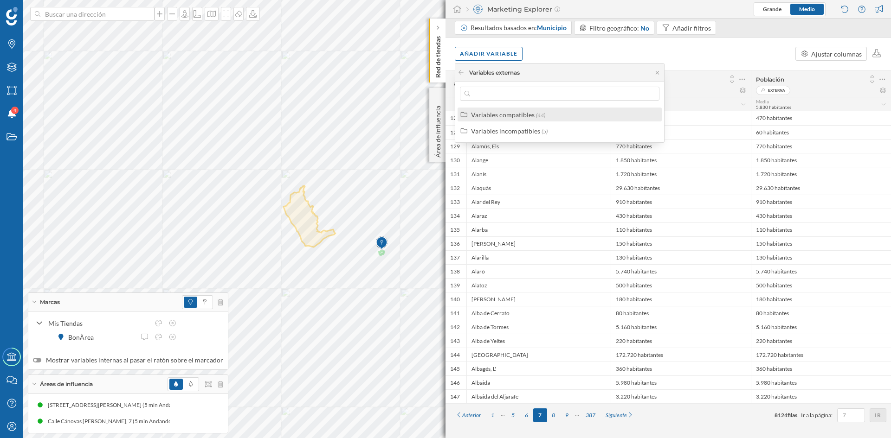
click at [531, 113] on div "Variables compatibles" at bounding box center [503, 115] width 64 height 8
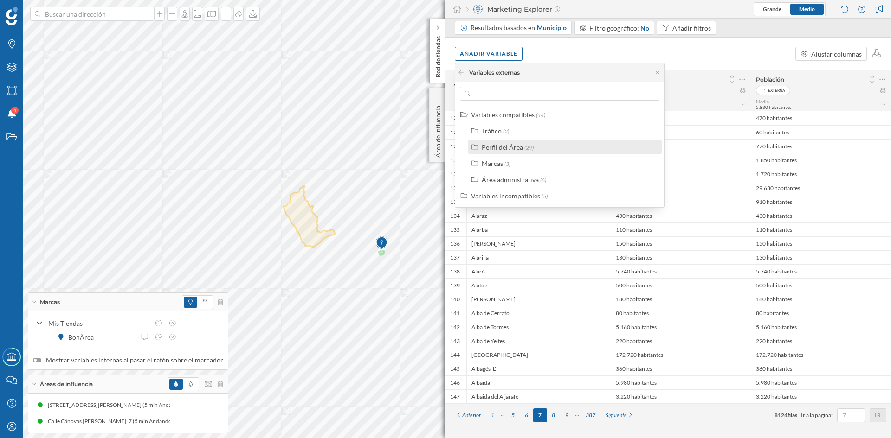
click at [525, 147] on span "(29)" at bounding box center [528, 147] width 9 height 7
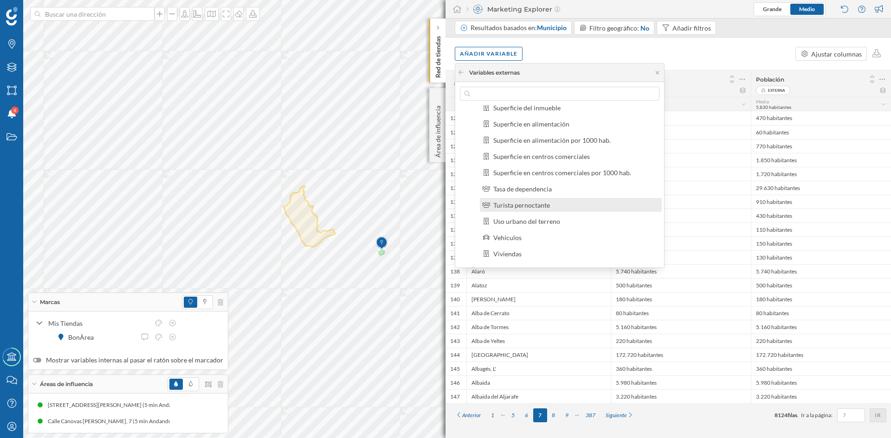
scroll to position [318, 0]
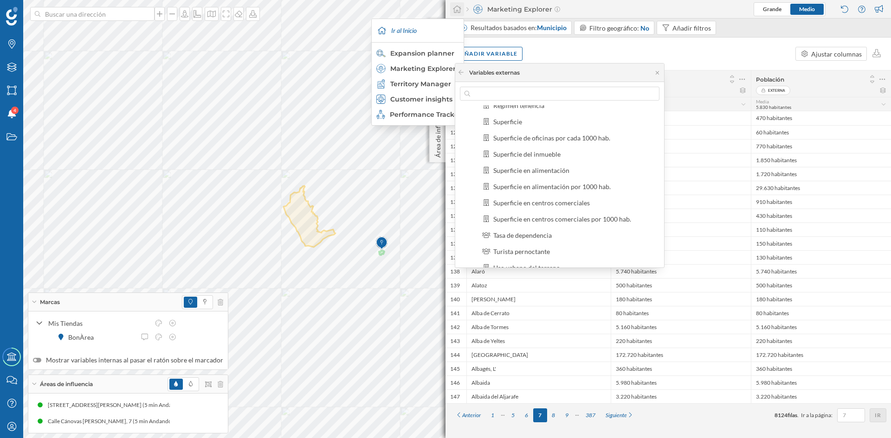
click at [458, 11] on icon at bounding box center [457, 9] width 8 height 7
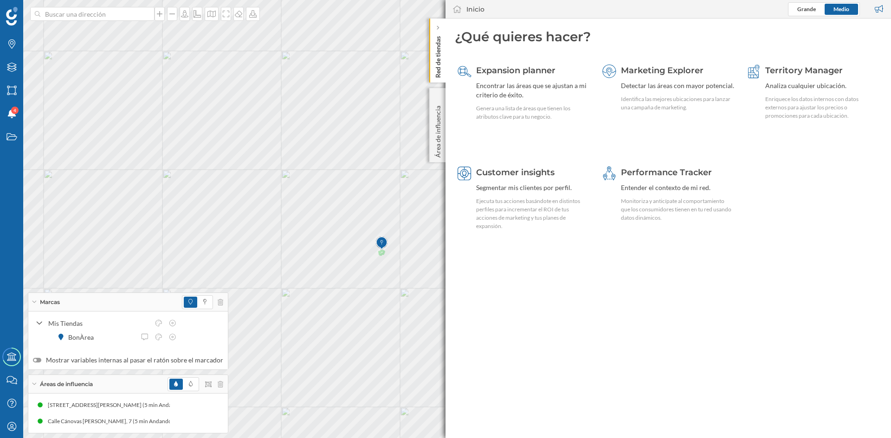
drag, startPoint x: 442, startPoint y: 141, endPoint x: 464, endPoint y: 232, distance: 94.0
click at [442, 141] on p "Área de influencia" at bounding box center [437, 130] width 9 height 56
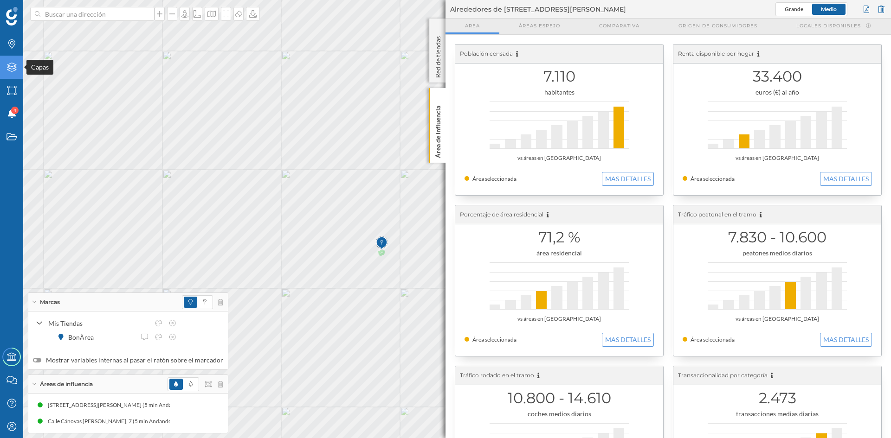
click at [12, 67] on icon at bounding box center [11, 67] width 9 height 9
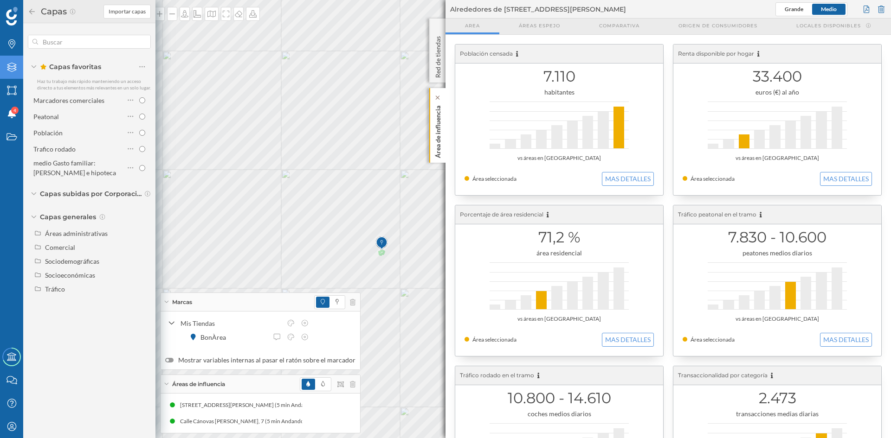
click at [443, 142] on div "Área de influencia" at bounding box center [437, 125] width 16 height 75
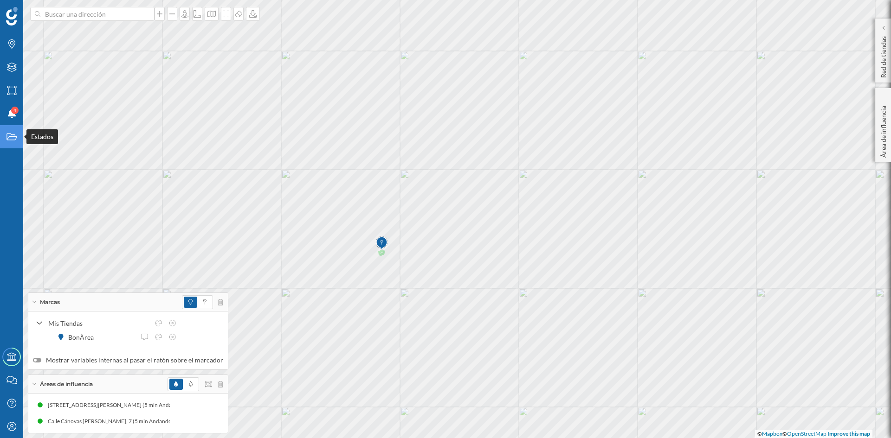
click at [14, 135] on icon "Estados" at bounding box center [12, 136] width 12 height 9
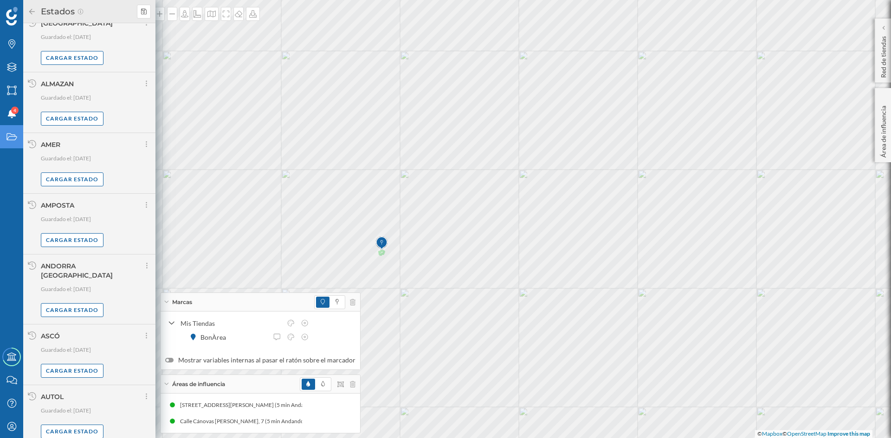
scroll to position [559, 0]
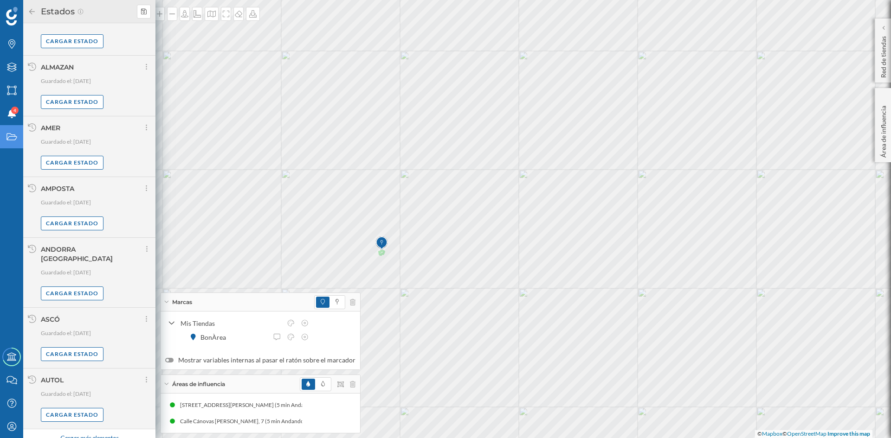
click at [102, 432] on div "Cargar más elementos" at bounding box center [89, 439] width 70 height 14
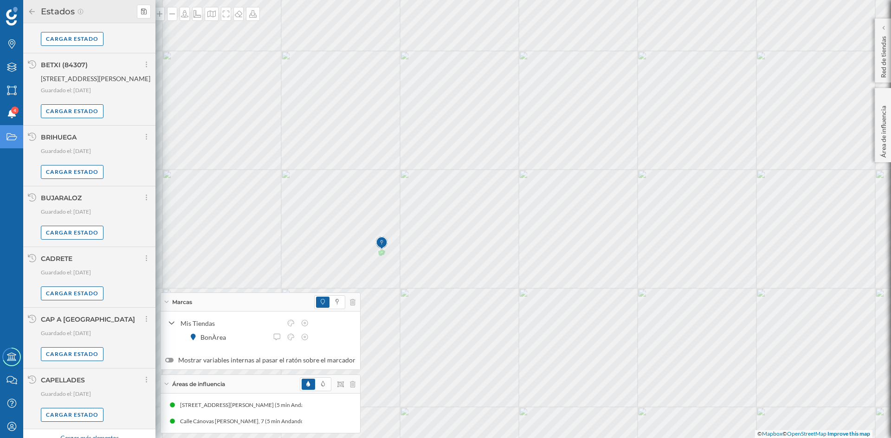
click at [82, 432] on div "Cargar más elementos" at bounding box center [89, 439] width 70 height 14
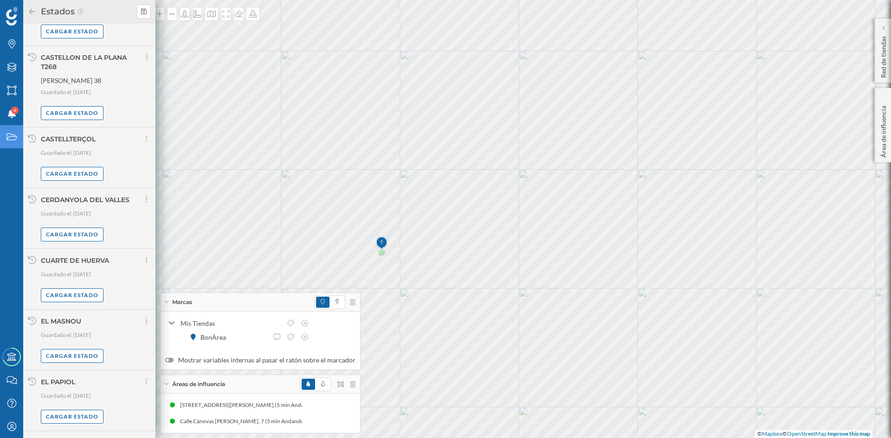
scroll to position [2505, 0]
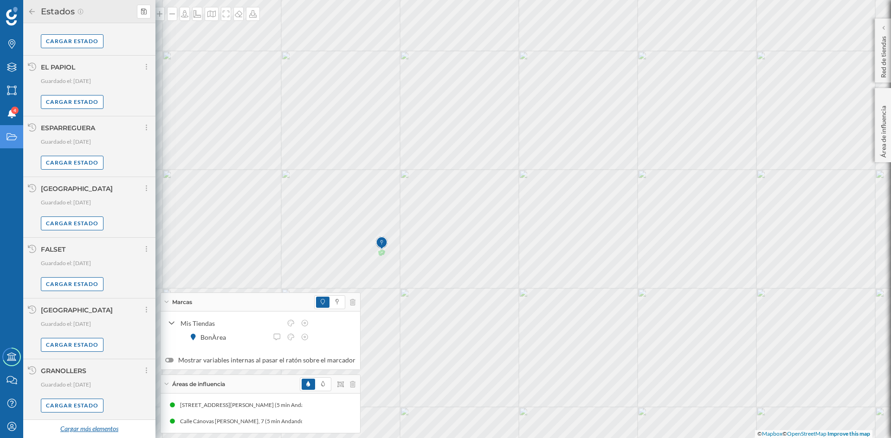
click at [89, 426] on div "Cargar más elementos" at bounding box center [89, 430] width 70 height 14
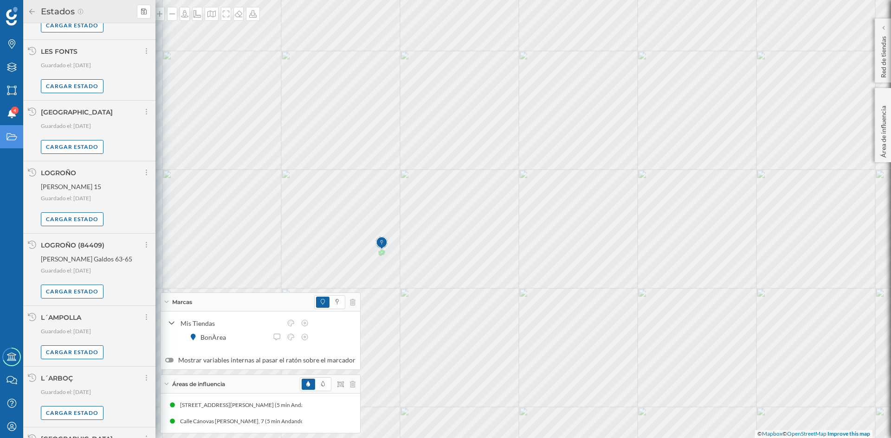
scroll to position [3463, 0]
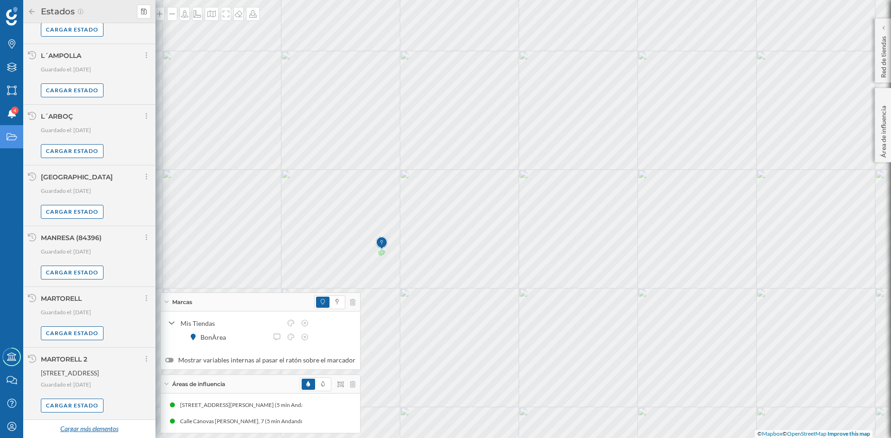
click at [108, 428] on div "Cargar más elementos" at bounding box center [89, 430] width 70 height 14
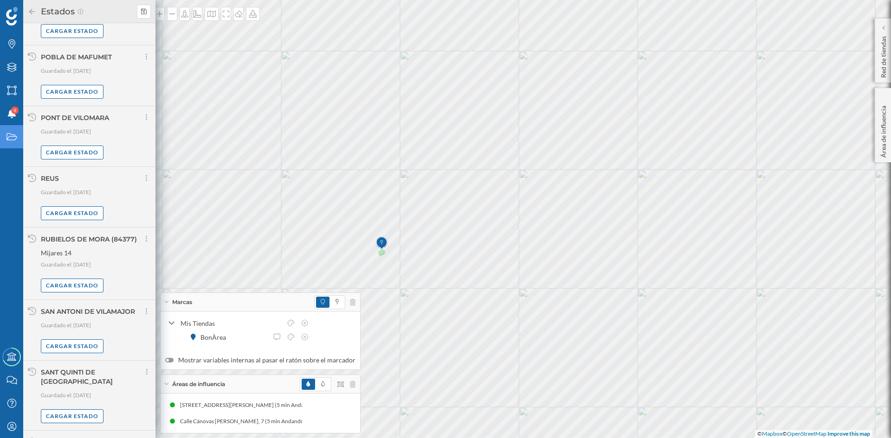
scroll to position [4357, 0]
click at [81, 294] on div "Cargar estado" at bounding box center [72, 288] width 63 height 14
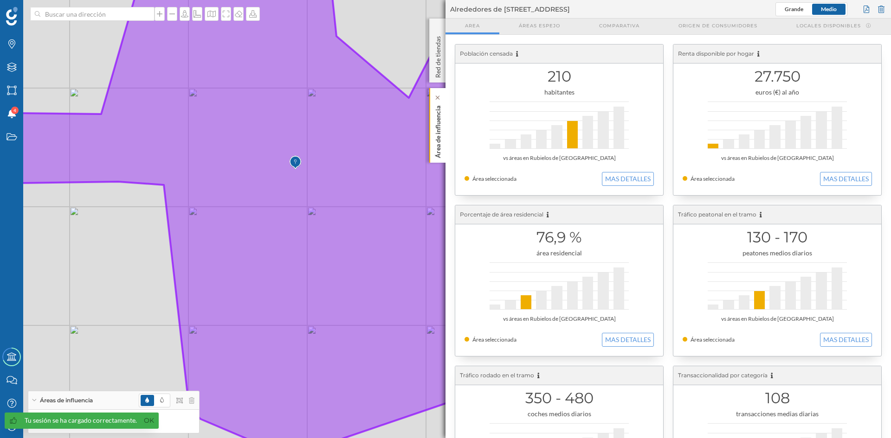
click at [438, 123] on p "Área de influencia" at bounding box center [437, 130] width 9 height 56
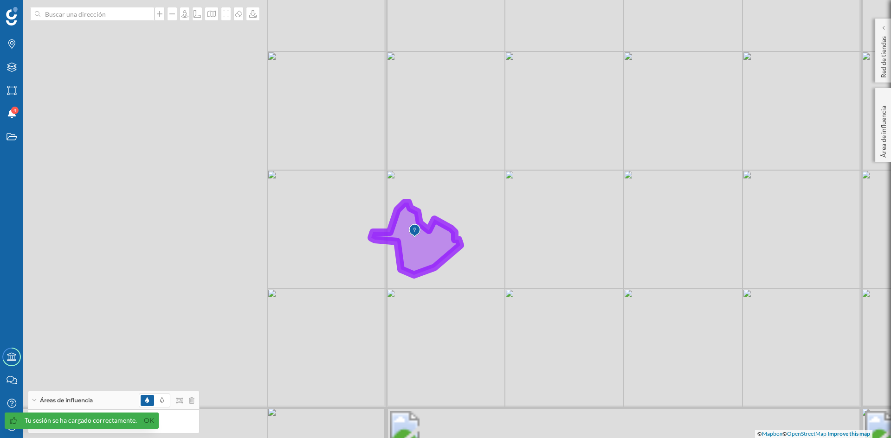
click at [343, 215] on div "© Mapbox © OpenStreetMap Improve this map" at bounding box center [445, 219] width 891 height 438
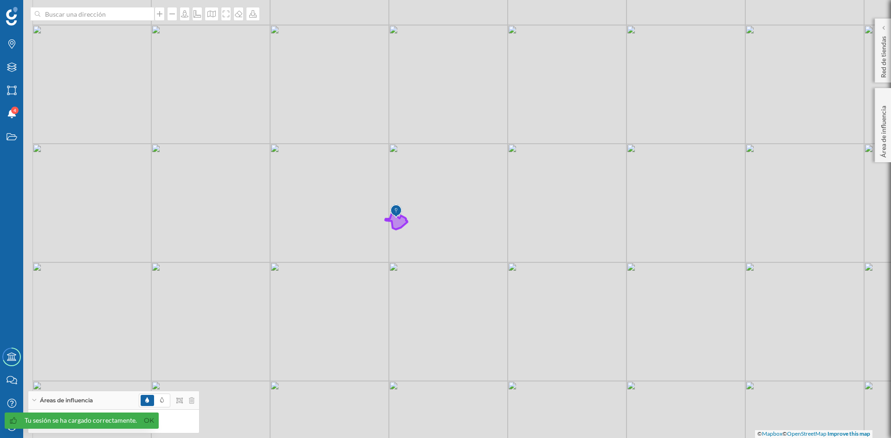
drag, startPoint x: 393, startPoint y: 267, endPoint x: 415, endPoint y: 269, distance: 22.4
click at [415, 269] on div "© Mapbox © OpenStreetMap Improve this map" at bounding box center [445, 219] width 891 height 438
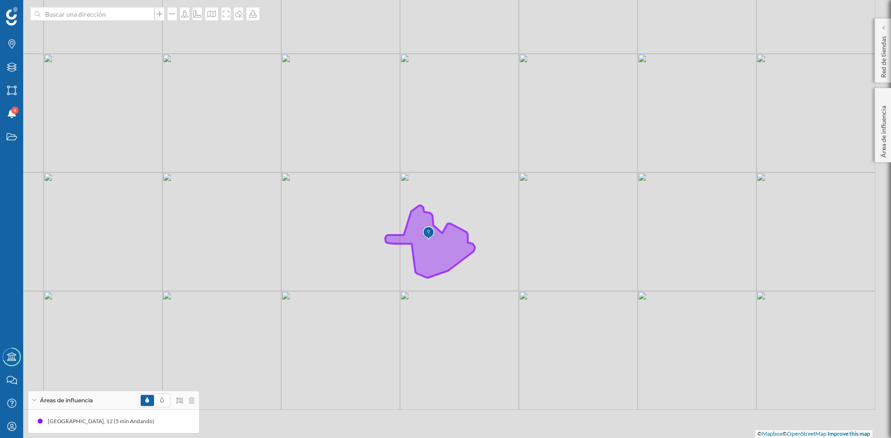
drag, startPoint x: 625, startPoint y: 245, endPoint x: 502, endPoint y: 209, distance: 128.4
click at [502, 209] on div "© Mapbox © OpenStreetMap Improve this map" at bounding box center [445, 219] width 891 height 438
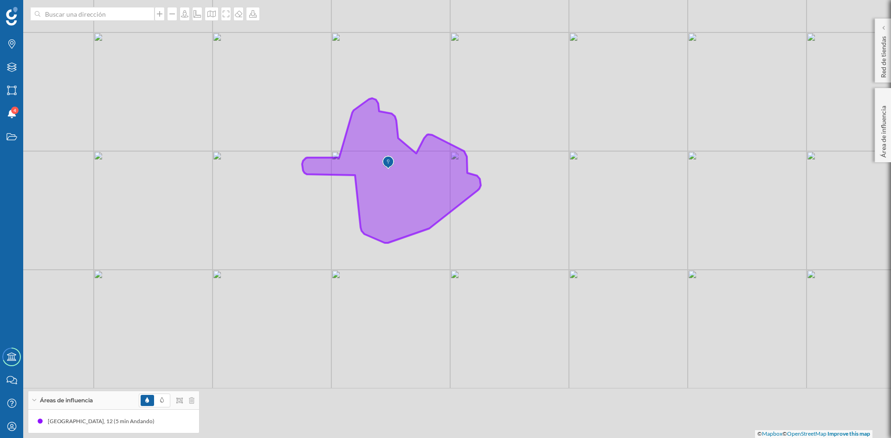
drag, startPoint x: 426, startPoint y: 277, endPoint x: 501, endPoint y: 184, distance: 119.1
click at [501, 184] on div "© Mapbox © OpenStreetMap Improve this map" at bounding box center [445, 219] width 891 height 438
